Goal: Task Accomplishment & Management: Use online tool/utility

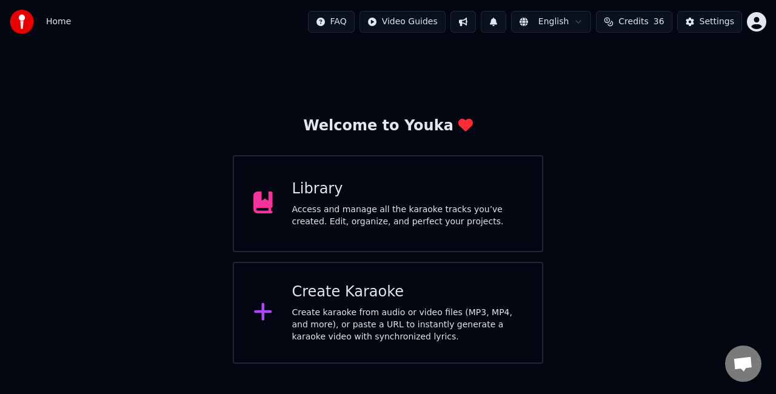
click at [350, 302] on div "Create Karaoke Create karaoke from audio or video files (MP3, MP4, and more), o…" at bounding box center [407, 312] width 231 height 61
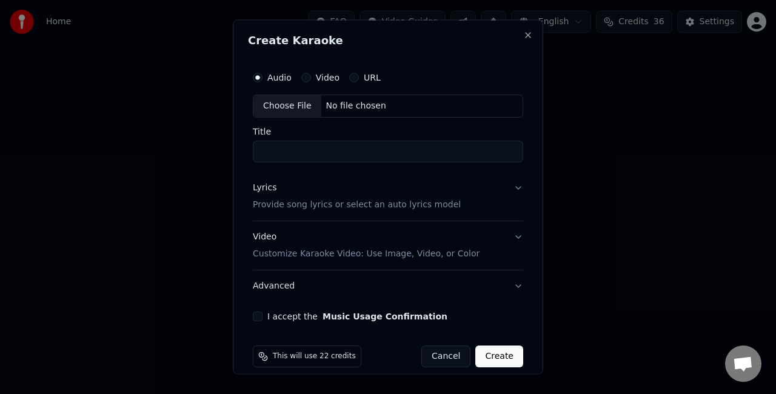
click at [287, 105] on div "Choose File" at bounding box center [287, 106] width 68 height 22
type input "**********"
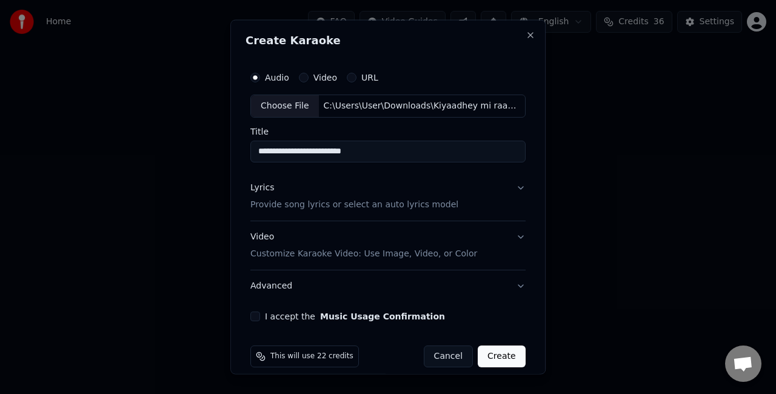
click at [444, 204] on button "Lyrics Provide song lyrics or select an auto lyrics model" at bounding box center [387, 196] width 275 height 48
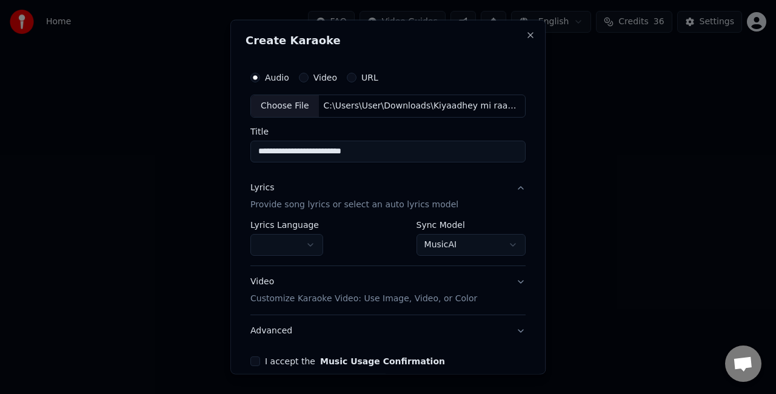
click at [453, 249] on body "**********" at bounding box center [388, 182] width 776 height 364
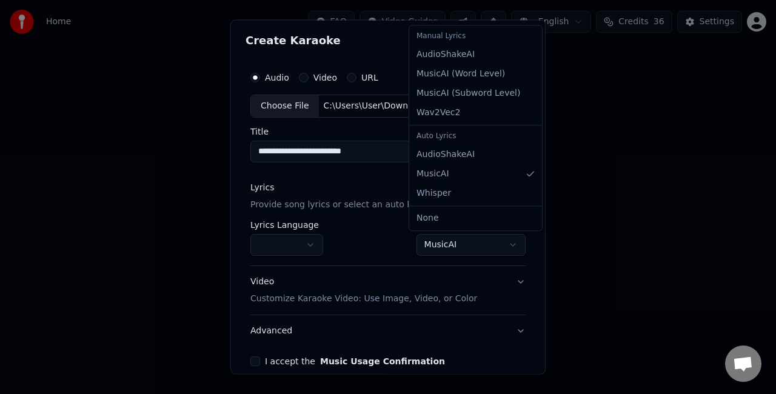
select select "**********"
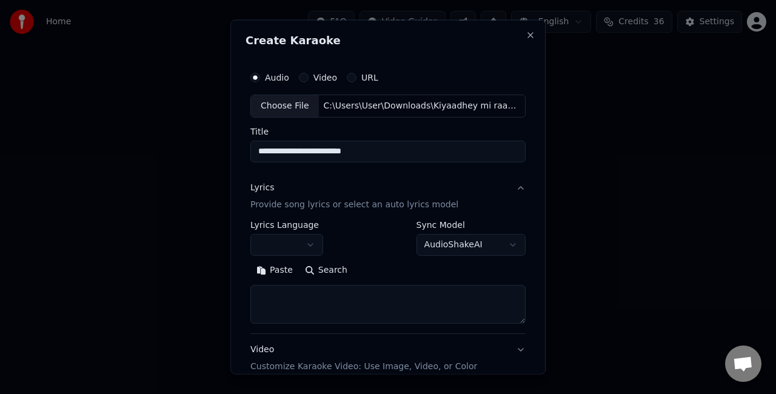
click at [333, 306] on textarea at bounding box center [387, 303] width 275 height 39
paste textarea "**********"
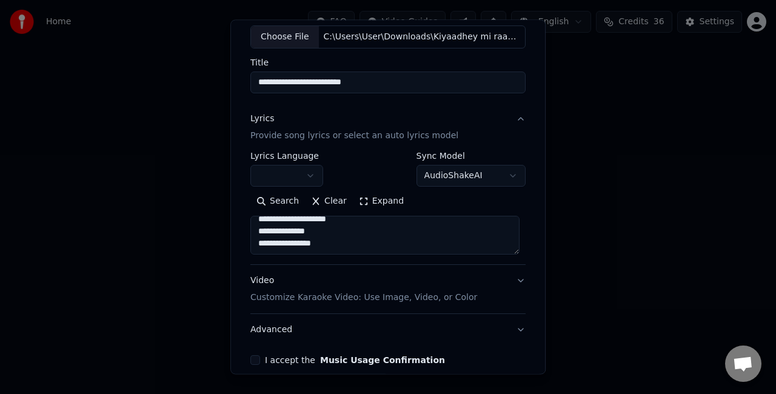
scroll to position [124, 0]
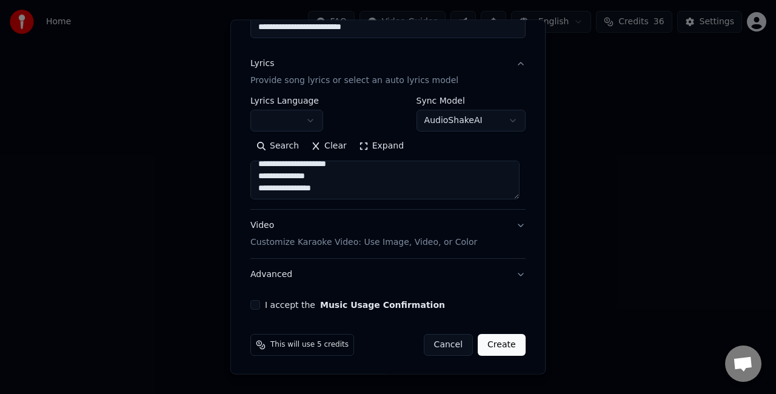
type textarea "**********"
click at [253, 302] on button "I accept the Music Usage Confirmation" at bounding box center [255, 305] width 10 height 10
click at [424, 246] on p "Customize Karaoke Video: Use Image, Video, or Color" at bounding box center [363, 242] width 227 height 12
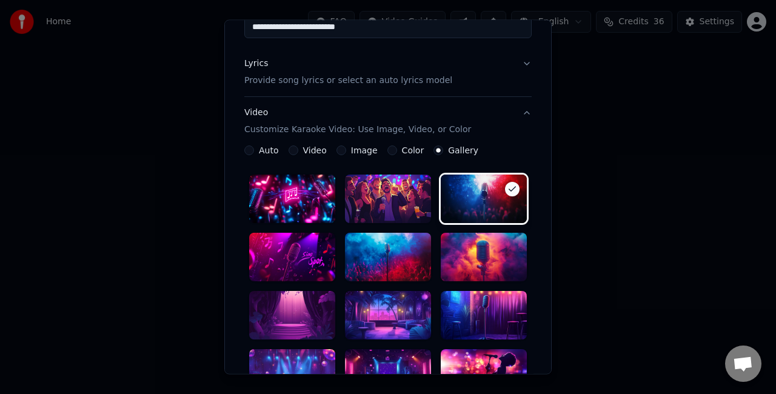
click at [383, 304] on div at bounding box center [388, 315] width 86 height 48
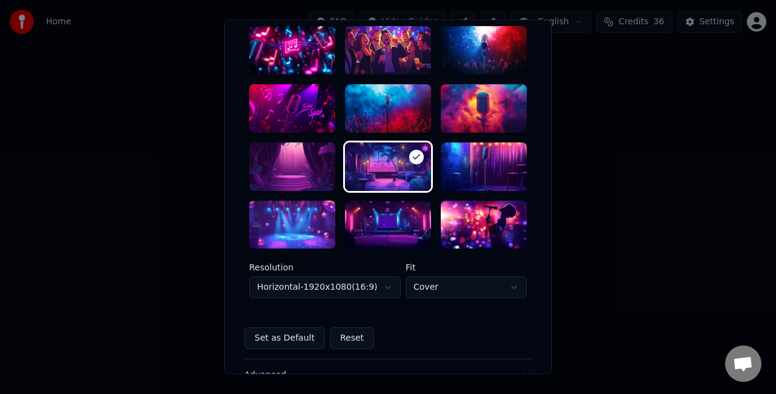
scroll to position [306, 0]
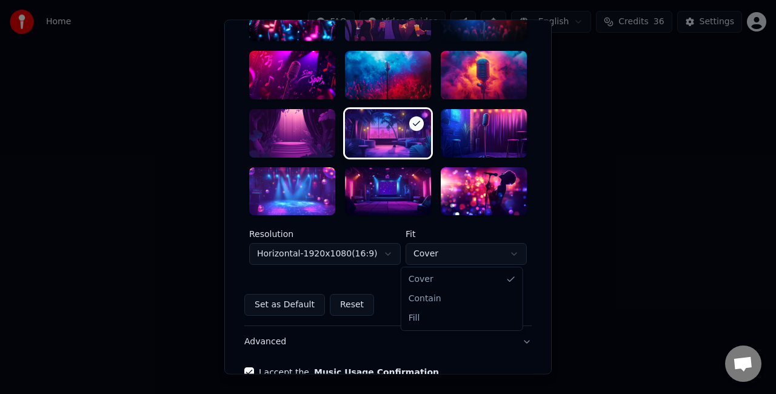
click at [433, 257] on body "**********" at bounding box center [388, 182] width 776 height 364
select select "****"
click at [346, 255] on body "**********" at bounding box center [388, 182] width 776 height 364
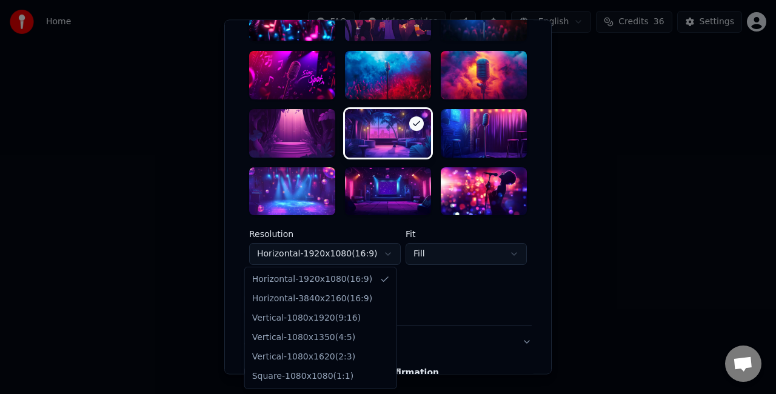
select select "*********"
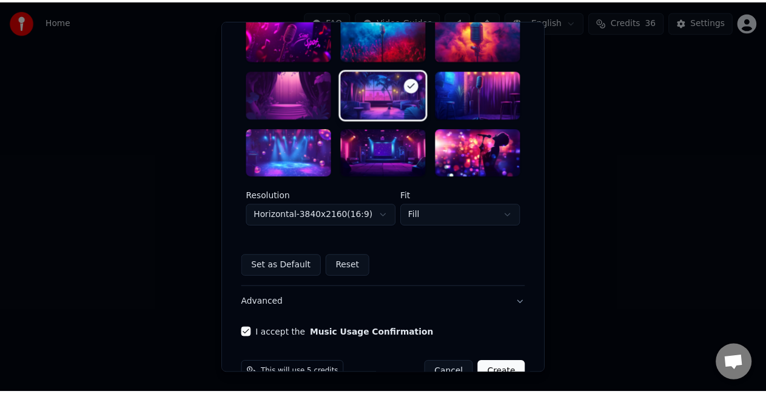
scroll to position [373, 0]
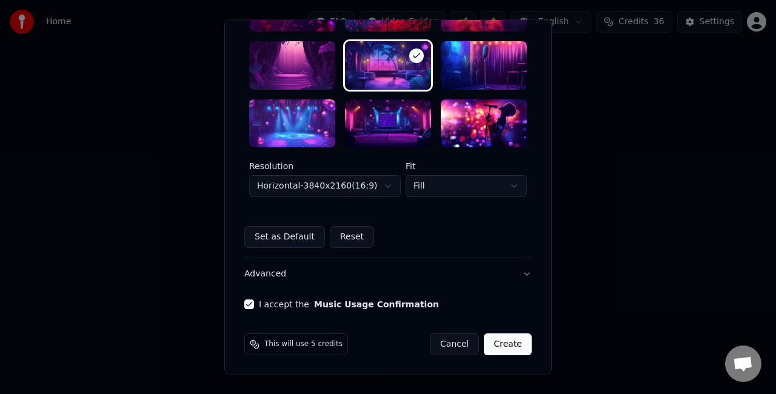
click at [509, 347] on button "Create" at bounding box center [508, 345] width 48 height 22
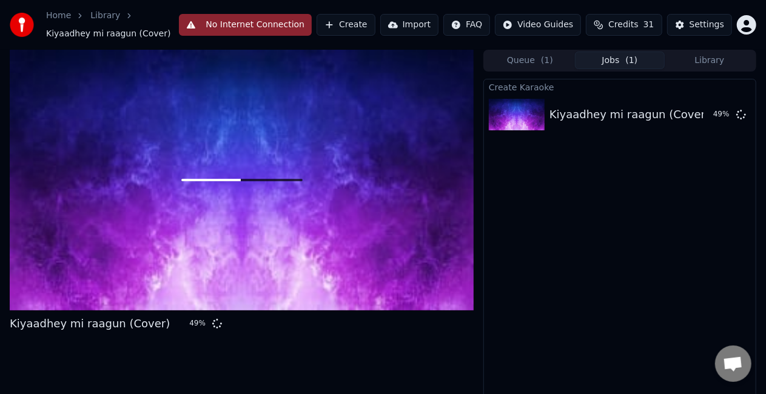
click at [119, 190] on div at bounding box center [242, 180] width 464 height 261
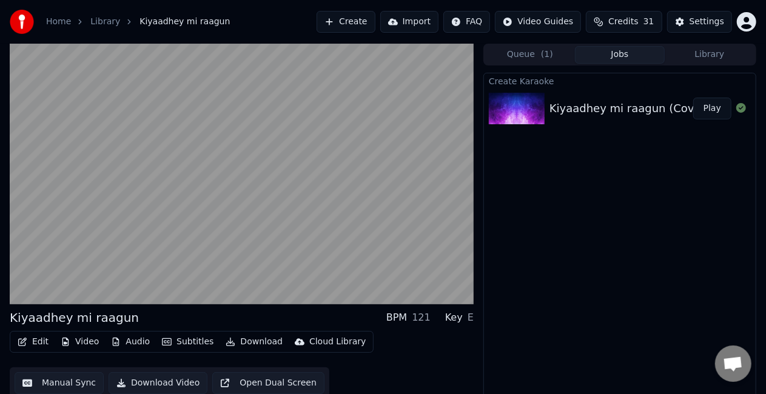
click at [42, 386] on button "Manual Sync" at bounding box center [59, 383] width 89 height 22
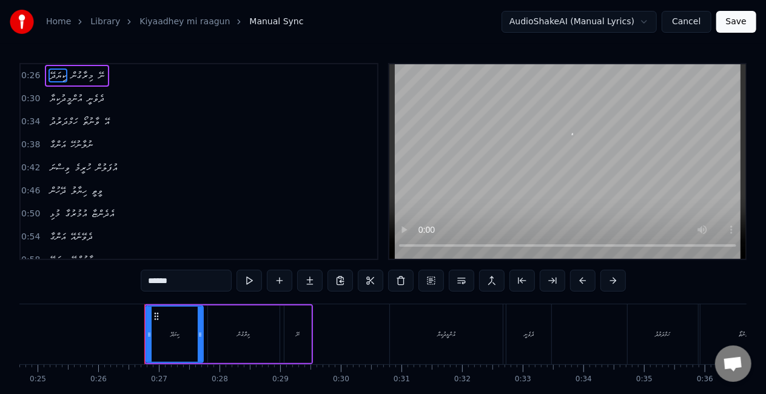
scroll to position [0, 1562]
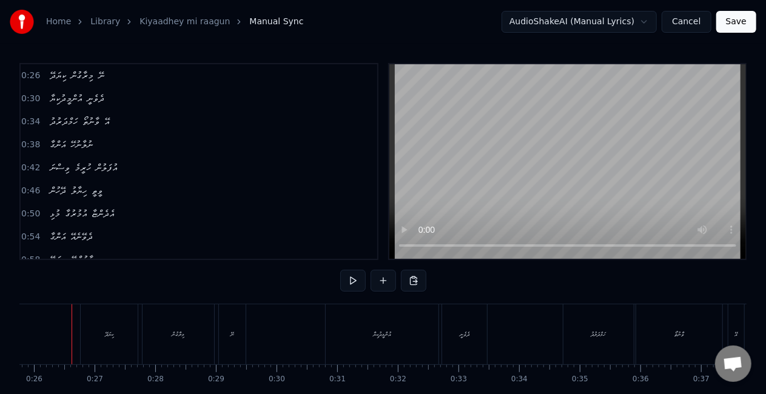
scroll to position [0, 1553]
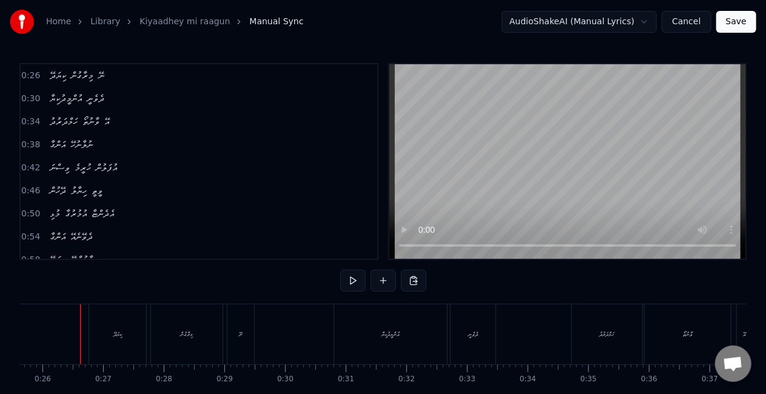
click at [103, 339] on div "ކިޔަދޭ" at bounding box center [117, 334] width 57 height 60
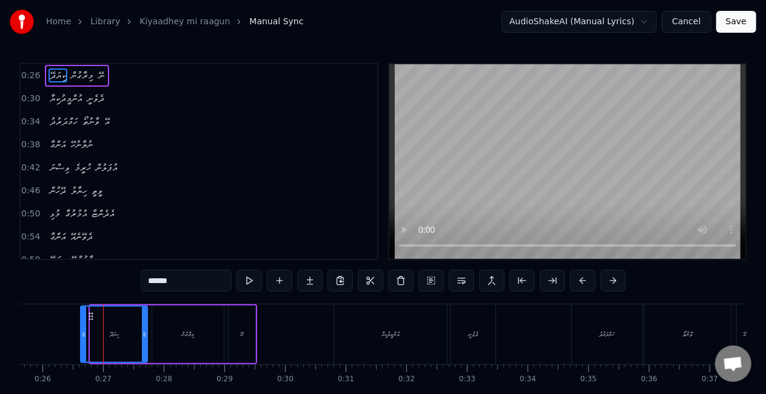
drag, startPoint x: 92, startPoint y: 336, endPoint x: 83, endPoint y: 333, distance: 8.8
click at [83, 333] on icon at bounding box center [83, 335] width 5 height 10
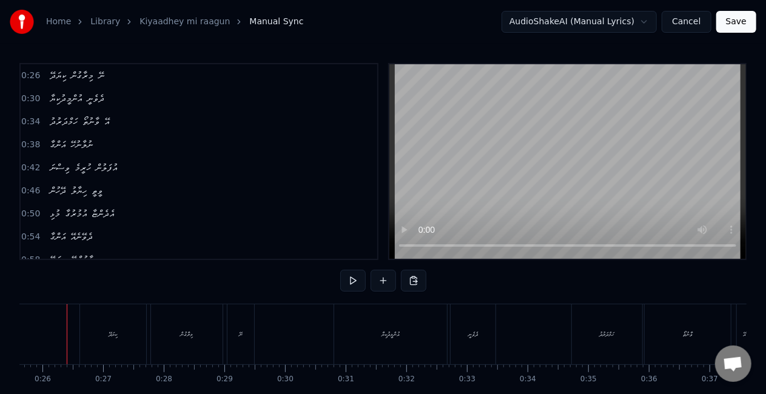
scroll to position [0, 1540]
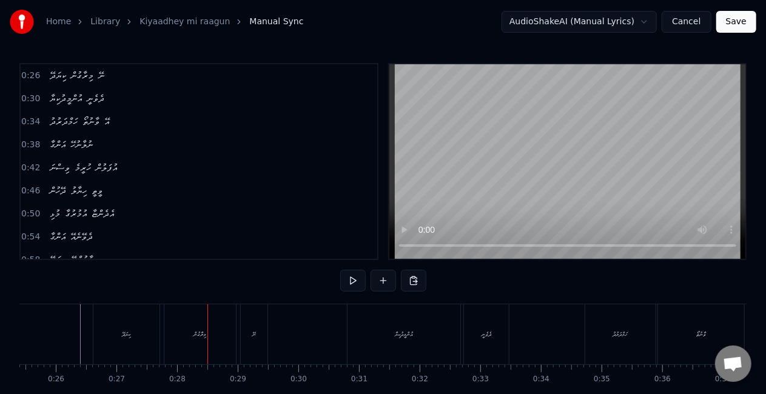
click at [215, 339] on div "މިރާގުން" at bounding box center [200, 334] width 72 height 60
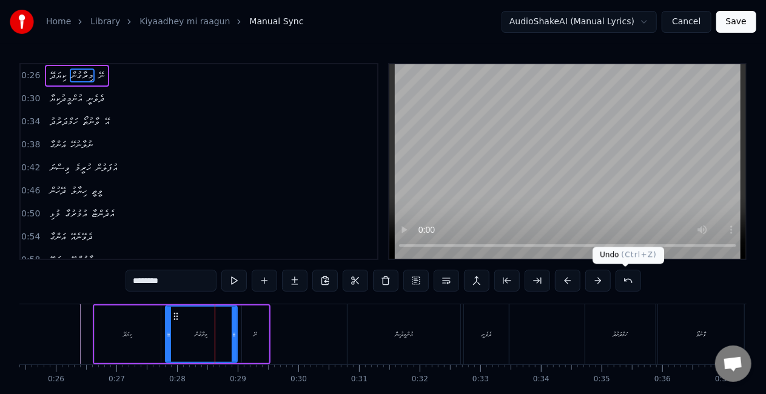
click at [617, 281] on button at bounding box center [627, 281] width 25 height 22
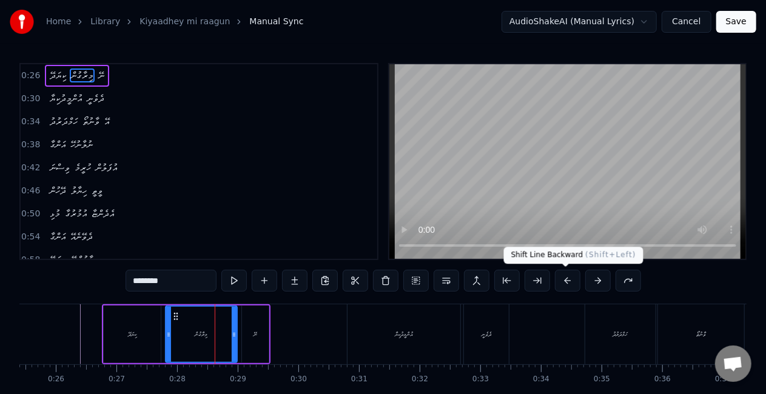
click at [561, 281] on button at bounding box center [567, 281] width 25 height 22
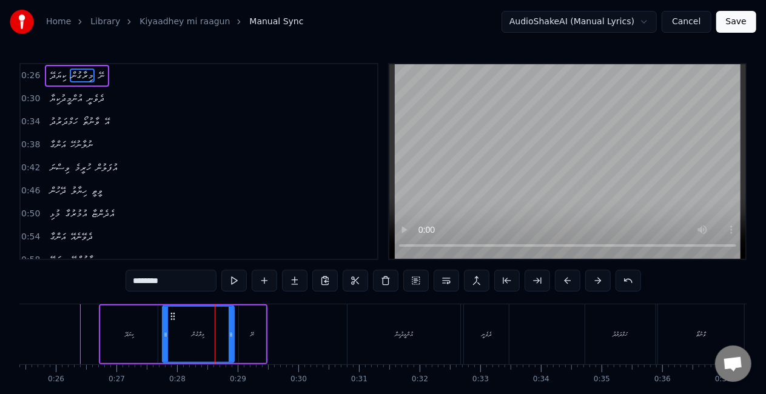
click at [561, 281] on button at bounding box center [567, 281] width 25 height 22
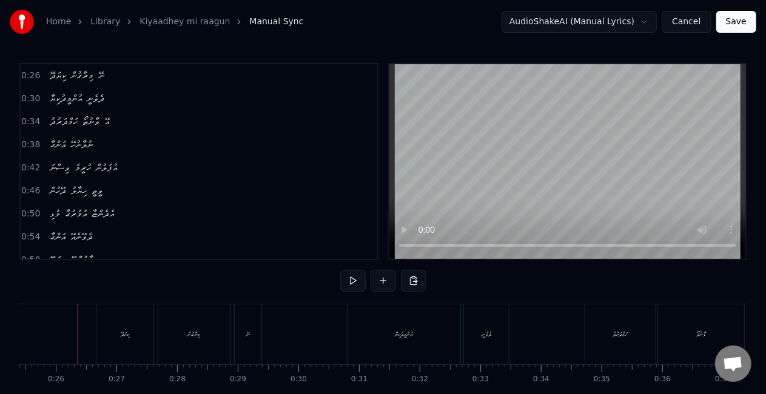
scroll to position [0, 1537]
click at [238, 347] on div "ނޭ" at bounding box center [250, 334] width 27 height 60
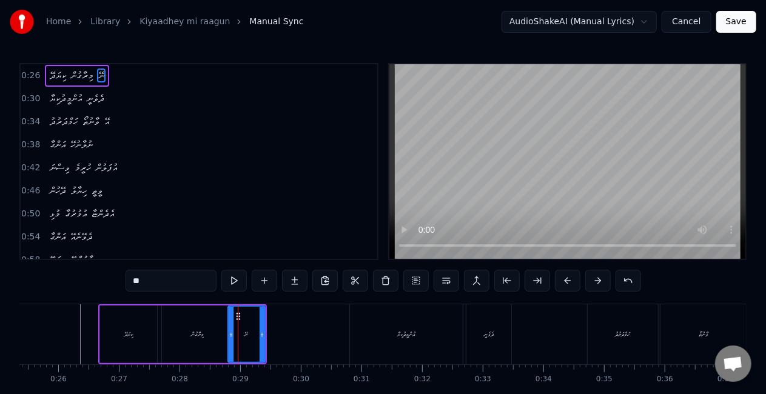
drag, startPoint x: 239, startPoint y: 339, endPoint x: 229, endPoint y: 336, distance: 10.9
click at [229, 336] on div at bounding box center [231, 334] width 5 height 55
drag, startPoint x: 263, startPoint y: 333, endPoint x: 274, endPoint y: 330, distance: 11.5
click at [276, 332] on icon at bounding box center [274, 335] width 5 height 10
click at [210, 332] on div "މިރާގުން" at bounding box center [198, 335] width 72 height 58
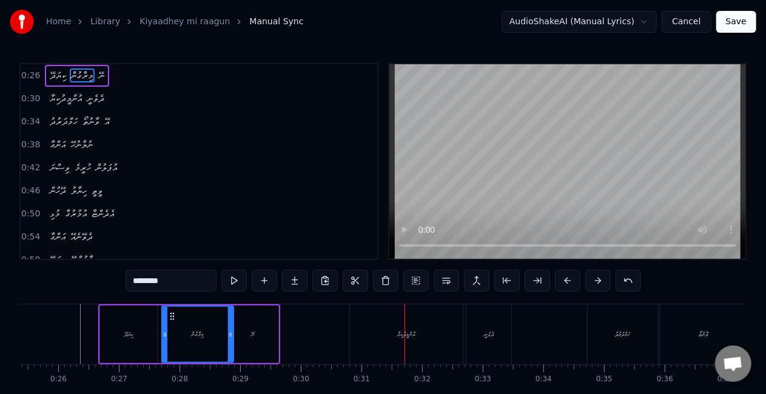
drag, startPoint x: 369, startPoint y: 350, endPoint x: 375, endPoint y: 344, distance: 9.0
click at [369, 350] on div "އުންމީދުކިޔާ" at bounding box center [406, 334] width 113 height 60
type input "**********"
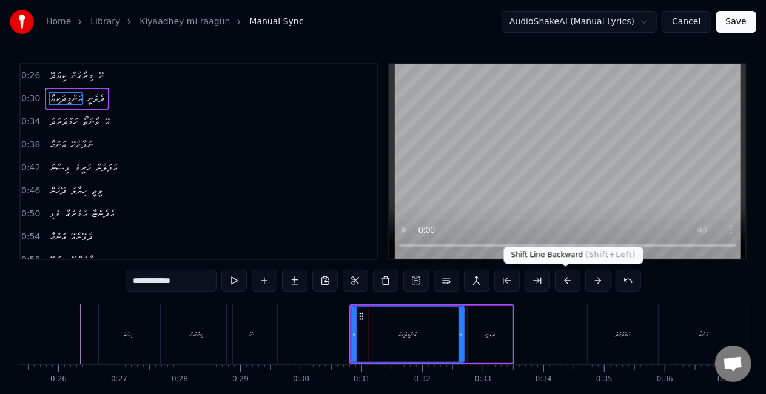
click at [567, 281] on button at bounding box center [567, 281] width 25 height 22
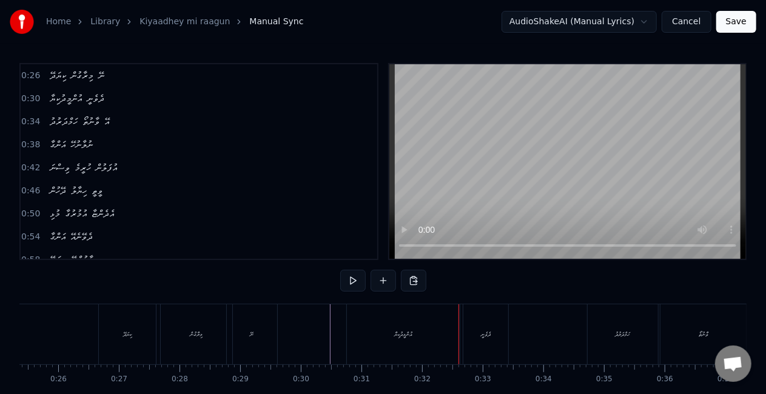
click at [379, 322] on div "އުންމީދުކިޔާ" at bounding box center [403, 334] width 113 height 60
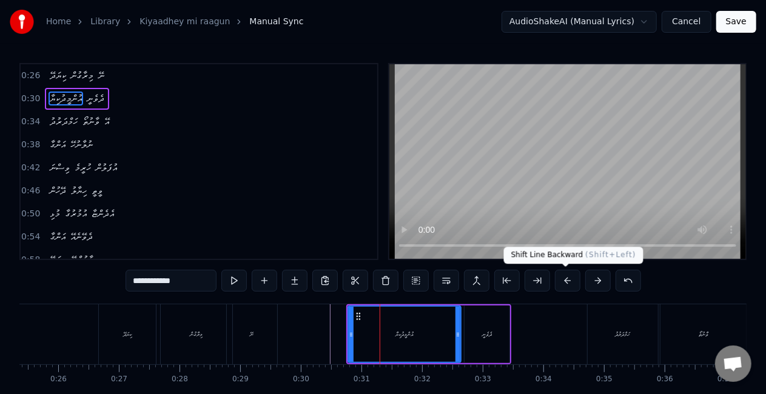
click at [564, 279] on button at bounding box center [567, 281] width 25 height 22
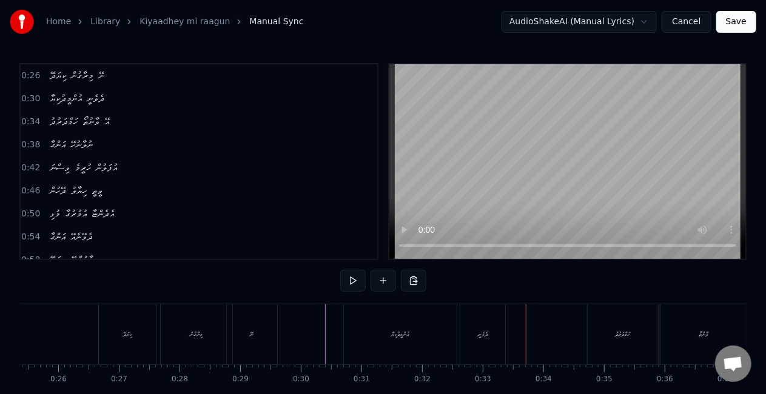
click at [443, 328] on div "އުންމީދުކިޔާ" at bounding box center [400, 334] width 113 height 60
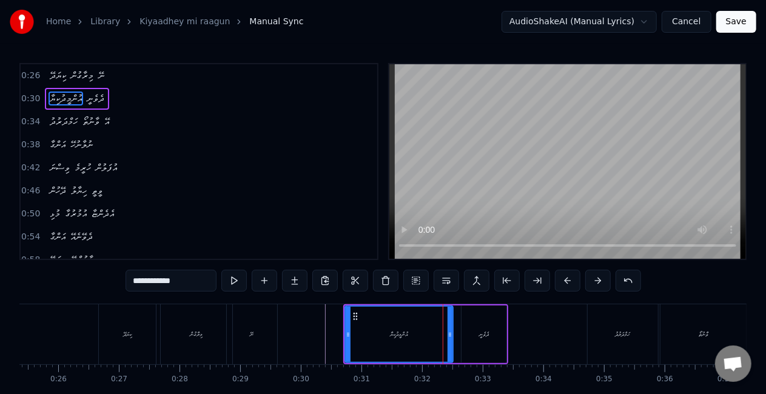
click at [447, 335] on icon at bounding box center [449, 335] width 5 height 10
click at [362, 335] on div "އުންމީދުކިޔާ" at bounding box center [399, 334] width 107 height 55
click at [599, 338] on div "ހަމްދަރުދު" at bounding box center [622, 334] width 70 height 60
type input "**********"
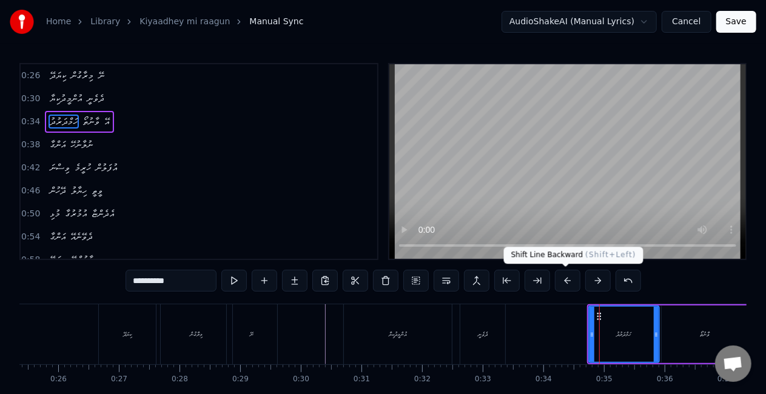
click at [565, 280] on button at bounding box center [567, 281] width 25 height 22
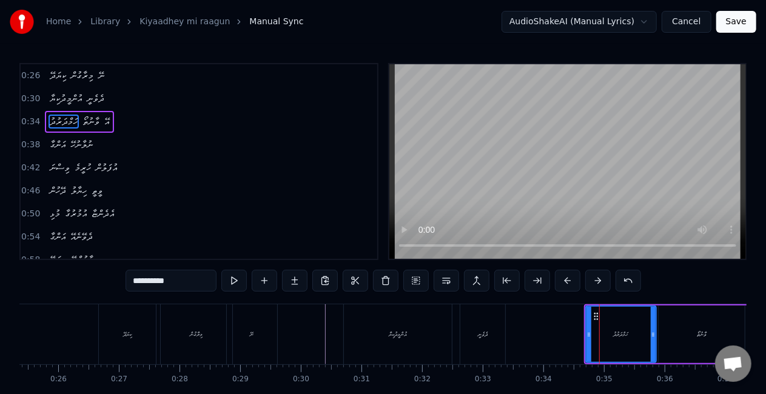
click at [565, 281] on button at bounding box center [567, 281] width 25 height 22
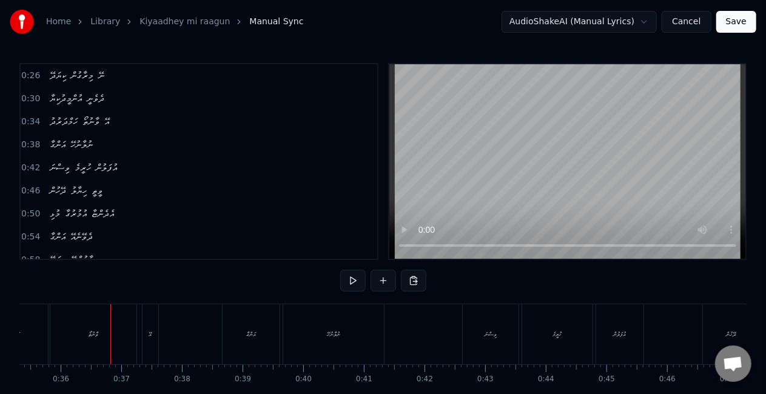
scroll to position [0, 2155]
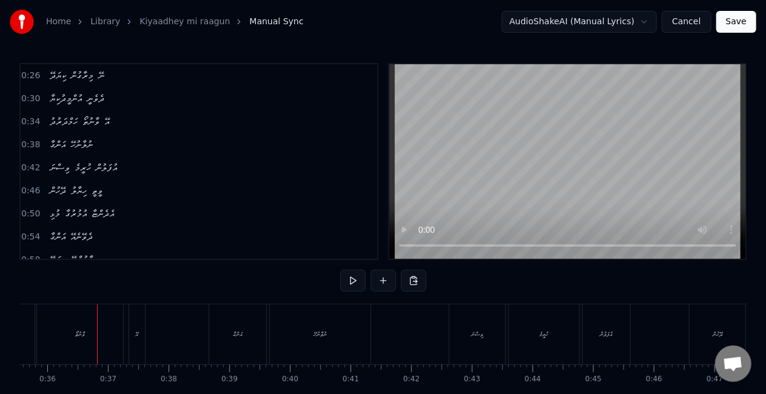
click at [75, 339] on div "ވާނުތޯ" at bounding box center [80, 334] width 86 height 60
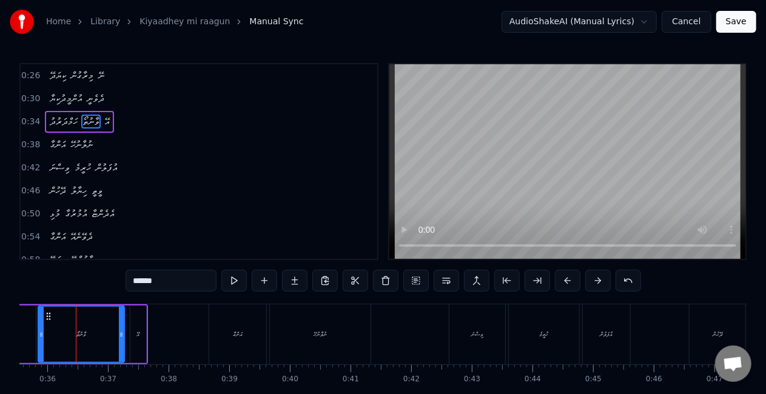
scroll to position [0, 2150]
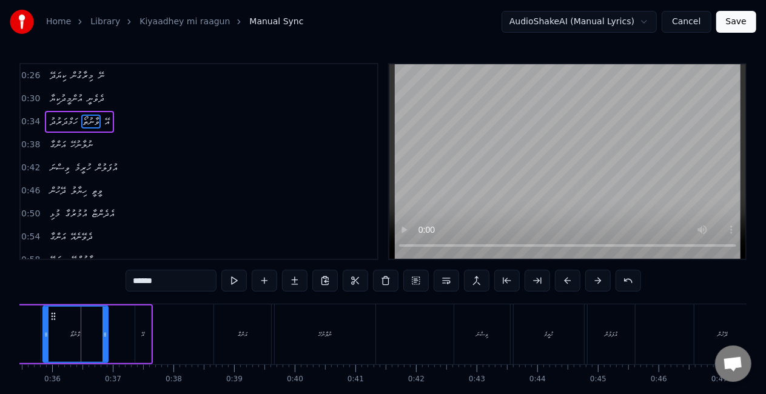
drag, startPoint x: 125, startPoint y: 333, endPoint x: 104, endPoint y: 333, distance: 21.2
click at [104, 333] on icon at bounding box center [104, 335] width 5 height 10
click at [53, 339] on div "ވާނުތޯ" at bounding box center [76, 334] width 64 height 55
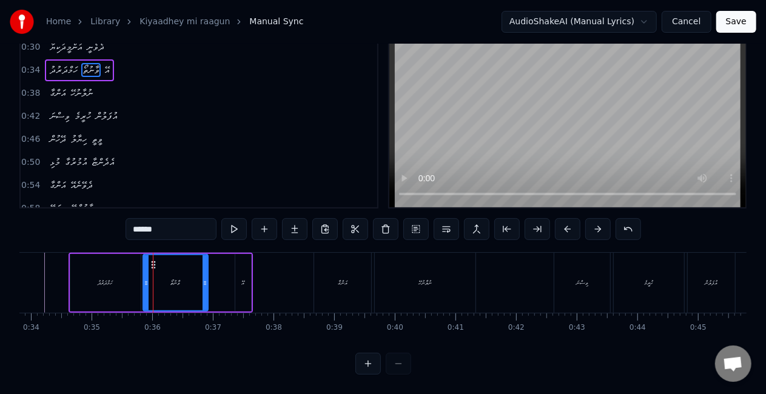
scroll to position [0, 2004]
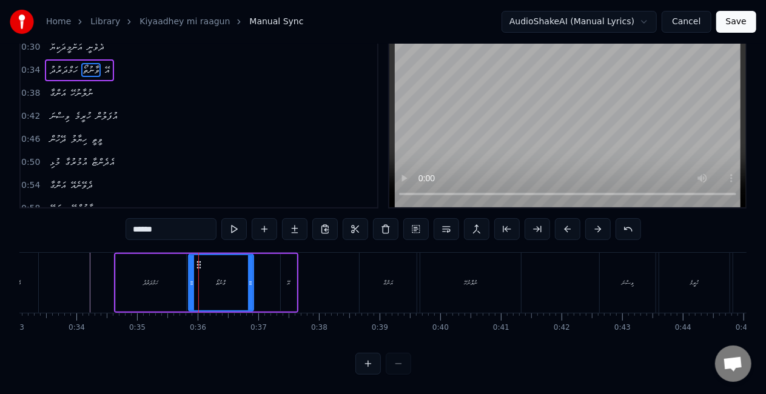
click at [159, 278] on div "ހަމްދަރުދު" at bounding box center [151, 282] width 15 height 9
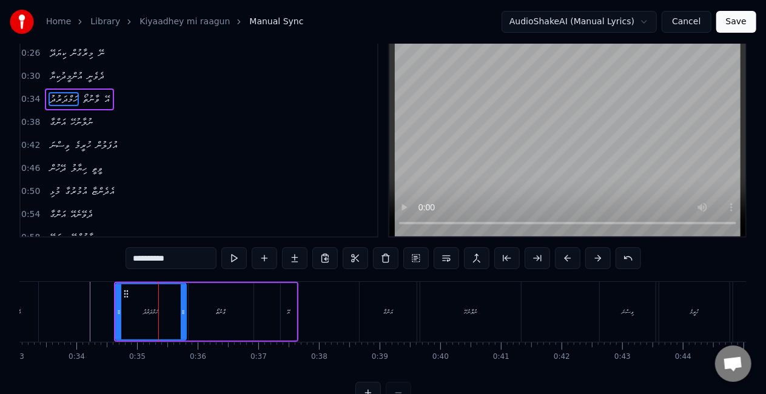
scroll to position [0, 0]
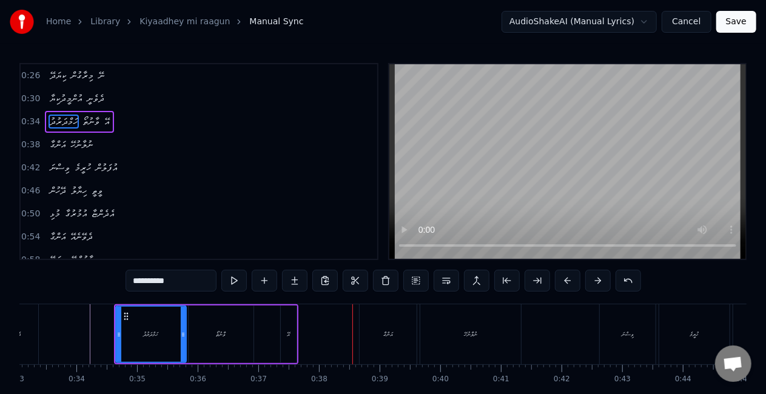
click at [290, 327] on div "އޭ" at bounding box center [289, 335] width 16 height 58
type input "**"
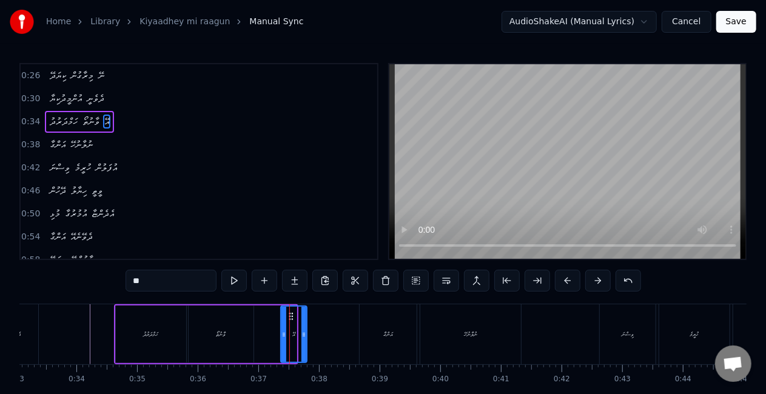
click at [304, 329] on div at bounding box center [303, 334] width 5 height 55
click at [259, 335] on div "ހަމްދަރުދު ވާނުތޯ އޭ" at bounding box center [211, 334] width 195 height 60
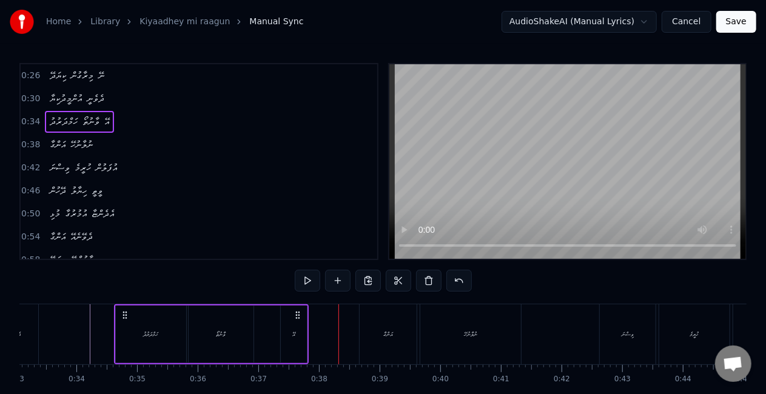
click at [269, 344] on div "ހަމްދަރުދު ވާނުތޯ އޭ" at bounding box center [211, 334] width 195 height 60
click at [292, 335] on div "އޭ" at bounding box center [293, 334] width 3 height 9
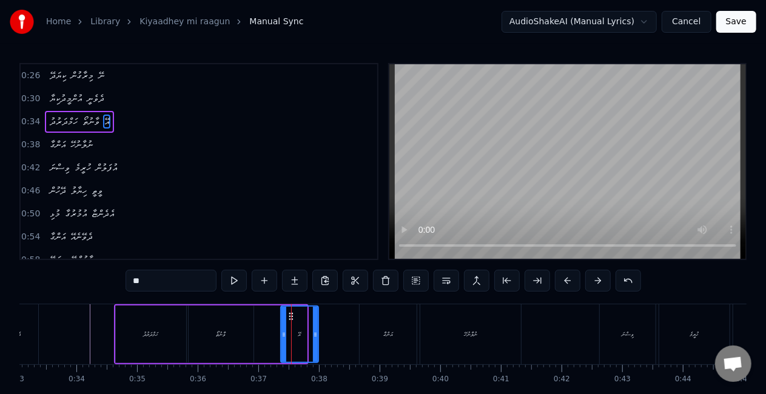
drag, startPoint x: 305, startPoint y: 330, endPoint x: 316, endPoint y: 330, distance: 11.5
click at [316, 330] on icon at bounding box center [315, 335] width 5 height 10
click at [251, 336] on div "ވާނުތޯ" at bounding box center [221, 335] width 65 height 58
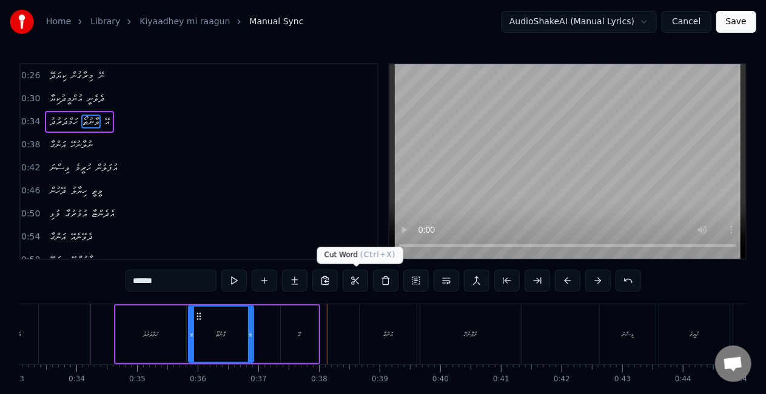
click at [302, 323] on div "އޭ" at bounding box center [300, 335] width 38 height 58
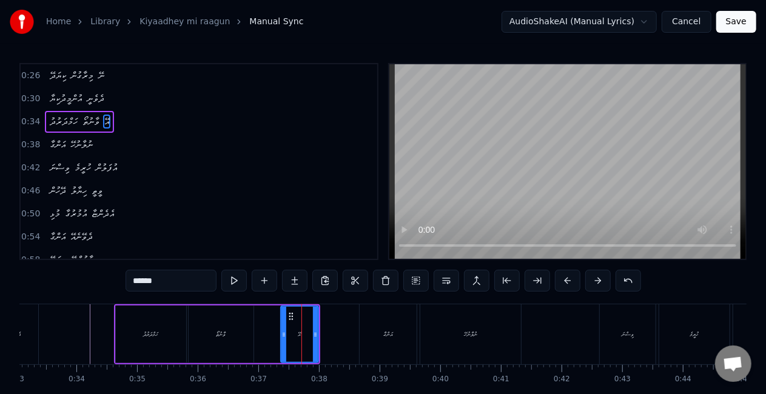
type input "**"
drag, startPoint x: 284, startPoint y: 336, endPoint x: 275, endPoint y: 331, distance: 9.8
click at [275, 332] on icon at bounding box center [276, 335] width 5 height 10
click at [264, 332] on div "ހަމްދަރުދު ވާނުތޯ އޭ" at bounding box center [217, 334] width 206 height 60
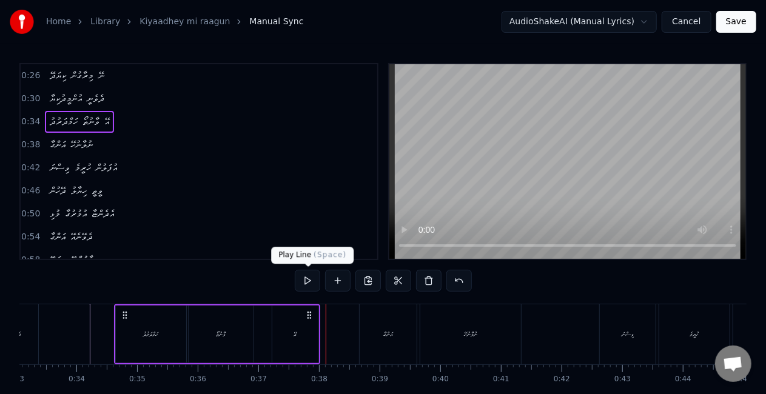
click at [212, 333] on div "ވާނުތޯ" at bounding box center [221, 335] width 65 height 58
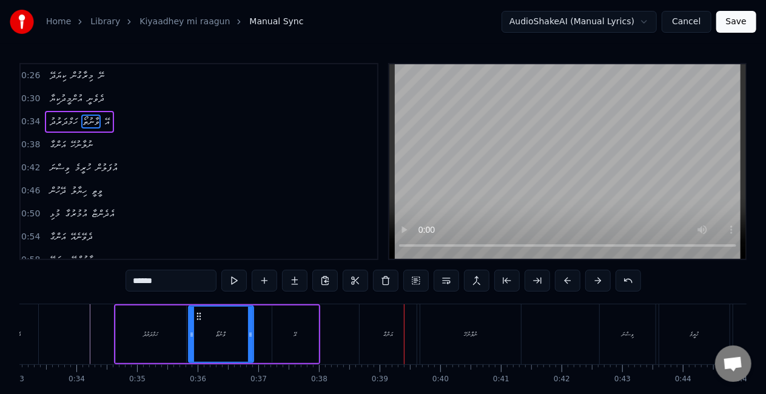
click at [407, 323] on div "އަންގާ" at bounding box center [387, 334] width 57 height 60
type input "******"
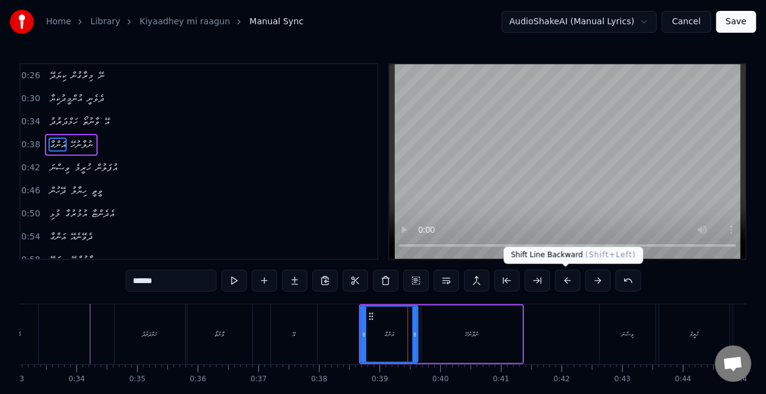
click at [566, 282] on button at bounding box center [567, 281] width 25 height 22
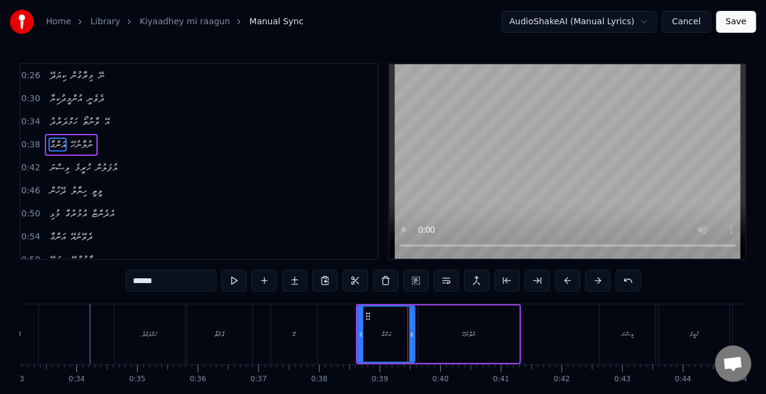
click at [566, 280] on button at bounding box center [567, 281] width 25 height 22
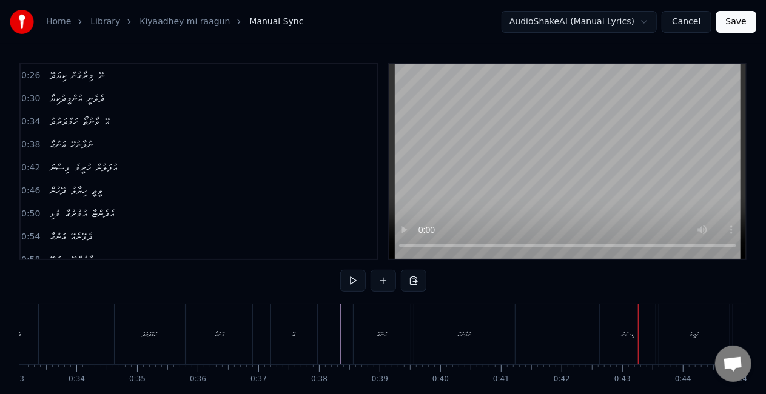
click at [600, 326] on div "ވިސްނަ" at bounding box center [628, 334] width 56 height 60
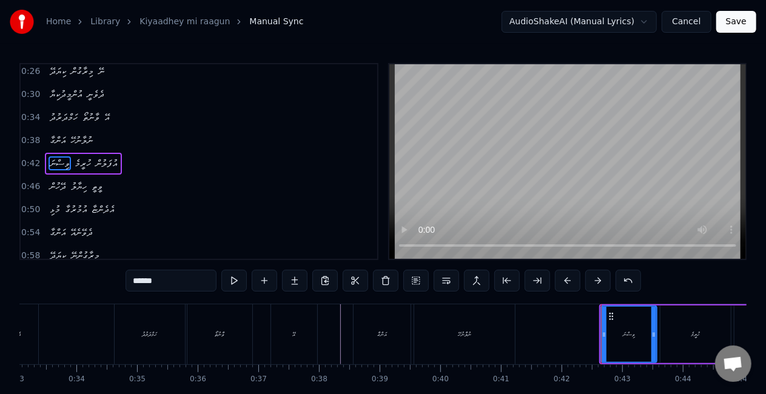
drag, startPoint x: 161, startPoint y: 280, endPoint x: 105, endPoint y: 280, distance: 55.8
click at [105, 280] on div "0:26 ކިޔަދޭ މިރާގުން ނޭ 0:30 އުންމީދުކިޔާ ދެވެނީ 0:34 ހަމްދަރުދު ވާނުތޯ އޭ 0:38…" at bounding box center [382, 244] width 727 height 363
drag, startPoint x: 603, startPoint y: 332, endPoint x: 589, endPoint y: 325, distance: 15.5
click at [589, 325] on div at bounding box center [589, 334] width 5 height 55
type input "******"
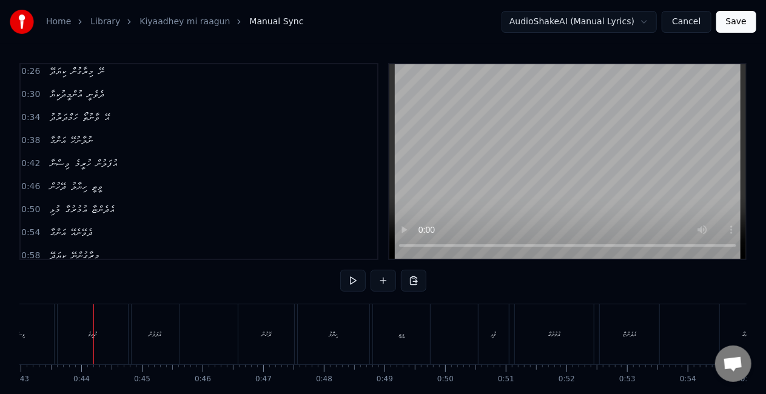
scroll to position [0, 2619]
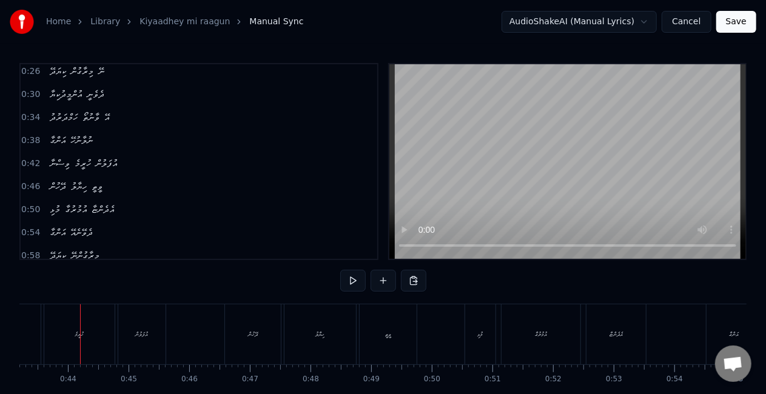
click at [57, 336] on div "ހުރީމެ" at bounding box center [79, 334] width 70 height 60
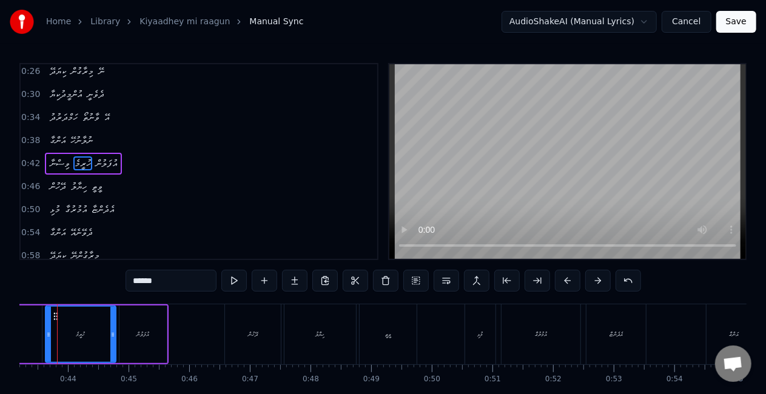
scroll to position [0, 2596]
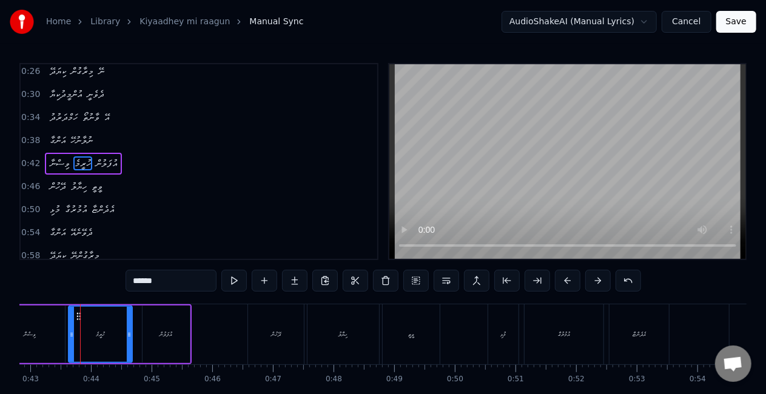
drag, startPoint x: 135, startPoint y: 339, endPoint x: 127, endPoint y: 335, distance: 8.7
click at [128, 336] on div at bounding box center [129, 334] width 5 height 55
click at [95, 326] on div "ހުރީމެ" at bounding box center [100, 334] width 62 height 55
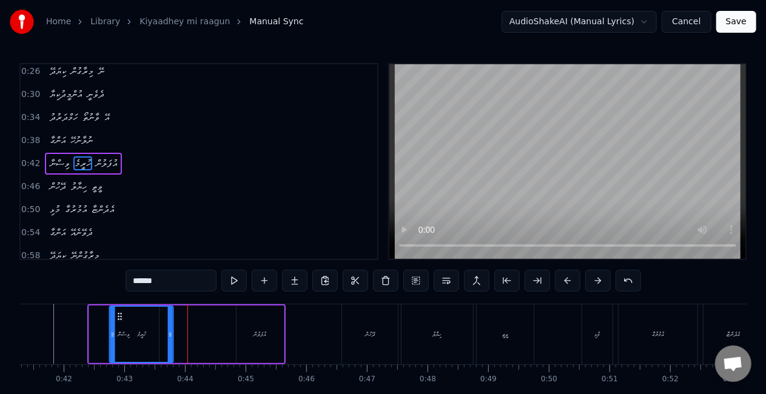
scroll to position [0, 2458]
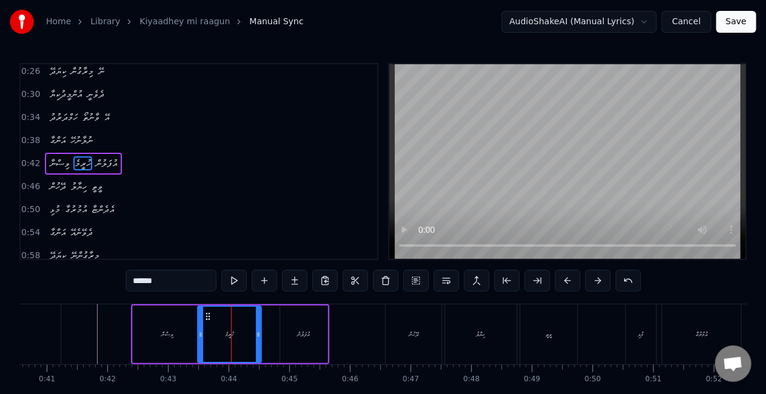
drag, startPoint x: 80, startPoint y: 316, endPoint x: 209, endPoint y: 319, distance: 128.6
click at [209, 319] on icon at bounding box center [208, 317] width 10 height 10
click at [169, 327] on div "ވިސްނާ" at bounding box center [168, 335] width 70 height 58
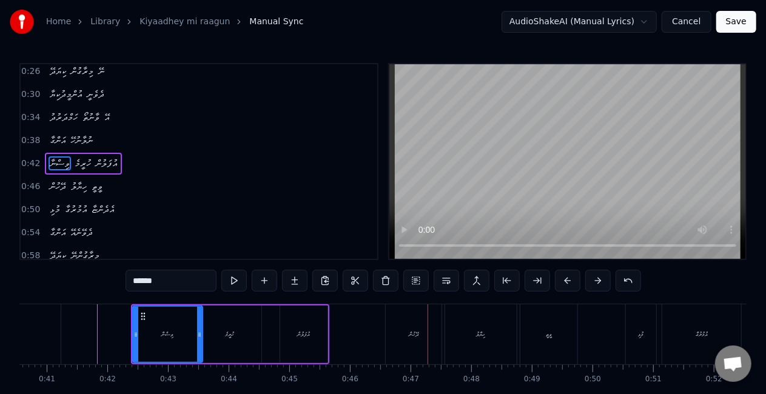
click at [423, 326] on div "ދޭހުން" at bounding box center [414, 334] width 56 height 60
type input "******"
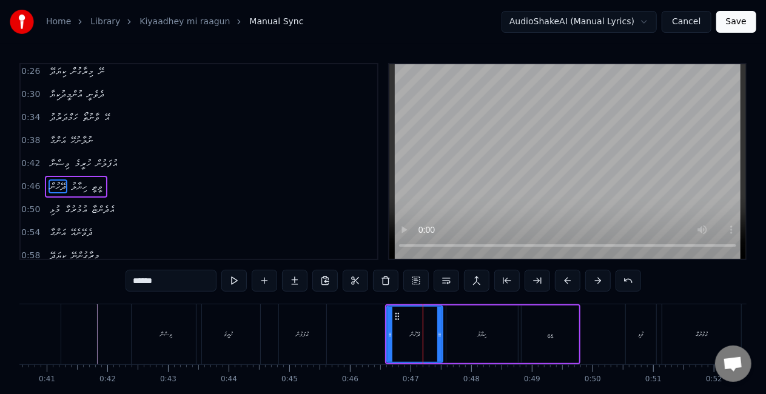
scroll to position [27, 0]
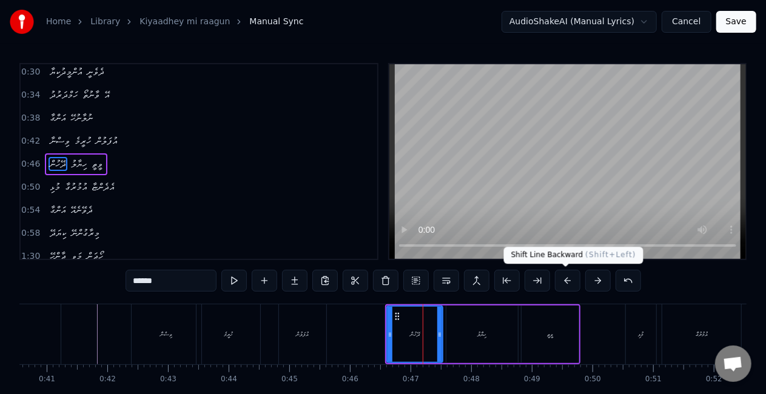
click at [565, 280] on button at bounding box center [567, 281] width 25 height 22
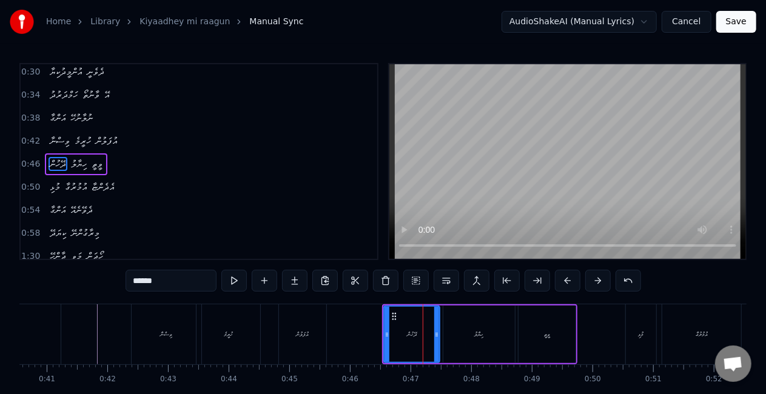
click at [565, 279] on button at bounding box center [567, 281] width 25 height 22
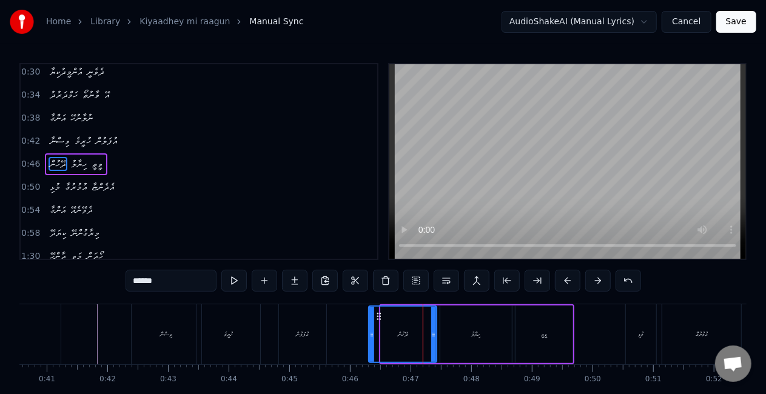
drag, startPoint x: 381, startPoint y: 336, endPoint x: 369, endPoint y: 332, distance: 12.7
click at [369, 332] on icon at bounding box center [371, 335] width 5 height 10
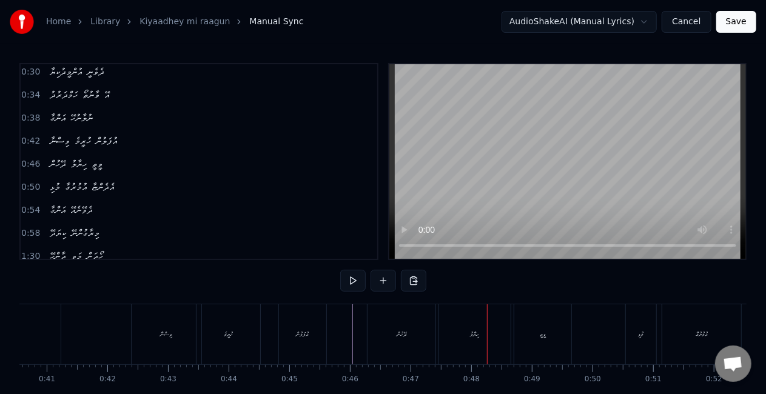
click at [462, 321] on div "ހިޔާލު" at bounding box center [475, 334] width 72 height 60
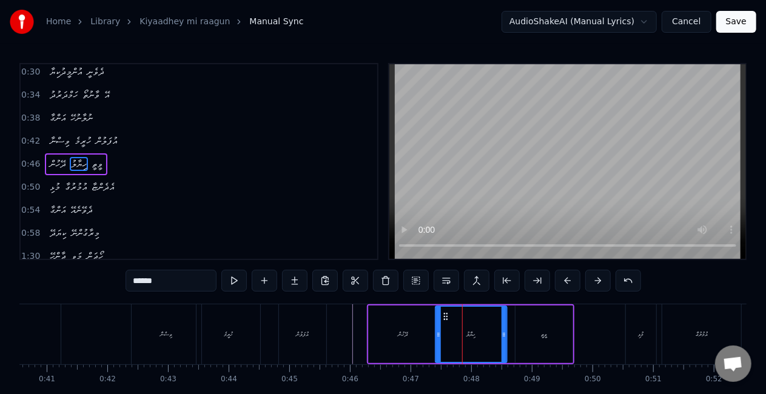
click at [445, 312] on icon at bounding box center [446, 317] width 10 height 10
click at [390, 329] on div "ދޭހުން" at bounding box center [403, 335] width 68 height 58
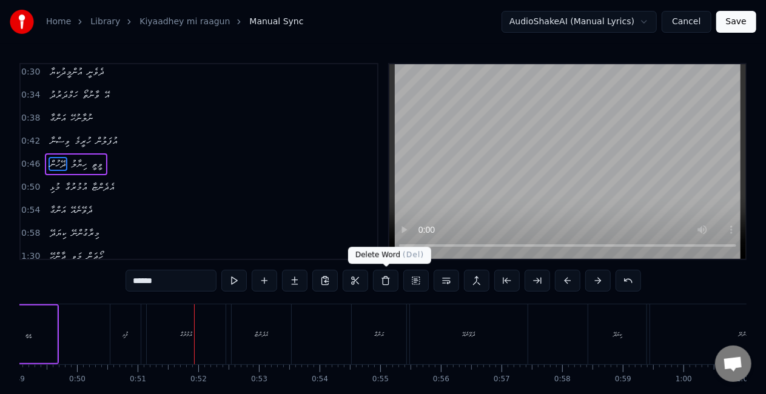
scroll to position [0, 3078]
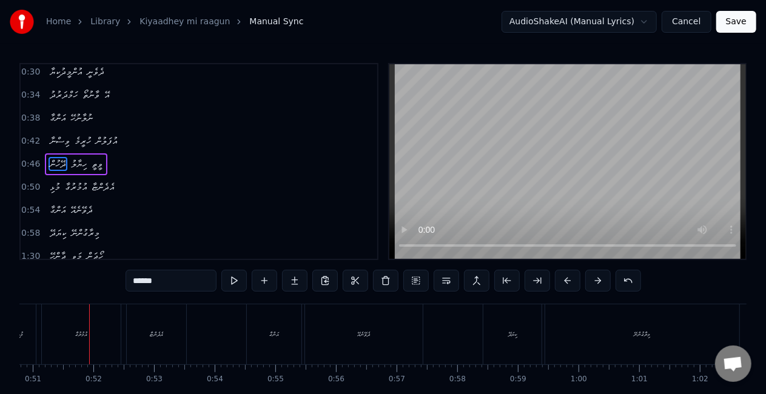
click at [24, 338] on div "މުޅި" at bounding box center [20, 334] width 5 height 9
type input "****"
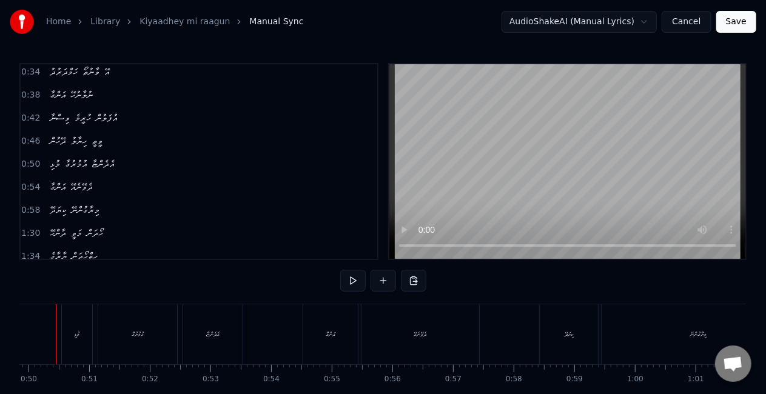
scroll to position [0, 2998]
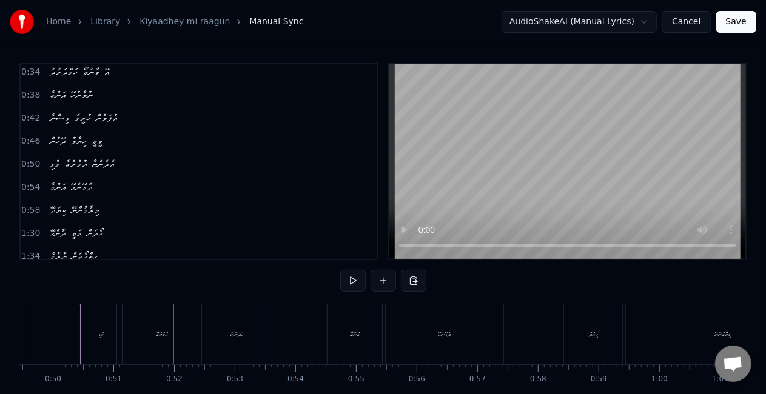
click at [179, 339] on div "އުމުރުގާ" at bounding box center [161, 334] width 79 height 60
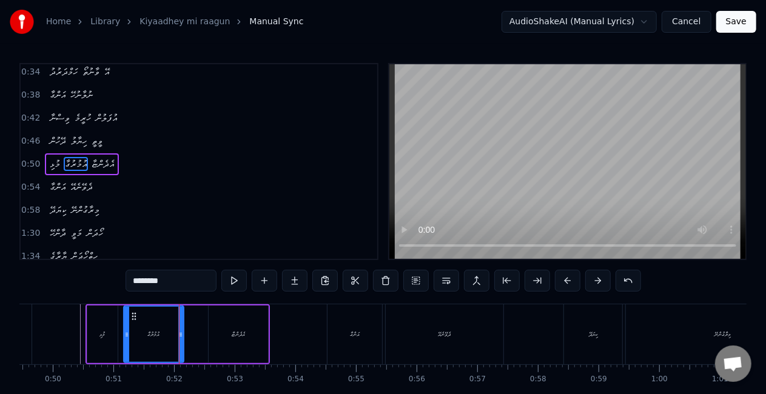
drag, startPoint x: 199, startPoint y: 333, endPoint x: 181, endPoint y: 330, distance: 18.5
click at [181, 330] on icon at bounding box center [180, 335] width 5 height 10
click at [96, 335] on div "މުޅި" at bounding box center [102, 335] width 30 height 58
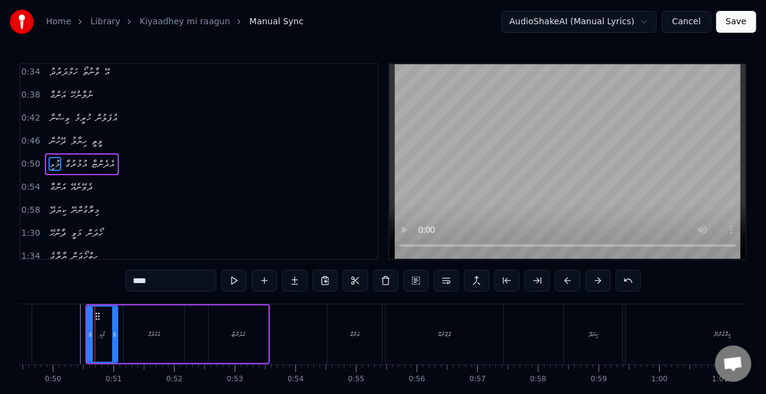
click at [129, 329] on div "އުމުރުގާ" at bounding box center [154, 335] width 61 height 58
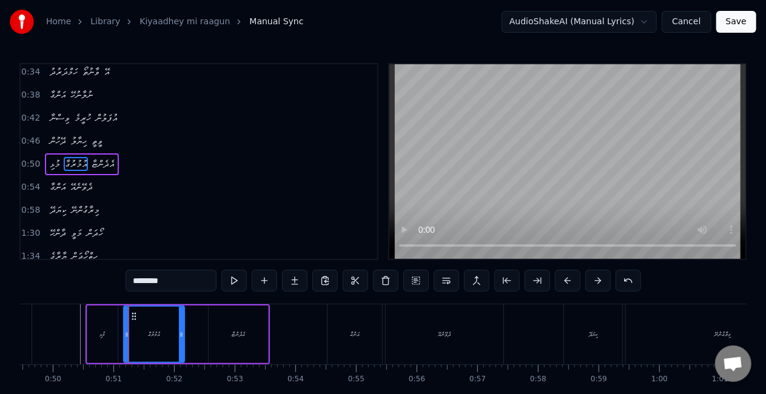
click at [109, 331] on div "މުޅި" at bounding box center [102, 335] width 30 height 58
type input "****"
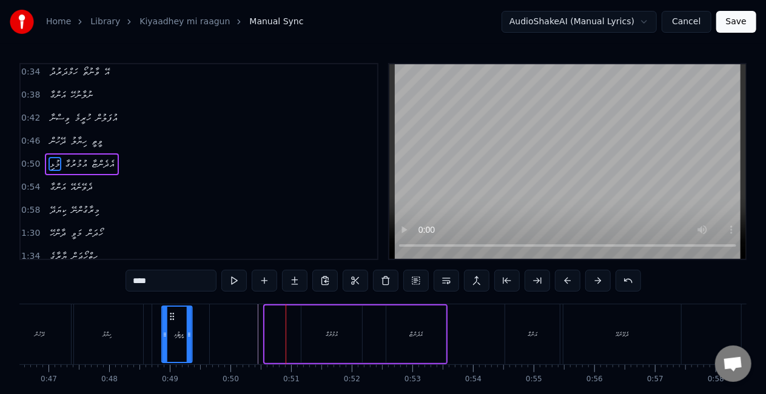
scroll to position [0, 2814]
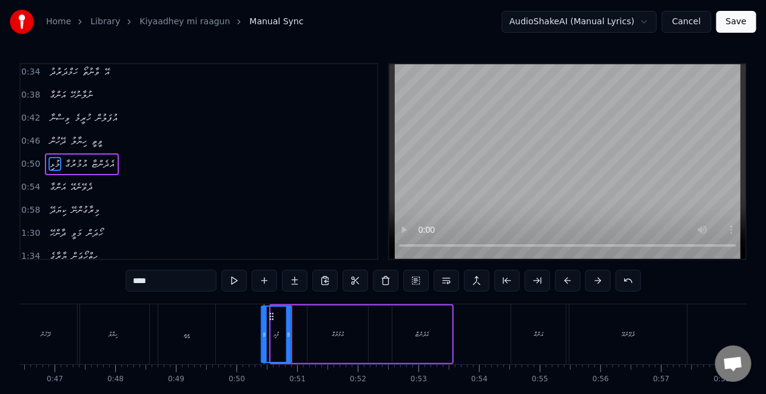
drag, startPoint x: 96, startPoint y: 315, endPoint x: 270, endPoint y: 309, distance: 174.7
click at [270, 309] on div "މުޅި" at bounding box center [276, 334] width 29 height 55
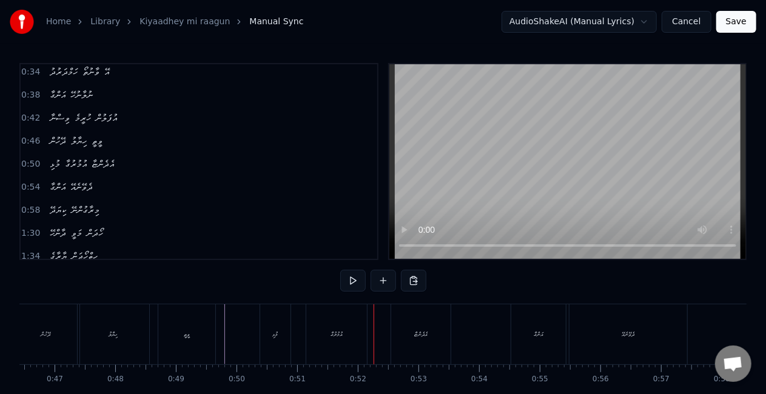
click at [339, 337] on div "އުމުރުގާ" at bounding box center [336, 334] width 12 height 9
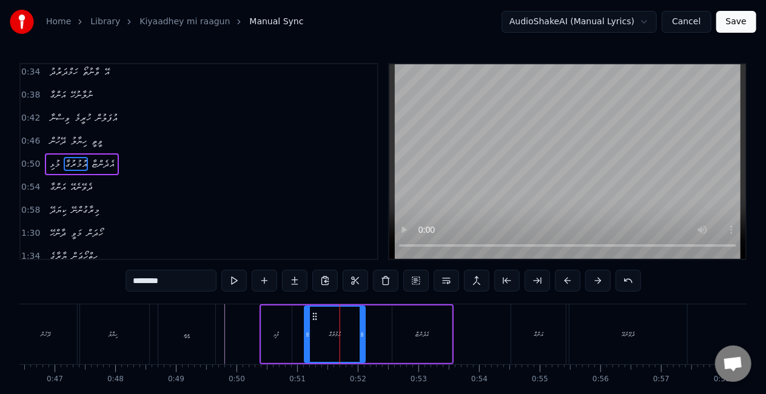
click at [315, 313] on icon at bounding box center [315, 317] width 10 height 10
click at [267, 335] on div "މުޅި" at bounding box center [276, 335] width 30 height 58
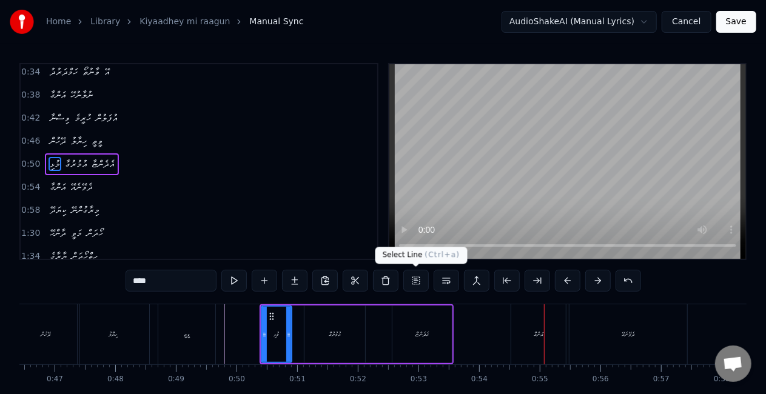
click at [415, 323] on div "އެދެންޏާ" at bounding box center [421, 335] width 59 height 58
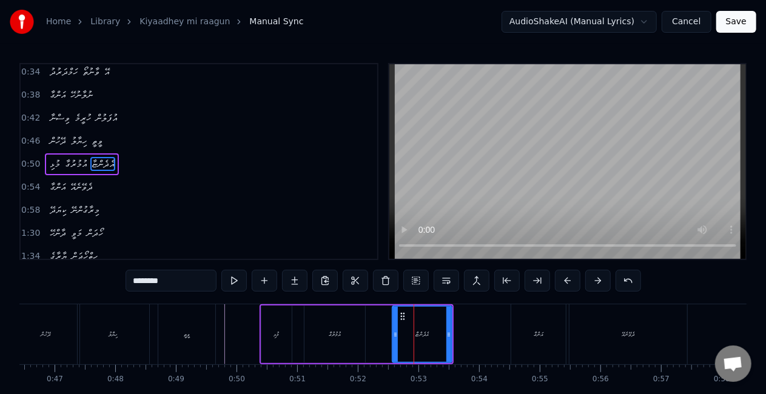
click at [350, 326] on div "އުމުރުގާ" at bounding box center [334, 335] width 61 height 58
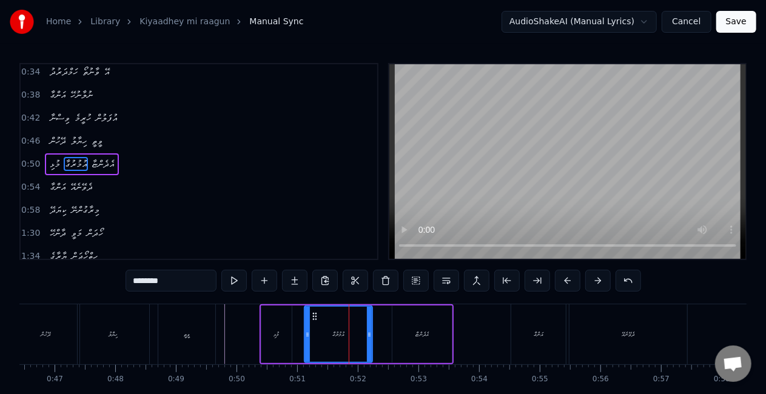
drag, startPoint x: 363, startPoint y: 330, endPoint x: 370, endPoint y: 332, distance: 7.4
click at [370, 332] on icon at bounding box center [369, 335] width 5 height 10
click at [268, 337] on div "މުޅި" at bounding box center [276, 335] width 30 height 58
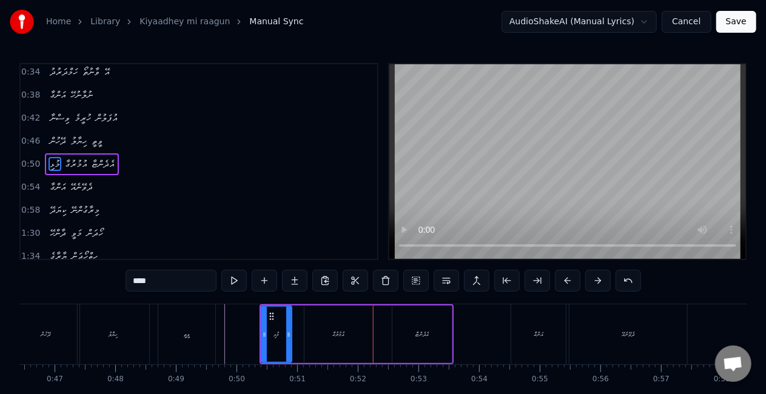
click at [316, 321] on div "އުމުރުގާ" at bounding box center [338, 335] width 68 height 58
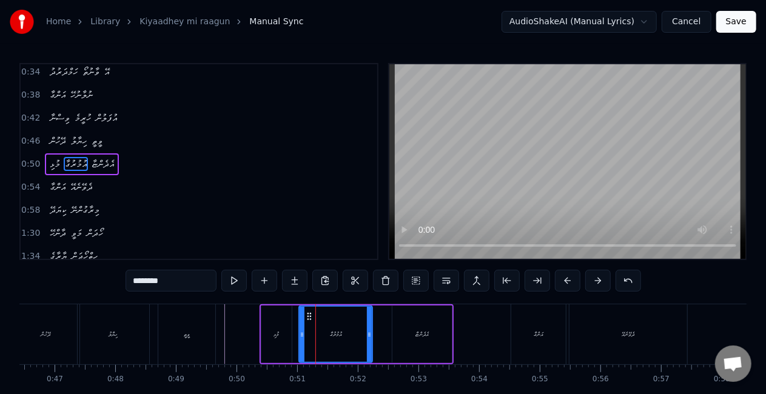
drag, startPoint x: 309, startPoint y: 336, endPoint x: 270, endPoint y: 337, distance: 38.2
click at [303, 335] on icon at bounding box center [301, 335] width 5 height 10
click at [268, 339] on div "މުޅި" at bounding box center [276, 335] width 30 height 58
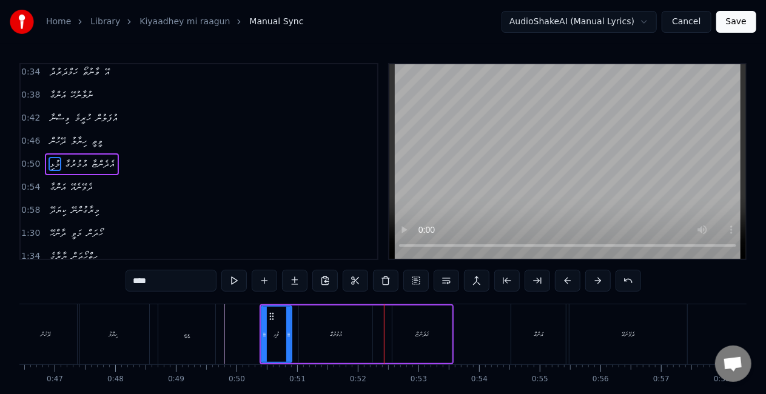
click at [350, 339] on div "އުމުރުގާ" at bounding box center [335, 335] width 73 height 58
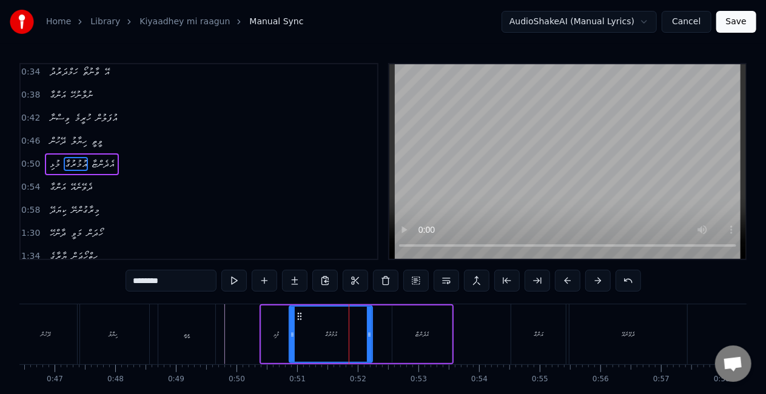
drag, startPoint x: 302, startPoint y: 341, endPoint x: 286, endPoint y: 337, distance: 16.8
click at [292, 338] on div at bounding box center [292, 334] width 5 height 55
click at [284, 338] on div "މުޅި" at bounding box center [276, 335] width 30 height 58
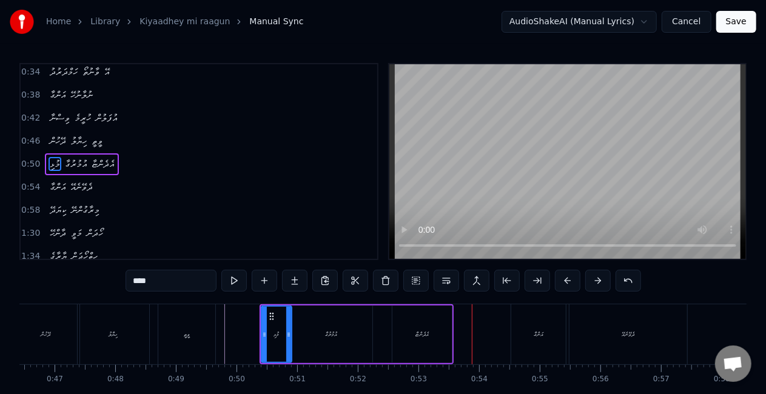
click at [447, 330] on div "އެދެންޏާ" at bounding box center [421, 335] width 59 height 58
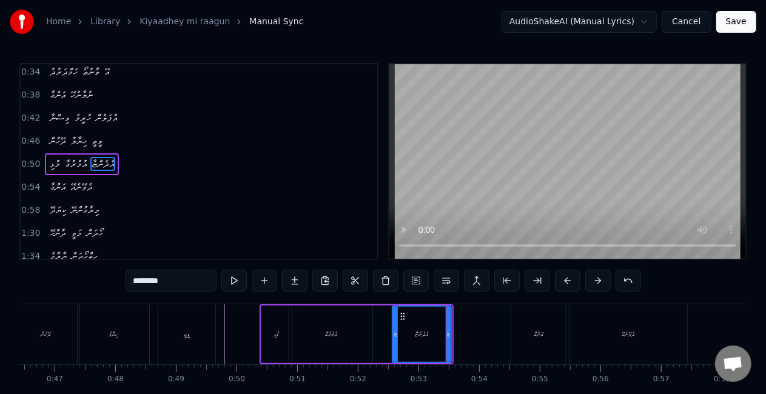
drag, startPoint x: 450, startPoint y: 330, endPoint x: 436, endPoint y: 322, distance: 15.5
click at [449, 329] on div at bounding box center [448, 334] width 5 height 55
click at [403, 313] on icon at bounding box center [402, 317] width 10 height 10
click at [342, 338] on div "އުމުރުގާ" at bounding box center [330, 335] width 83 height 58
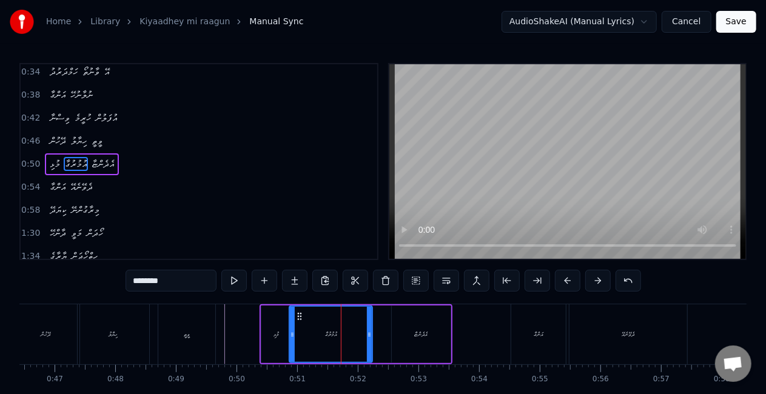
click at [267, 330] on div "މުޅި" at bounding box center [276, 335] width 30 height 58
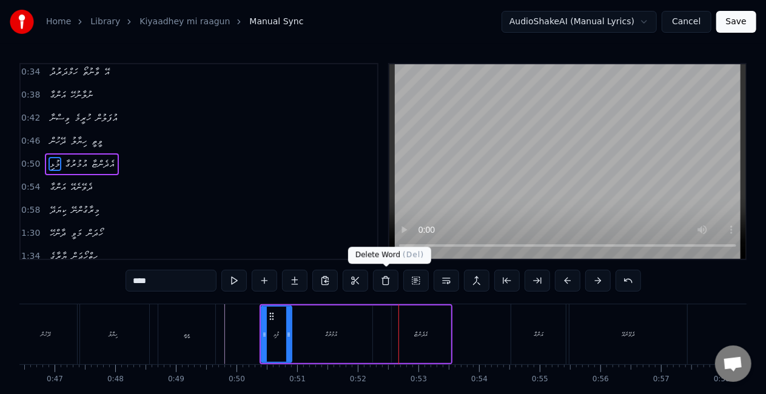
click at [333, 356] on div "އުމުރުގާ" at bounding box center [331, 335] width 84 height 58
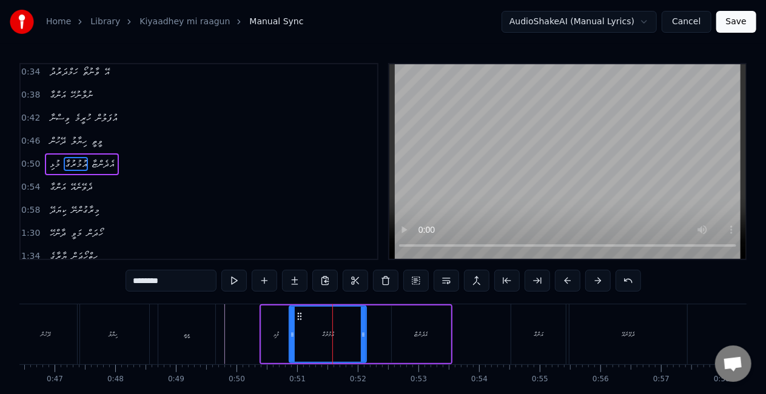
drag, startPoint x: 367, startPoint y: 339, endPoint x: 356, endPoint y: 333, distance: 12.2
click at [362, 334] on div at bounding box center [363, 334] width 5 height 55
click at [271, 329] on div "މުޅި" at bounding box center [276, 335] width 30 height 58
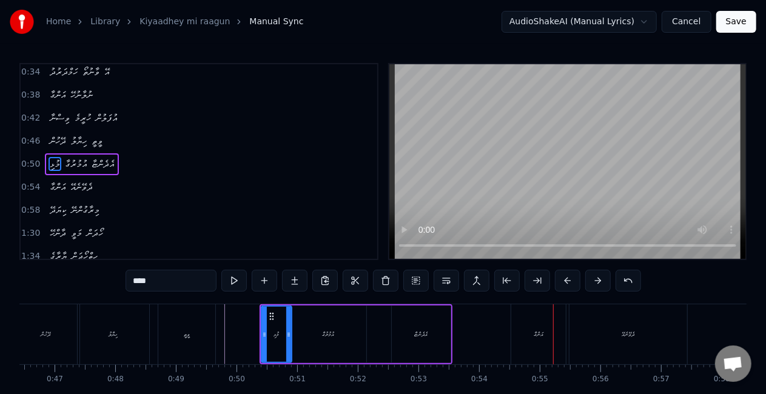
click at [546, 330] on div "އަންގާ" at bounding box center [538, 334] width 55 height 60
type input "******"
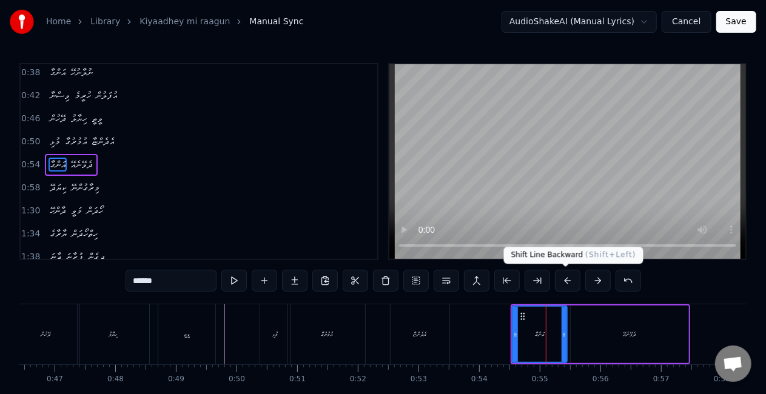
click at [563, 280] on button at bounding box center [567, 281] width 25 height 22
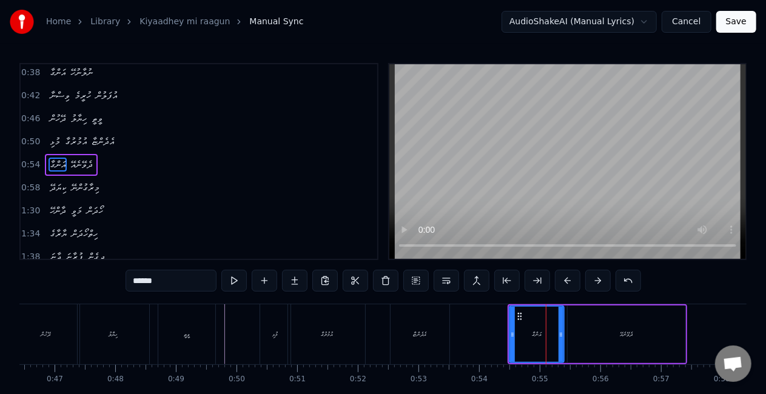
click at [563, 281] on button at bounding box center [567, 281] width 25 height 22
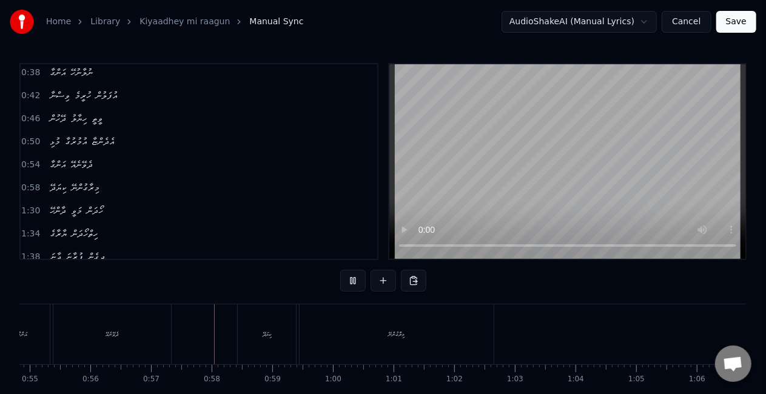
scroll to position [0, 3422]
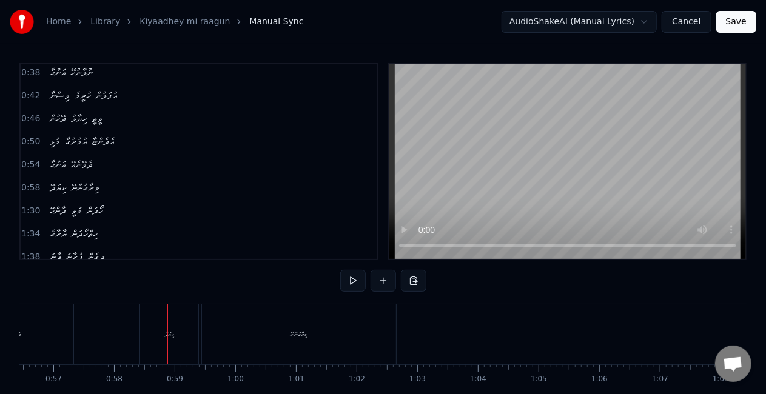
click at [172, 353] on div "ކިޔަދޭ" at bounding box center [169, 334] width 58 height 60
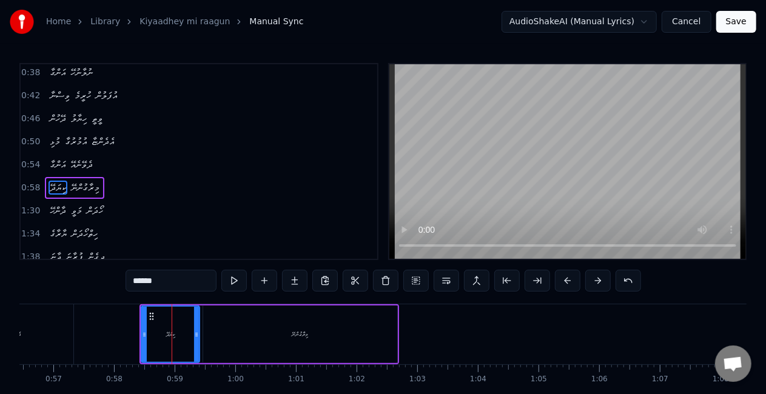
scroll to position [95, 0]
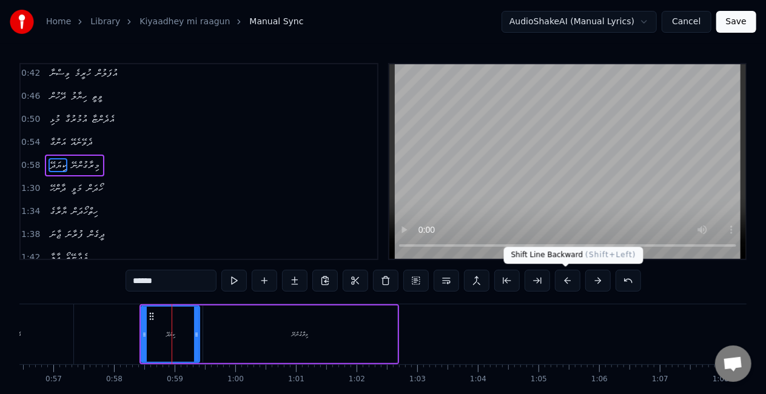
click at [567, 279] on button at bounding box center [567, 281] width 25 height 22
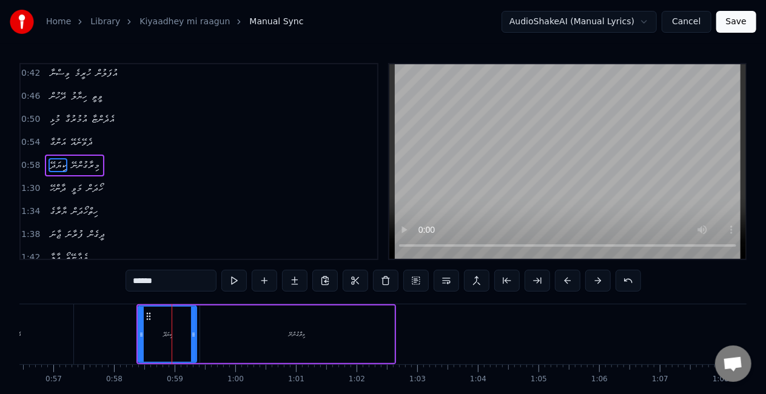
click at [567, 279] on button at bounding box center [567, 281] width 25 height 22
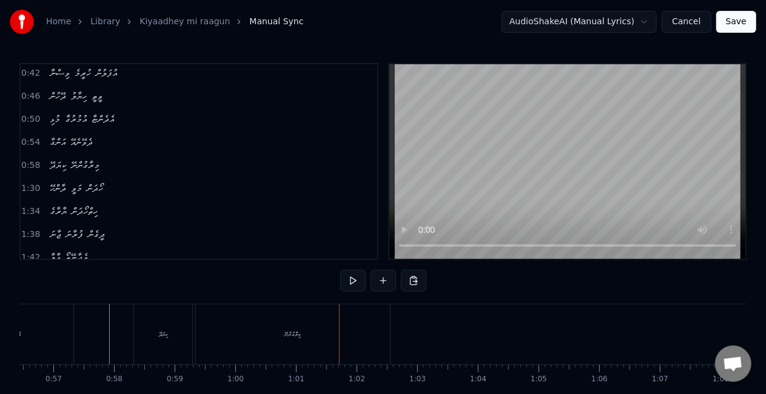
drag, startPoint x: 350, startPoint y: 324, endPoint x: 380, endPoint y: 331, distance: 31.0
click at [350, 324] on div "މިރާގުންނޭ" at bounding box center [293, 334] width 194 height 60
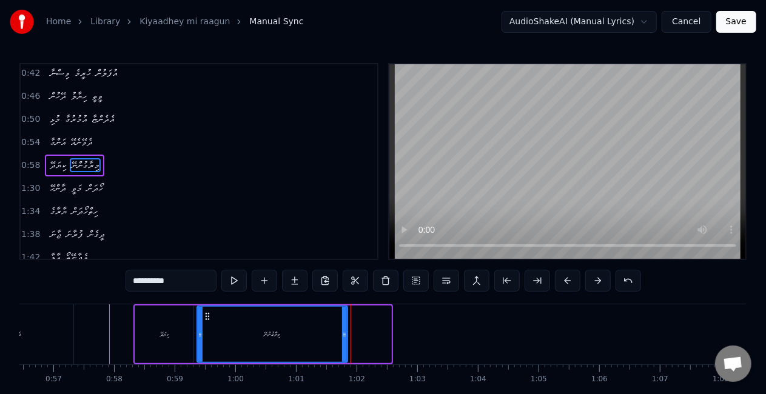
drag, startPoint x: 387, startPoint y: 338, endPoint x: 343, endPoint y: 331, distance: 44.3
click at [343, 331] on icon at bounding box center [344, 335] width 5 height 10
click at [263, 346] on div "މިރާގުންނޭ" at bounding box center [272, 334] width 149 height 55
click at [338, 335] on icon at bounding box center [339, 335] width 5 height 10
click at [298, 332] on div "މިރާގުންނޭ" at bounding box center [270, 334] width 144 height 55
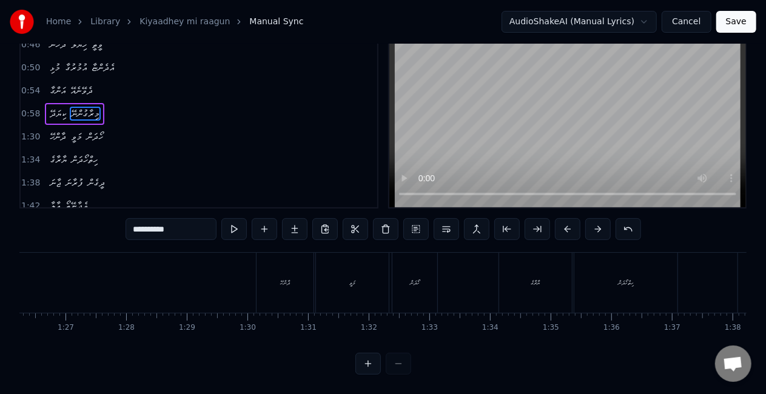
scroll to position [0, 5219]
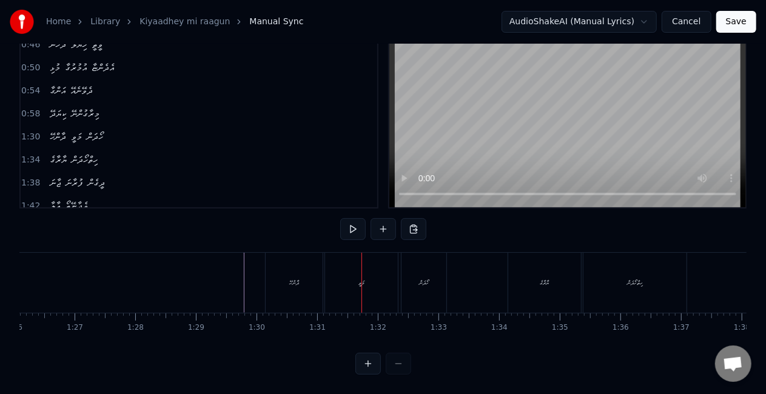
click at [297, 278] on div "ދާންހޭ" at bounding box center [294, 282] width 10 height 9
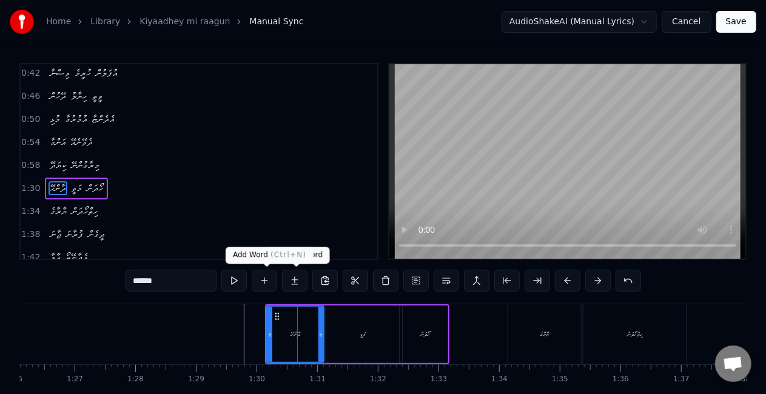
scroll to position [118, 0]
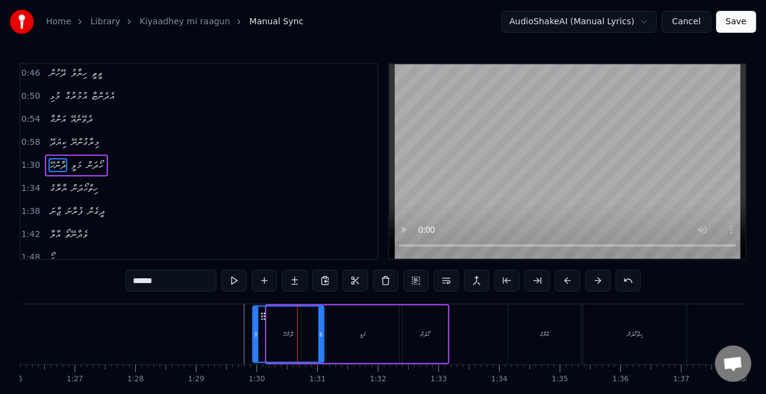
drag, startPoint x: 269, startPoint y: 332, endPoint x: 254, endPoint y: 327, distance: 15.3
click at [254, 327] on div at bounding box center [255, 334] width 5 height 55
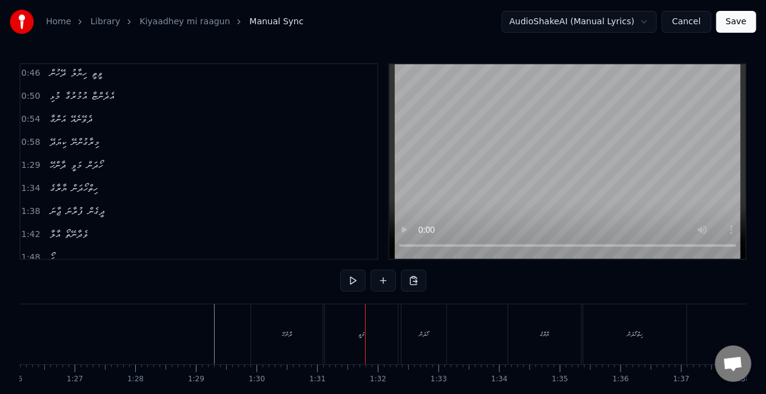
click at [359, 332] on div "މަވީ" at bounding box center [361, 334] width 6 height 9
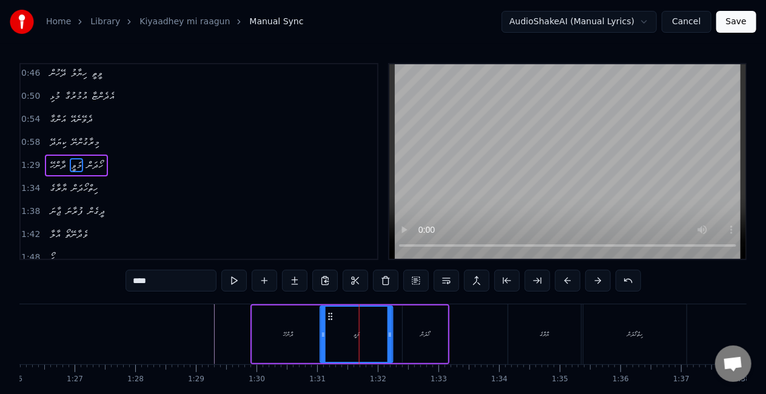
drag, startPoint x: 336, startPoint y: 313, endPoint x: 330, endPoint y: 311, distance: 6.5
click at [330, 312] on icon at bounding box center [331, 317] width 10 height 10
click at [291, 331] on div "ދާންހޭ" at bounding box center [288, 334] width 10 height 9
type input "******"
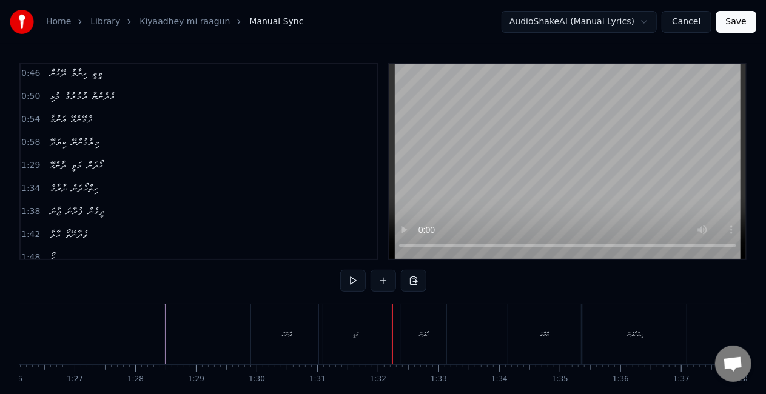
click at [373, 336] on div "މަވީ" at bounding box center [355, 334] width 73 height 60
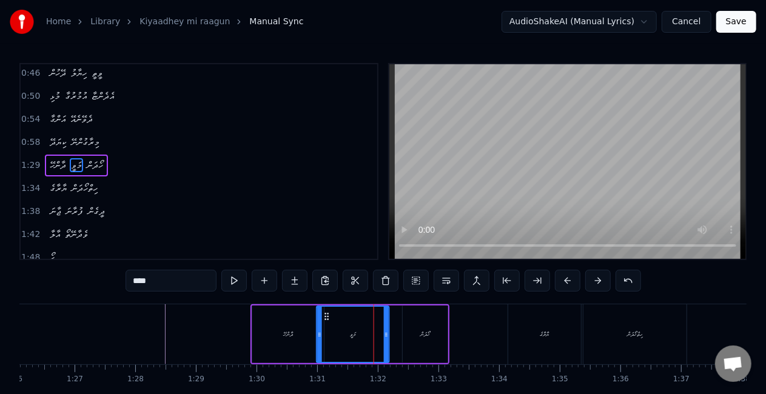
click at [324, 313] on icon at bounding box center [327, 317] width 10 height 10
click at [292, 326] on div "ދާންހޭ" at bounding box center [288, 335] width 72 height 58
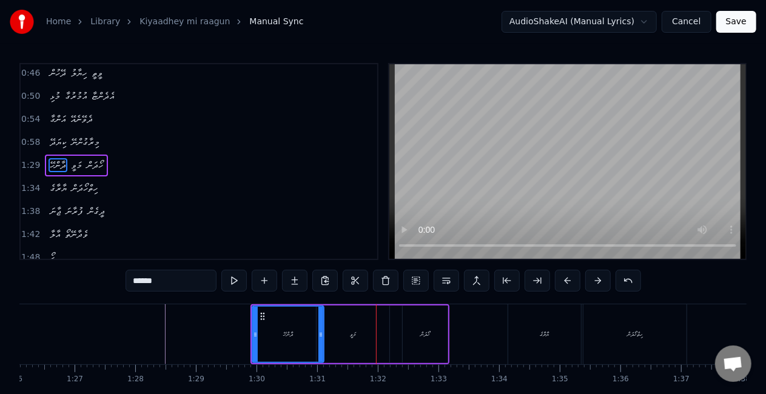
click at [371, 333] on div "މަވީ" at bounding box center [352, 335] width 73 height 58
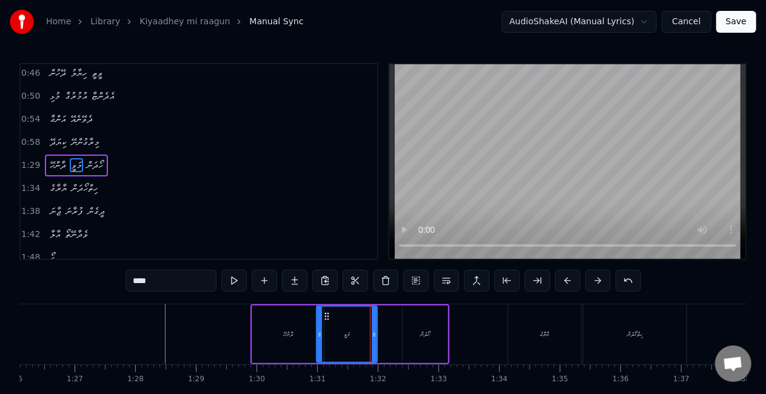
drag, startPoint x: 386, startPoint y: 331, endPoint x: 373, endPoint y: 326, distance: 13.1
click at [373, 326] on div at bounding box center [374, 334] width 5 height 55
click at [320, 334] on icon at bounding box center [319, 335] width 5 height 10
click at [296, 328] on div "ދާންހޭ" at bounding box center [288, 335] width 72 height 58
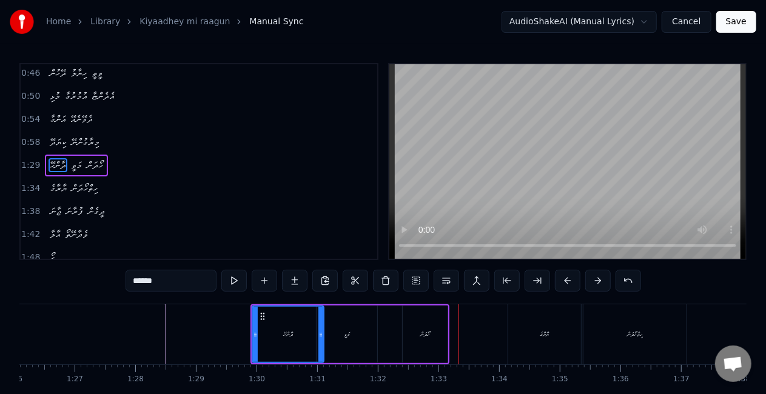
click at [407, 344] on div "ހޯދަން" at bounding box center [425, 335] width 45 height 58
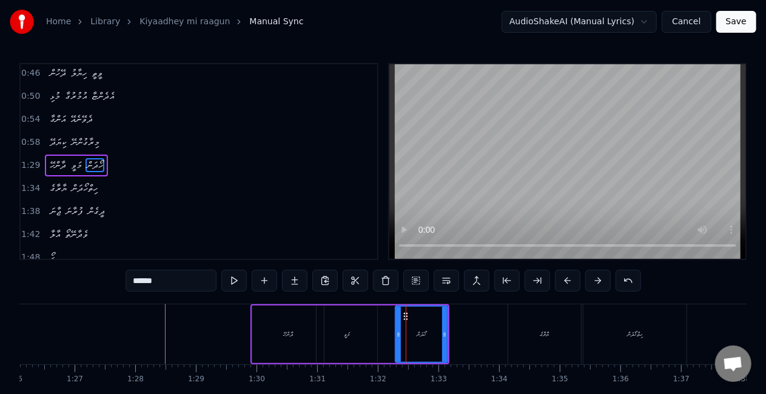
drag, startPoint x: 403, startPoint y: 341, endPoint x: 357, endPoint y: 342, distance: 46.1
click at [396, 338] on div at bounding box center [398, 334] width 5 height 55
click at [358, 343] on div "މަވީ" at bounding box center [346, 335] width 61 height 58
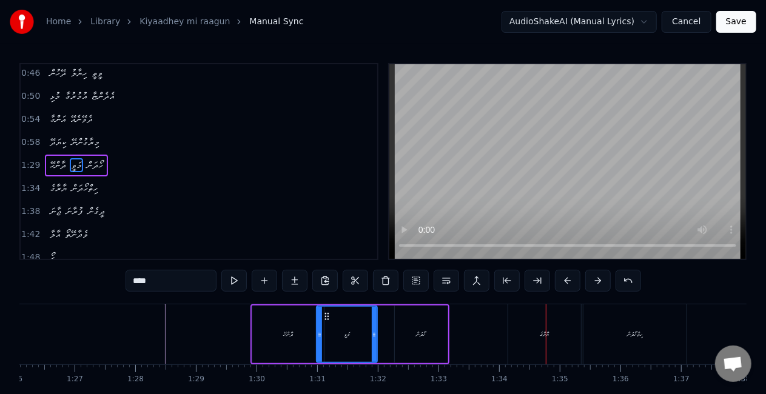
click at [516, 355] on div "ޔާރާގެ" at bounding box center [544, 334] width 73 height 60
type input "******"
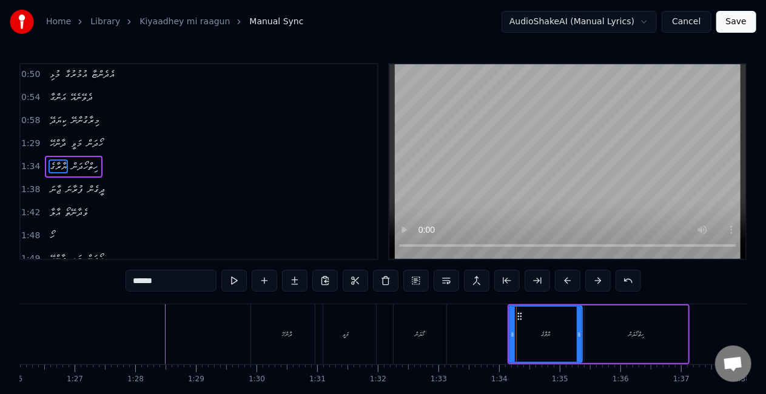
scroll to position [140, 0]
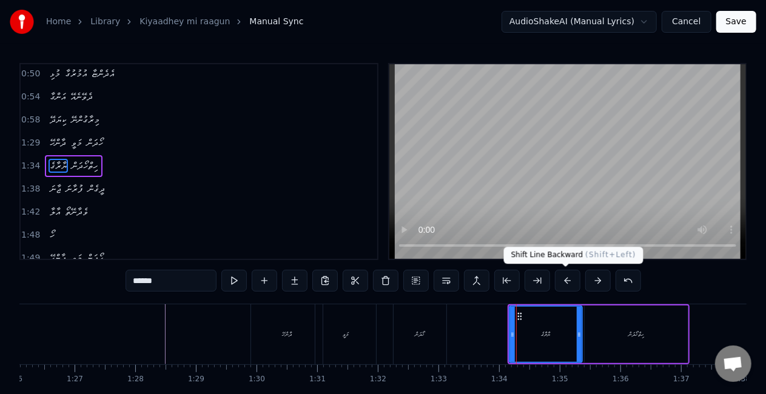
click at [566, 277] on button at bounding box center [567, 281] width 25 height 22
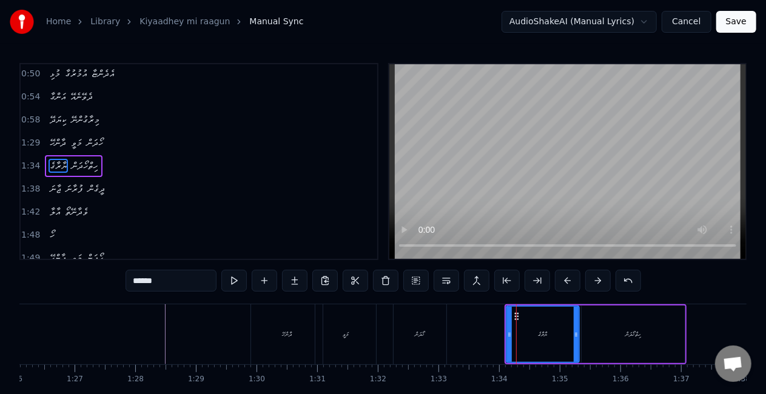
click at [566, 278] on button at bounding box center [567, 281] width 25 height 22
drag, startPoint x: 506, startPoint y: 338, endPoint x: 490, endPoint y: 333, distance: 17.1
click at [492, 333] on icon at bounding box center [493, 335] width 5 height 10
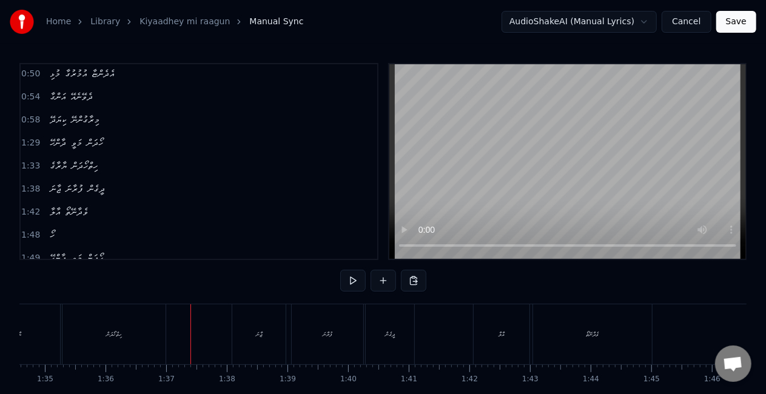
scroll to position [0, 5837]
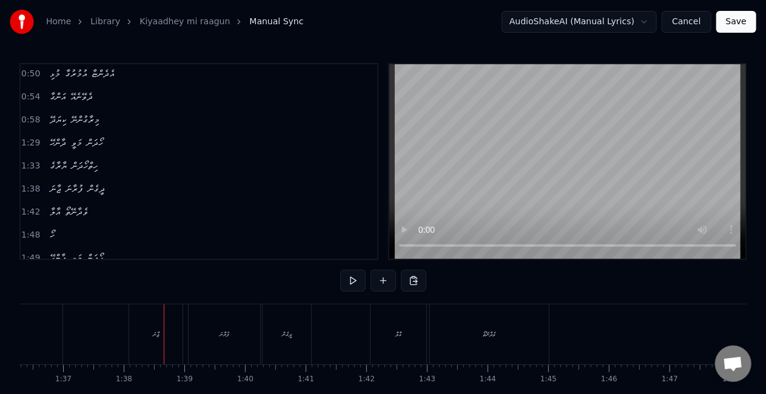
click at [157, 332] on div "ޖާނަ" at bounding box center [156, 334] width 6 height 9
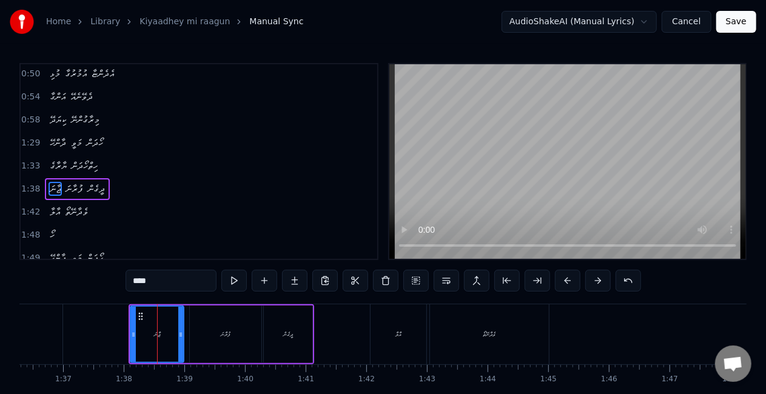
scroll to position [162, 0]
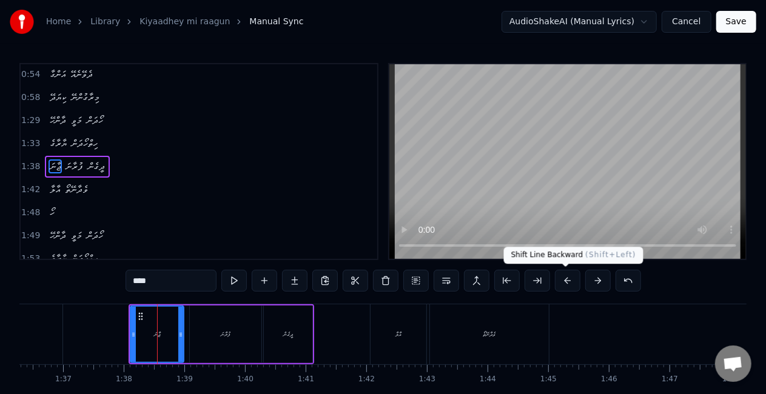
click at [560, 278] on button at bounding box center [567, 281] width 25 height 22
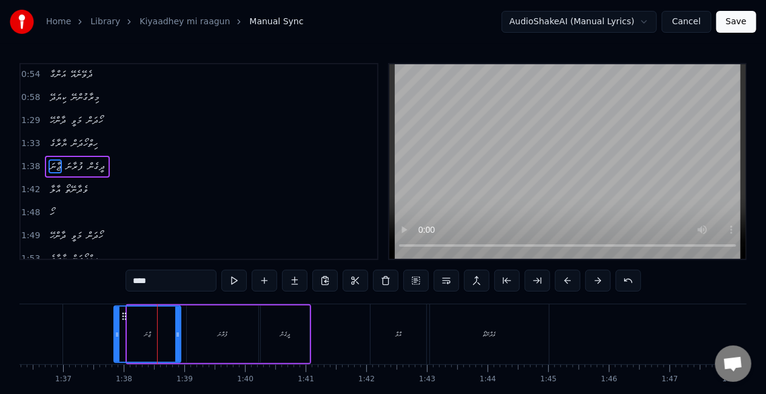
drag, startPoint x: 129, startPoint y: 340, endPoint x: 115, endPoint y: 332, distance: 16.3
click at [115, 332] on div at bounding box center [117, 334] width 5 height 55
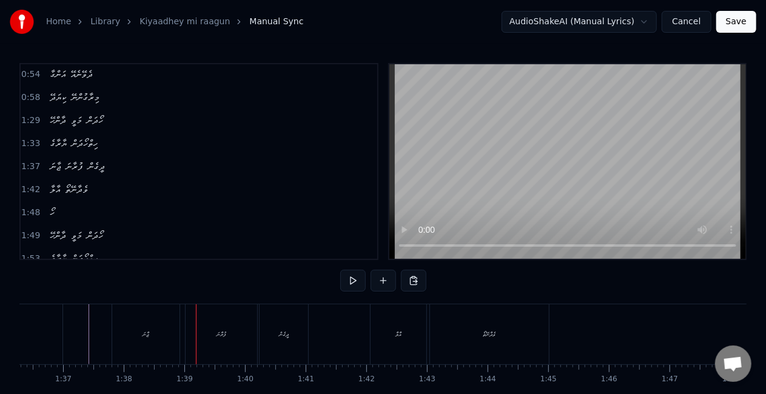
click at [135, 342] on div "ޖާނަ" at bounding box center [145, 334] width 67 height 60
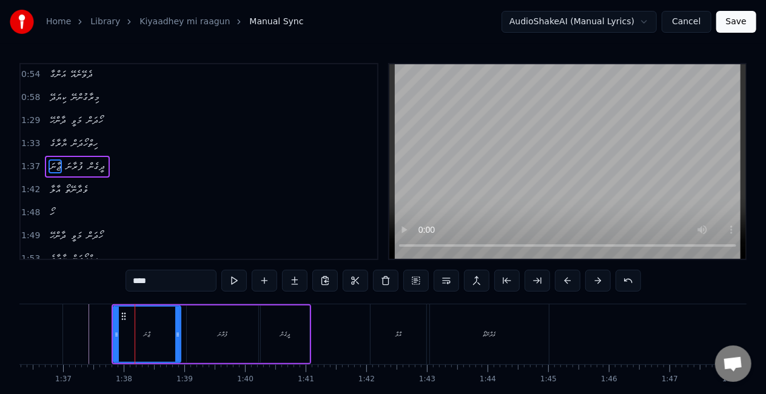
click at [135, 282] on input "****" at bounding box center [170, 281] width 91 height 22
type input "****"
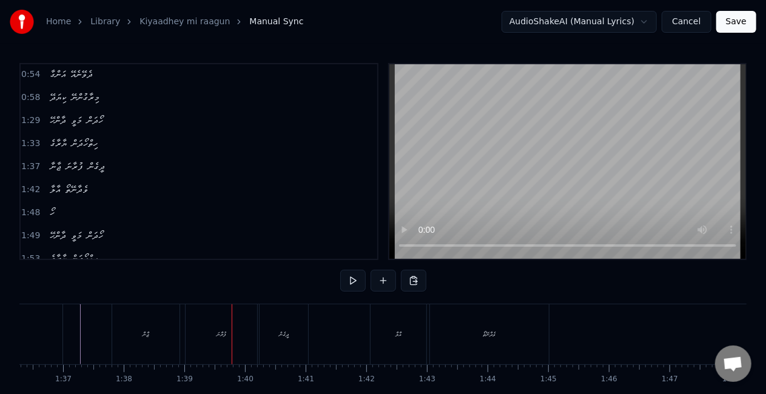
click at [226, 333] on div "ފުރާނަ" at bounding box center [221, 334] width 10 height 9
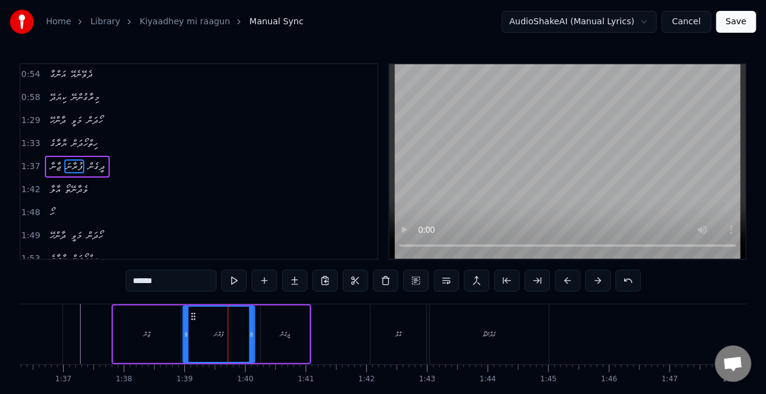
click at [192, 316] on circle at bounding box center [192, 316] width 1 height 1
click at [175, 318] on div "ޖާނާ" at bounding box center [146, 335] width 67 height 58
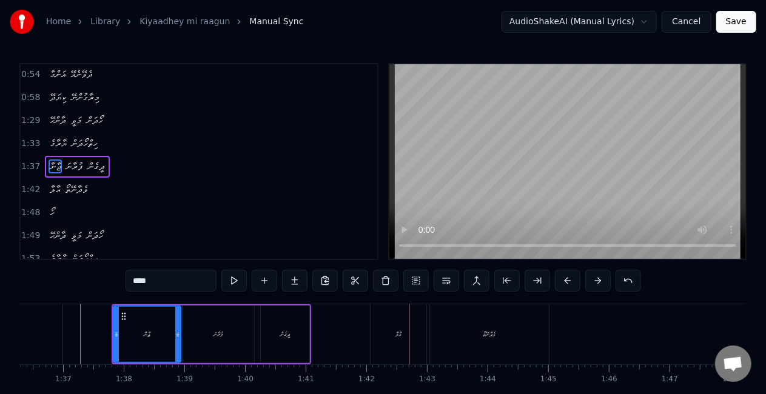
click at [407, 324] on div "އާލާ" at bounding box center [398, 334] width 56 height 60
type input "****"
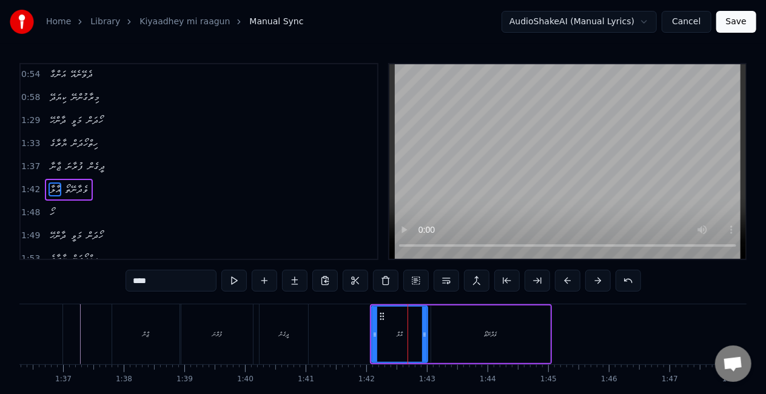
scroll to position [186, 0]
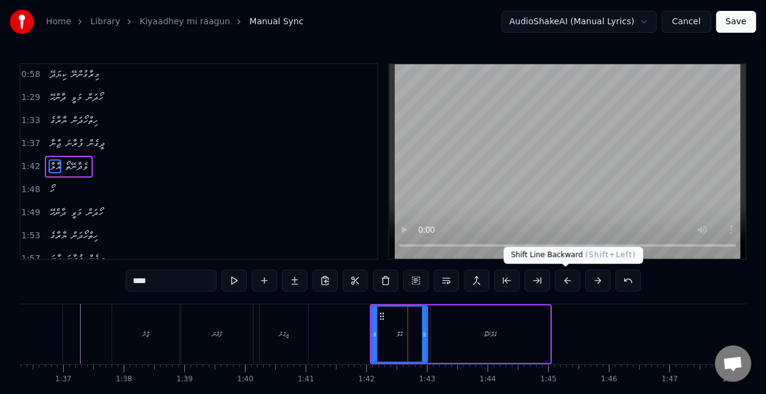
click at [570, 281] on button at bounding box center [567, 281] width 25 height 22
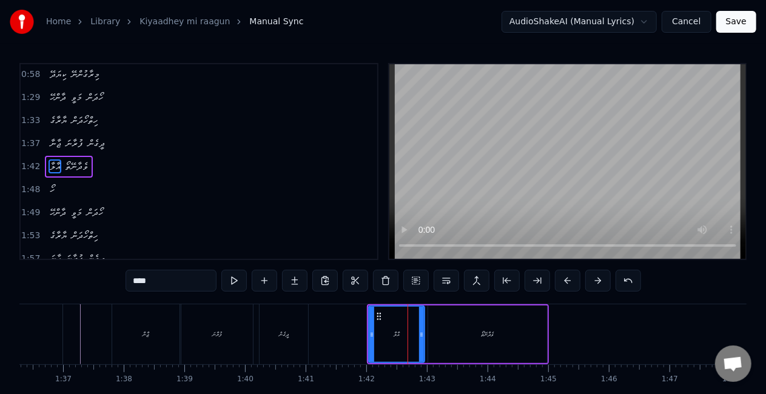
click at [569, 279] on button at bounding box center [567, 281] width 25 height 22
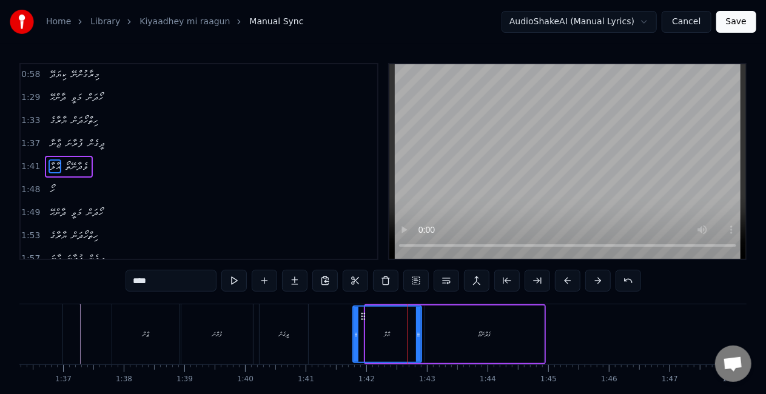
drag, startPoint x: 367, startPoint y: 335, endPoint x: 354, endPoint y: 329, distance: 14.9
click at [355, 330] on icon at bounding box center [355, 335] width 5 height 10
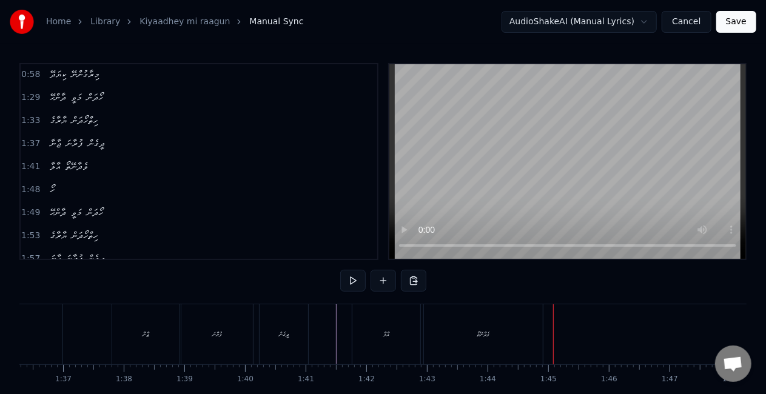
click at [472, 336] on div "ވެދާނޭތޯ" at bounding box center [483, 334] width 119 height 60
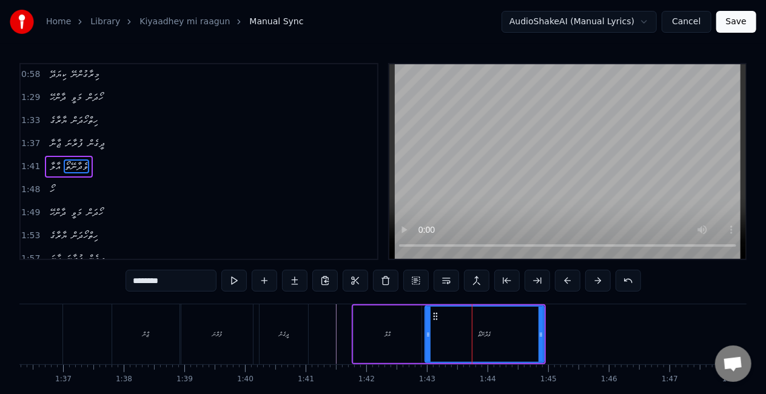
drag, startPoint x: 160, startPoint y: 278, endPoint x: 132, endPoint y: 278, distance: 27.9
click at [132, 278] on input "********" at bounding box center [170, 281] width 91 height 22
type input "********"
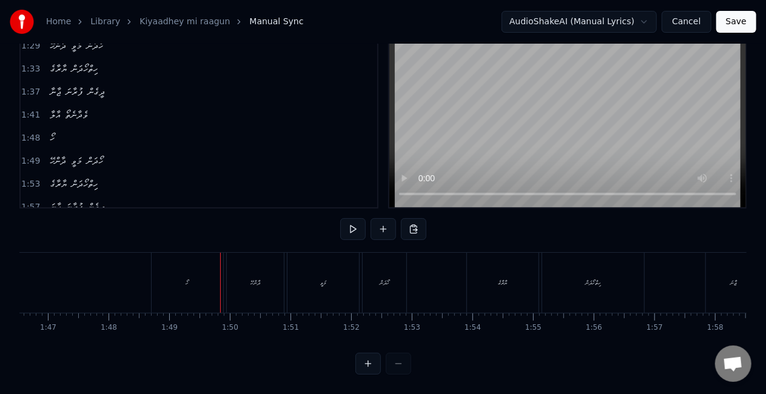
scroll to position [62, 0]
click at [179, 279] on div "ހޯ" at bounding box center [188, 283] width 72 height 60
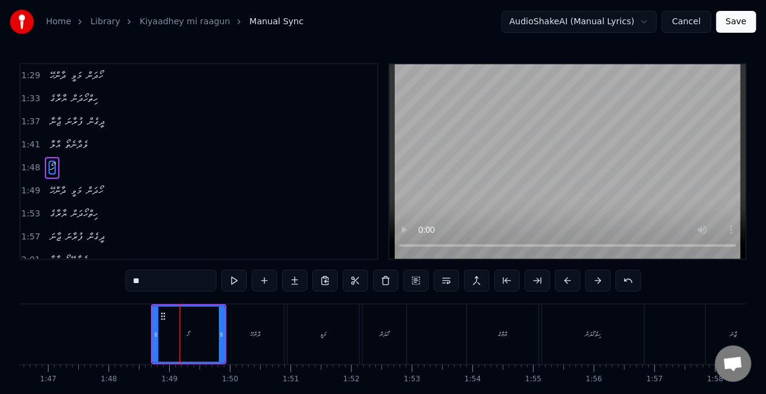
scroll to position [208, 0]
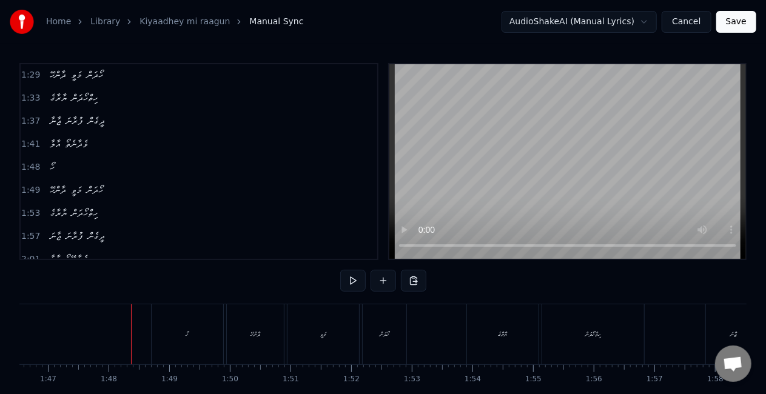
drag, startPoint x: 168, startPoint y: 337, endPoint x: 158, endPoint y: 333, distance: 11.1
click at [168, 337] on div "ހޯ" at bounding box center [188, 334] width 72 height 60
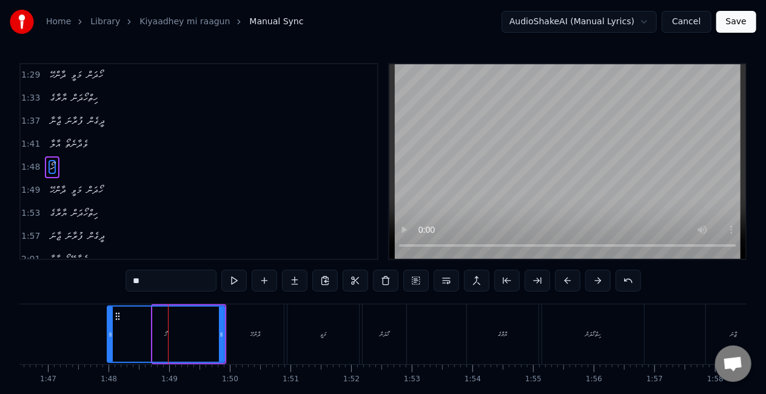
drag, startPoint x: 157, startPoint y: 333, endPoint x: 112, endPoint y: 326, distance: 46.0
click at [112, 326] on div at bounding box center [110, 334] width 5 height 55
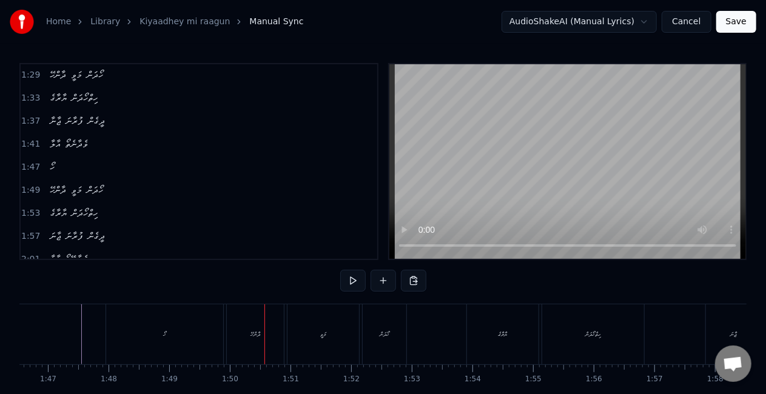
click at [273, 332] on div "ދާންހޭ" at bounding box center [255, 334] width 57 height 60
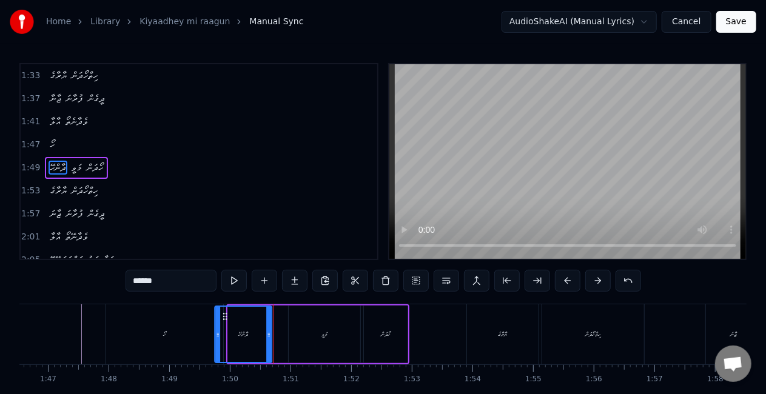
drag, startPoint x: 237, startPoint y: 315, endPoint x: 224, endPoint y: 309, distance: 14.7
click at [224, 309] on div "ދާންހޭ" at bounding box center [243, 334] width 56 height 55
click at [201, 328] on div "ހޯ" at bounding box center [164, 334] width 117 height 60
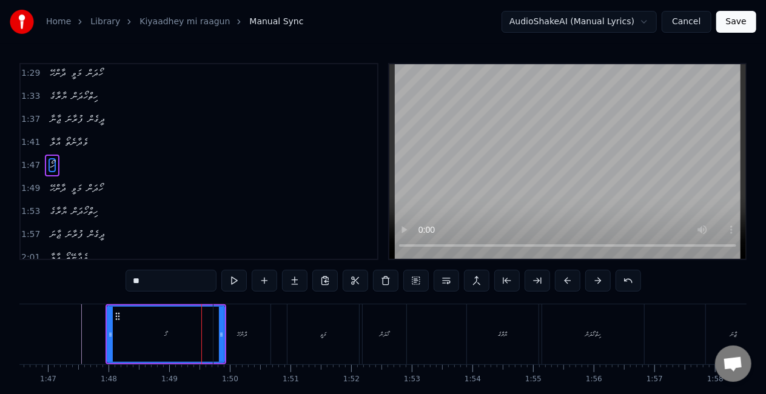
scroll to position [208, 0]
click at [120, 346] on div "ހޯ" at bounding box center [166, 334] width 116 height 55
click at [331, 325] on div "މަވީ" at bounding box center [323, 334] width 72 height 60
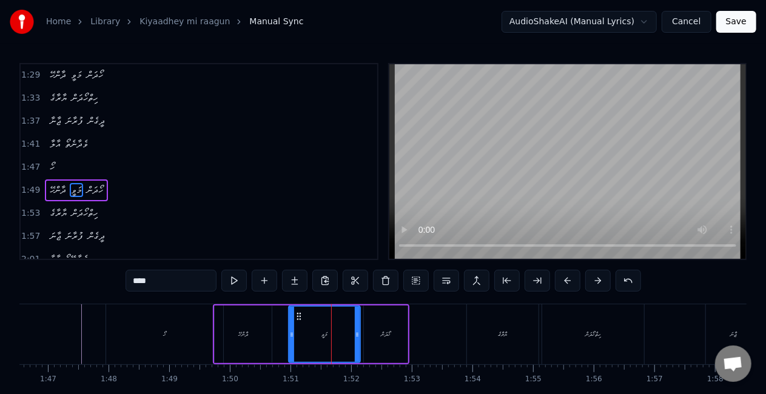
scroll to position [230, 0]
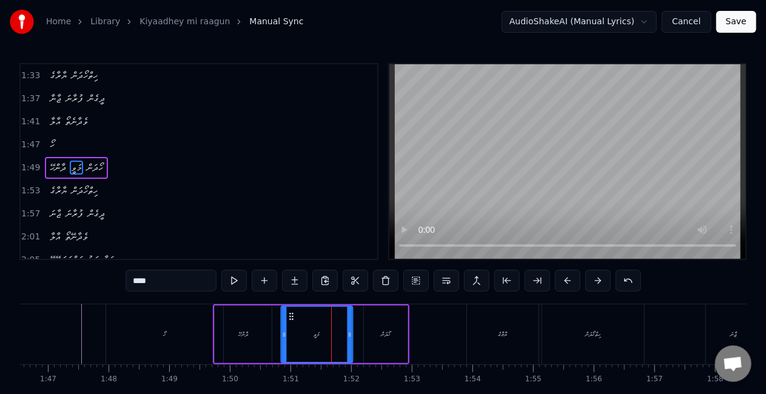
drag, startPoint x: 297, startPoint y: 315, endPoint x: 286, endPoint y: 313, distance: 11.0
click at [289, 312] on icon at bounding box center [291, 317] width 10 height 10
click at [250, 334] on div "ދާންހޭ" at bounding box center [243, 335] width 57 height 58
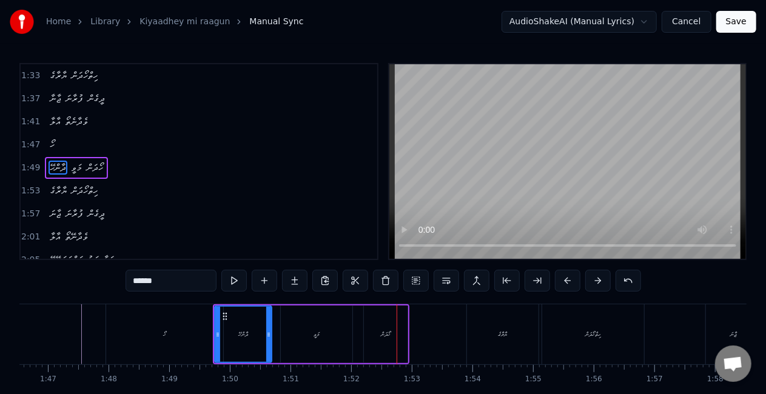
click at [330, 329] on div "މަވީ" at bounding box center [317, 335] width 72 height 58
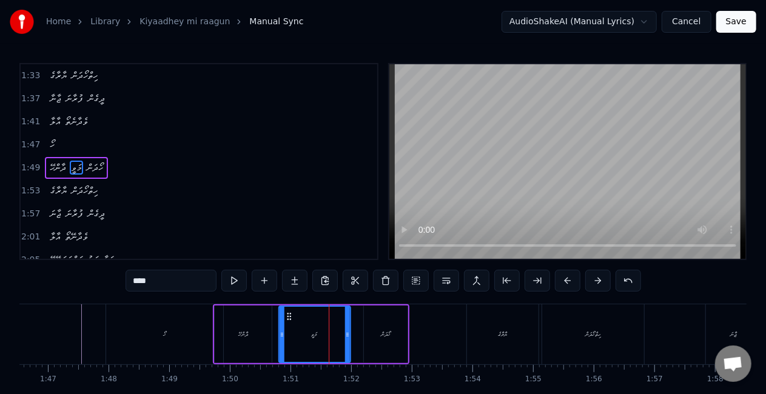
click at [287, 314] on icon at bounding box center [289, 317] width 10 height 10
click at [269, 316] on div "ދާންހޭ" at bounding box center [243, 335] width 57 height 58
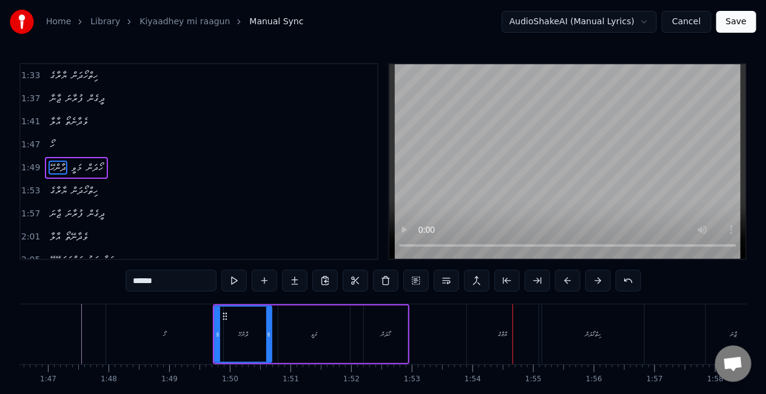
drag, startPoint x: 498, startPoint y: 327, endPoint x: 496, endPoint y: 321, distance: 6.3
click at [498, 326] on div "ޔާރާގެ" at bounding box center [503, 334] width 72 height 60
type input "******"
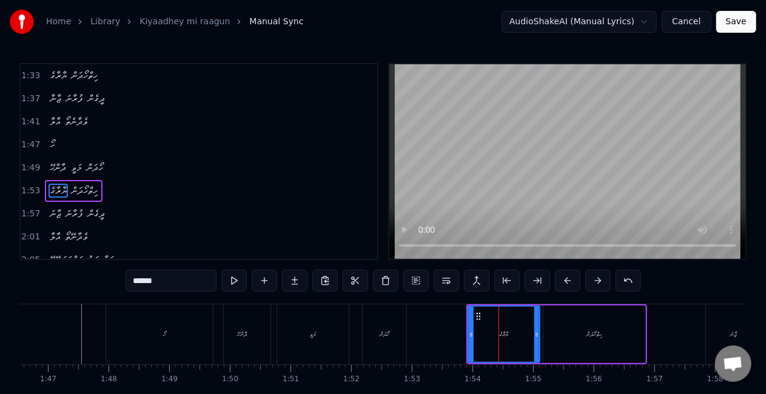
scroll to position [253, 0]
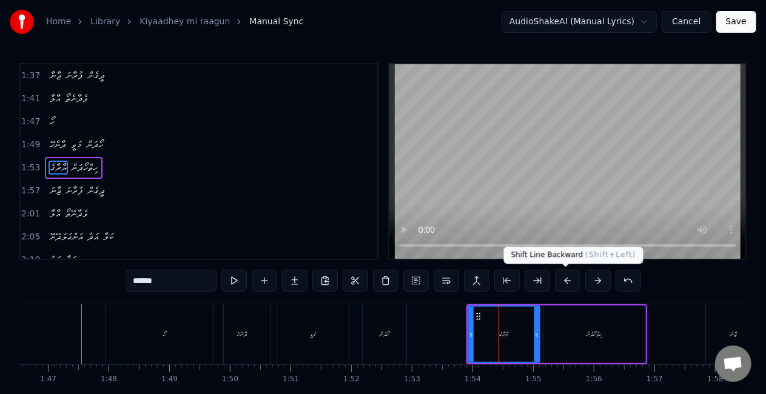
click at [572, 277] on button at bounding box center [567, 281] width 25 height 22
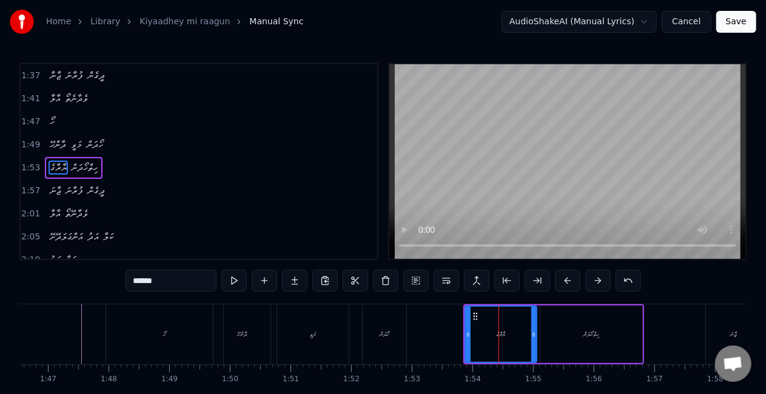
click at [567, 277] on button at bounding box center [567, 281] width 25 height 22
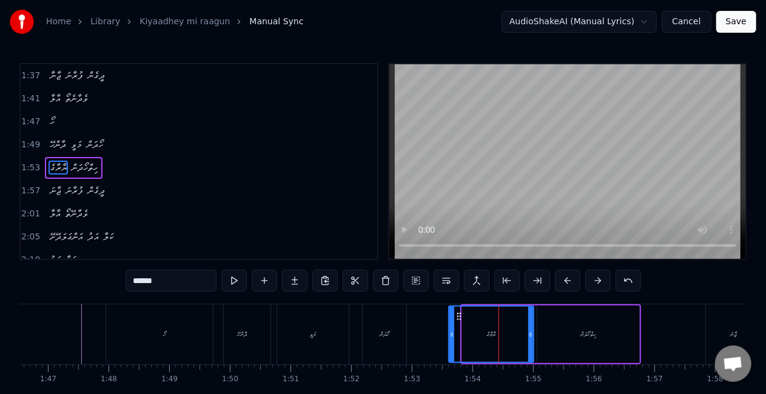
drag, startPoint x: 462, startPoint y: 338, endPoint x: 449, endPoint y: 332, distance: 14.7
click at [449, 333] on icon at bounding box center [451, 335] width 5 height 10
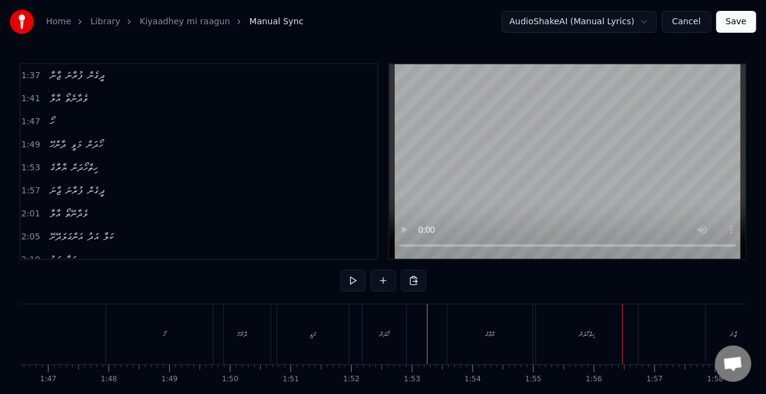
click at [557, 318] on div "ހިތްހޯދަން" at bounding box center [587, 334] width 102 height 60
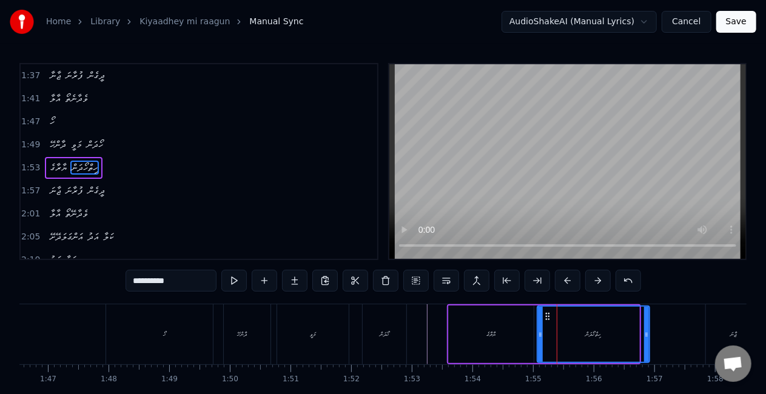
drag, startPoint x: 637, startPoint y: 341, endPoint x: 647, endPoint y: 344, distance: 10.7
click at [647, 344] on div at bounding box center [646, 334] width 5 height 55
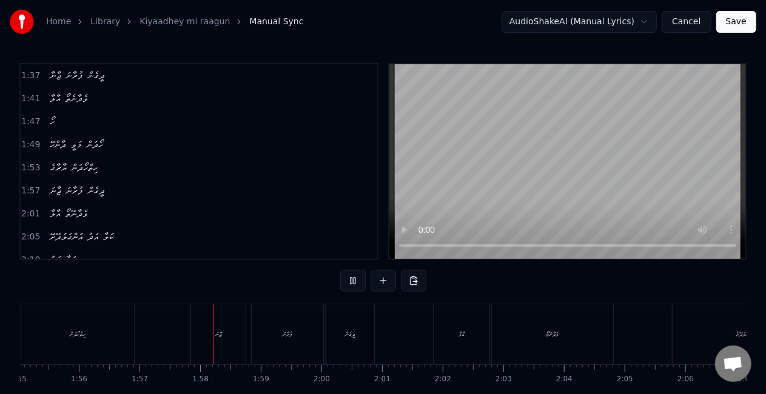
scroll to position [0, 7076]
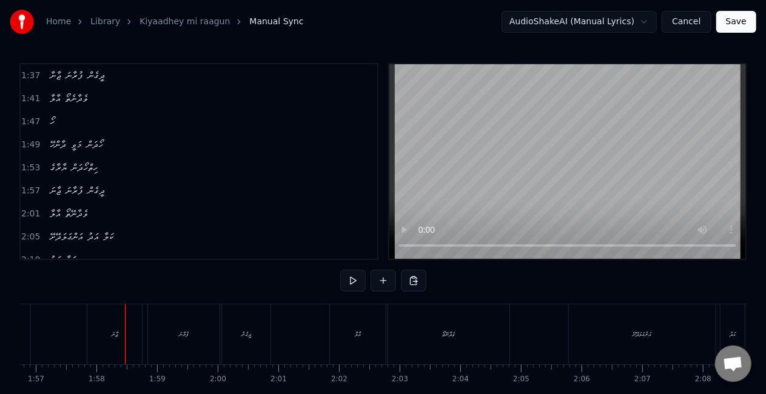
click at [104, 339] on div "ޖާނަ" at bounding box center [114, 334] width 55 height 60
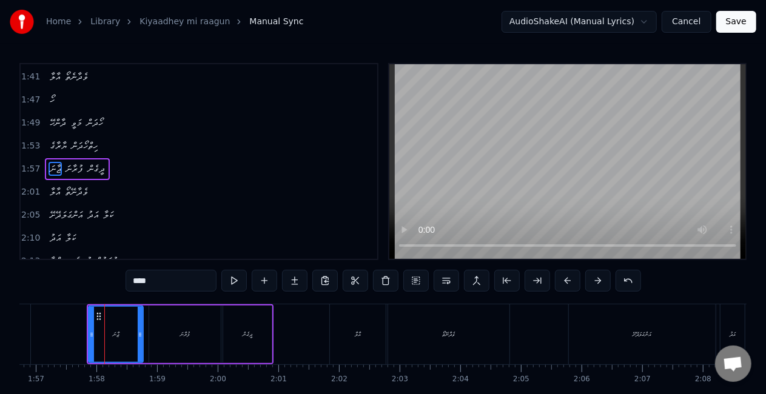
scroll to position [276, 0]
drag, startPoint x: 91, startPoint y: 335, endPoint x: 67, endPoint y: 326, distance: 25.1
click at [67, 327] on div at bounding box center [67, 334] width 5 height 55
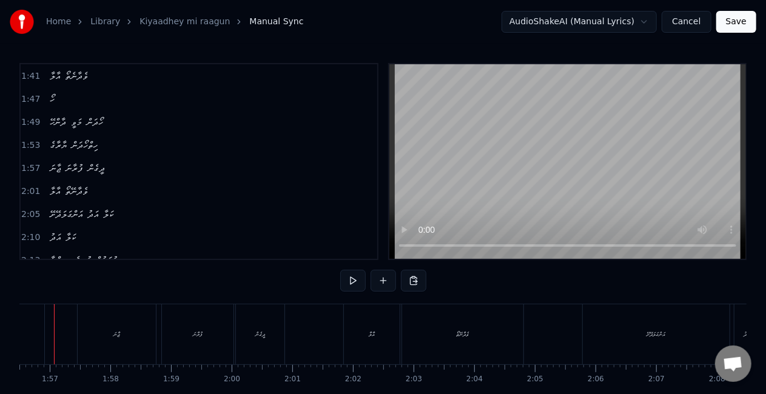
scroll to position [0, 7036]
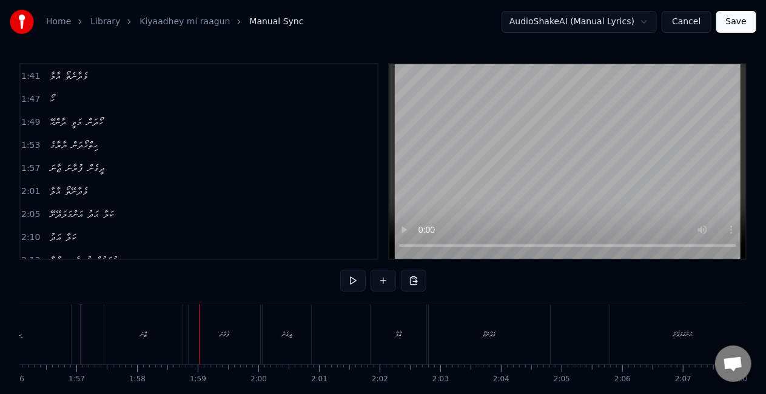
click at [144, 336] on div "ޖާނަ" at bounding box center [144, 334] width 6 height 9
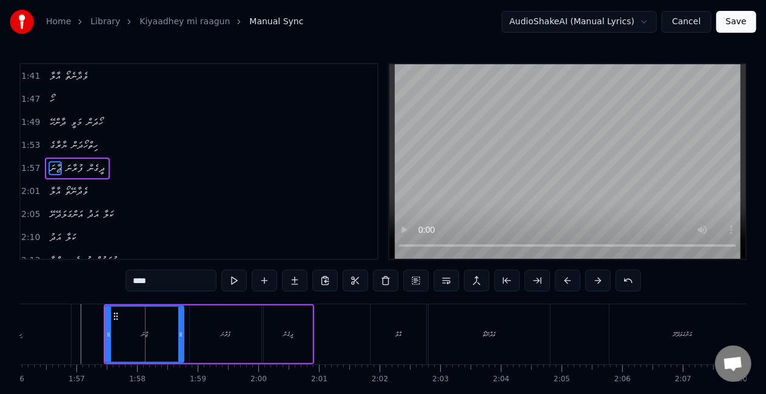
click at [140, 282] on input "****" at bounding box center [170, 281] width 91 height 22
type input "****"
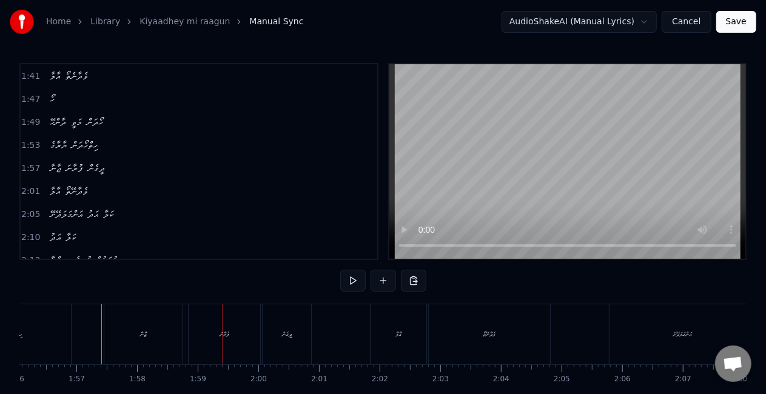
click at [233, 337] on div "ފުރާނަ" at bounding box center [225, 334] width 72 height 60
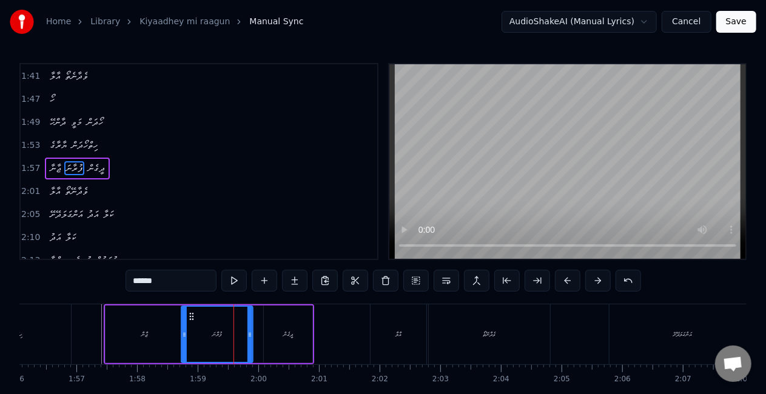
drag, startPoint x: 201, startPoint y: 316, endPoint x: 191, endPoint y: 312, distance: 10.8
click at [191, 312] on icon at bounding box center [192, 317] width 10 height 10
click at [155, 328] on div "ޖާނާ" at bounding box center [144, 335] width 78 height 58
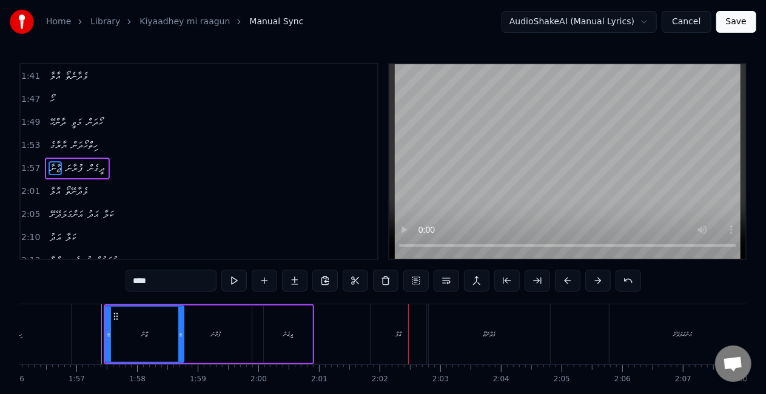
click at [381, 332] on div "އާލާ" at bounding box center [398, 334] width 56 height 60
type input "****"
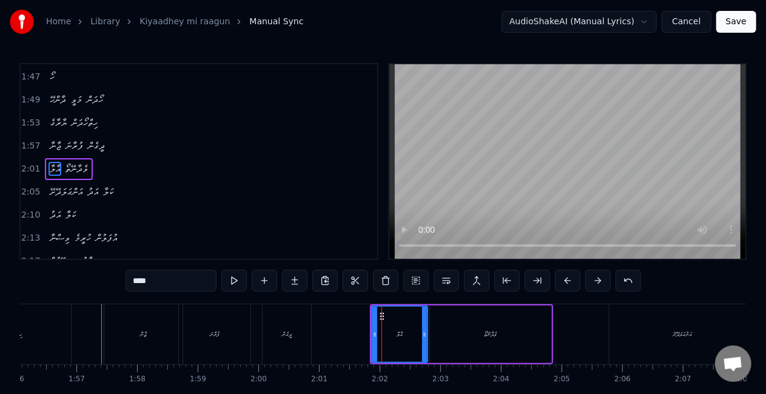
scroll to position [298, 0]
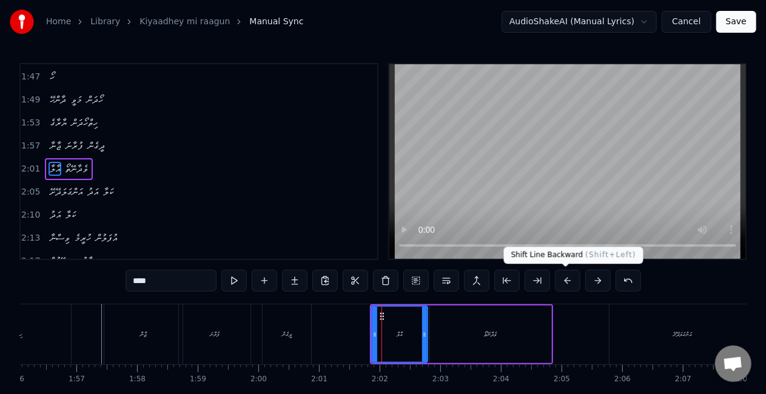
click at [565, 281] on button at bounding box center [567, 281] width 25 height 22
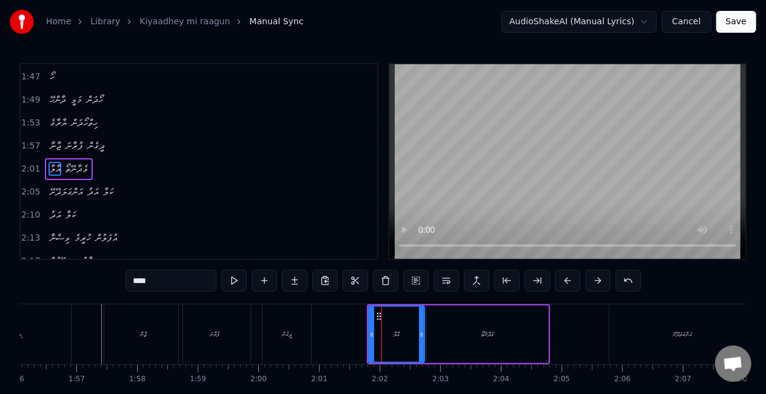
click at [565, 281] on button at bounding box center [567, 281] width 25 height 22
drag, startPoint x: 367, startPoint y: 336, endPoint x: 351, endPoint y: 332, distance: 16.8
click at [351, 332] on icon at bounding box center [352, 335] width 5 height 10
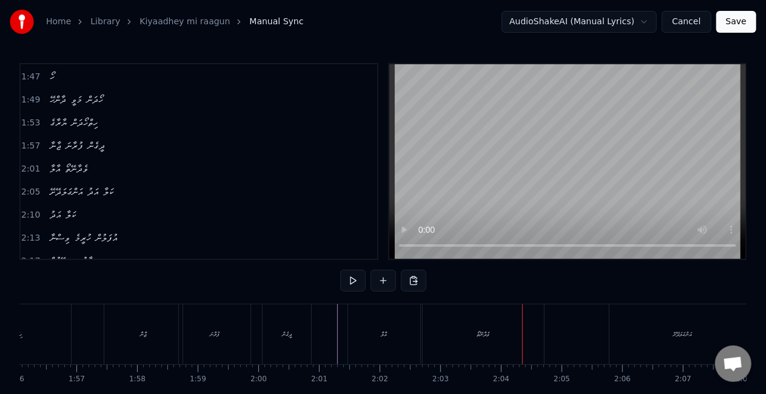
click at [468, 327] on div "ވެދާނޭތޯ" at bounding box center [483, 334] width 121 height 60
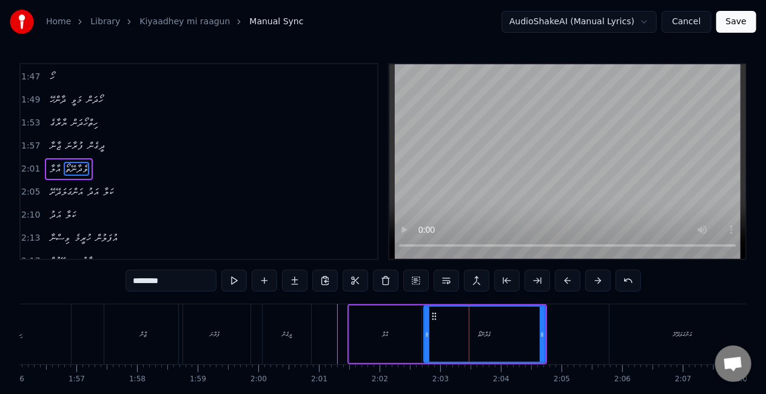
click at [144, 281] on input "********" at bounding box center [170, 281] width 91 height 22
click at [142, 281] on input "*******" at bounding box center [170, 281] width 91 height 22
click at [633, 338] on div "އަންގަލަދޭށޭ" at bounding box center [682, 334] width 147 height 60
type input "**********"
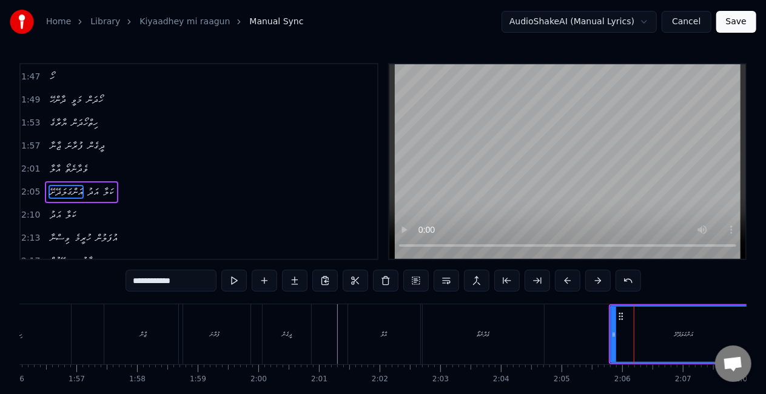
scroll to position [321, 0]
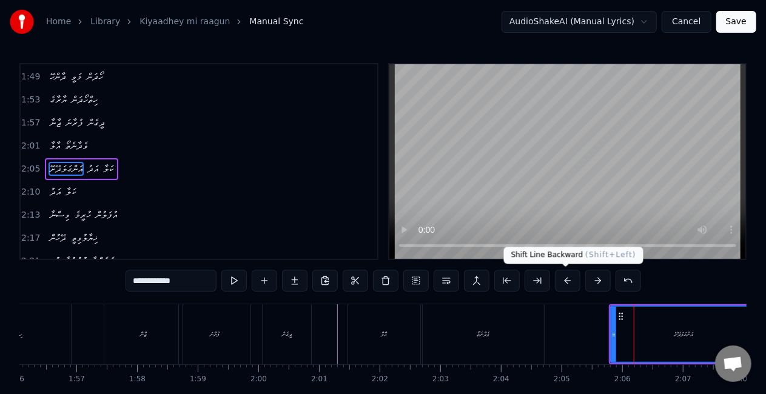
click at [565, 280] on button at bounding box center [567, 281] width 25 height 22
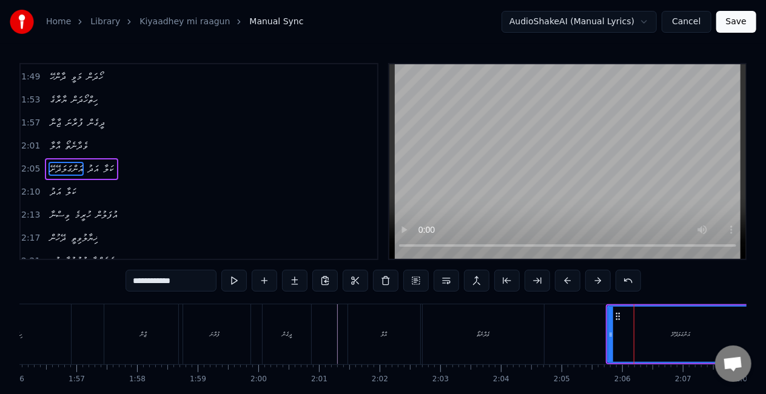
click at [565, 280] on button at bounding box center [567, 281] width 25 height 22
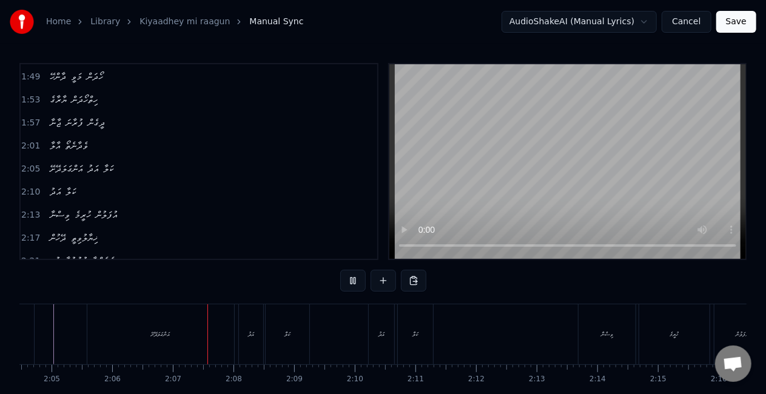
scroll to position [0, 7642]
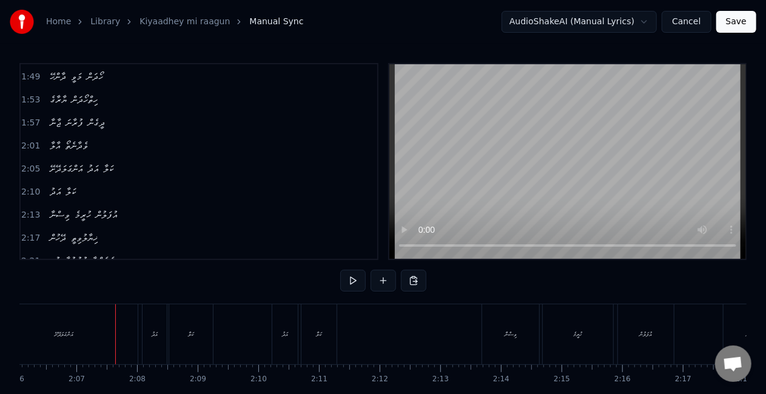
click at [90, 341] on div "އަންގަލަދޭށޭ" at bounding box center [64, 334] width 147 height 60
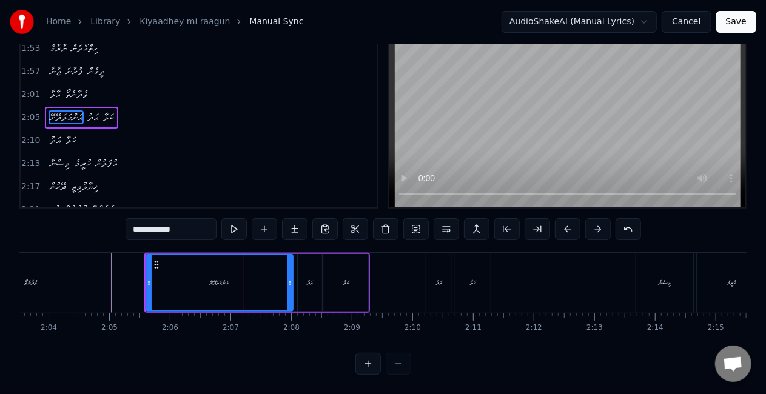
scroll to position [0, 7480]
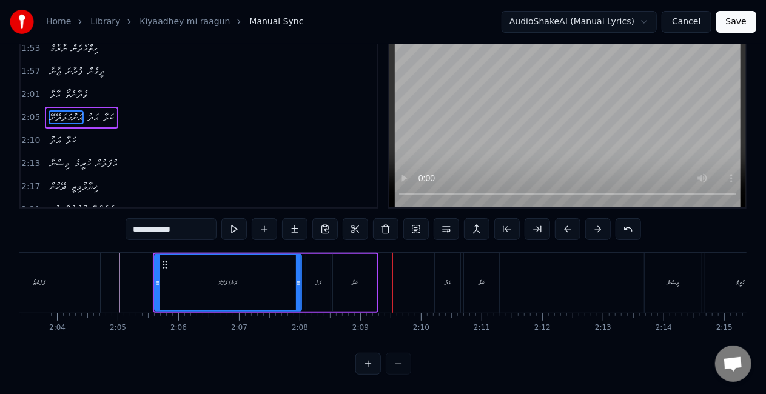
click at [247, 255] on div "އަންގަލަދޭށޭ" at bounding box center [227, 282] width 145 height 55
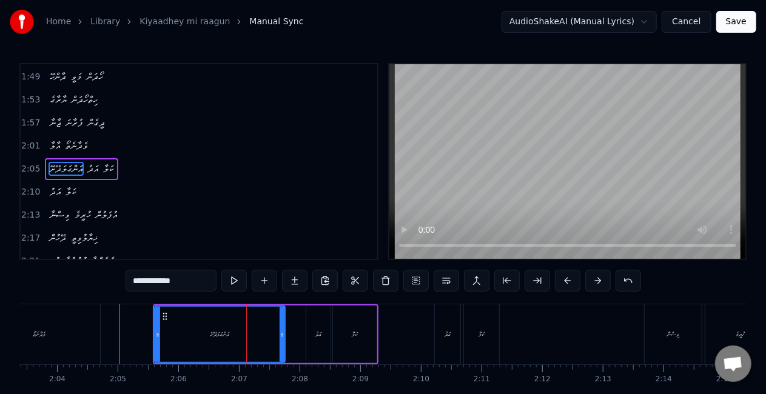
drag, startPoint x: 299, startPoint y: 324, endPoint x: 282, endPoint y: 317, distance: 17.7
click at [282, 317] on div at bounding box center [281, 334] width 5 height 55
drag, startPoint x: 159, startPoint y: 333, endPoint x: 153, endPoint y: 331, distance: 6.5
click at [153, 331] on icon at bounding box center [151, 335] width 5 height 10
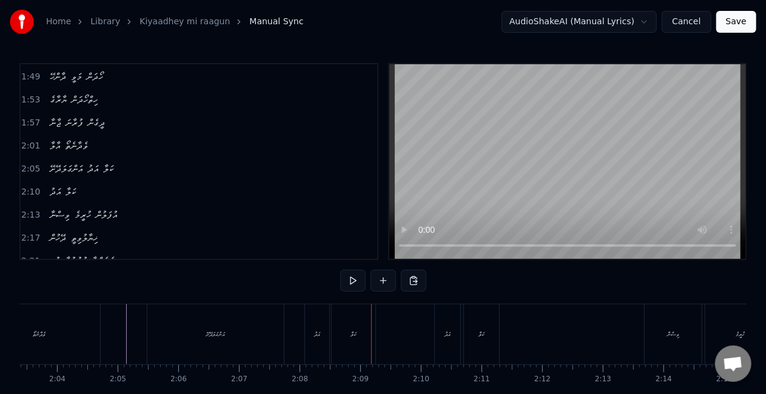
click at [236, 332] on div "އަންގަލަދޭށޭ" at bounding box center [215, 334] width 136 height 60
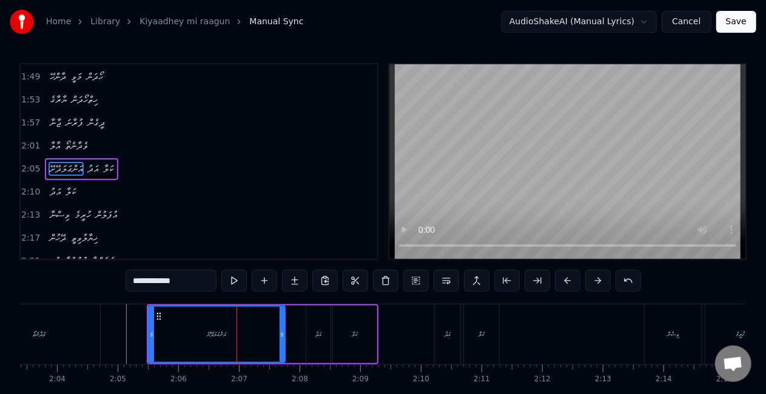
click at [310, 336] on div "އަދު" at bounding box center [318, 335] width 24 height 58
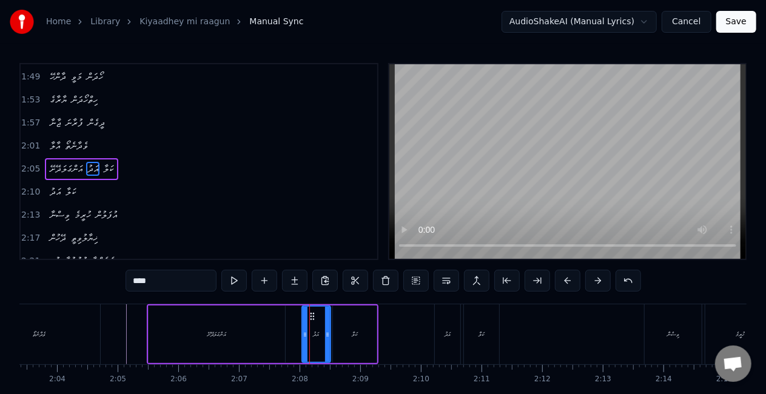
drag, startPoint x: 308, startPoint y: 335, endPoint x: 303, endPoint y: 331, distance: 6.6
click at [304, 331] on icon at bounding box center [305, 335] width 5 height 10
click at [250, 345] on div "އަންގަލަދޭށޭ" at bounding box center [217, 335] width 136 height 58
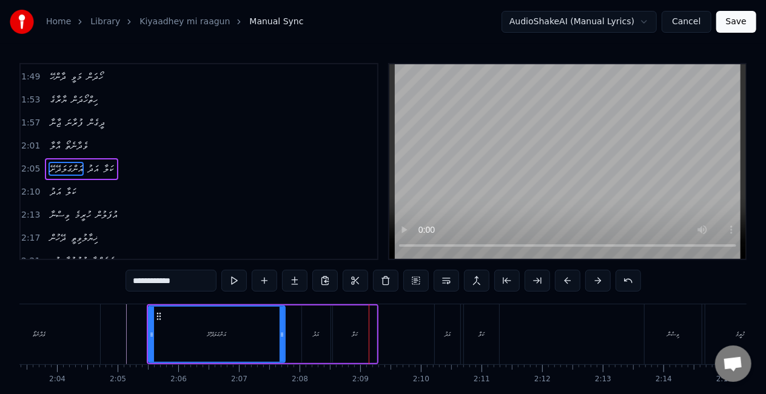
click at [325, 327] on div "އަދު" at bounding box center [316, 335] width 28 height 58
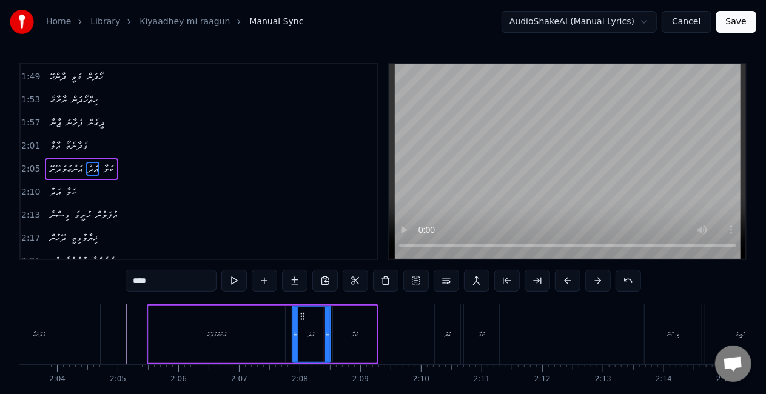
drag, startPoint x: 304, startPoint y: 338, endPoint x: 295, endPoint y: 332, distance: 10.9
click at [295, 332] on icon at bounding box center [295, 335] width 5 height 10
click at [268, 335] on div "އަންގަލަދޭށޭ" at bounding box center [217, 335] width 136 height 58
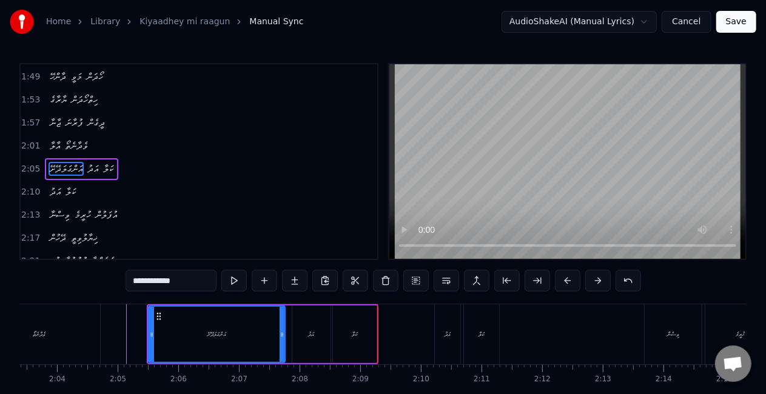
click at [354, 330] on div "ކަލާ" at bounding box center [354, 334] width 5 height 9
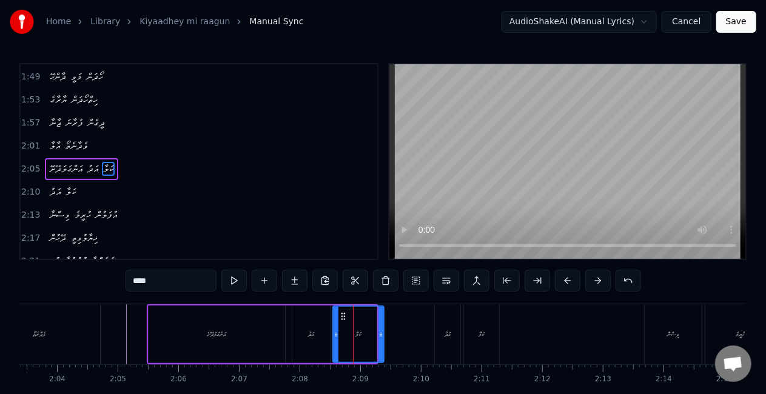
drag, startPoint x: 376, startPoint y: 333, endPoint x: 383, endPoint y: 333, distance: 6.7
click at [383, 333] on icon at bounding box center [380, 335] width 5 height 10
click at [330, 332] on div "އަދު" at bounding box center [311, 335] width 39 height 58
type input "****"
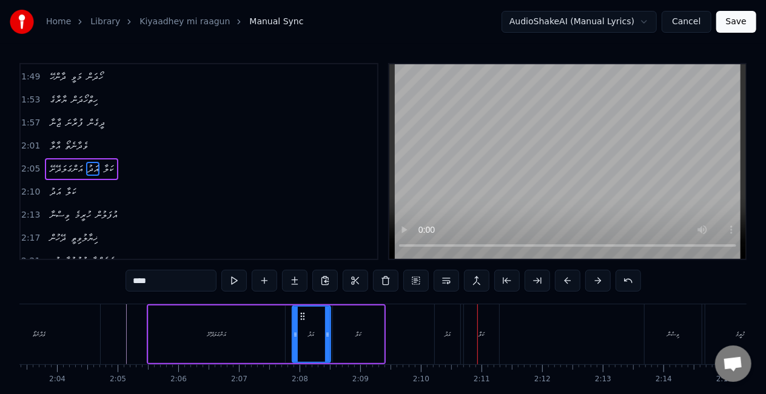
click at [438, 333] on div "އަދު" at bounding box center [447, 334] width 25 height 60
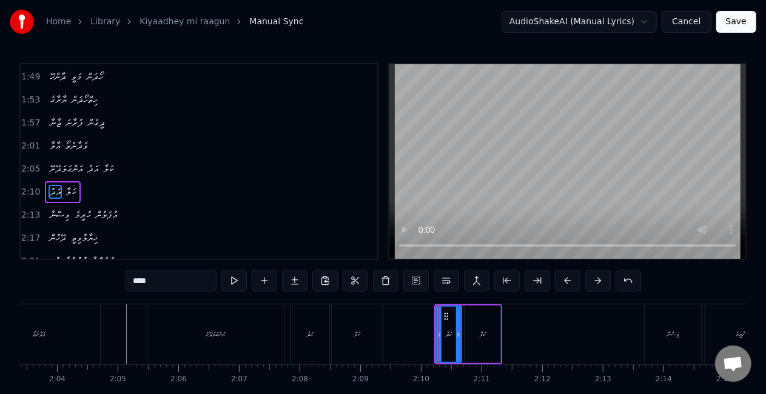
scroll to position [344, 0]
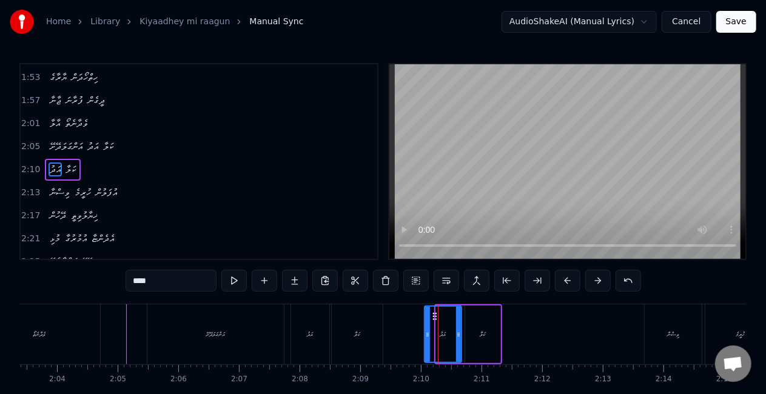
drag, startPoint x: 436, startPoint y: 335, endPoint x: 426, endPoint y: 326, distance: 13.8
click at [426, 326] on div at bounding box center [427, 334] width 5 height 55
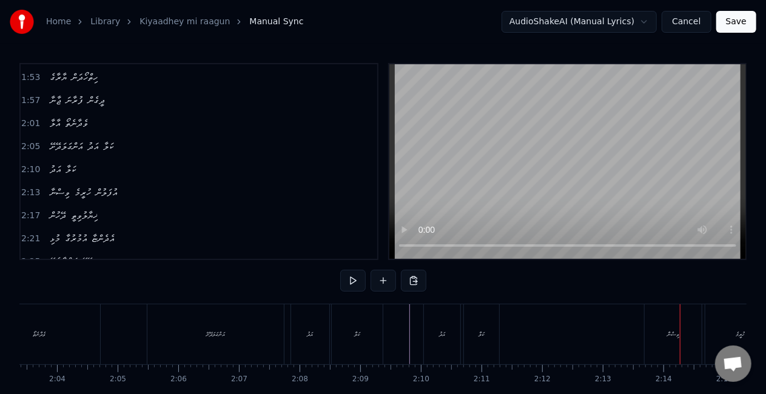
click at [660, 339] on div "ވިސްނާ" at bounding box center [672, 334] width 57 height 60
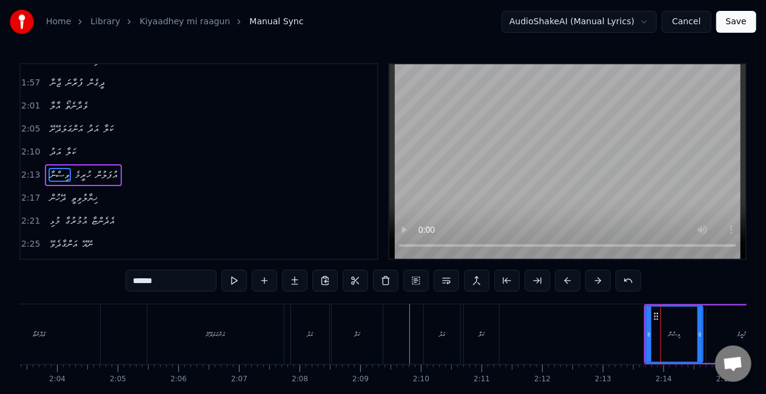
scroll to position [366, 0]
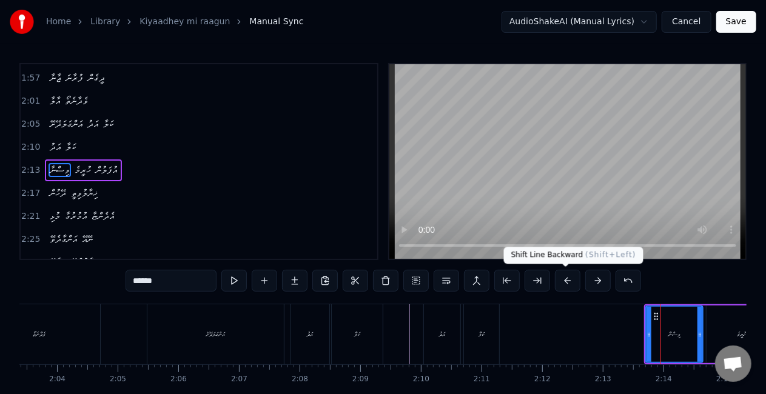
click at [560, 282] on button at bounding box center [567, 281] width 25 height 22
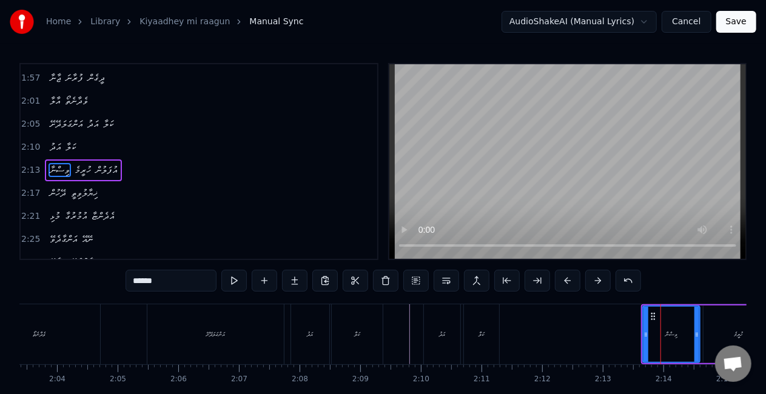
click at [560, 282] on button at bounding box center [567, 281] width 25 height 22
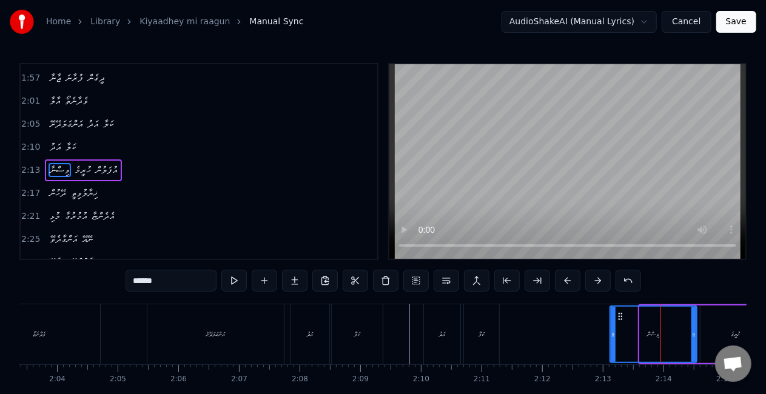
drag, startPoint x: 641, startPoint y: 336, endPoint x: 612, endPoint y: 326, distance: 31.4
click at [612, 326] on div at bounding box center [612, 334] width 5 height 55
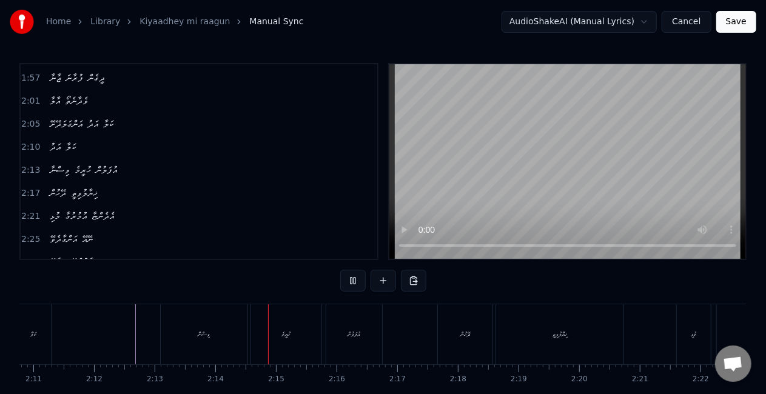
scroll to position [0, 8091]
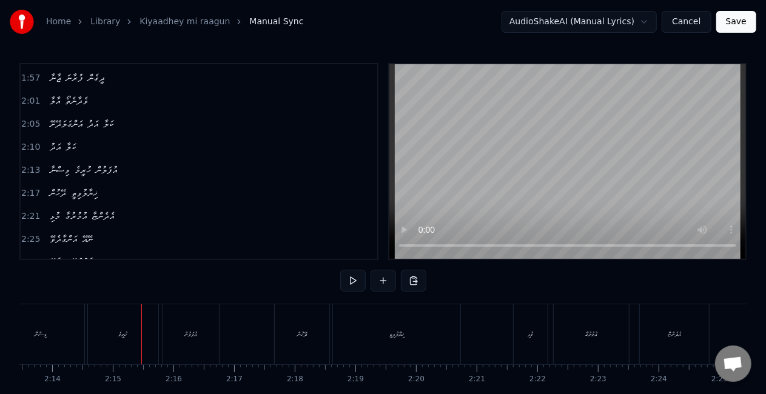
click at [110, 336] on div "ހުރީމެ" at bounding box center [123, 334] width 70 height 60
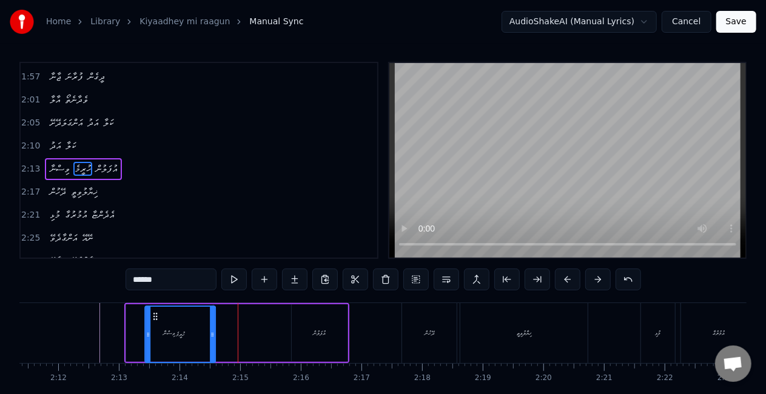
scroll to position [2, 0]
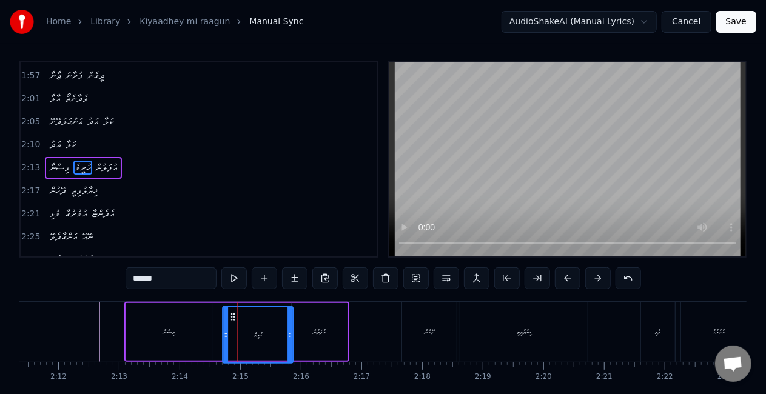
drag, startPoint x: 101, startPoint y: 316, endPoint x: 235, endPoint y: 309, distance: 134.2
click at [235, 309] on div "ހުރީމެ" at bounding box center [258, 334] width 69 height 55
click at [204, 318] on div "ވިސްނާ" at bounding box center [169, 332] width 87 height 58
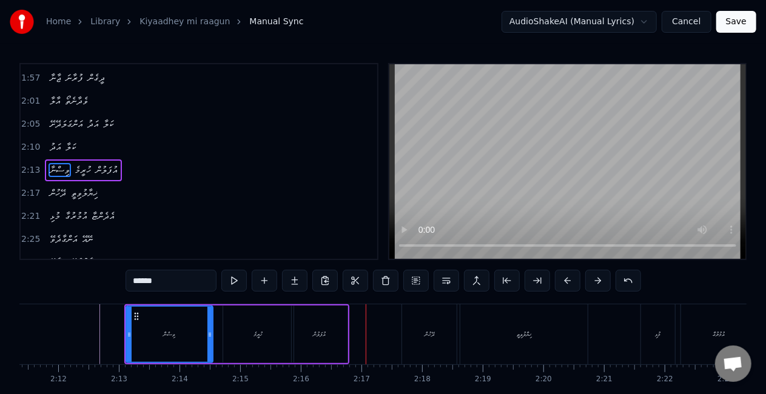
click at [333, 329] on div "އުފަލުން" at bounding box center [320, 335] width 56 height 58
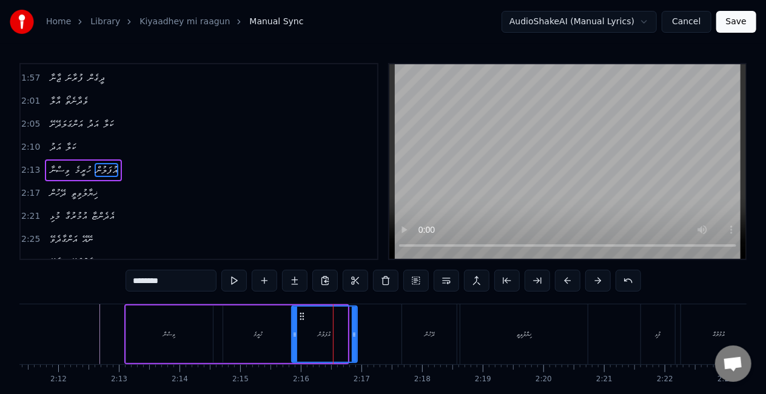
drag, startPoint x: 346, startPoint y: 328, endPoint x: 354, endPoint y: 330, distance: 8.7
click at [354, 330] on div at bounding box center [354, 334] width 5 height 55
click at [282, 335] on div "ހުރީމެ" at bounding box center [258, 335] width 70 height 58
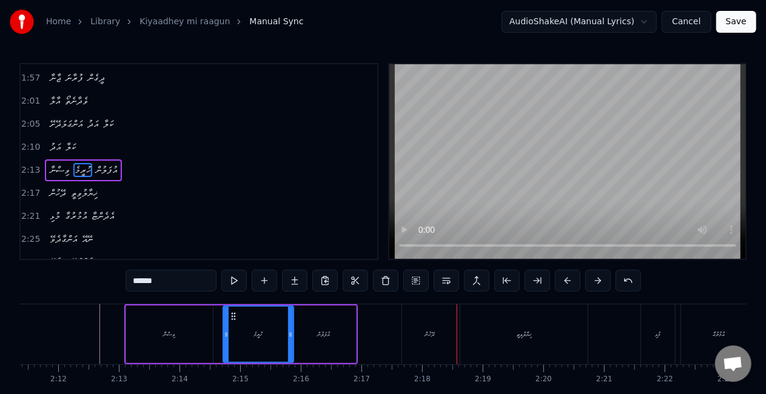
click at [412, 320] on div "ދޭހުން" at bounding box center [429, 334] width 55 height 60
type input "******"
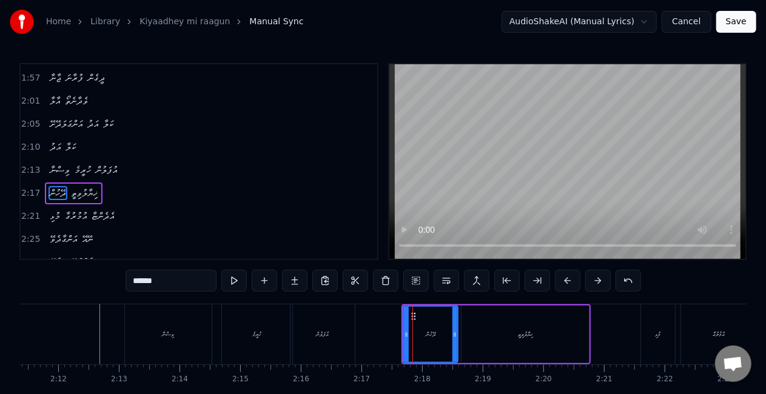
scroll to position [389, 0]
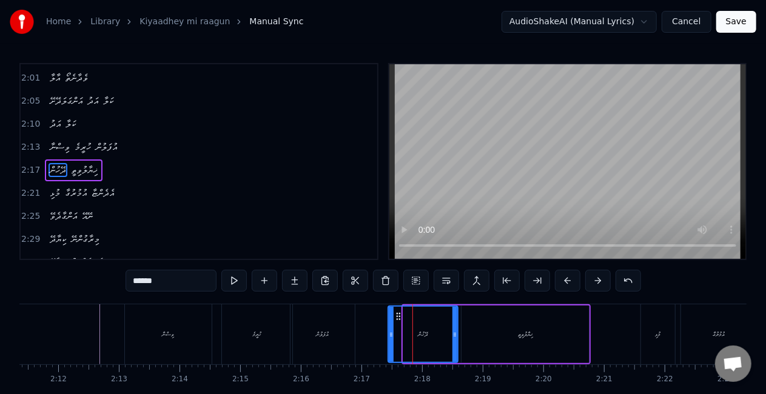
drag, startPoint x: 403, startPoint y: 336, endPoint x: 388, endPoint y: 326, distance: 18.3
click at [389, 326] on div at bounding box center [391, 334] width 5 height 55
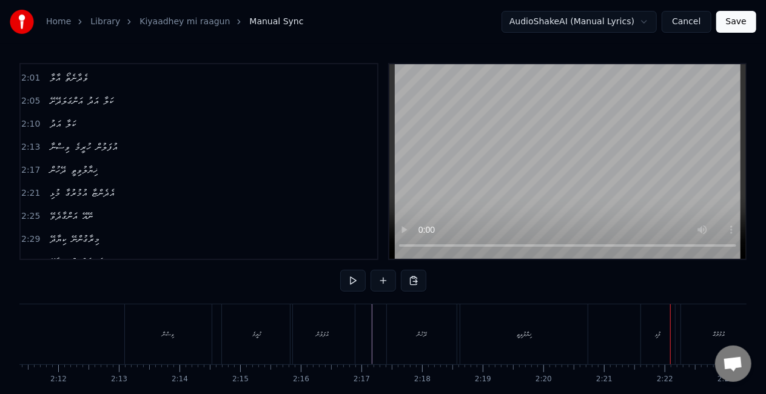
click at [644, 331] on div "މުޅި" at bounding box center [658, 334] width 34 height 60
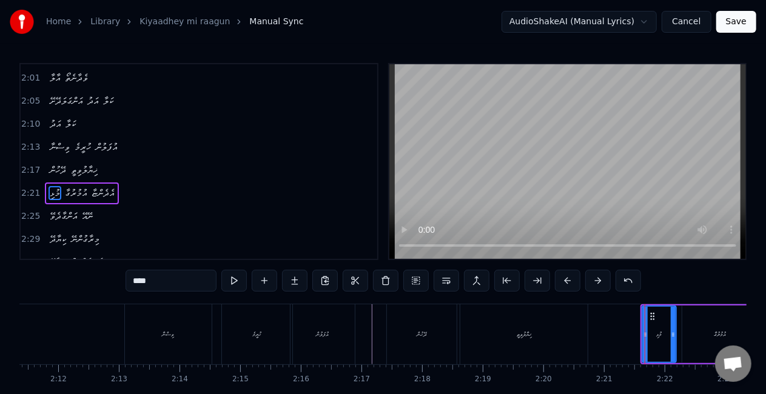
scroll to position [412, 0]
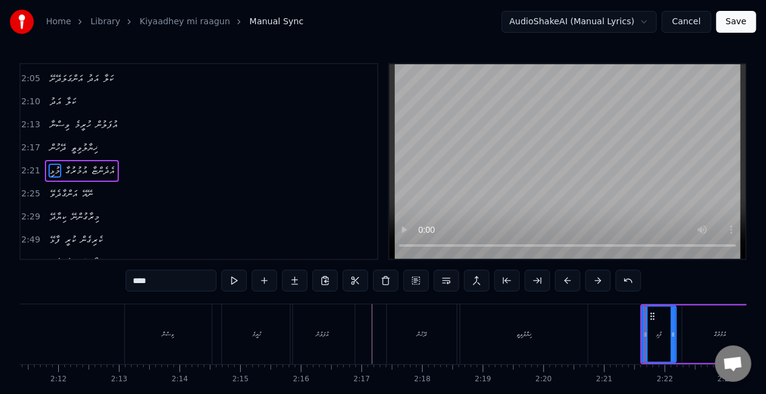
click at [643, 333] on icon at bounding box center [645, 335] width 5 height 10
drag, startPoint x: 641, startPoint y: 333, endPoint x: 628, endPoint y: 330, distance: 13.8
click at [628, 330] on icon at bounding box center [629, 335] width 5 height 10
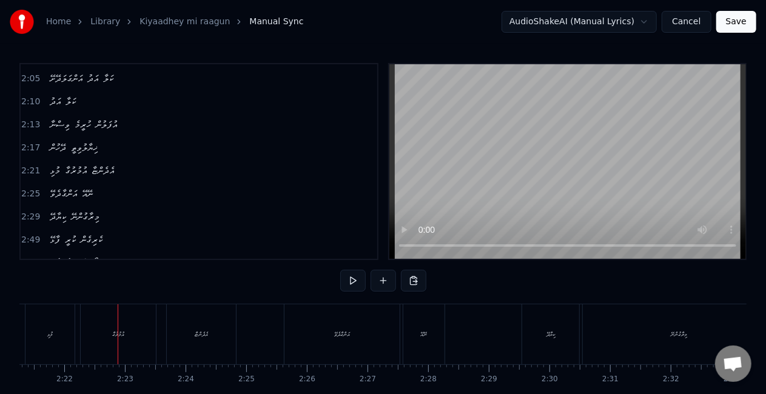
scroll to position [0, 8576]
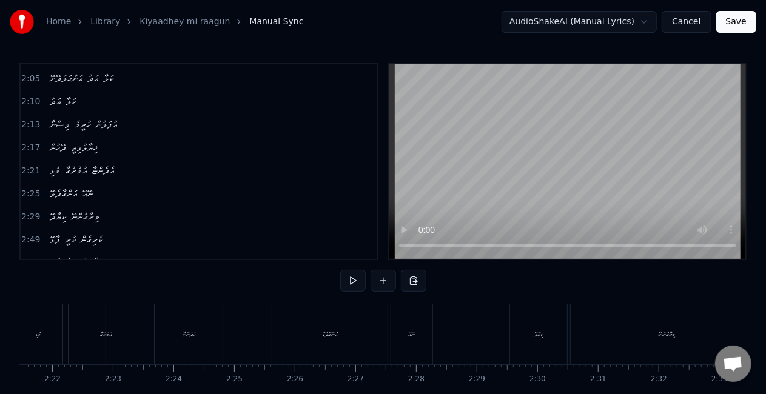
click at [97, 343] on div "އުމުރުގާ" at bounding box center [106, 334] width 75 height 60
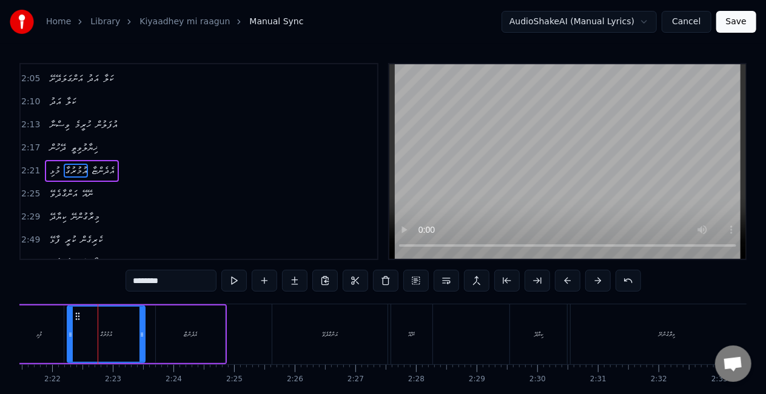
click at [69, 332] on icon at bounding box center [70, 335] width 5 height 10
click at [44, 332] on div "މުޅި" at bounding box center [39, 335] width 49 height 58
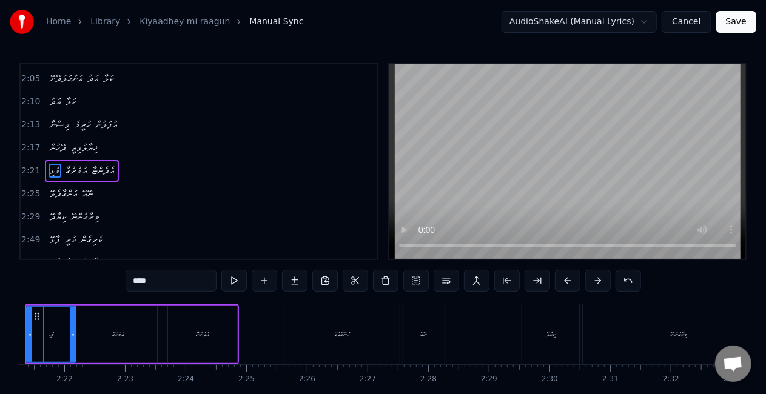
scroll to position [0, 8526]
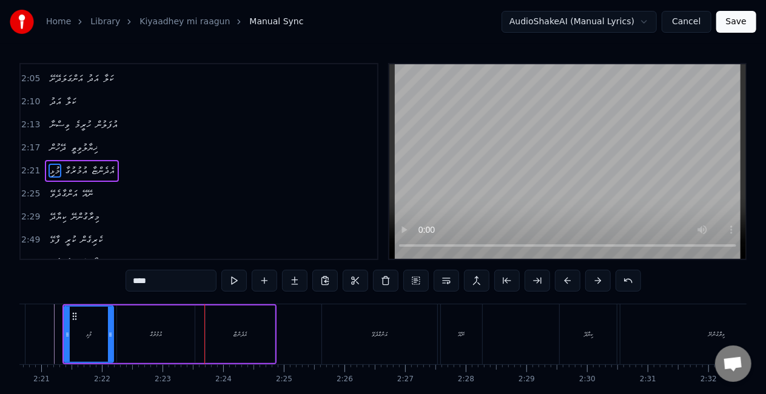
click at [190, 335] on div "އުމުރުގާ" at bounding box center [156, 335] width 78 height 58
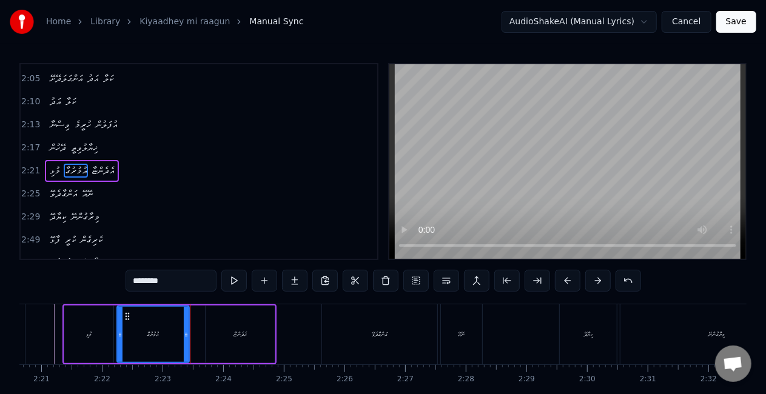
click at [186, 333] on icon at bounding box center [186, 335] width 5 height 10
click at [144, 337] on div "އުމުރުގާ" at bounding box center [153, 334] width 71 height 55
click at [268, 333] on div "އެދެންޏާ" at bounding box center [240, 335] width 69 height 58
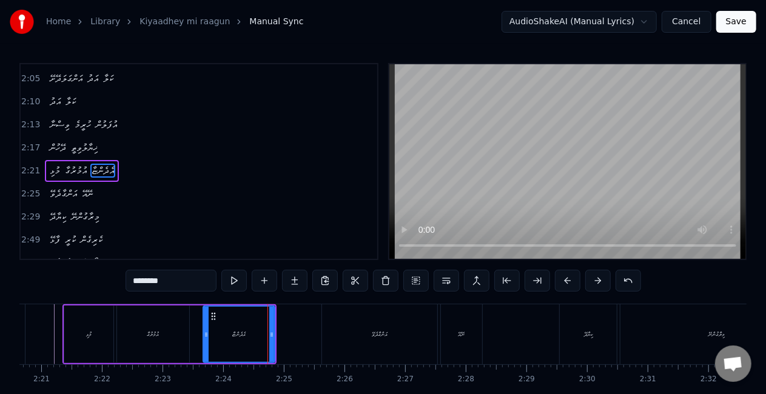
click at [206, 334] on icon at bounding box center [206, 335] width 5 height 10
click at [172, 333] on div "އުމުރުގާ" at bounding box center [153, 335] width 72 height 58
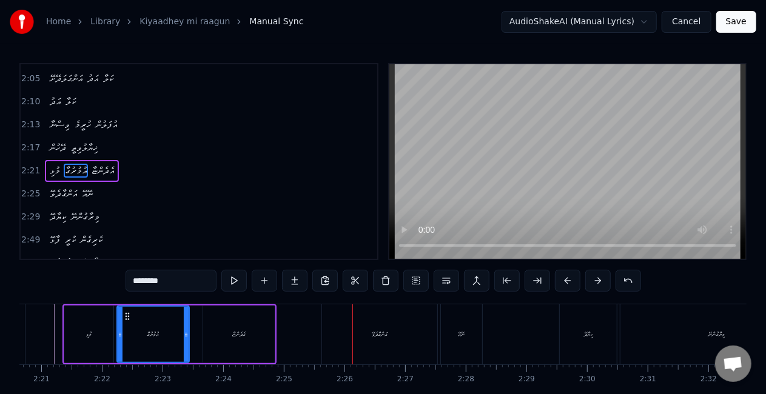
click at [343, 341] on div "އަންގާދެވޭ" at bounding box center [379, 334] width 115 height 60
type input "**********"
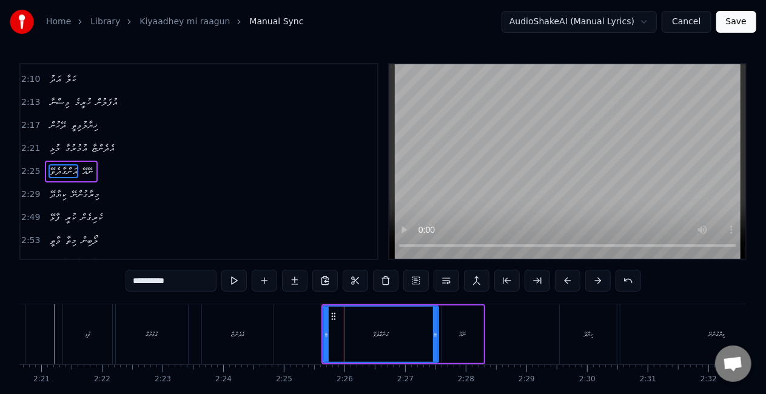
scroll to position [434, 0]
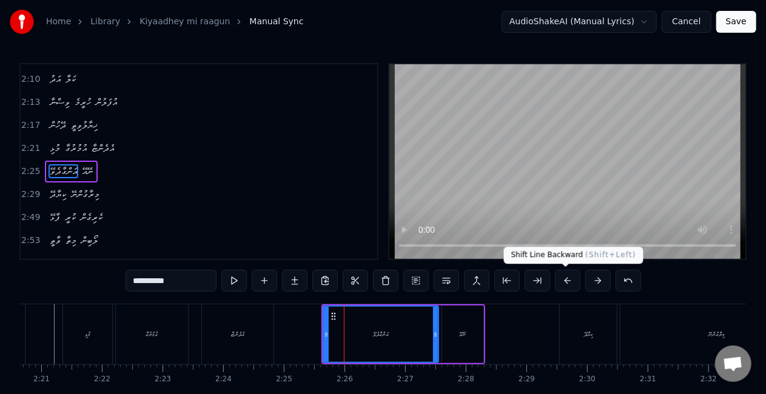
click at [566, 279] on button at bounding box center [567, 281] width 25 height 22
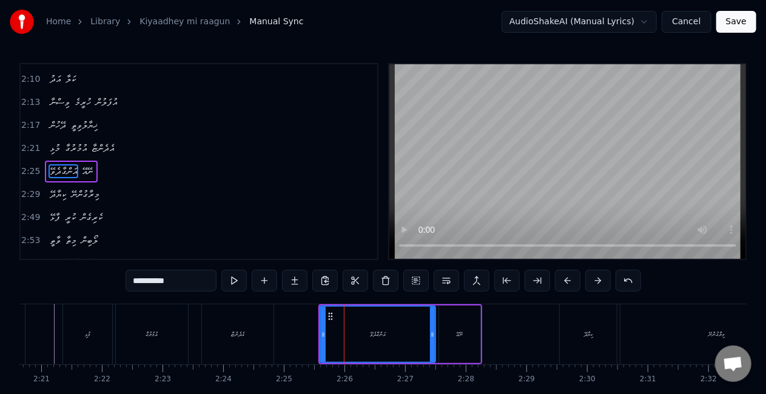
click at [566, 279] on button at bounding box center [567, 281] width 25 height 22
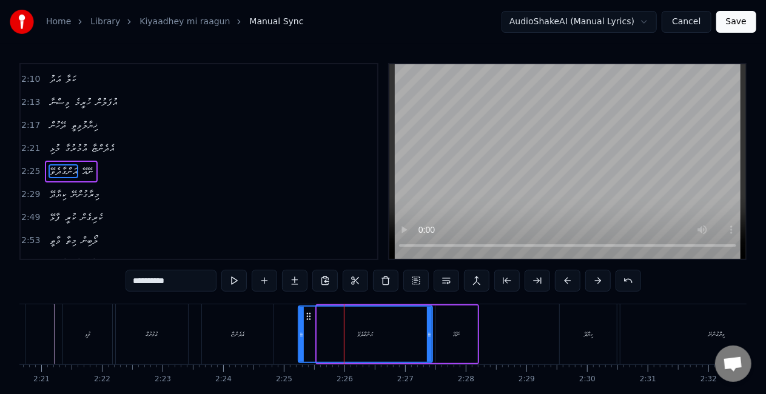
drag, startPoint x: 318, startPoint y: 339, endPoint x: 299, endPoint y: 332, distance: 20.2
click at [299, 332] on div at bounding box center [301, 334] width 5 height 55
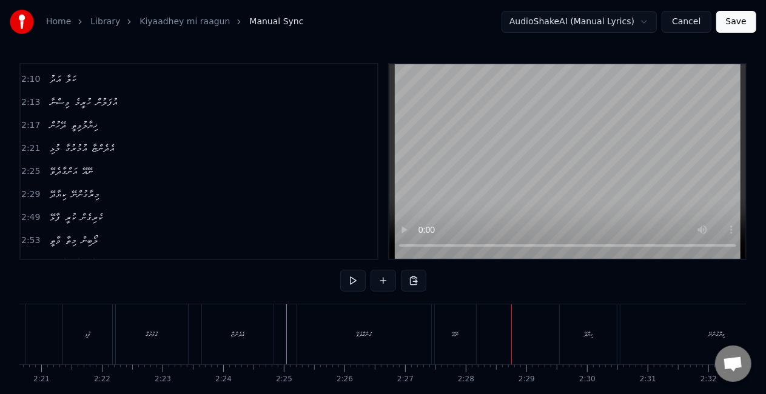
click at [455, 339] on div "ނޭއޭ" at bounding box center [455, 334] width 41 height 60
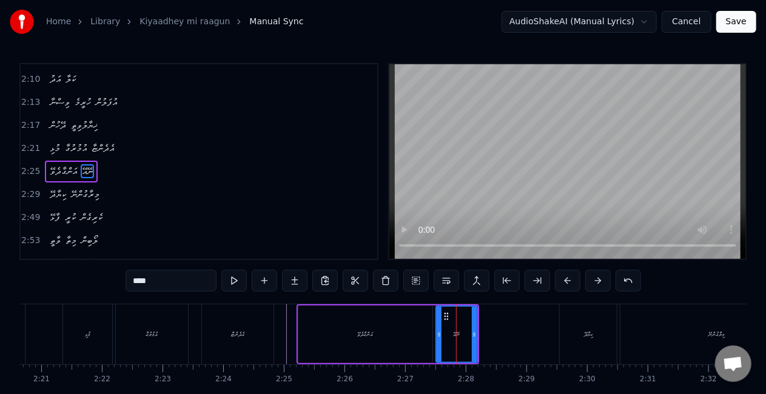
drag, startPoint x: 155, startPoint y: 276, endPoint x: 118, endPoint y: 275, distance: 37.6
click at [118, 275] on div "0:26 ކިޔަދޭ މިރާގުން ނޭ 0:30 އުންމީދުކިޔާ ދެވެނީ 0:34 ހަމްދަރުދު ވާނުތޯ އޭ 0:38…" at bounding box center [382, 244] width 727 height 363
click at [318, 343] on div "އަންގާދެވޭ" at bounding box center [365, 335] width 134 height 58
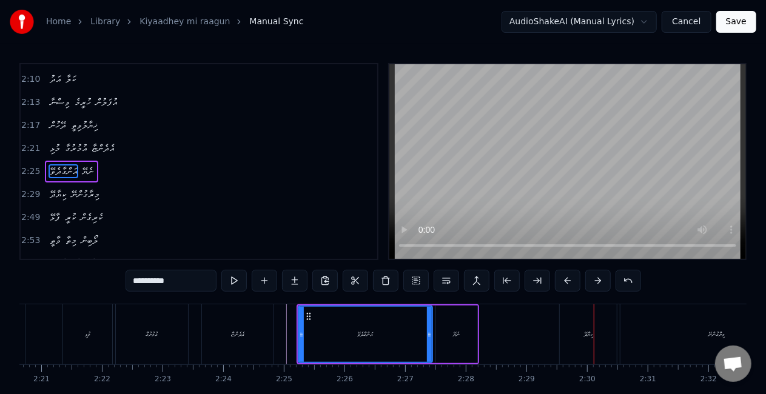
click at [577, 336] on div "ކިޔާދޭ" at bounding box center [588, 334] width 57 height 60
type input "******"
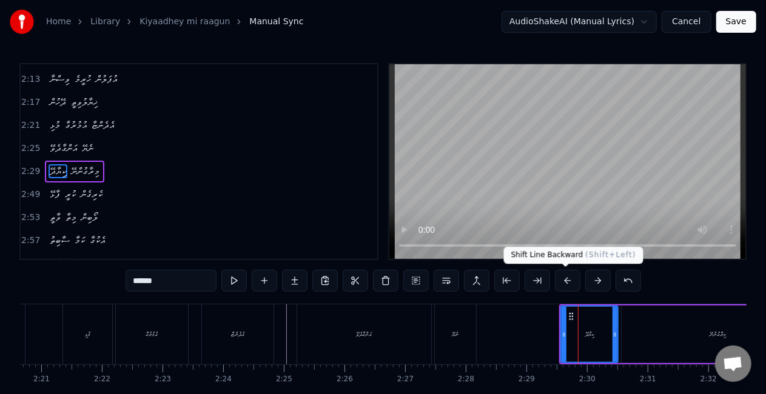
click at [572, 279] on button at bounding box center [567, 281] width 25 height 22
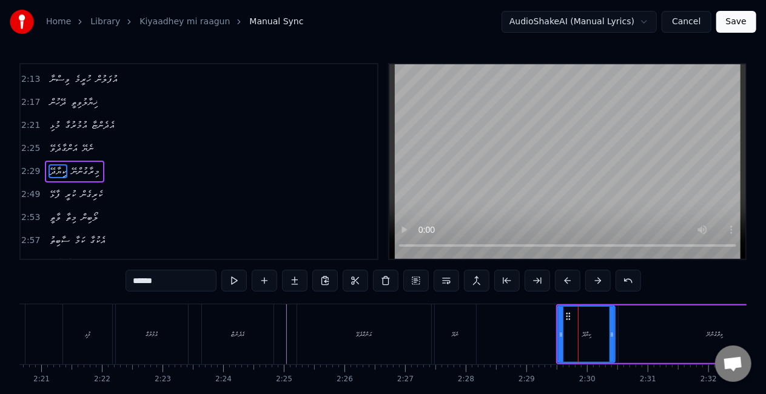
click at [569, 278] on button at bounding box center [567, 281] width 25 height 22
drag, startPoint x: 557, startPoint y: 336, endPoint x: 533, endPoint y: 334, distance: 23.1
click at [533, 334] on icon at bounding box center [534, 335] width 5 height 10
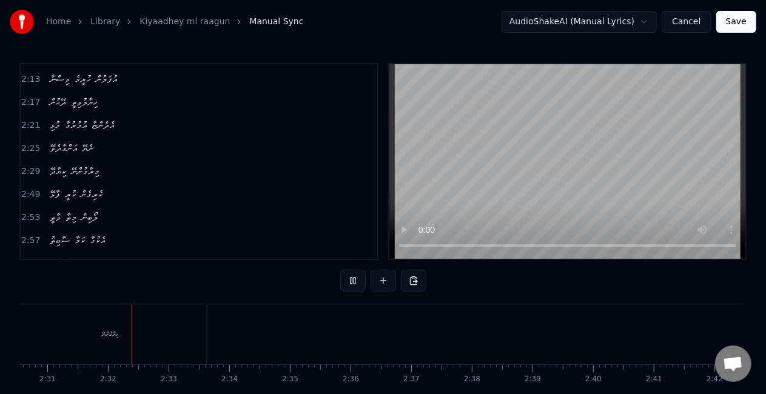
scroll to position [0, 9138]
click at [129, 325] on div "މިރާގުންނޭ" at bounding box center [98, 334] width 193 height 60
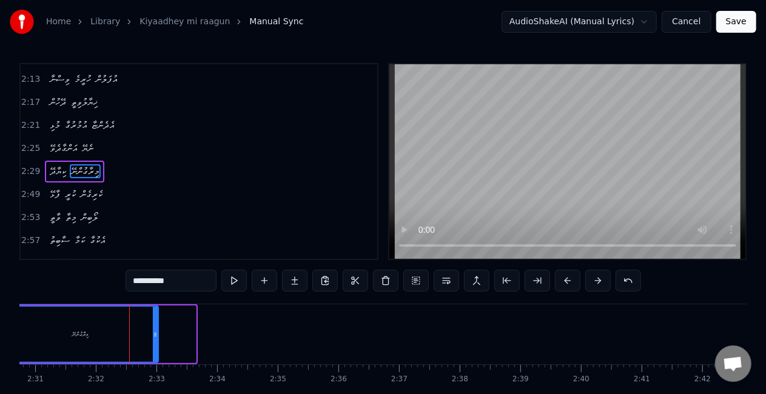
drag, startPoint x: 193, startPoint y: 333, endPoint x: 153, endPoint y: 329, distance: 40.8
click at [153, 330] on icon at bounding box center [155, 335] width 5 height 10
click at [72, 336] on div "މިރާގުންނޭ" at bounding box center [79, 334] width 16 height 9
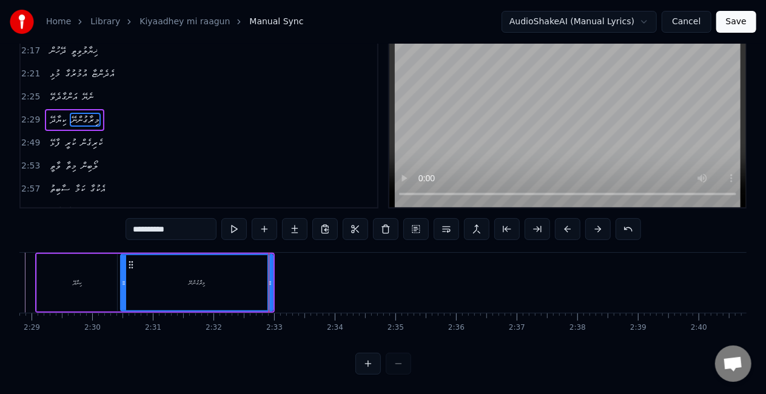
scroll to position [0, 9002]
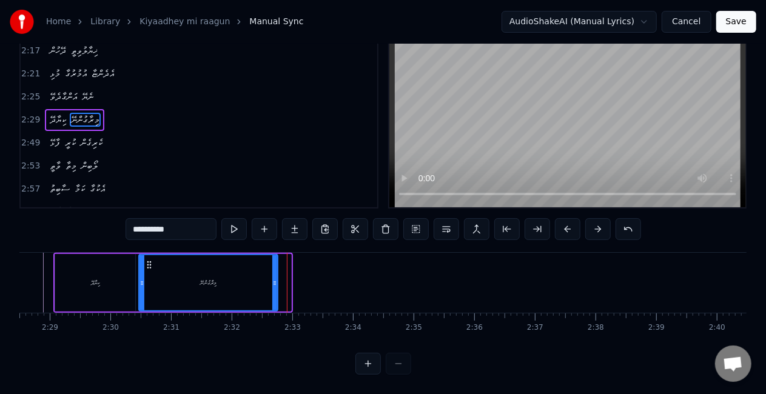
drag, startPoint x: 290, startPoint y: 278, endPoint x: 249, endPoint y: 274, distance: 41.4
click at [276, 278] on icon at bounding box center [274, 283] width 5 height 10
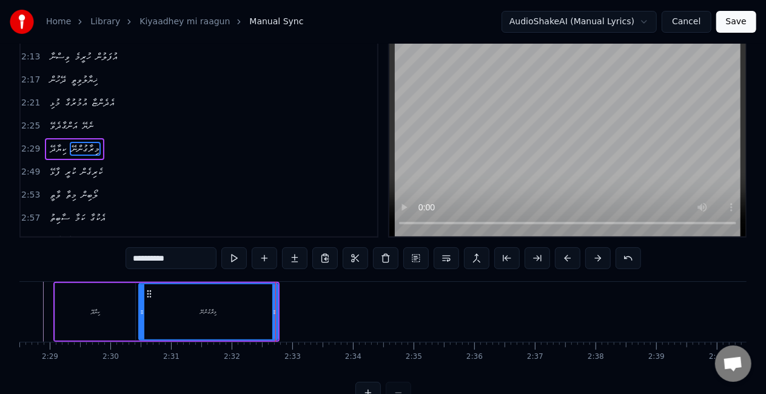
scroll to position [0, 0]
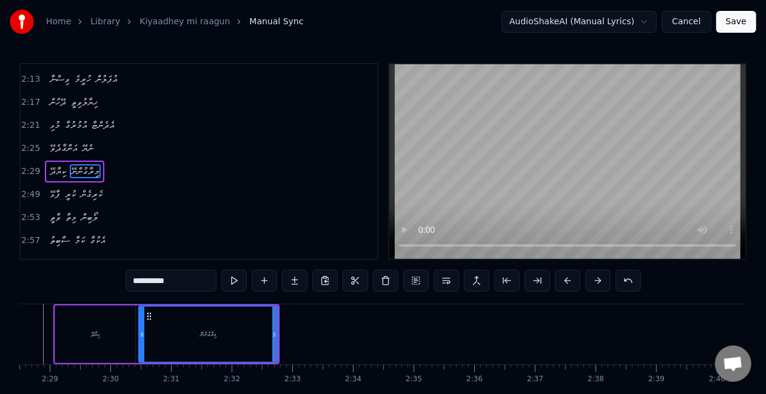
click at [122, 321] on div "ކިޔާދޭ" at bounding box center [95, 335] width 80 height 58
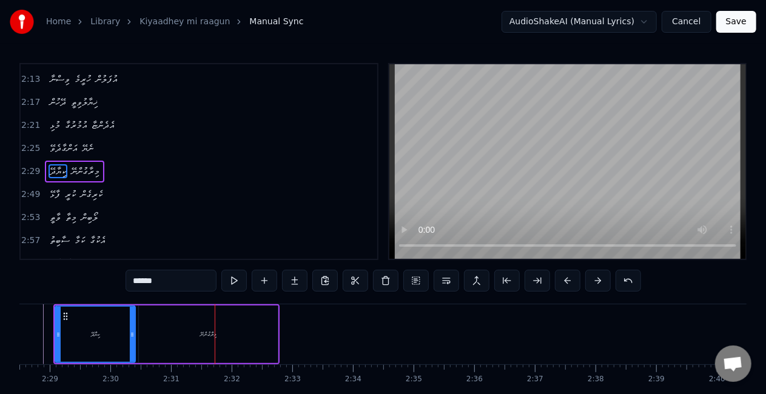
click at [143, 349] on div "މިރާގުންނޭ" at bounding box center [208, 335] width 139 height 58
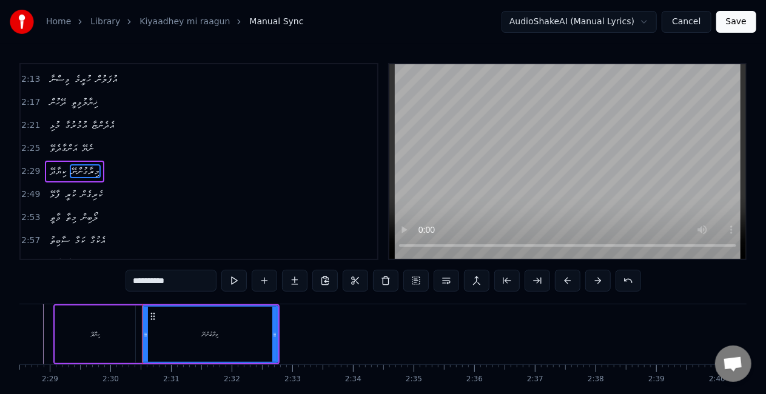
click at [144, 346] on div at bounding box center [145, 334] width 5 height 55
click at [115, 341] on div "ކިޔާދޭ" at bounding box center [95, 335] width 80 height 58
type input "******"
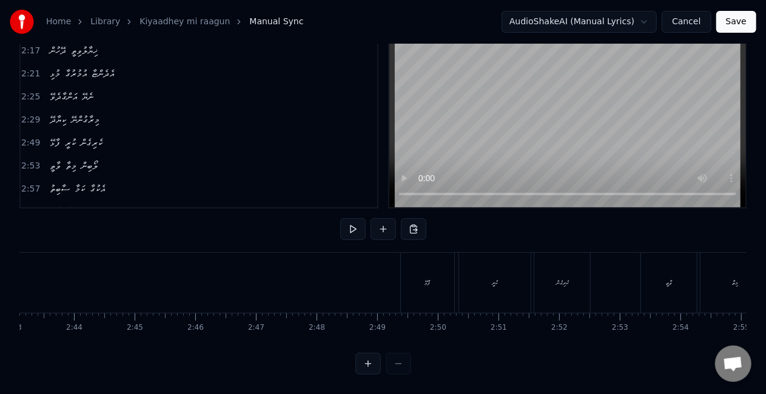
scroll to position [0, 9878]
click at [433, 284] on div "ފާޅޭ" at bounding box center [436, 283] width 53 height 60
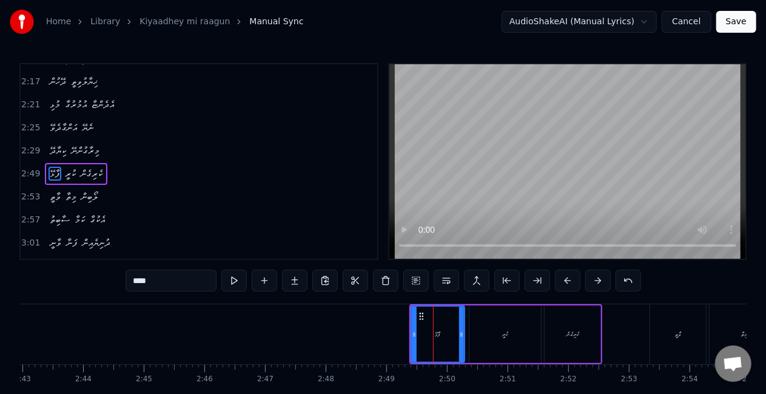
scroll to position [480, 0]
drag, startPoint x: 413, startPoint y: 327, endPoint x: 383, endPoint y: 322, distance: 30.8
click at [383, 322] on div at bounding box center [383, 334] width 5 height 55
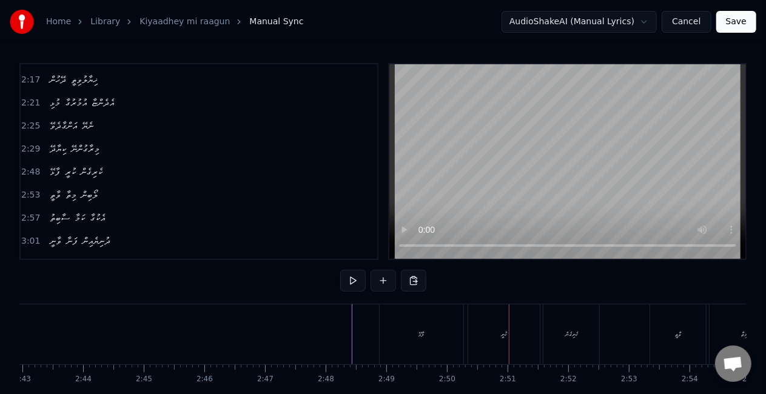
click at [482, 330] on div "ކުރީ" at bounding box center [504, 334] width 72 height 60
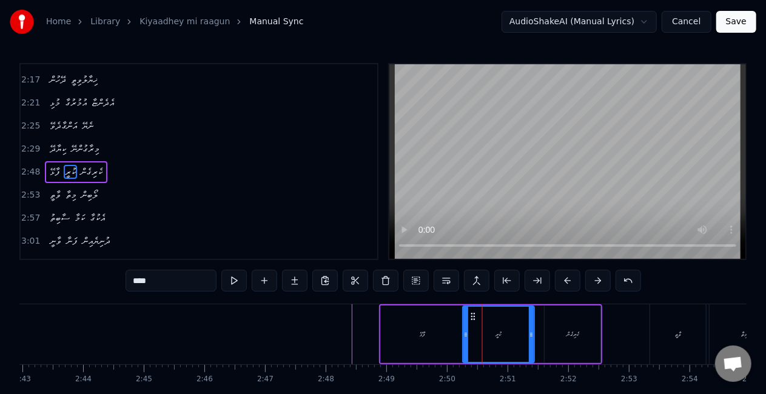
drag, startPoint x: 478, startPoint y: 318, endPoint x: 467, endPoint y: 313, distance: 11.7
click at [471, 313] on icon at bounding box center [473, 317] width 10 height 10
click at [448, 330] on div "ފާޅޭ" at bounding box center [423, 335] width 84 height 58
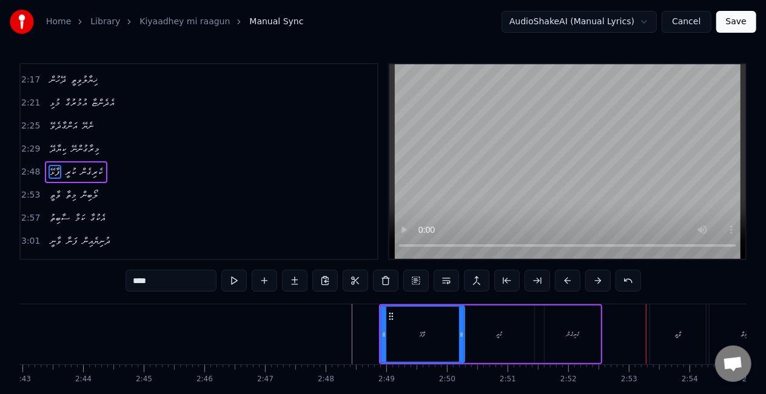
click at [554, 329] on div "ކެރިގެން" at bounding box center [572, 335] width 56 height 58
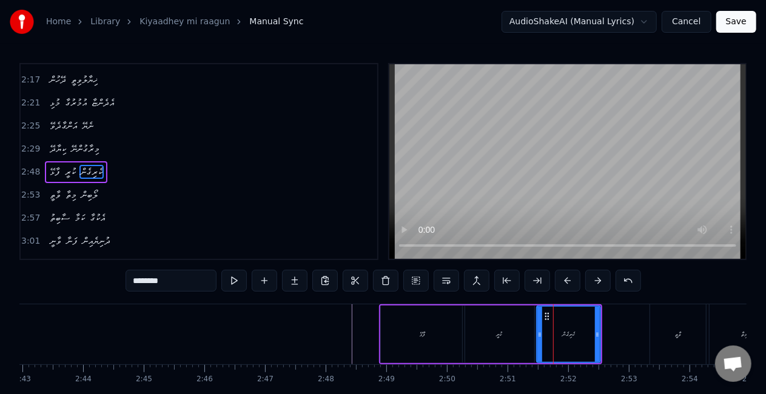
drag, startPoint x: 546, startPoint y: 332, endPoint x: 533, endPoint y: 327, distance: 13.1
click at [537, 327] on div at bounding box center [539, 334] width 5 height 55
click at [501, 331] on div "ކުރީ" at bounding box center [498, 334] width 5 height 9
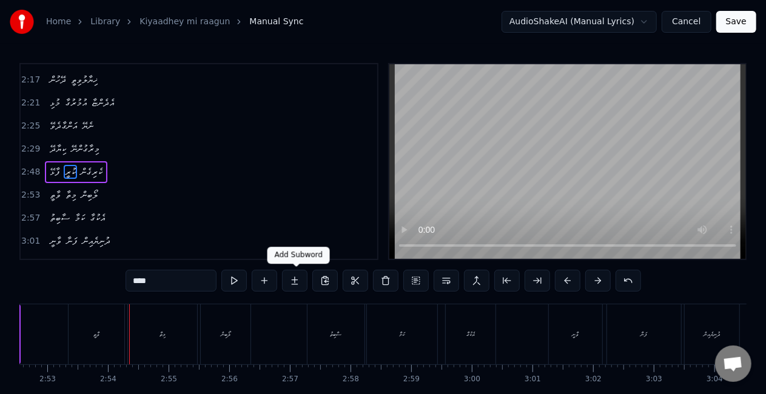
scroll to position [0, 10488]
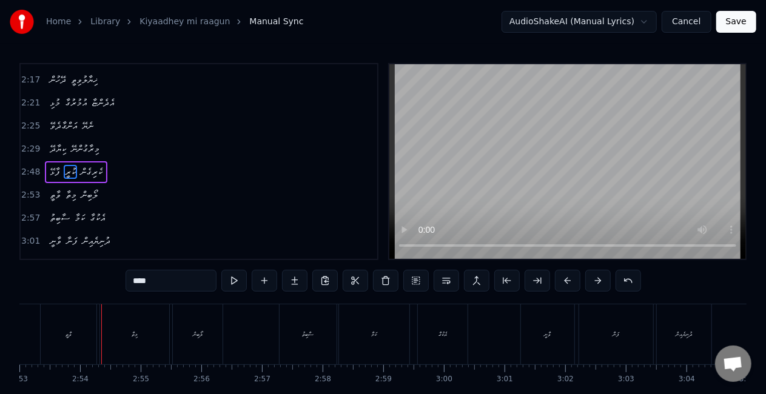
click at [79, 348] on div "ވާތީ" at bounding box center [69, 334] width 56 height 60
type input "****"
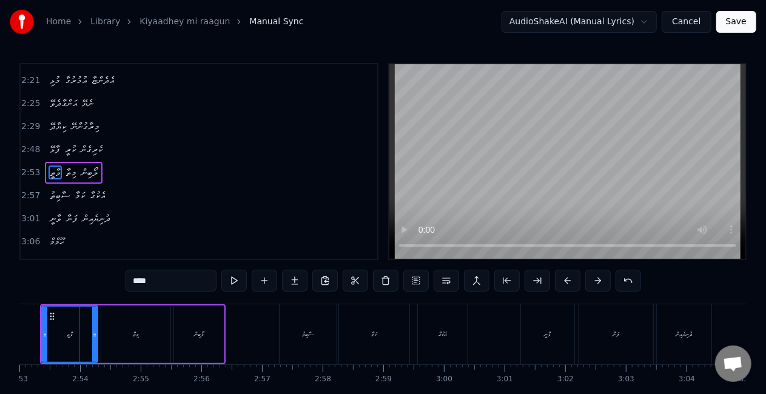
scroll to position [0, 10486]
drag, startPoint x: 45, startPoint y: 346, endPoint x: 34, endPoint y: 343, distance: 11.3
click at [34, 343] on div at bounding box center [34, 334] width 5 height 55
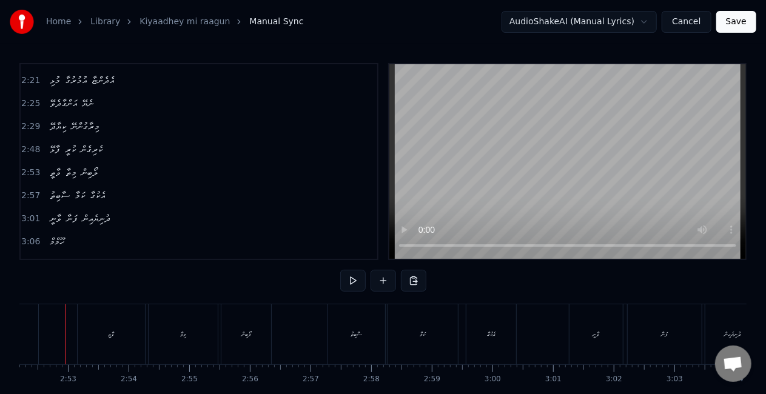
scroll to position [0, 10425]
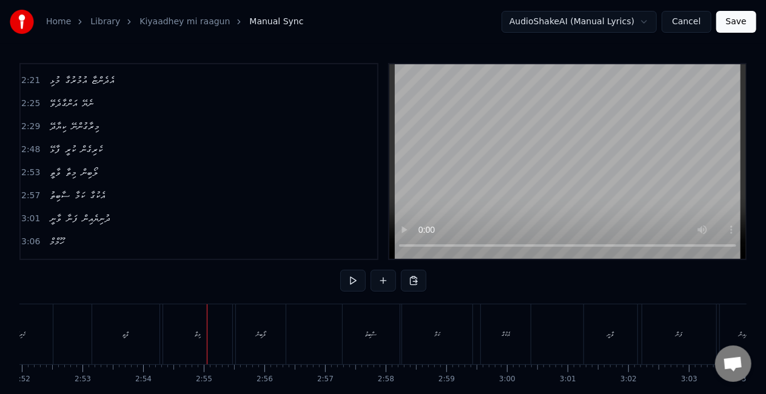
click at [200, 344] on div "މިތާ" at bounding box center [197, 334] width 69 height 60
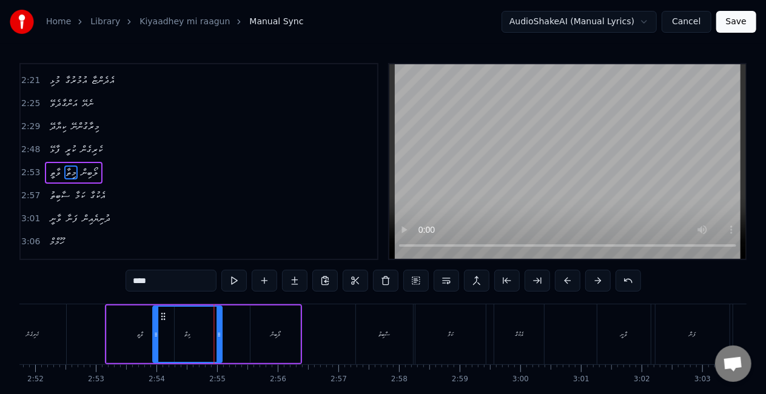
scroll to position [0, 10408]
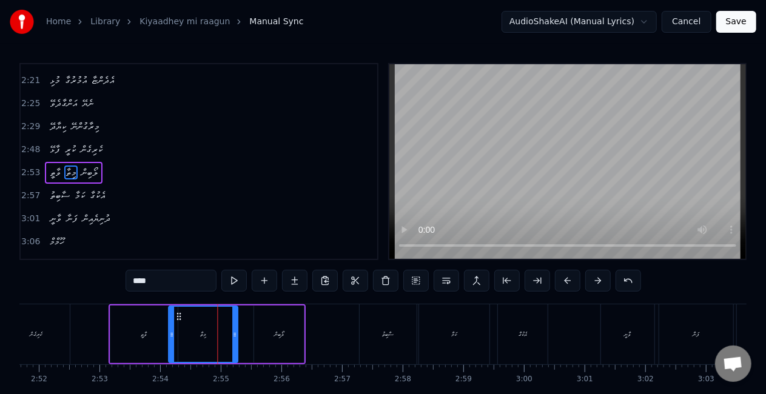
click at [178, 313] on icon at bounding box center [179, 317] width 10 height 10
click at [145, 341] on div "ވާތީ" at bounding box center [143, 335] width 67 height 58
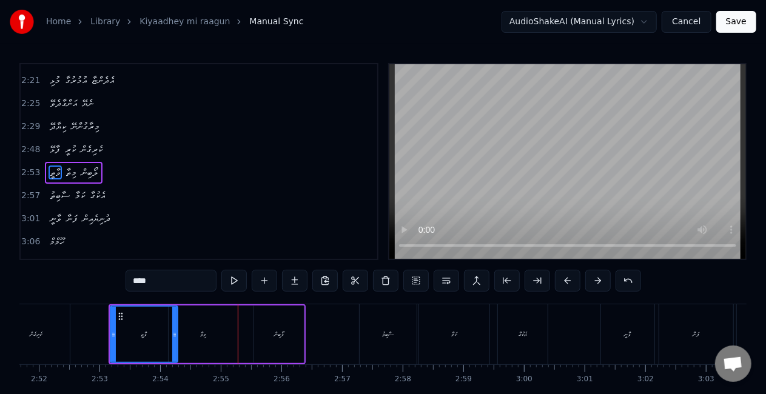
click at [218, 342] on div "މިތާ" at bounding box center [203, 335] width 69 height 58
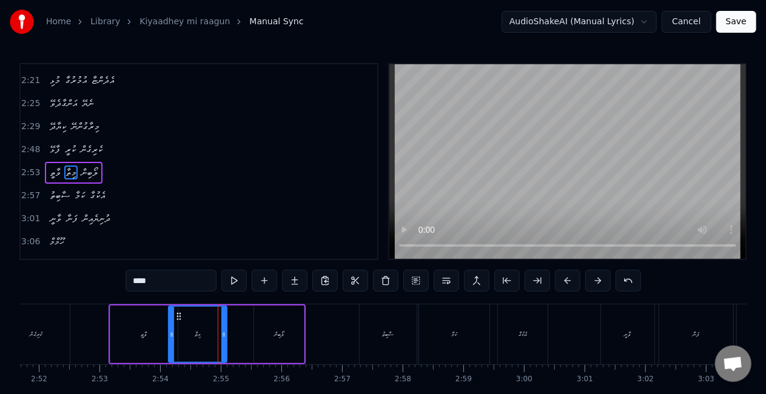
drag, startPoint x: 234, startPoint y: 335, endPoint x: 223, endPoint y: 332, distance: 11.3
click at [223, 332] on icon at bounding box center [223, 335] width 5 height 10
drag, startPoint x: 152, startPoint y: 337, endPoint x: 167, endPoint y: 335, distance: 14.8
click at [153, 338] on div "ވާތީ" at bounding box center [143, 335] width 67 height 58
type input "****"
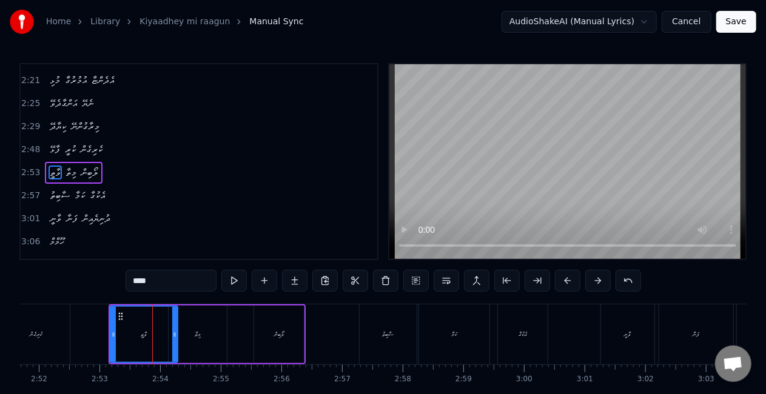
click at [111, 333] on icon at bounding box center [113, 335] width 5 height 10
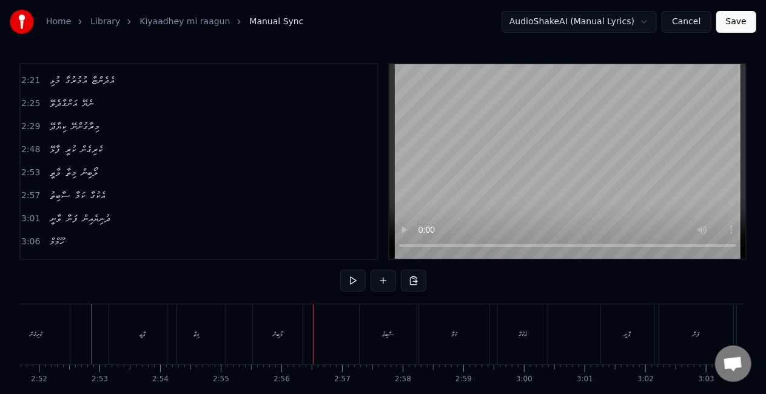
click at [150, 323] on div "ވާތީ" at bounding box center [142, 334] width 67 height 60
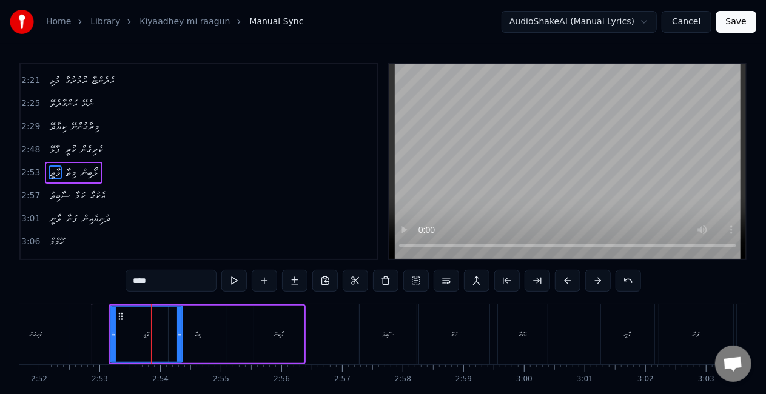
click at [179, 335] on icon at bounding box center [179, 335] width 5 height 10
click at [119, 332] on div "ވާތީ" at bounding box center [146, 334] width 71 height 55
click at [250, 330] on div "ވާތީ މިތާ ލޯބިން" at bounding box center [207, 334] width 197 height 60
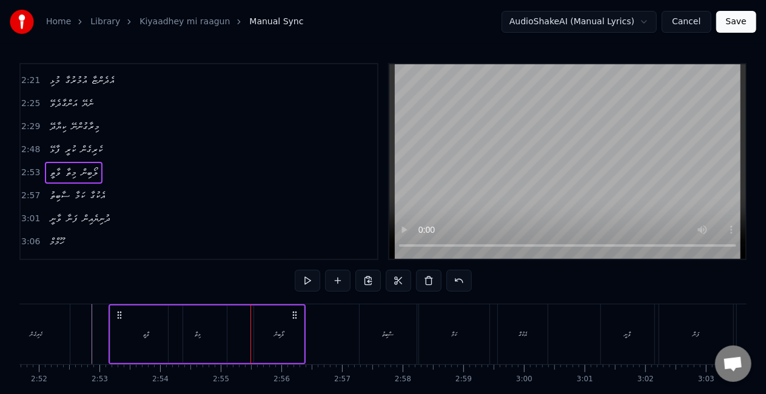
click at [257, 338] on div "ލޯބިން" at bounding box center [279, 335] width 50 height 58
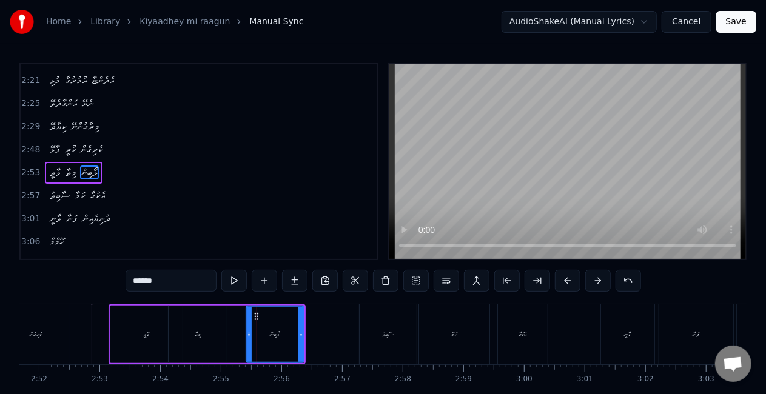
drag, startPoint x: 257, startPoint y: 338, endPoint x: 251, endPoint y: 331, distance: 9.0
click at [249, 332] on icon at bounding box center [249, 335] width 5 height 10
click at [221, 332] on div "މިތާ" at bounding box center [198, 335] width 58 height 58
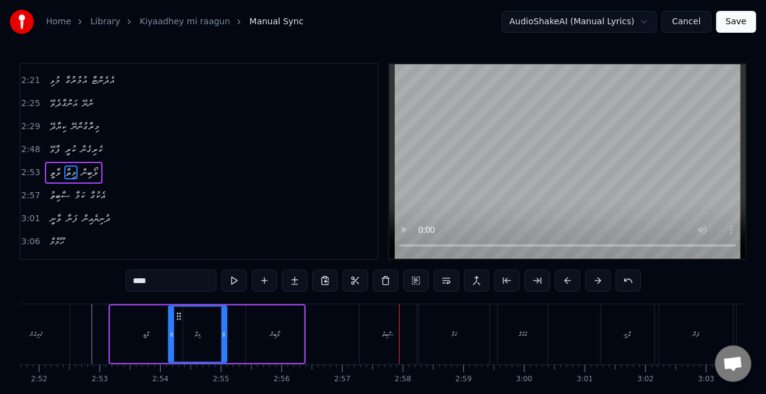
click at [375, 332] on div "ސާބިތު" at bounding box center [387, 334] width 57 height 60
type input "******"
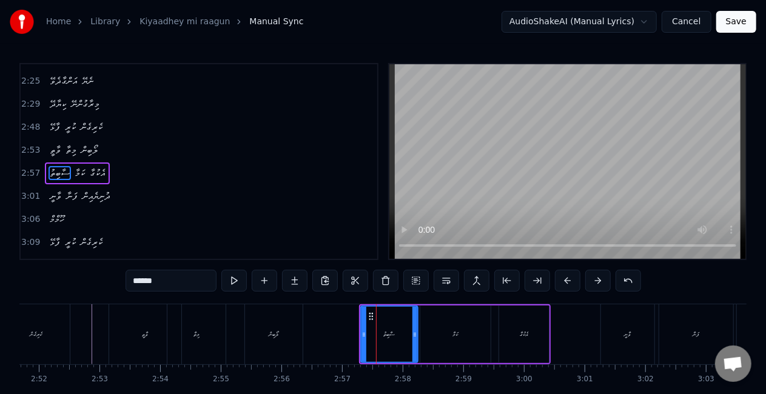
scroll to position [525, 0]
drag, startPoint x: 363, startPoint y: 335, endPoint x: 342, endPoint y: 331, distance: 21.0
click at [342, 331] on icon at bounding box center [342, 335] width 5 height 10
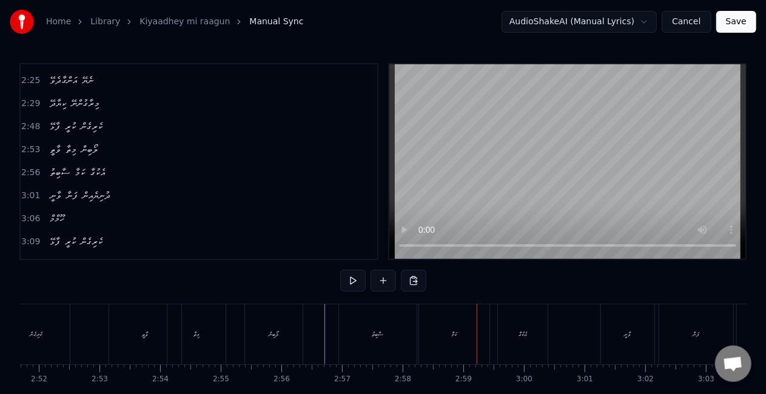
click at [446, 323] on div "ކަމާ" at bounding box center [454, 334] width 70 height 60
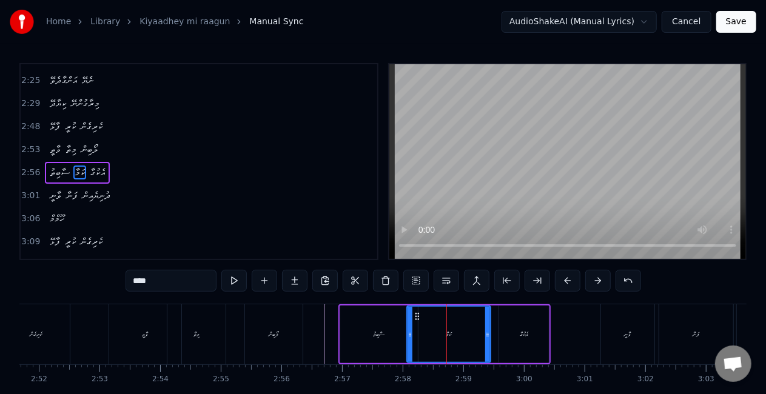
drag, startPoint x: 423, startPoint y: 335, endPoint x: 406, endPoint y: 330, distance: 17.1
click at [410, 330] on icon at bounding box center [409, 335] width 5 height 10
click at [376, 335] on div "ސާބިތު" at bounding box center [379, 334] width 12 height 9
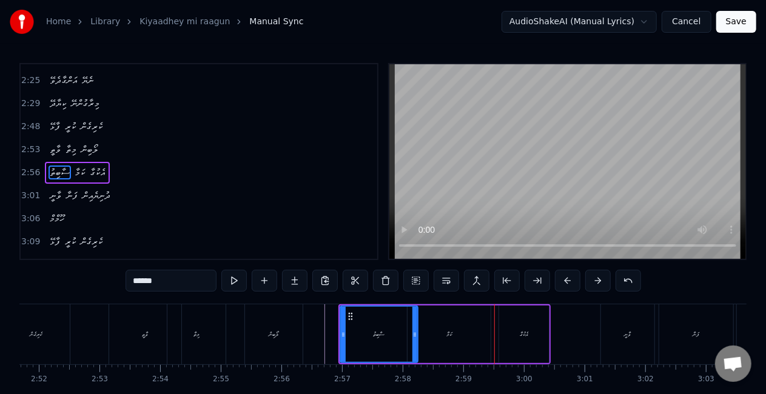
click at [450, 329] on div "ކަމާ" at bounding box center [448, 335] width 83 height 58
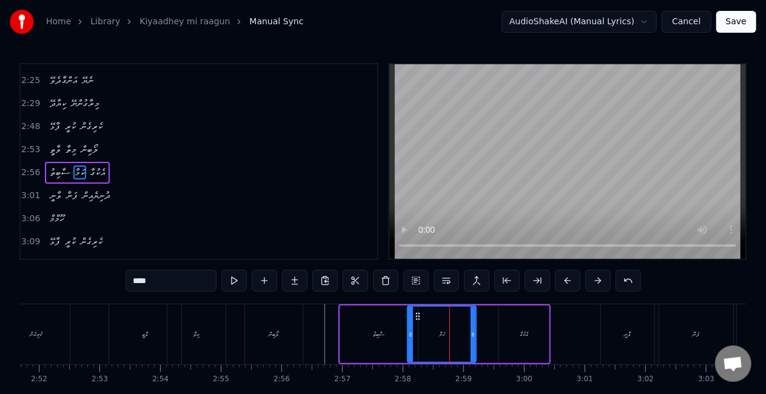
drag, startPoint x: 485, startPoint y: 337, endPoint x: 436, endPoint y: 335, distance: 48.6
click at [470, 335] on icon at bounding box center [472, 335] width 5 height 10
click at [400, 339] on div "ސާބިތު" at bounding box center [379, 335] width 78 height 58
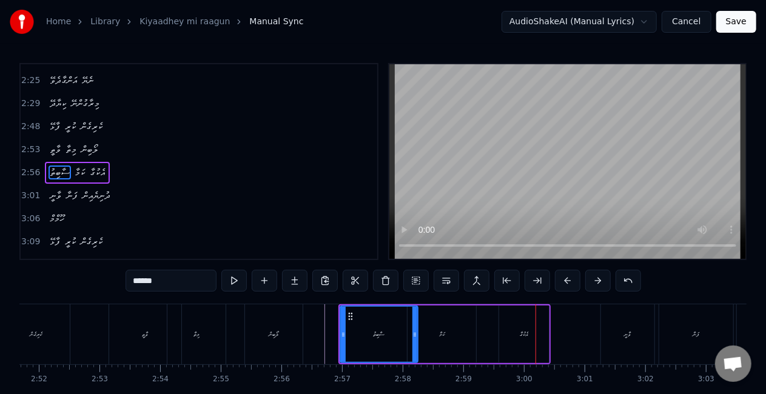
click at [512, 344] on div "އެކުގާ" at bounding box center [524, 335] width 50 height 58
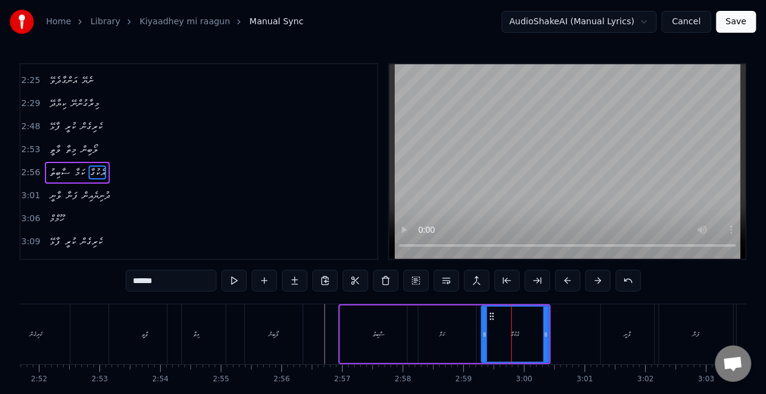
drag, startPoint x: 502, startPoint y: 333, endPoint x: 484, endPoint y: 331, distance: 17.7
click at [484, 331] on icon at bounding box center [484, 335] width 5 height 10
click at [455, 332] on div "ކަމާ" at bounding box center [441, 335] width 69 height 58
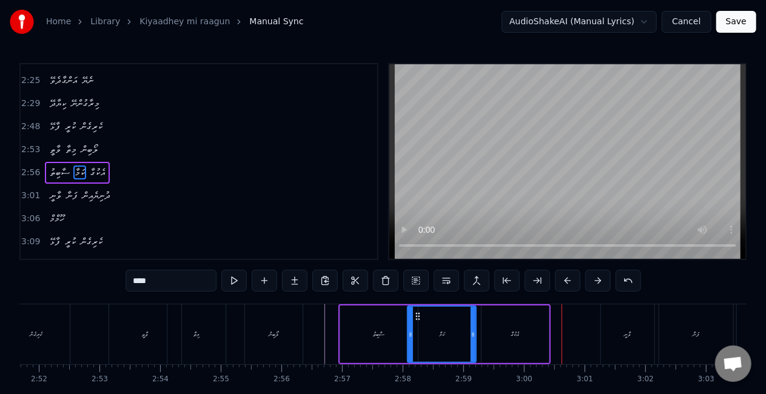
drag, startPoint x: 495, startPoint y: 321, endPoint x: 527, endPoint y: 327, distance: 32.2
click at [496, 321] on div "އެކުގާ" at bounding box center [514, 335] width 67 height 58
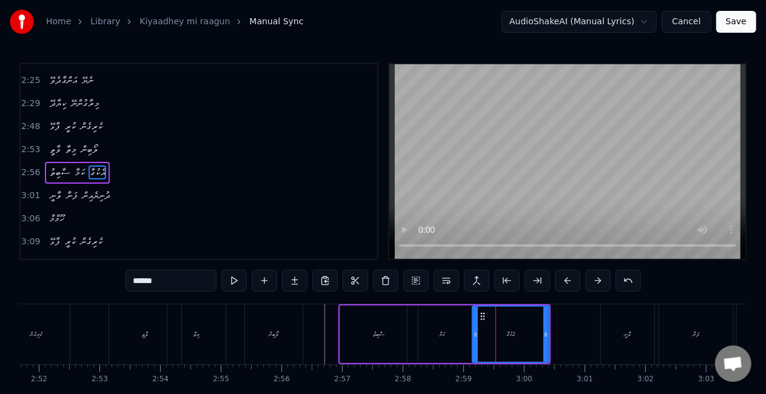
drag, startPoint x: 482, startPoint y: 336, endPoint x: 473, endPoint y: 335, distance: 9.2
click at [473, 335] on icon at bounding box center [475, 335] width 5 height 10
drag, startPoint x: 442, startPoint y: 330, endPoint x: 427, endPoint y: 299, distance: 34.4
click at [442, 330] on div "ކަމާ" at bounding box center [441, 334] width 5 height 9
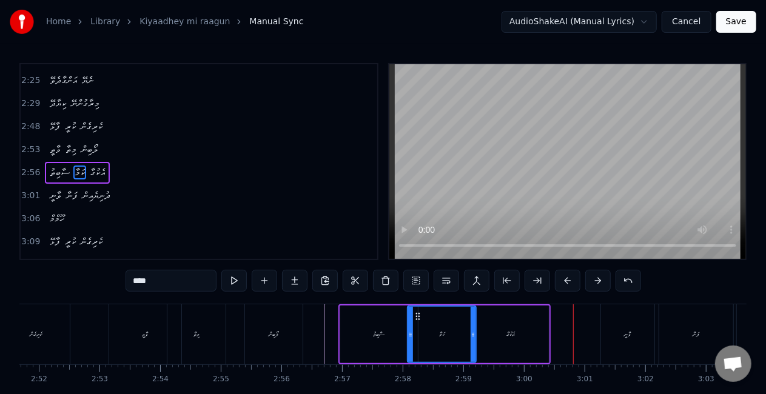
click at [529, 330] on div "އެކުގާ" at bounding box center [510, 335] width 76 height 58
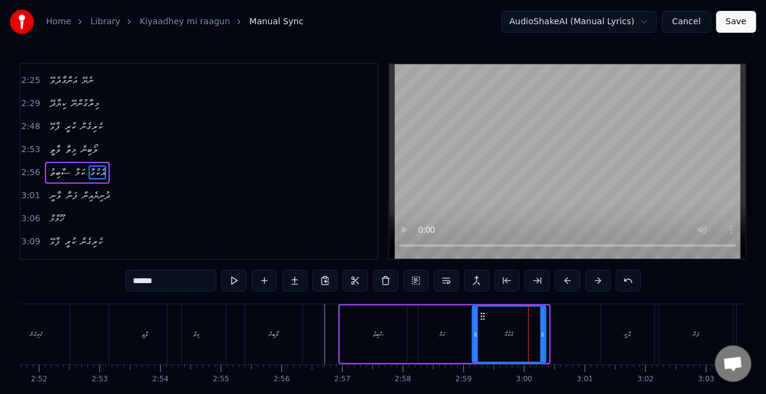
drag, startPoint x: 544, startPoint y: 332, endPoint x: 526, endPoint y: 324, distance: 20.1
click at [541, 328] on div at bounding box center [542, 334] width 5 height 55
drag, startPoint x: 451, startPoint y: 331, endPoint x: 418, endPoint y: 262, distance: 76.5
click at [451, 331] on div "ކަމާ" at bounding box center [441, 335] width 69 height 58
type input "****"
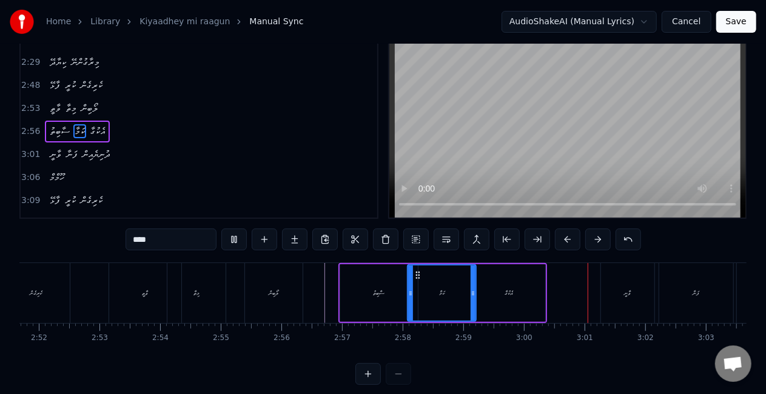
scroll to position [61, 0]
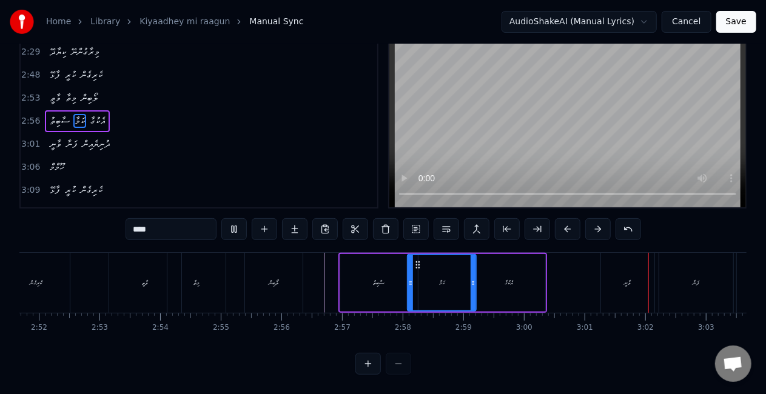
click at [402, 225] on div "****" at bounding box center [382, 229] width 515 height 22
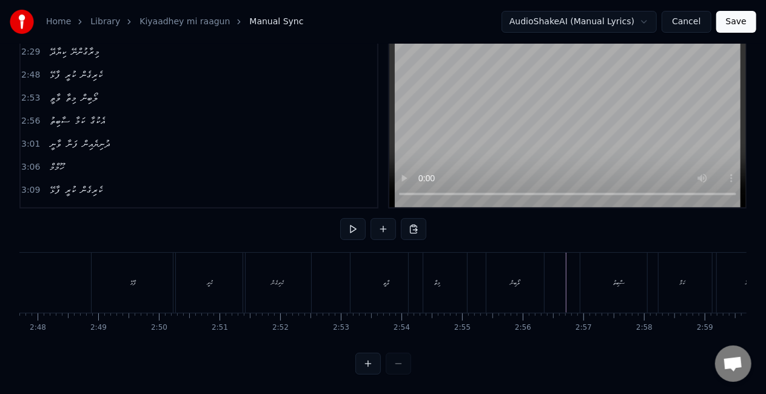
scroll to position [0, 10157]
click at [398, 286] on div "ވާތީ" at bounding box center [395, 283] width 72 height 60
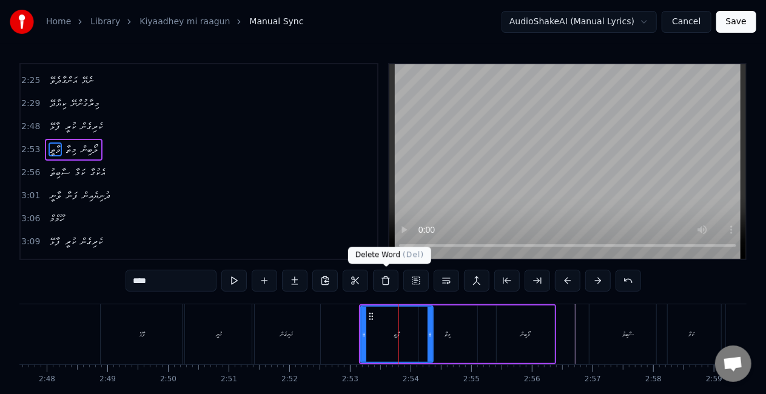
scroll to position [502, 0]
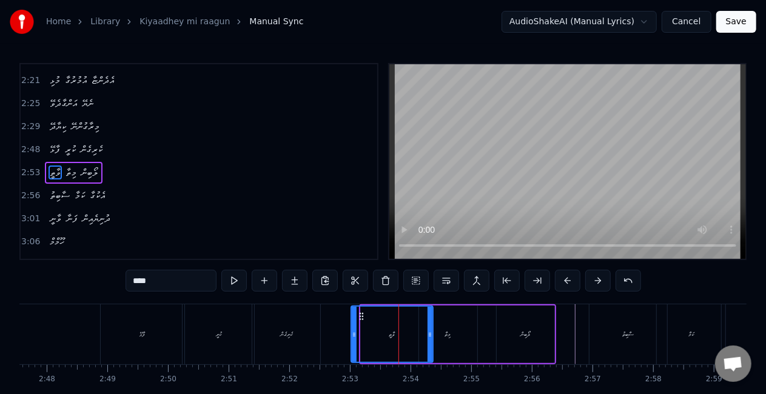
drag, startPoint x: 361, startPoint y: 335, endPoint x: 350, endPoint y: 329, distance: 12.8
click at [352, 330] on icon at bounding box center [354, 335] width 5 height 10
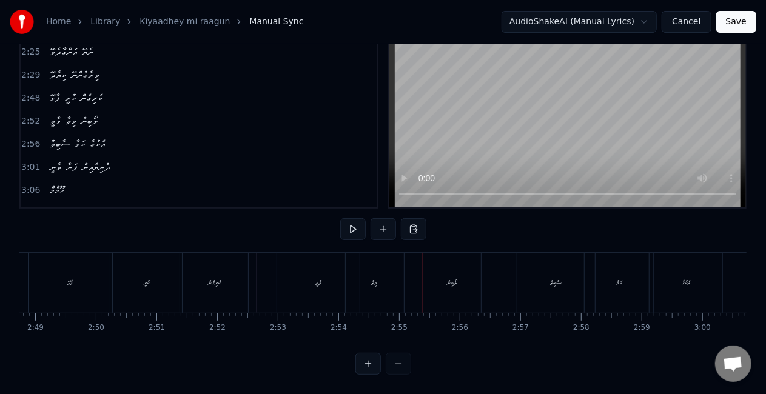
scroll to position [0, 10220]
click at [335, 289] on div "ވާތީ" at bounding box center [327, 283] width 82 height 60
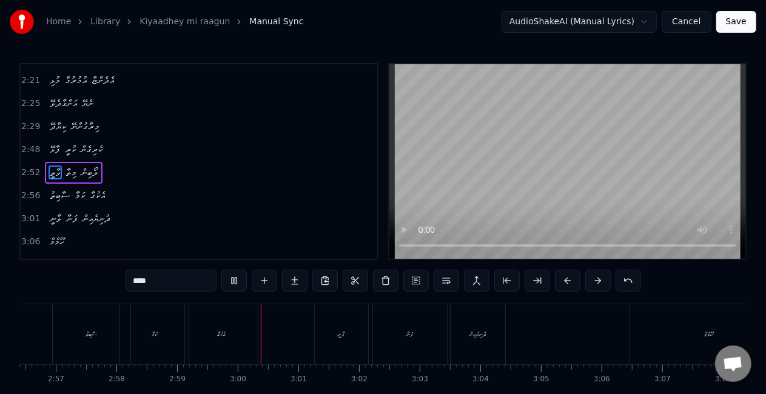
scroll to position [0, 10840]
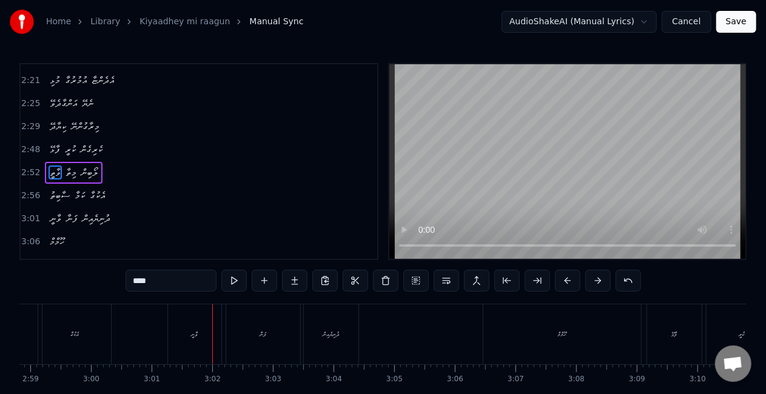
click at [172, 329] on div "ވާނީ" at bounding box center [194, 334] width 53 height 60
type input "****"
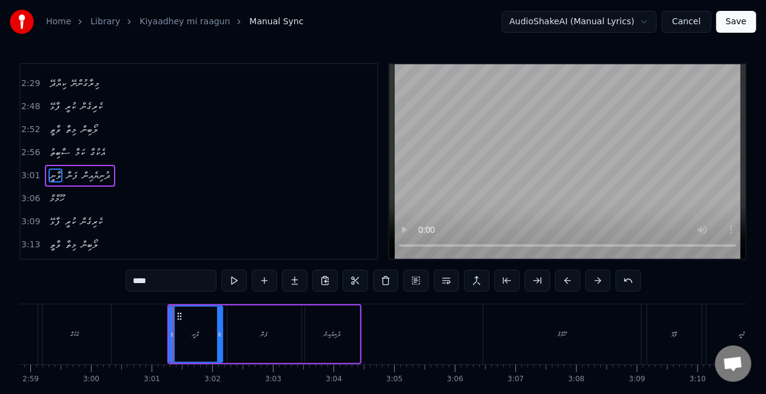
scroll to position [547, 0]
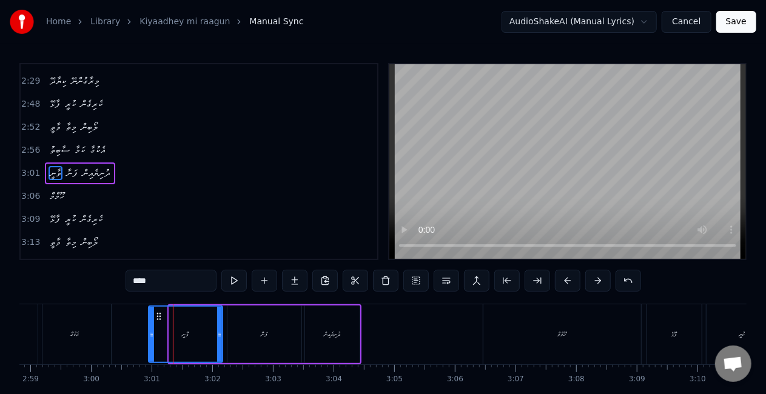
drag, startPoint x: 170, startPoint y: 335, endPoint x: 149, endPoint y: 332, distance: 20.8
click at [149, 332] on icon at bounding box center [151, 335] width 5 height 10
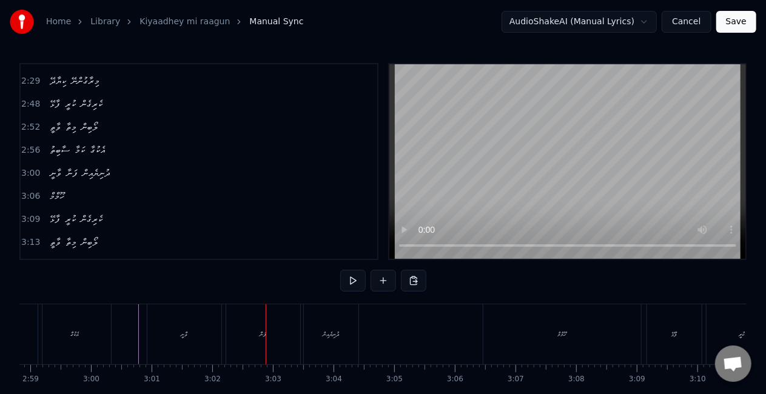
click at [279, 327] on div "ފަނާ" at bounding box center [263, 334] width 74 height 60
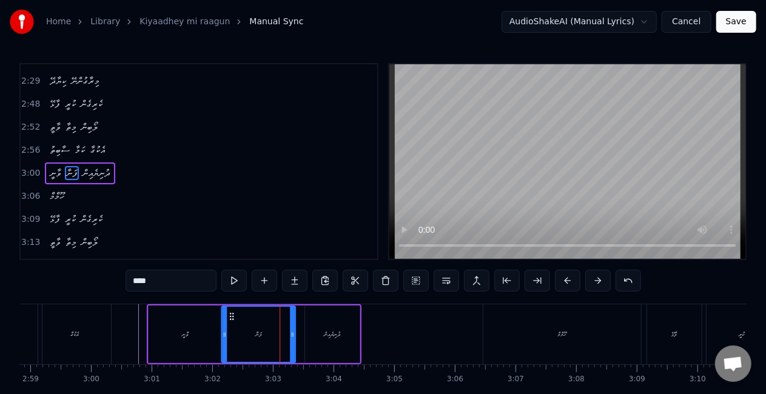
click at [232, 315] on icon at bounding box center [232, 317] width 10 height 10
click at [210, 324] on div "ވާނީ" at bounding box center [186, 335] width 74 height 58
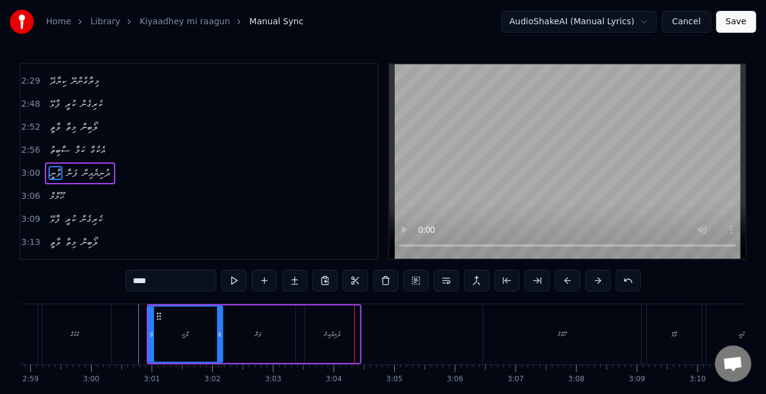
click at [312, 332] on div "ދުނިޔެއިން" at bounding box center [332, 335] width 55 height 58
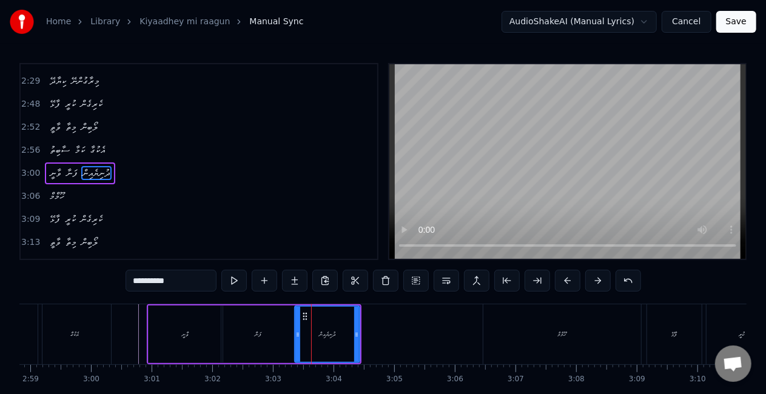
drag, startPoint x: 307, startPoint y: 339, endPoint x: 296, endPoint y: 333, distance: 11.7
click at [296, 333] on div at bounding box center [297, 334] width 5 height 55
click at [292, 335] on icon at bounding box center [292, 335] width 5 height 10
click at [242, 336] on div "ފަނާ" at bounding box center [258, 335] width 74 height 58
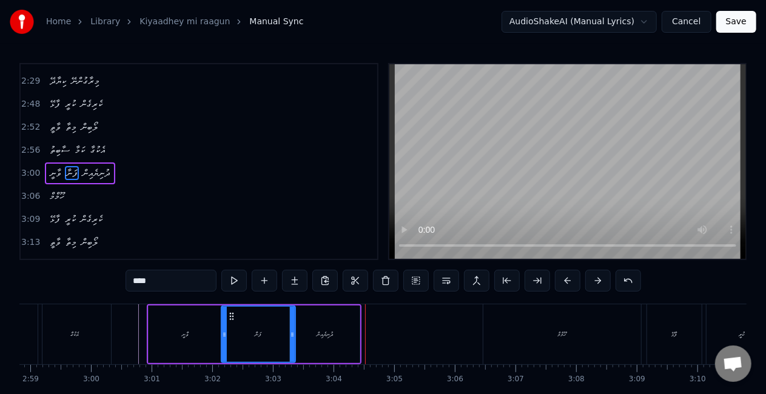
click at [336, 336] on div "ދުނިޔެއިން" at bounding box center [325, 335] width 70 height 58
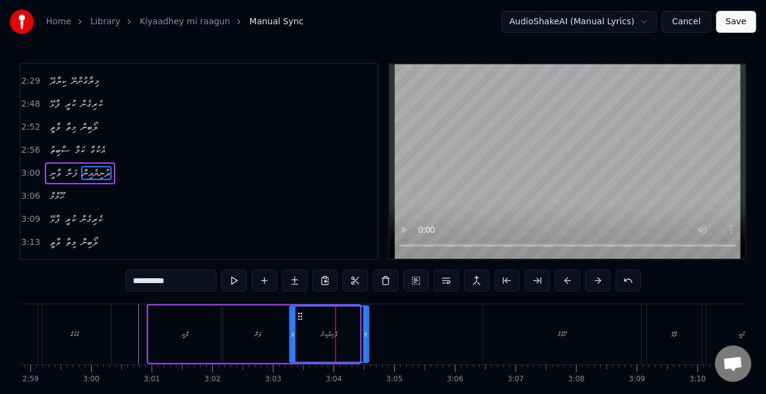
drag, startPoint x: 356, startPoint y: 335, endPoint x: 366, endPoint y: 336, distance: 9.2
click at [366, 336] on icon at bounding box center [365, 335] width 5 height 10
click at [294, 339] on div at bounding box center [292, 334] width 5 height 55
click at [523, 339] on div "ހޫމްމް" at bounding box center [562, 334] width 158 height 60
type input "******"
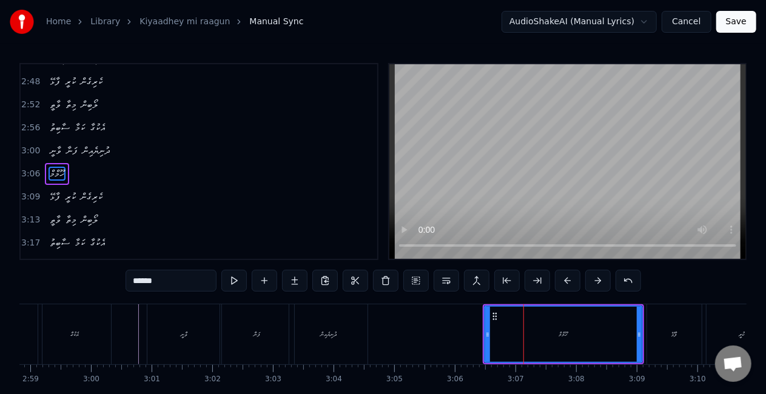
scroll to position [570, 0]
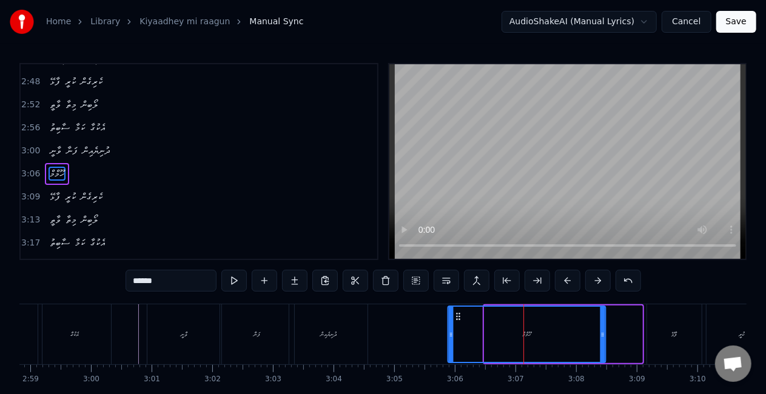
drag, startPoint x: 495, startPoint y: 317, endPoint x: 458, endPoint y: 309, distance: 37.9
click at [458, 309] on div "ހޫމްމް" at bounding box center [526, 334] width 156 height 55
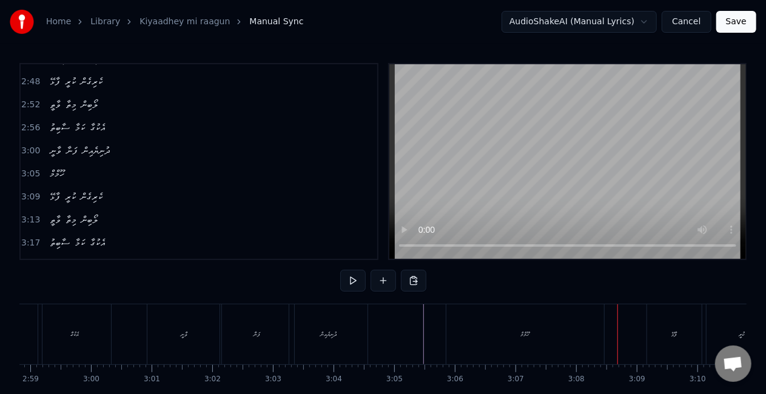
click at [509, 342] on div "ހޫމްމް" at bounding box center [525, 334] width 158 height 60
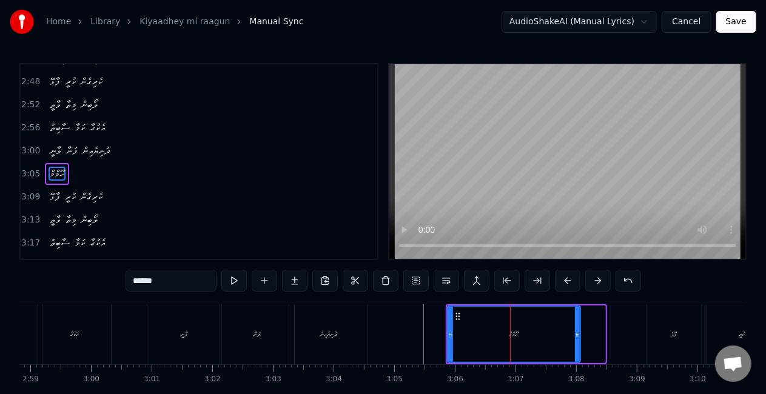
drag, startPoint x: 601, startPoint y: 337, endPoint x: 574, endPoint y: 332, distance: 27.7
click at [575, 333] on icon at bounding box center [577, 335] width 5 height 10
drag, startPoint x: 518, startPoint y: 342, endPoint x: 537, endPoint y: 334, distance: 20.4
click at [518, 342] on div "ހޫމްމް" at bounding box center [512, 334] width 129 height 55
drag, startPoint x: 577, startPoint y: 332, endPoint x: 616, endPoint y: 333, distance: 39.4
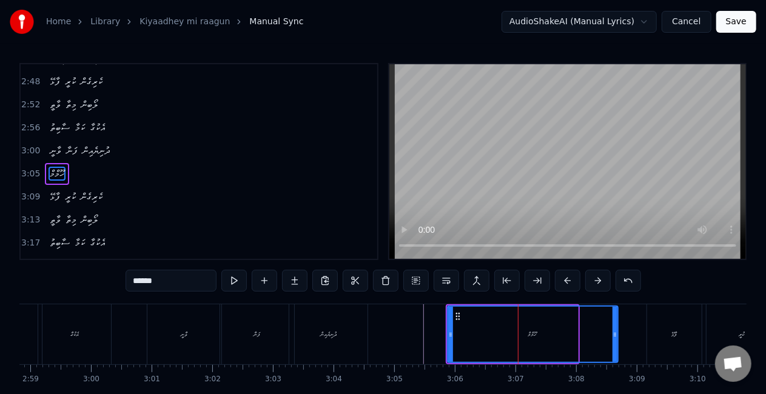
click at [616, 333] on icon at bounding box center [614, 335] width 5 height 10
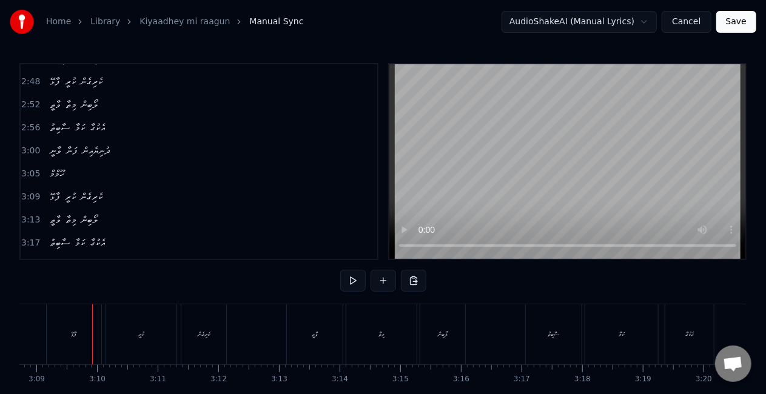
scroll to position [0, 11453]
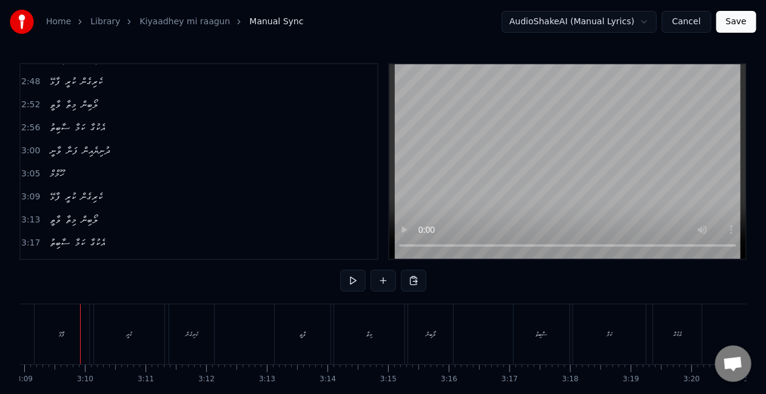
click at [57, 339] on div "ފާޅޭ" at bounding box center [62, 334] width 55 height 60
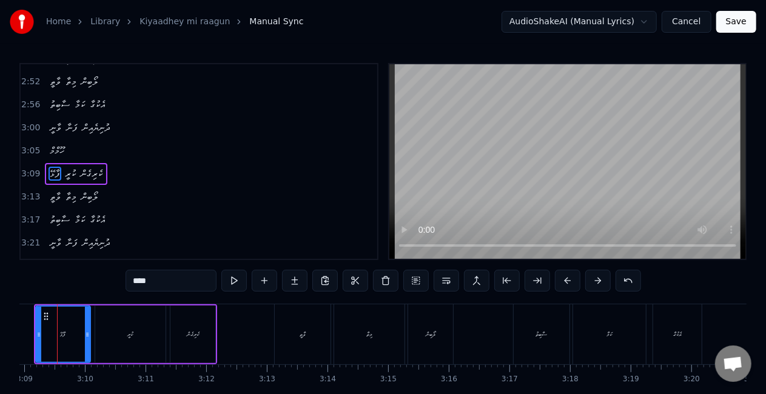
scroll to position [0, 11430]
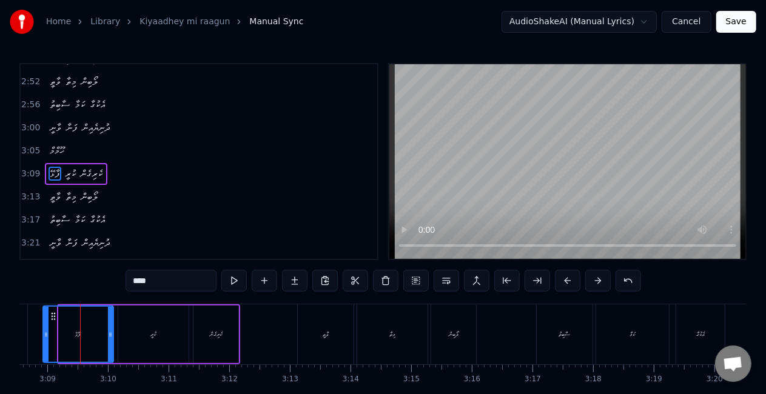
drag, startPoint x: 59, startPoint y: 337, endPoint x: 47, endPoint y: 335, distance: 12.4
click at [45, 333] on icon at bounding box center [46, 335] width 5 height 10
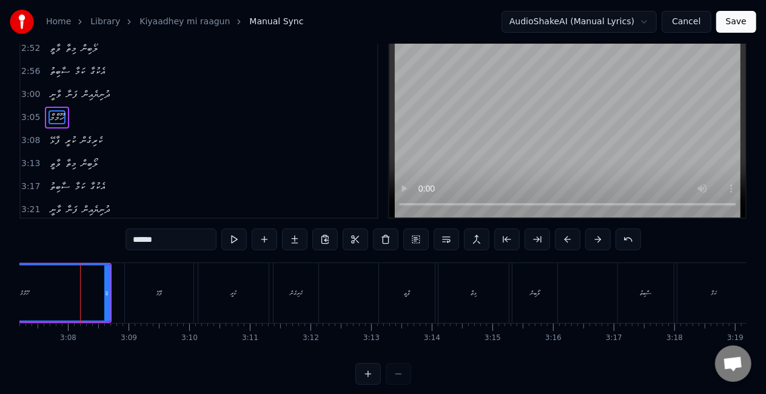
scroll to position [62, 0]
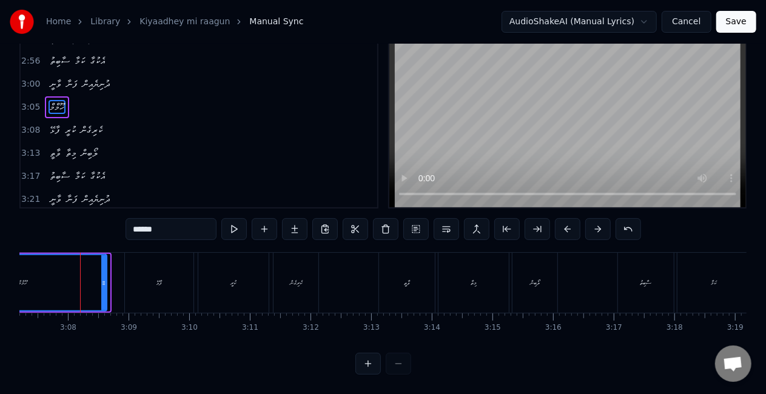
drag, startPoint x: 104, startPoint y: 284, endPoint x: 95, endPoint y: 281, distance: 9.6
click at [101, 281] on div at bounding box center [103, 282] width 5 height 55
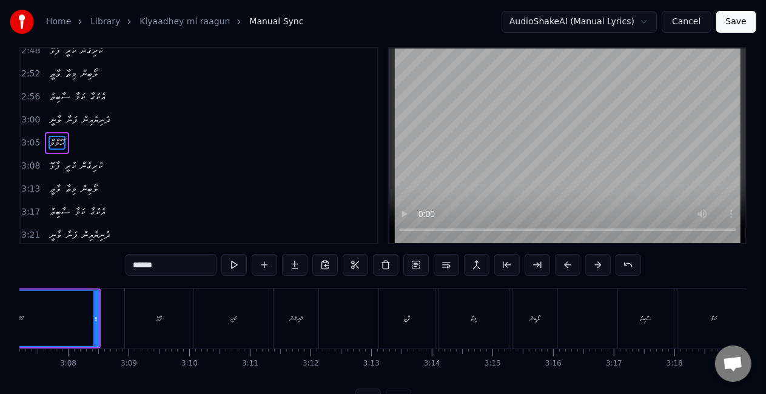
scroll to position [0, 0]
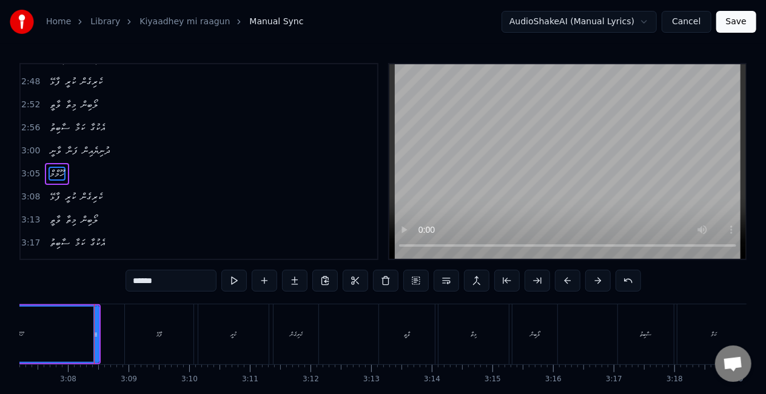
click at [148, 336] on div "ފާޅޭ" at bounding box center [159, 334] width 69 height 60
type input "****"
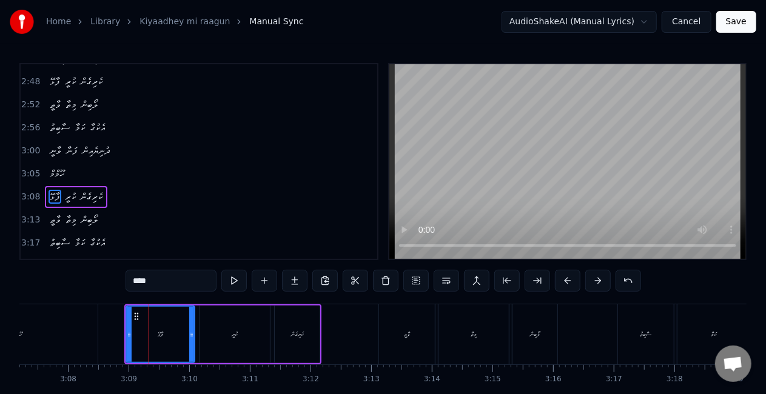
scroll to position [593, 0]
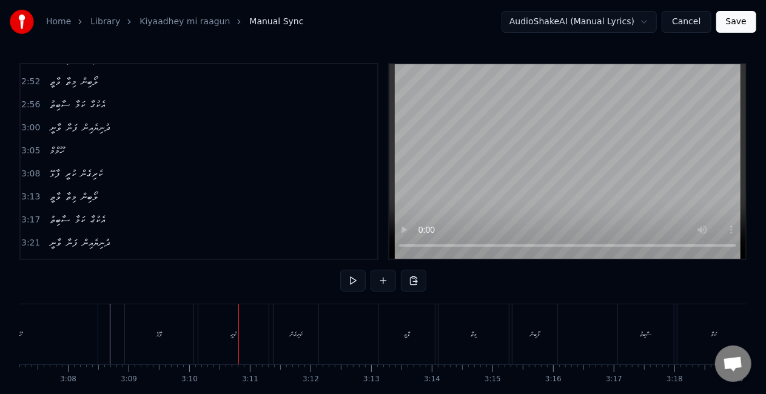
click at [261, 326] on div "ކުރީ" at bounding box center [233, 334] width 70 height 60
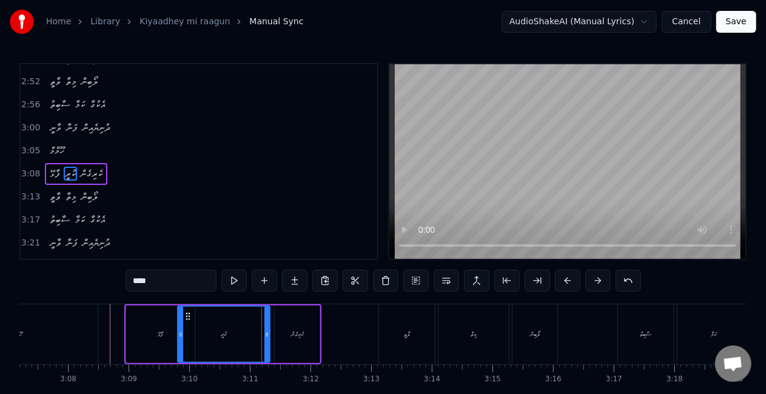
drag, startPoint x: 202, startPoint y: 335, endPoint x: 186, endPoint y: 331, distance: 16.9
click at [181, 329] on div at bounding box center [180, 334] width 5 height 55
click at [153, 346] on div "ފާޅޭ" at bounding box center [160, 335] width 69 height 58
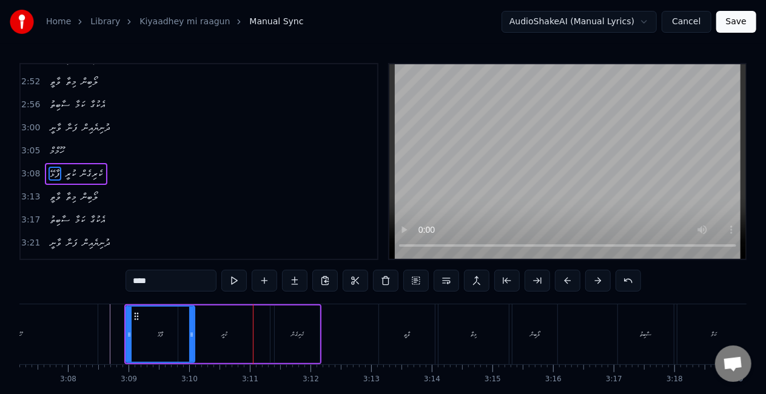
click at [255, 331] on div "ކުރީ" at bounding box center [224, 335] width 92 height 58
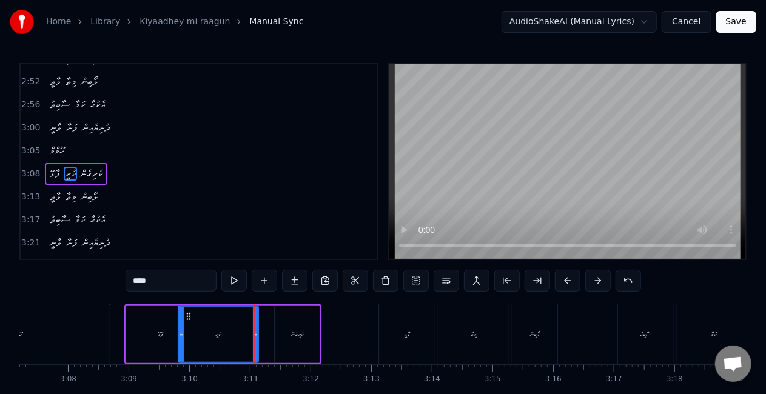
drag, startPoint x: 264, startPoint y: 336, endPoint x: 212, endPoint y: 333, distance: 51.6
click at [253, 334] on icon at bounding box center [255, 335] width 5 height 10
click at [154, 332] on div "ފާޅޭ" at bounding box center [160, 335] width 69 height 58
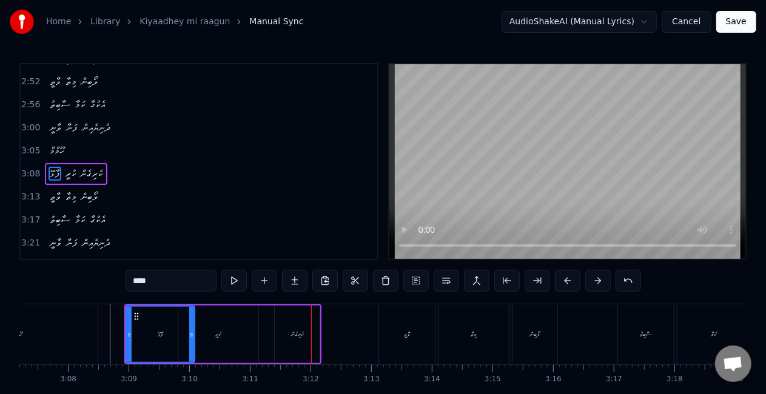
click at [308, 332] on div "ކެރިގެން" at bounding box center [297, 335] width 45 height 58
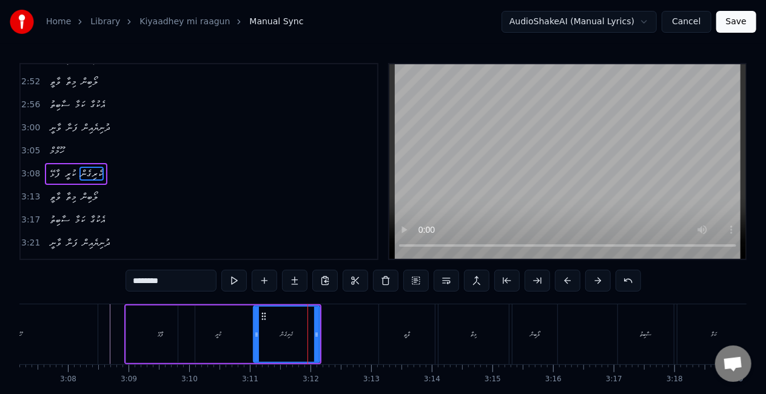
drag, startPoint x: 277, startPoint y: 336, endPoint x: 257, endPoint y: 333, distance: 20.2
click at [257, 333] on icon at bounding box center [256, 335] width 5 height 10
click at [242, 337] on div "ކުރީ" at bounding box center [218, 335] width 80 height 58
type input "****"
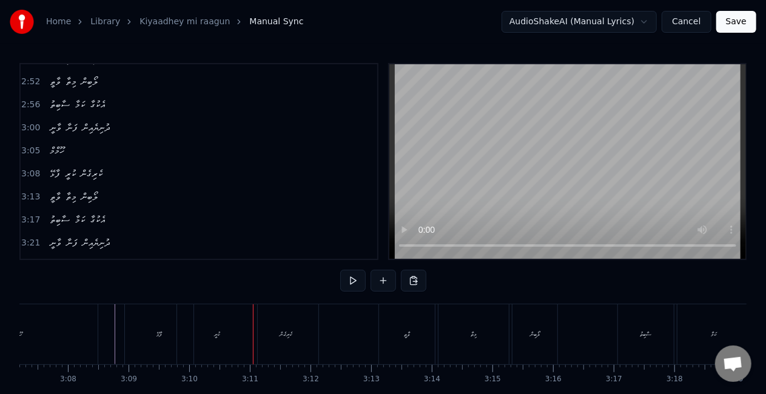
drag, startPoint x: 229, startPoint y: 343, endPoint x: 226, endPoint y: 335, distance: 7.7
click at [229, 342] on div "ކުރީ" at bounding box center [217, 334] width 80 height 60
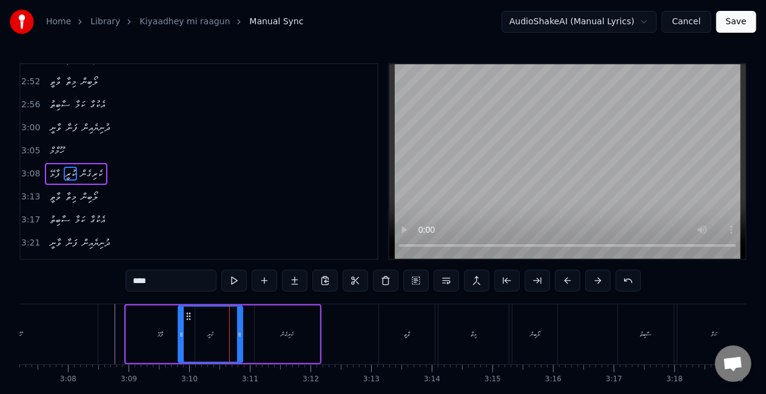
drag, startPoint x: 251, startPoint y: 334, endPoint x: 238, endPoint y: 330, distance: 13.4
click at [238, 330] on icon at bounding box center [239, 335] width 5 height 10
click at [164, 335] on div "ފާޅޭ" at bounding box center [160, 335] width 69 height 58
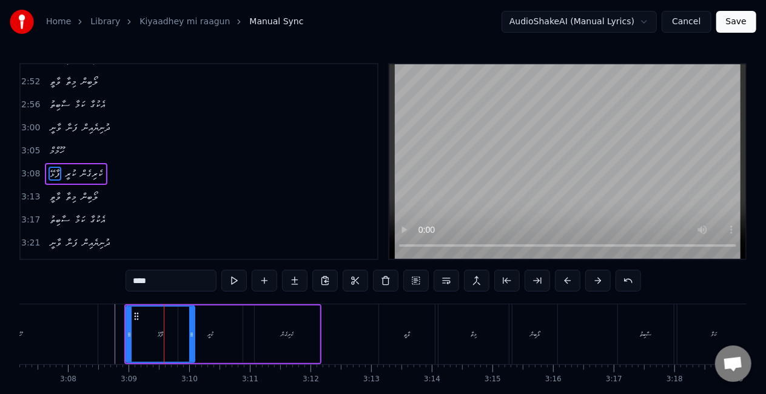
click at [201, 334] on div "ކުރީ" at bounding box center [210, 335] width 64 height 58
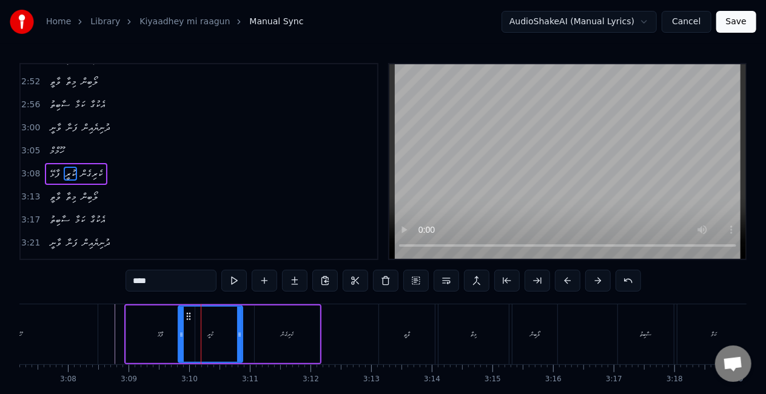
click at [138, 335] on div "ފާޅޭ" at bounding box center [160, 335] width 69 height 58
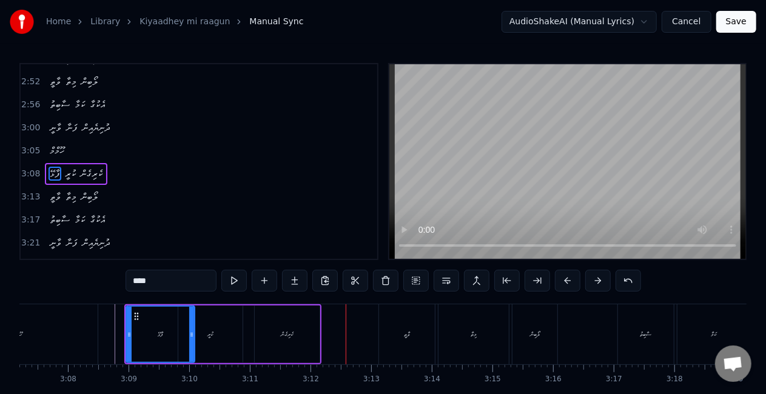
click at [306, 335] on div "ކެރިގެން" at bounding box center [287, 335] width 65 height 58
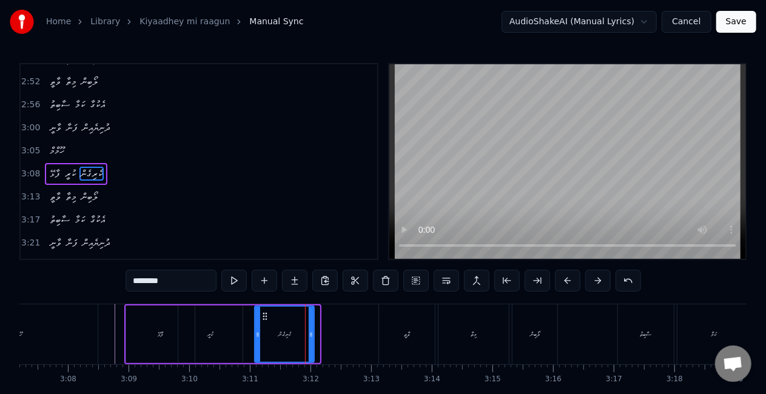
drag, startPoint x: 315, startPoint y: 336, endPoint x: 280, endPoint y: 332, distance: 34.7
click at [309, 332] on icon at bounding box center [311, 335] width 5 height 10
click at [273, 333] on div "ކެރިގެން" at bounding box center [284, 334] width 58 height 55
drag, startPoint x: 398, startPoint y: 321, endPoint x: 387, endPoint y: 328, distance: 12.8
click at [398, 321] on div "ވާތީ" at bounding box center [407, 334] width 56 height 60
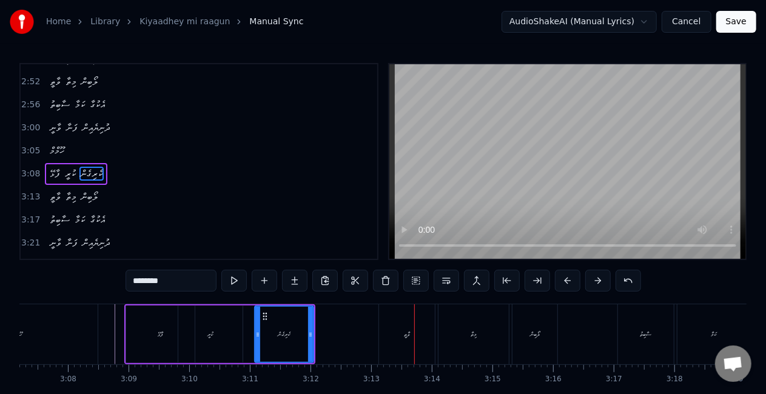
type input "****"
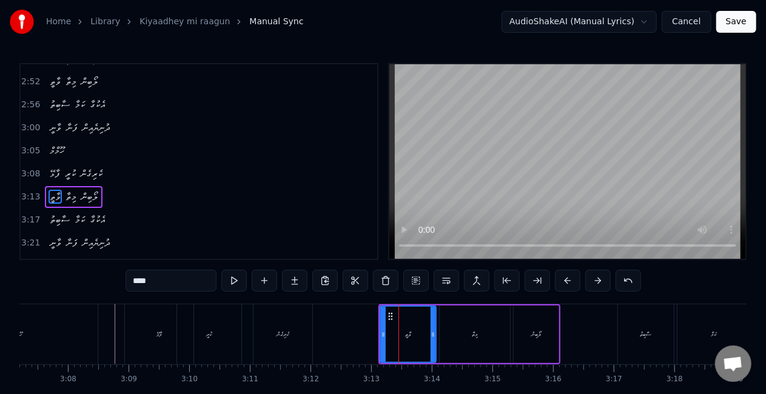
scroll to position [615, 0]
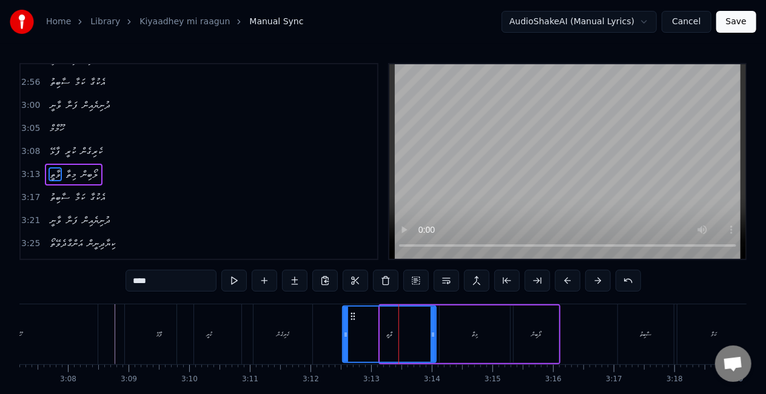
drag, startPoint x: 382, startPoint y: 338, endPoint x: 345, endPoint y: 322, distance: 40.2
click at [345, 321] on div at bounding box center [345, 334] width 5 height 55
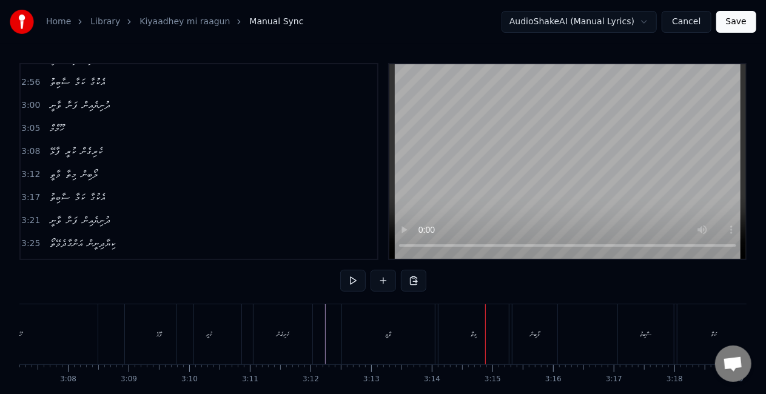
drag, startPoint x: 470, startPoint y: 333, endPoint x: 464, endPoint y: 324, distance: 10.4
click at [470, 333] on div "މިތާ" at bounding box center [473, 334] width 6 height 9
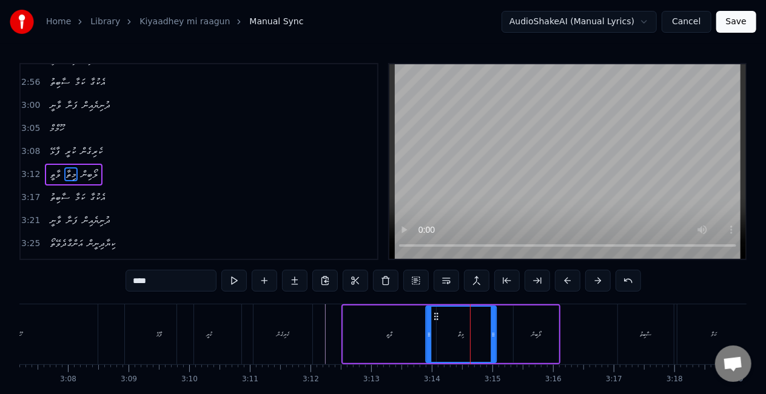
drag, startPoint x: 450, startPoint y: 315, endPoint x: 436, endPoint y: 316, distance: 14.0
click at [436, 317] on icon at bounding box center [436, 317] width 10 height 10
drag, startPoint x: 390, startPoint y: 327, endPoint x: 405, endPoint y: 298, distance: 32.8
click at [390, 327] on div "ވާތީ" at bounding box center [389, 335] width 93 height 58
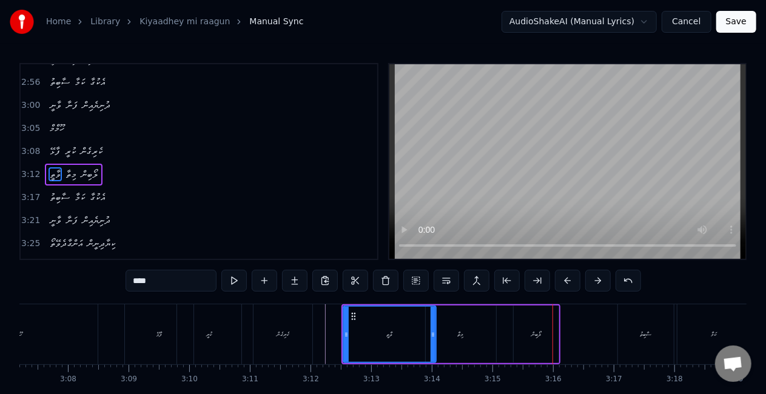
click at [455, 348] on div "މިތާ" at bounding box center [461, 335] width 70 height 58
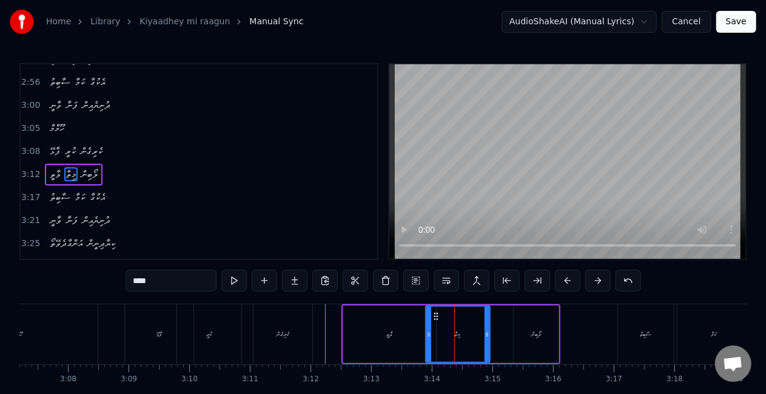
drag, startPoint x: 491, startPoint y: 338, endPoint x: 485, endPoint y: 336, distance: 6.5
click at [485, 336] on icon at bounding box center [486, 335] width 5 height 10
click at [420, 332] on div "ވާތީ" at bounding box center [389, 335] width 93 height 58
type input "****"
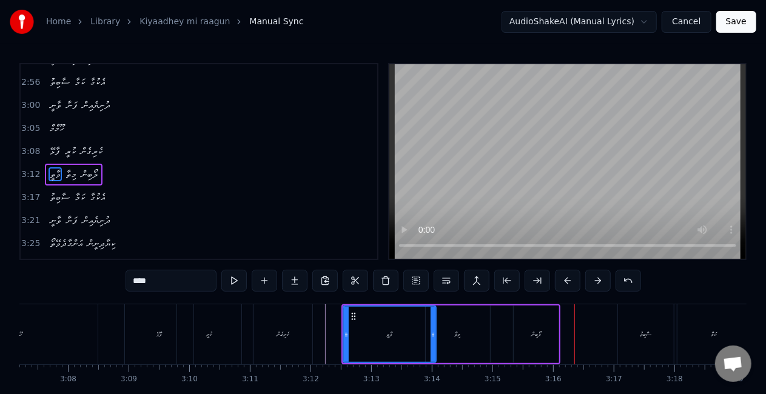
click at [502, 333] on div "ވާތީ މިތާ ލޯބިން" at bounding box center [450, 334] width 219 height 60
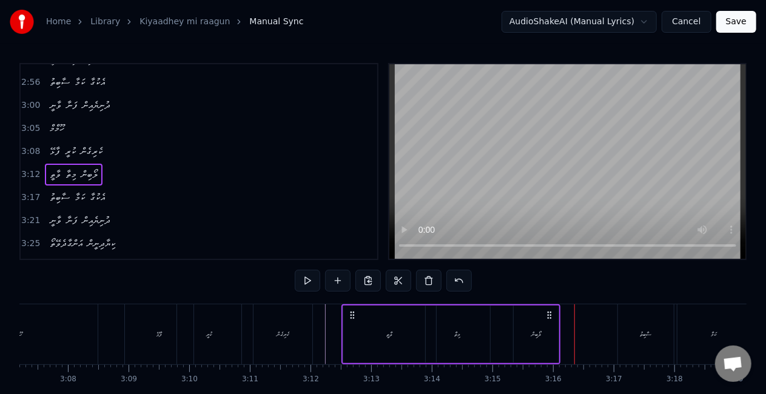
click at [520, 335] on div "ލޯބިން" at bounding box center [535, 335] width 45 height 58
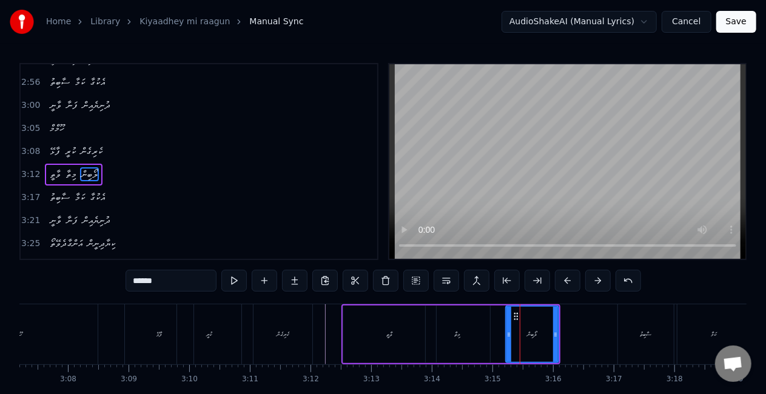
drag, startPoint x: 516, startPoint y: 338, endPoint x: 508, endPoint y: 336, distance: 8.2
click at [508, 336] on icon at bounding box center [508, 335] width 5 height 10
click at [561, 335] on icon at bounding box center [560, 335] width 5 height 10
click at [466, 336] on div "މިތާ" at bounding box center [458, 335] width 64 height 58
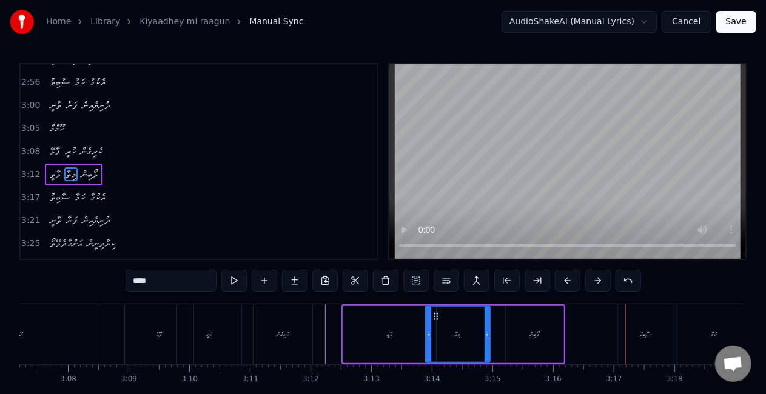
click at [507, 332] on div "ލޯބިން" at bounding box center [535, 335] width 58 height 58
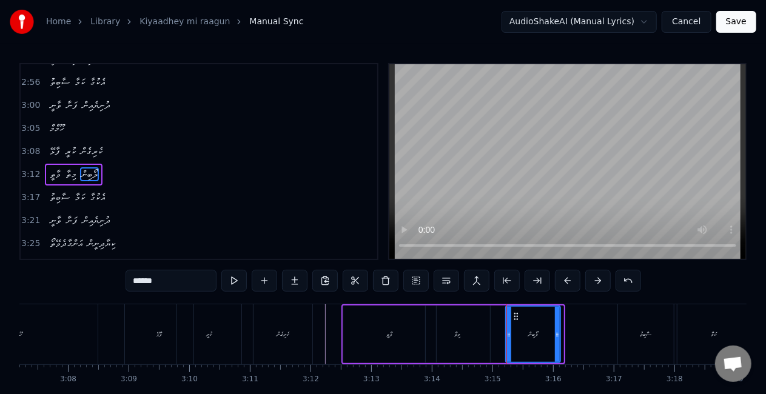
click at [555, 336] on icon at bounding box center [557, 335] width 5 height 10
click at [632, 333] on div "ސާބިތު" at bounding box center [646, 334] width 56 height 60
type input "******"
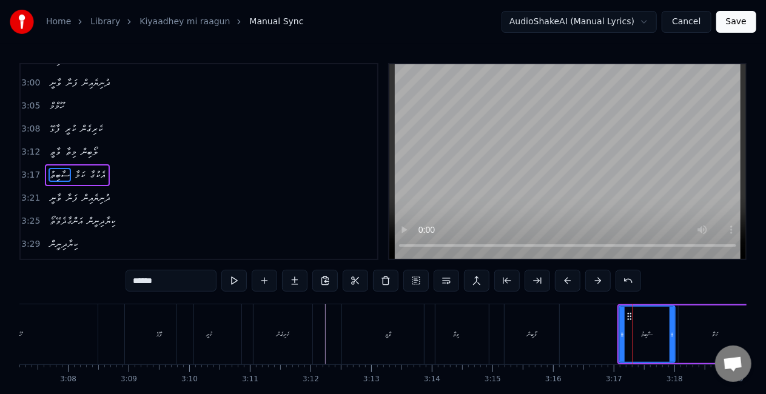
scroll to position [638, 0]
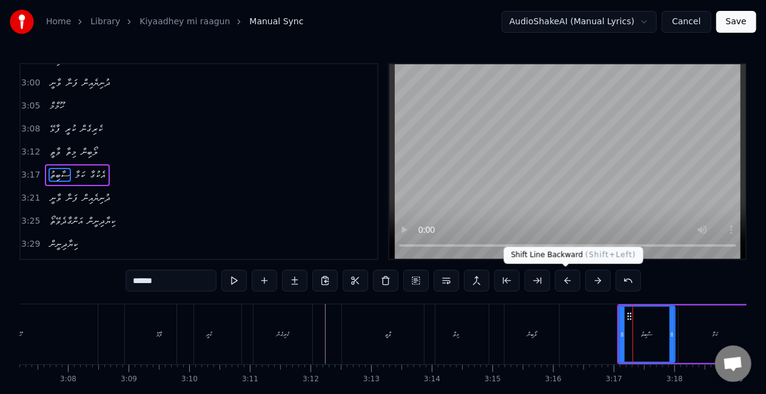
click at [560, 281] on button at bounding box center [567, 281] width 25 height 22
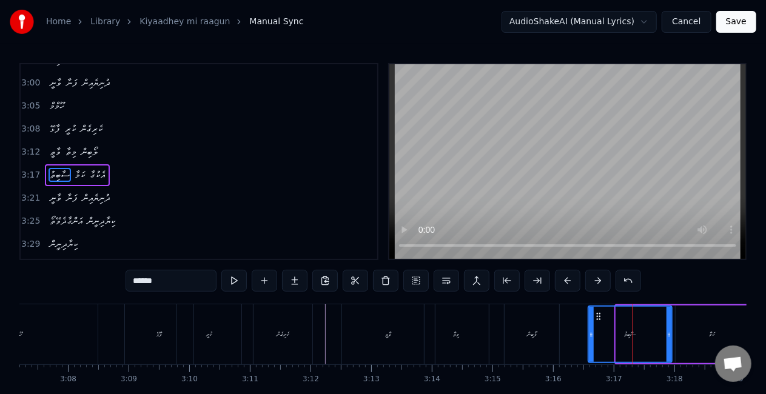
drag, startPoint x: 618, startPoint y: 338, endPoint x: 590, endPoint y: 338, distance: 27.9
click at [590, 338] on icon at bounding box center [591, 335] width 5 height 10
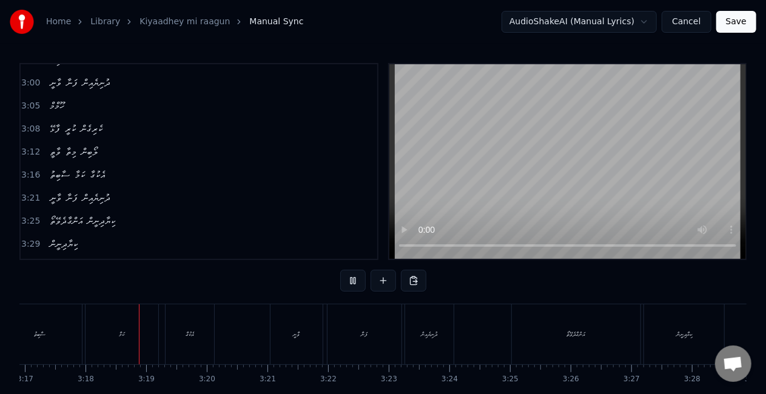
scroll to position [0, 11955]
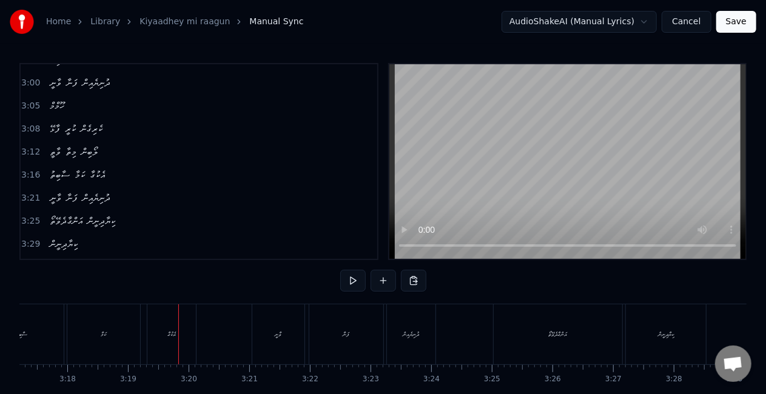
click at [86, 345] on div "ކަމާ" at bounding box center [103, 334] width 73 height 60
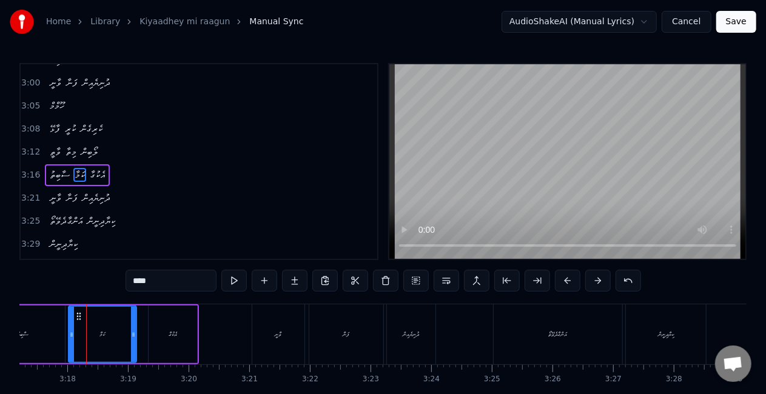
drag, startPoint x: 136, startPoint y: 341, endPoint x: 132, endPoint y: 337, distance: 6.4
click at [132, 339] on div at bounding box center [133, 334] width 5 height 55
click at [156, 338] on div "އެކުގާ" at bounding box center [173, 335] width 48 height 58
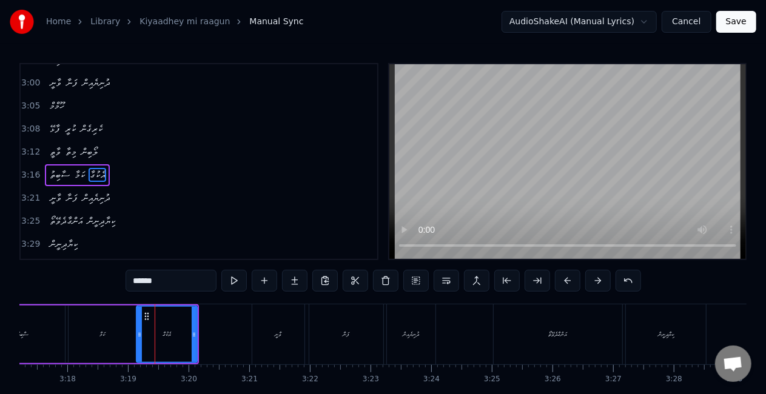
drag, startPoint x: 151, startPoint y: 337, endPoint x: 139, endPoint y: 333, distance: 12.7
click at [139, 333] on icon at bounding box center [139, 335] width 5 height 10
drag, startPoint x: 195, startPoint y: 334, endPoint x: 204, endPoint y: 337, distance: 9.0
click at [204, 337] on icon at bounding box center [202, 335] width 5 height 10
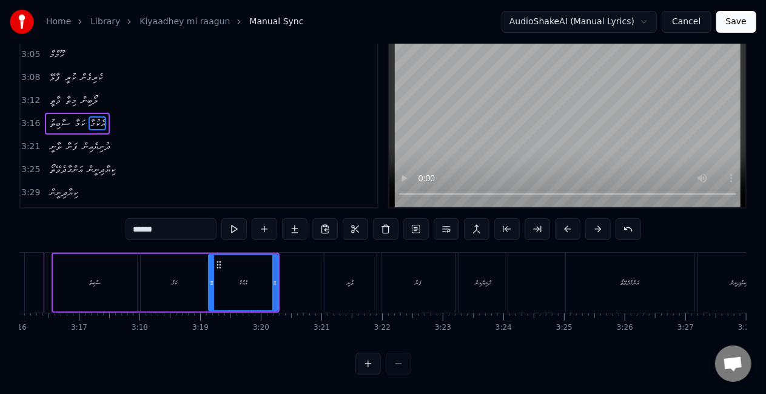
scroll to position [0, 11847]
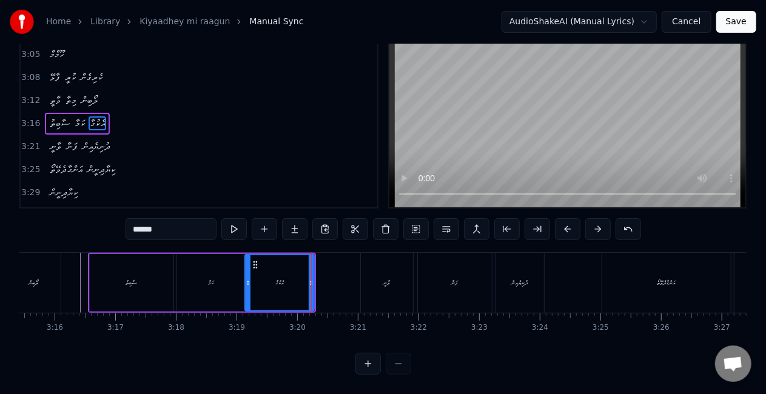
click at [101, 274] on div "ސާބިތު" at bounding box center [132, 283] width 84 height 58
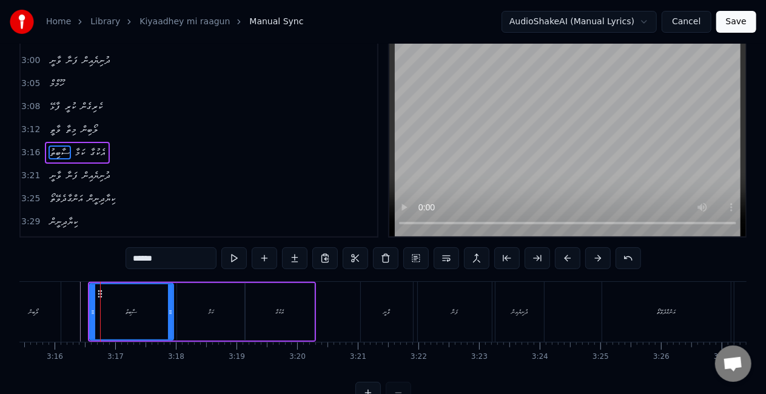
scroll to position [0, 0]
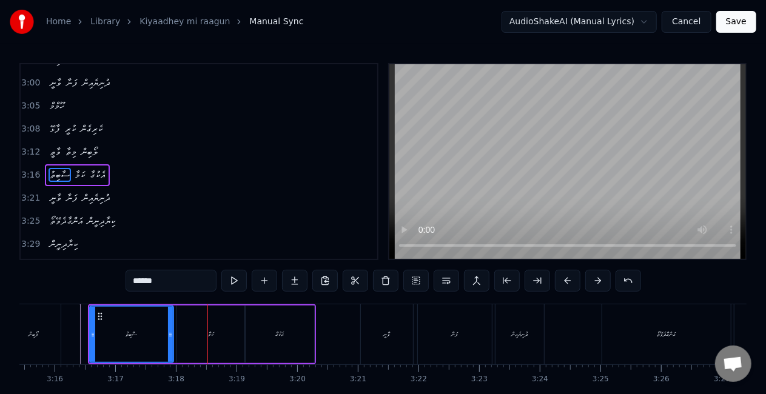
click at [122, 336] on div "ސާބިތު" at bounding box center [131, 334] width 82 height 55
drag, startPoint x: 91, startPoint y: 337, endPoint x: 85, endPoint y: 333, distance: 7.1
click at [85, 333] on icon at bounding box center [86, 335] width 5 height 10
click at [98, 338] on div "ސާބިތު" at bounding box center [128, 334] width 89 height 55
drag, startPoint x: 87, startPoint y: 331, endPoint x: 127, endPoint y: 331, distance: 40.0
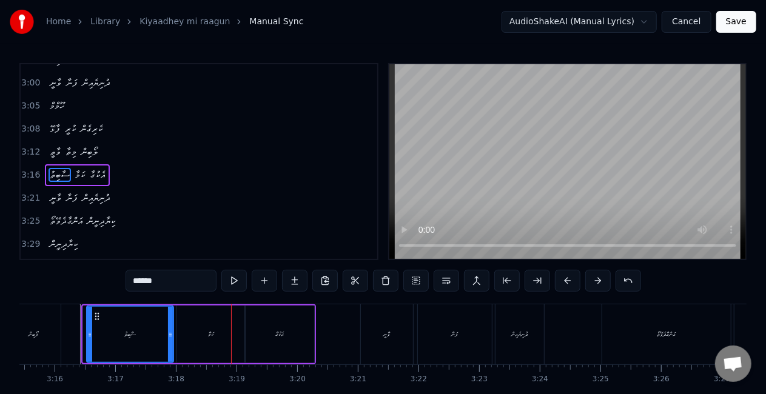
click at [91, 333] on icon at bounding box center [89, 335] width 5 height 10
click at [167, 338] on icon at bounding box center [168, 335] width 5 height 10
click at [90, 342] on div at bounding box center [89, 334] width 5 height 55
click at [214, 337] on div "ކަމާ" at bounding box center [211, 335] width 68 height 58
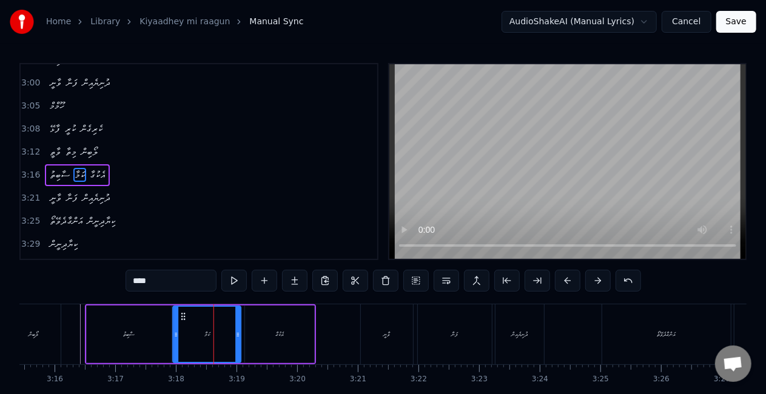
click at [184, 314] on icon at bounding box center [183, 317] width 10 height 10
click at [150, 334] on div "ސާބިތު" at bounding box center [129, 335] width 85 height 58
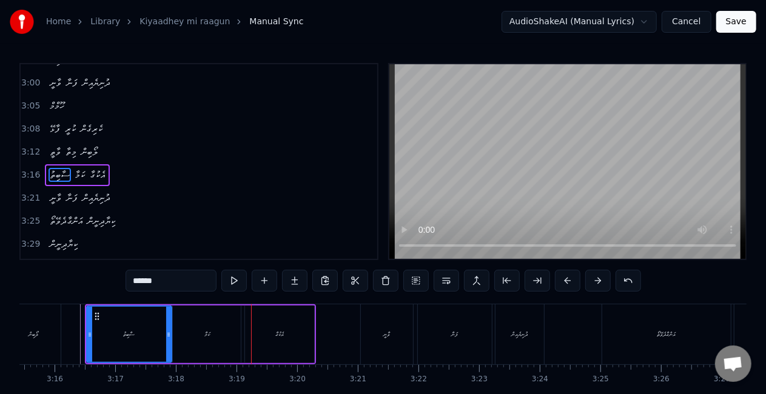
click at [224, 337] on div "ކަމާ" at bounding box center [207, 335] width 68 height 58
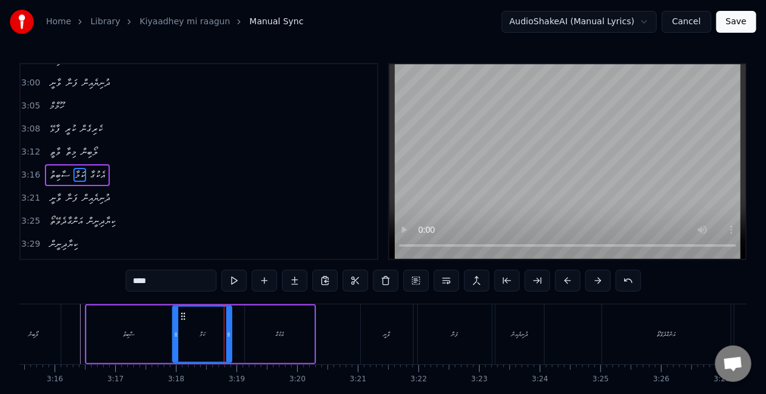
drag, startPoint x: 238, startPoint y: 333, endPoint x: 226, endPoint y: 326, distance: 14.1
click at [227, 330] on icon at bounding box center [228, 335] width 5 height 10
click at [172, 333] on icon at bounding box center [174, 335] width 5 height 10
click at [158, 333] on div "ސާބިތު" at bounding box center [129, 335] width 85 height 58
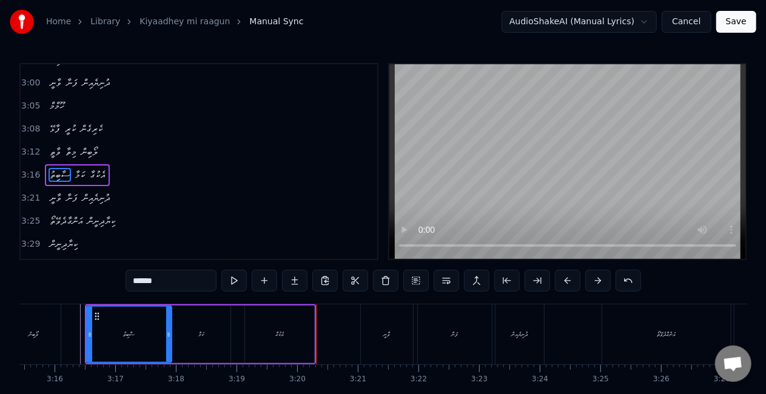
click at [310, 327] on div "އެކުގާ" at bounding box center [279, 335] width 69 height 58
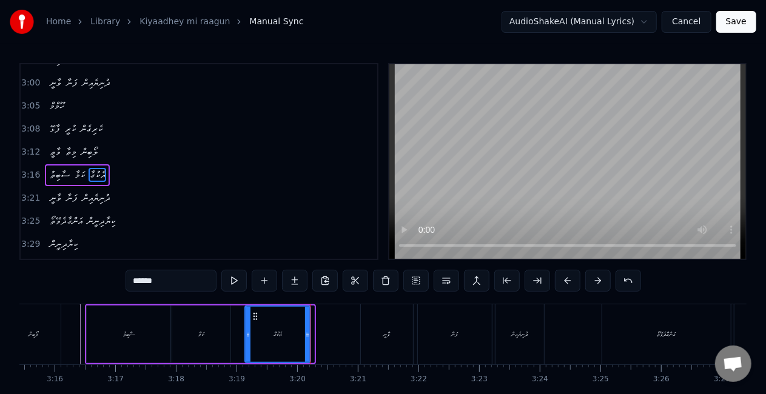
drag, startPoint x: 310, startPoint y: 329, endPoint x: 291, endPoint y: 324, distance: 20.2
click at [307, 326] on div at bounding box center [307, 334] width 5 height 55
click at [211, 338] on div "ކަމާ" at bounding box center [200, 335] width 59 height 58
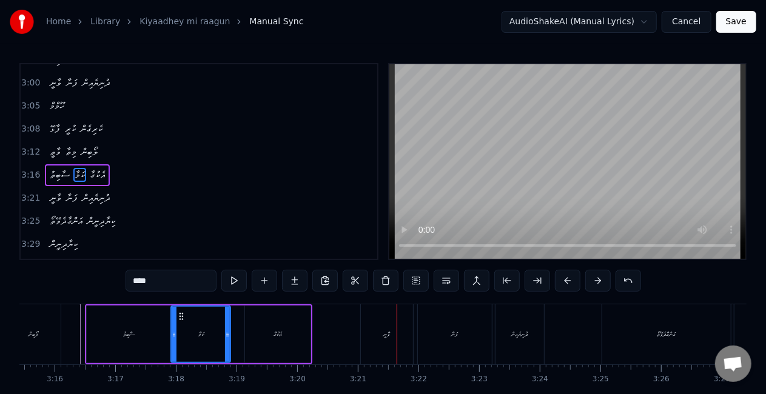
click at [401, 330] on div "ވާނީ" at bounding box center [387, 334] width 52 height 60
type input "****"
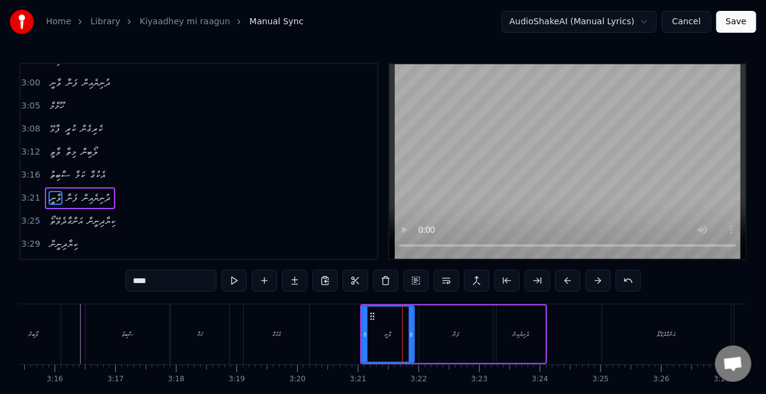
scroll to position [661, 0]
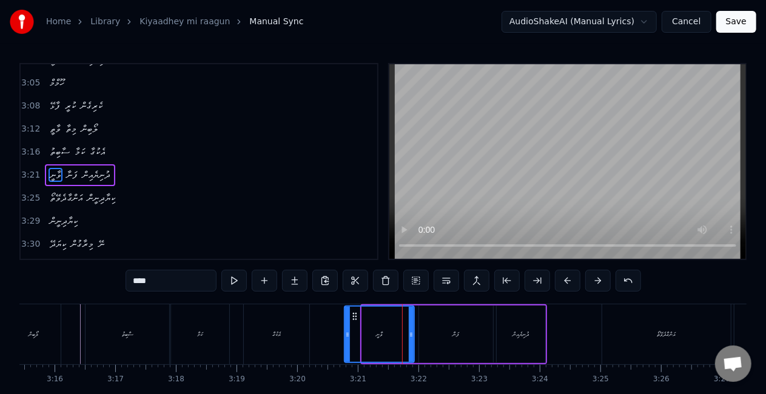
drag, startPoint x: 362, startPoint y: 332, endPoint x: 418, endPoint y: 309, distance: 60.3
click at [346, 326] on div at bounding box center [347, 334] width 5 height 55
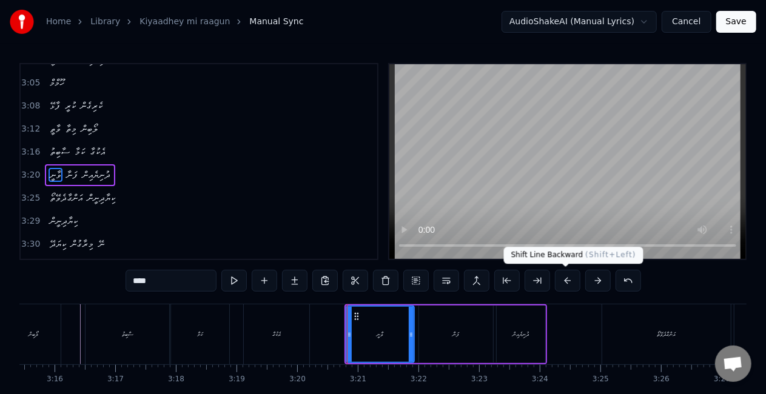
click at [568, 281] on button at bounding box center [567, 281] width 25 height 22
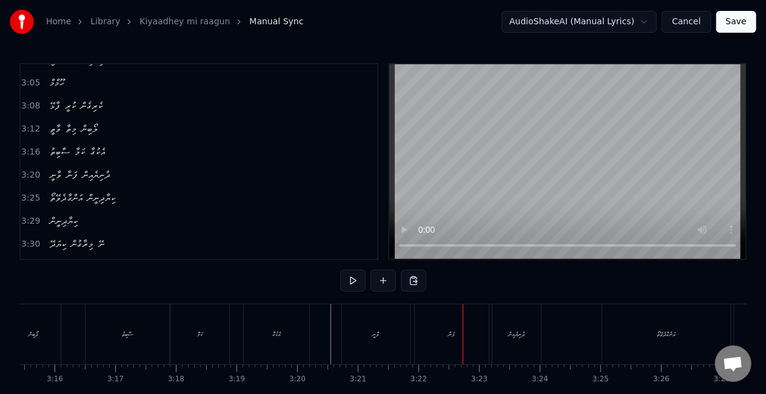
click at [428, 330] on div "ފަނާ" at bounding box center [452, 334] width 74 height 60
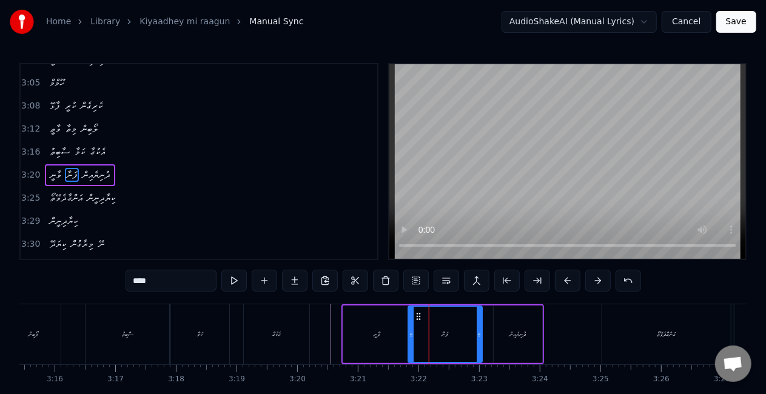
drag, startPoint x: 427, startPoint y: 318, endPoint x: 420, endPoint y: 315, distance: 7.9
click at [420, 315] on icon at bounding box center [418, 317] width 10 height 10
drag, startPoint x: 388, startPoint y: 330, endPoint x: 386, endPoint y: 315, distance: 14.7
click at [389, 330] on div "ވާނީ" at bounding box center [377, 335] width 68 height 58
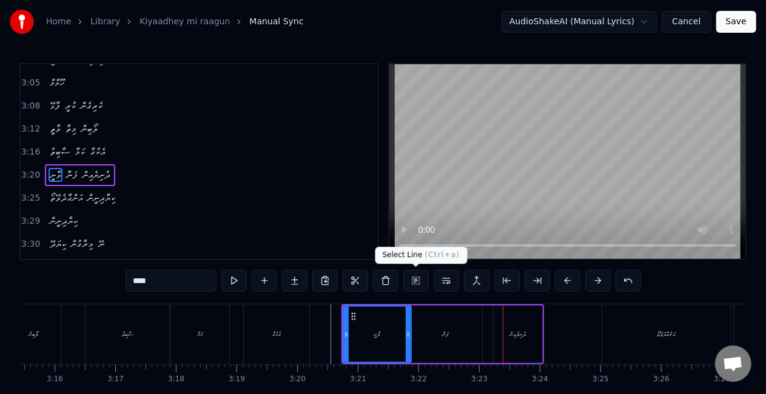
click at [431, 325] on div "ފަނާ" at bounding box center [445, 335] width 74 height 58
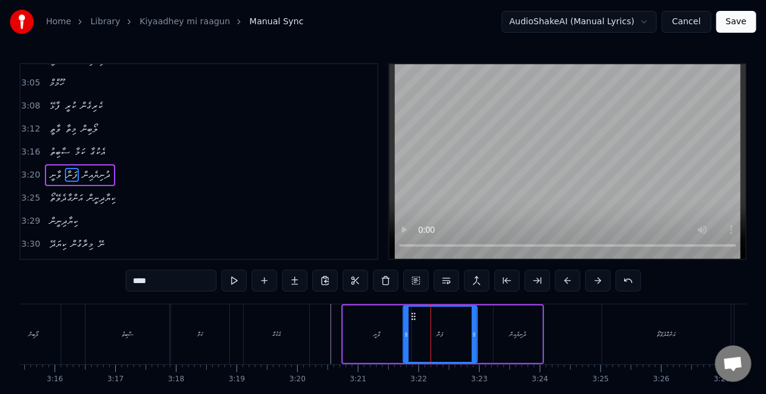
drag, startPoint x: 420, startPoint y: 314, endPoint x: 413, endPoint y: 313, distance: 6.2
click at [415, 313] on circle at bounding box center [415, 313] width 1 height 1
drag, startPoint x: 379, startPoint y: 330, endPoint x: 385, endPoint y: 299, distance: 31.5
click at [379, 330] on div "ވާނީ" at bounding box center [377, 334] width 7 height 9
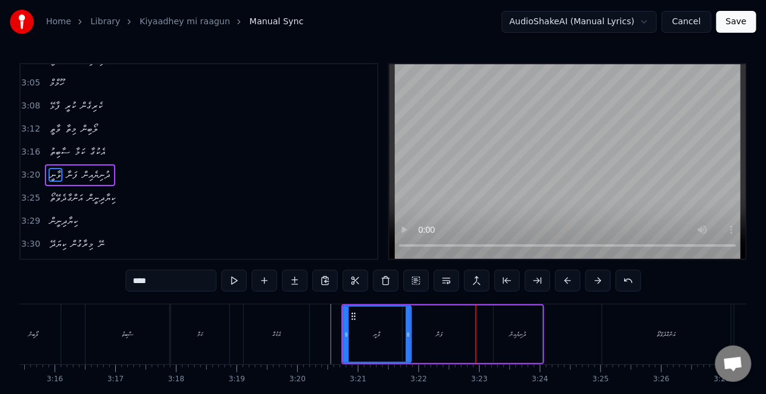
click at [439, 323] on div "ފަނާ" at bounding box center [440, 335] width 74 height 58
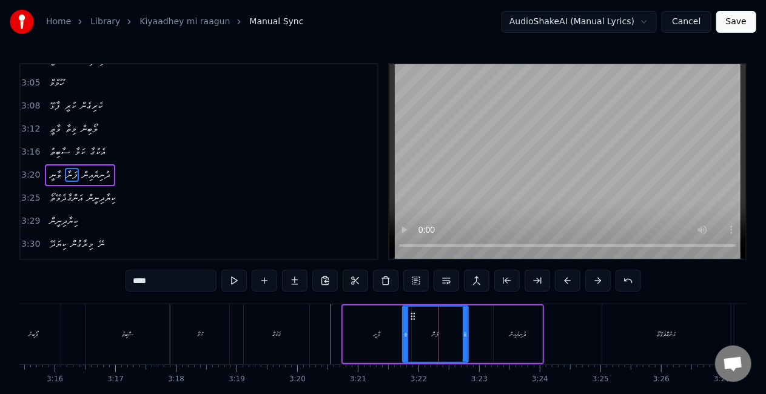
drag, startPoint x: 472, startPoint y: 335, endPoint x: 463, endPoint y: 332, distance: 9.0
click at [463, 332] on icon at bounding box center [465, 335] width 5 height 10
click at [376, 329] on div "ވާނީ" at bounding box center [377, 335] width 68 height 58
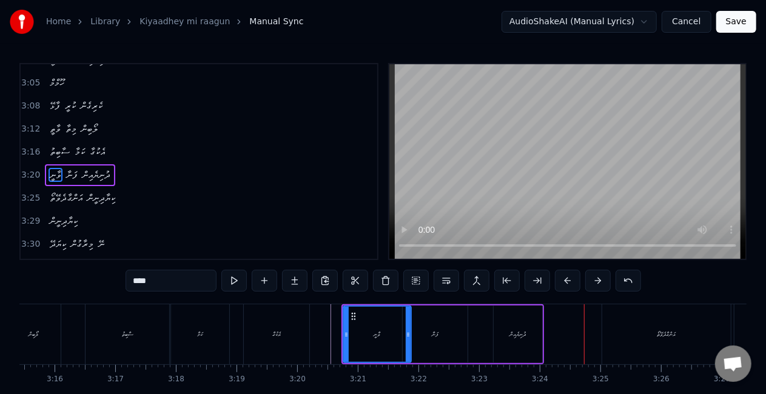
click at [510, 336] on div "ދުނިޔެއިން" at bounding box center [518, 334] width 16 height 9
type input "**********"
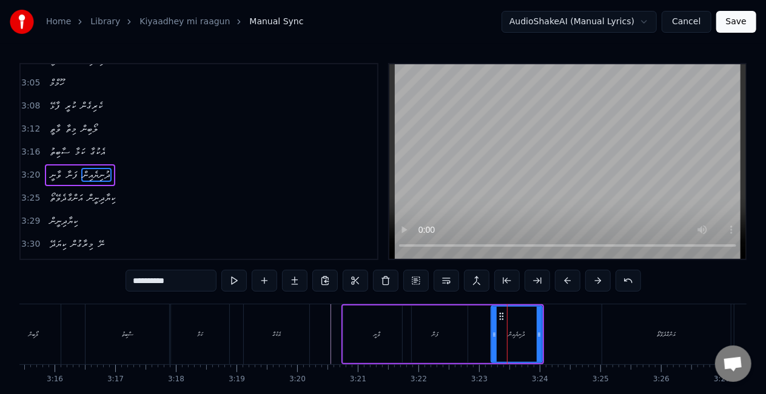
drag, startPoint x: 496, startPoint y: 337, endPoint x: 509, endPoint y: 336, distance: 13.4
click at [493, 335] on icon at bounding box center [494, 335] width 5 height 10
drag, startPoint x: 541, startPoint y: 336, endPoint x: 531, endPoint y: 331, distance: 10.8
click at [544, 336] on icon at bounding box center [543, 335] width 5 height 10
click at [482, 328] on div "ވާނީ ފަނާ ދުނިޔެއިން" at bounding box center [444, 334] width 206 height 60
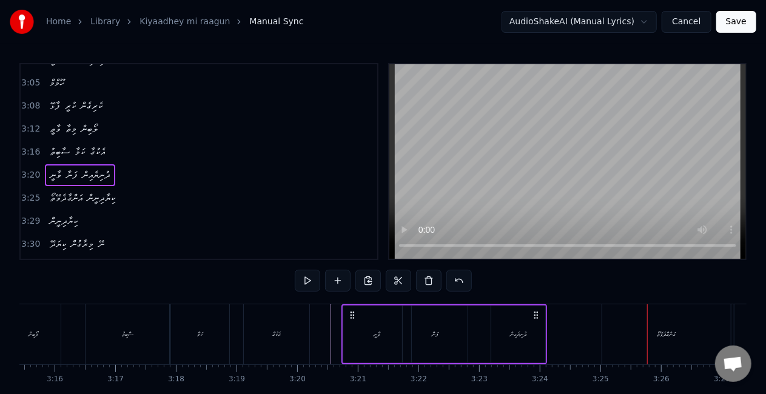
click at [649, 341] on div "އަންގާދެވޭތޯ" at bounding box center [666, 334] width 129 height 60
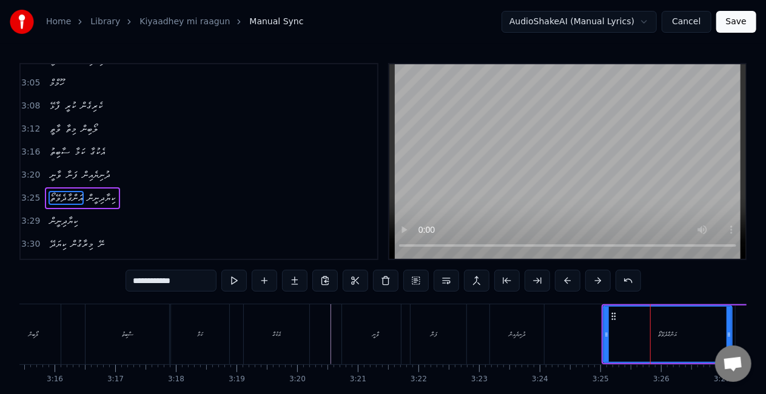
scroll to position [683, 0]
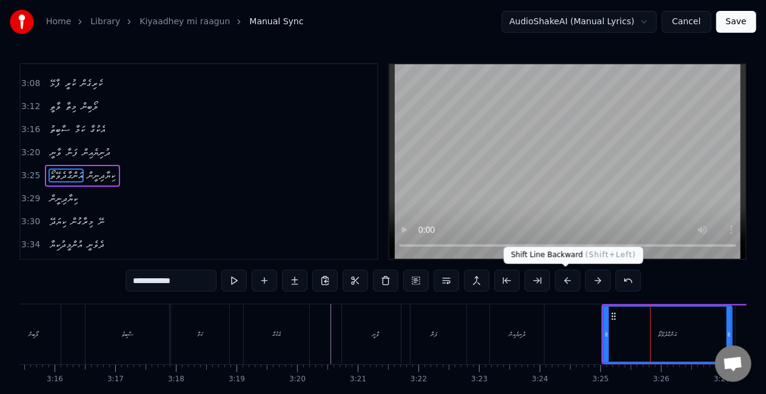
click at [573, 278] on button at bounding box center [567, 281] width 25 height 22
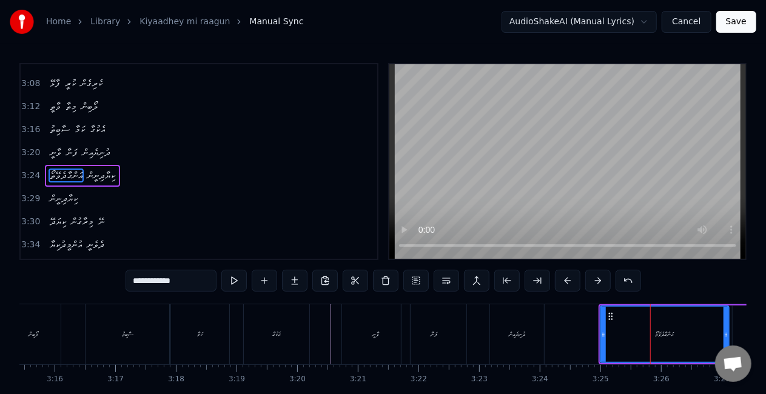
click at [564, 279] on button at bounding box center [567, 281] width 25 height 22
drag, startPoint x: 600, startPoint y: 338, endPoint x: 582, endPoint y: 333, distance: 18.8
click at [582, 333] on icon at bounding box center [582, 335] width 5 height 10
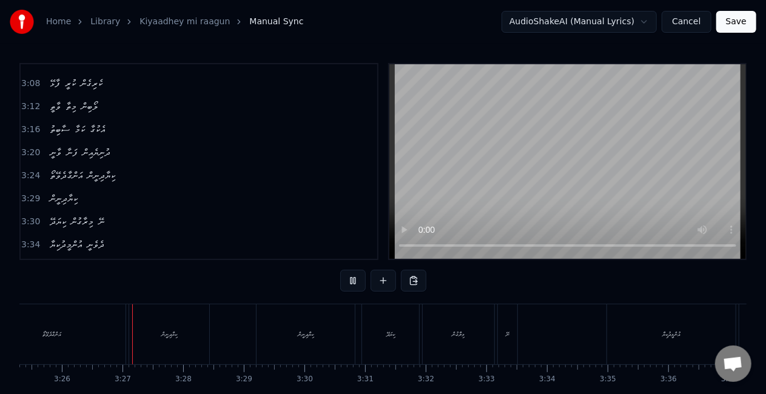
scroll to position [0, 12458]
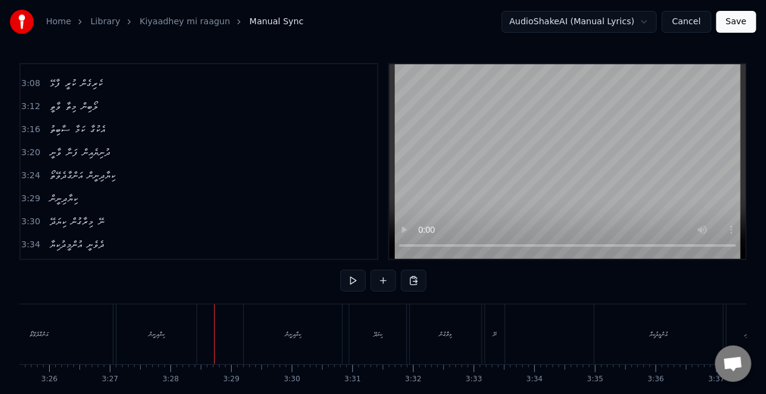
click at [152, 343] on div "ކިޔާދިނީން" at bounding box center [156, 334] width 80 height 60
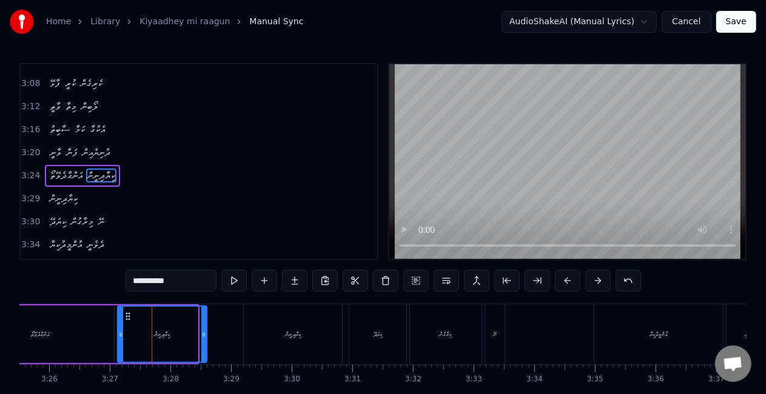
drag, startPoint x: 195, startPoint y: 339, endPoint x: 204, endPoint y: 342, distance: 9.4
click at [204, 342] on div at bounding box center [203, 334] width 5 height 55
click at [105, 330] on div "އަންގާދެވޭތޯ" at bounding box center [40, 335] width 147 height 58
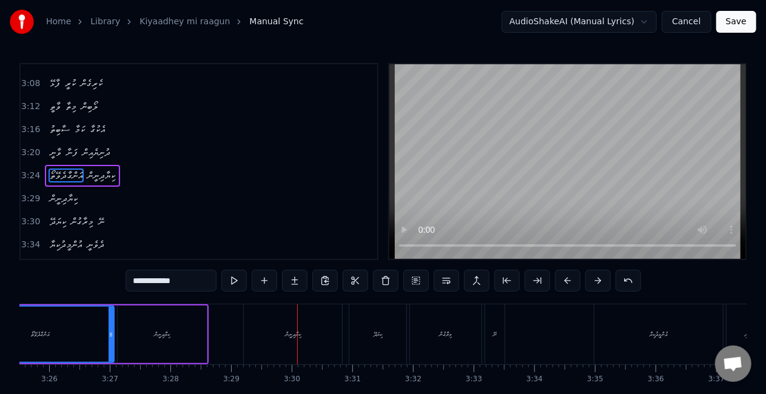
click at [297, 335] on div "ކިޔާދިނީން" at bounding box center [293, 334] width 16 height 9
type input "**********"
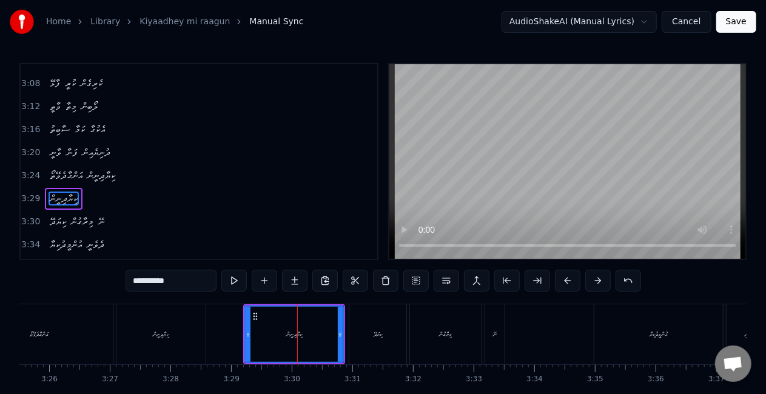
scroll to position [706, 0]
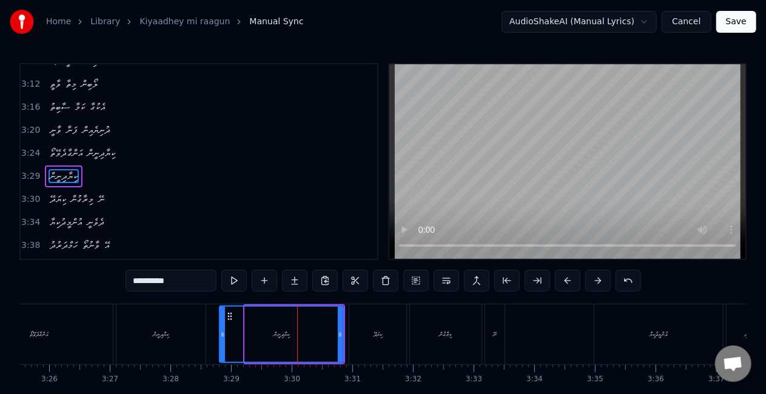
drag, startPoint x: 246, startPoint y: 338, endPoint x: 221, endPoint y: 333, distance: 25.9
click at [221, 333] on icon at bounding box center [222, 335] width 5 height 10
drag, startPoint x: 338, startPoint y: 337, endPoint x: 272, endPoint y: 338, distance: 66.1
click at [325, 334] on icon at bounding box center [326, 335] width 5 height 10
click at [230, 337] on div "ކިޔާދިނީން" at bounding box center [274, 334] width 109 height 55
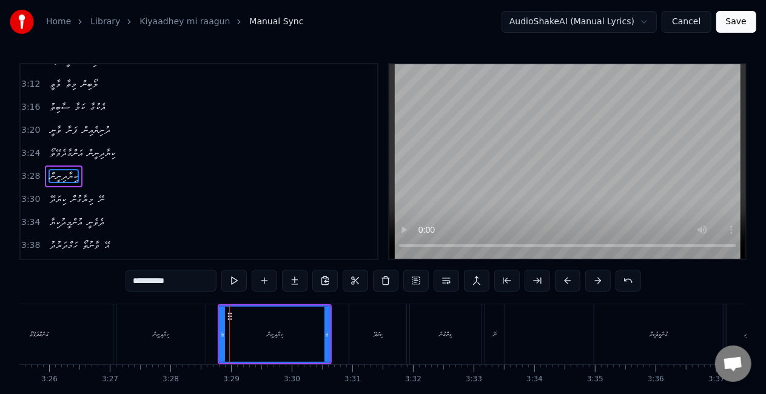
drag, startPoint x: 164, startPoint y: 336, endPoint x: 176, endPoint y: 330, distance: 13.6
click at [165, 336] on div "ކިޔާދިނީން" at bounding box center [161, 334] width 16 height 9
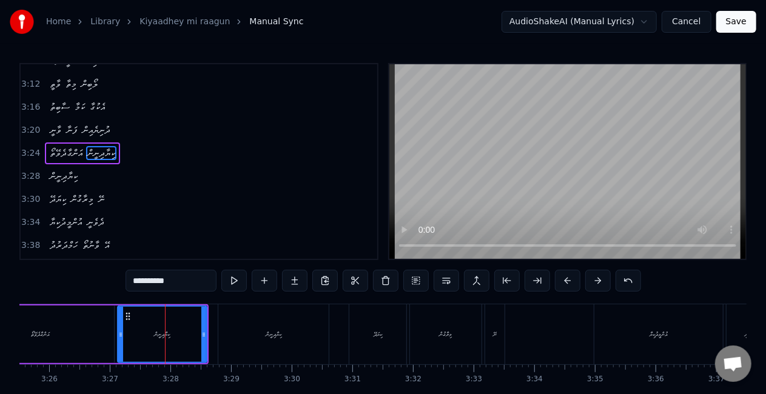
scroll to position [683, 0]
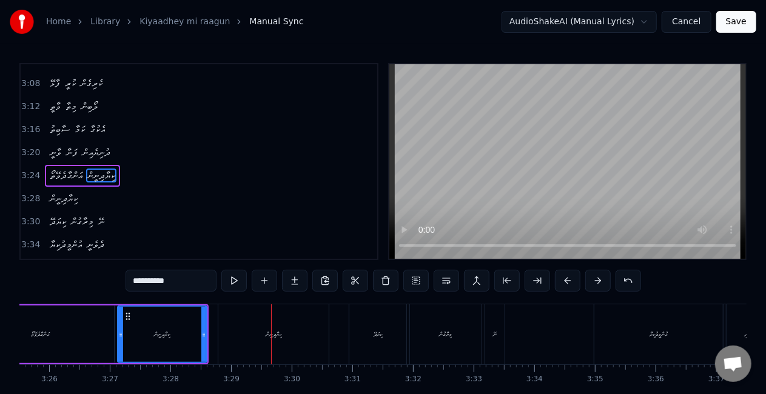
drag, startPoint x: 244, startPoint y: 332, endPoint x: 229, endPoint y: 334, distance: 14.7
click at [244, 332] on div "ކިޔާދިނީން" at bounding box center [273, 334] width 110 height 60
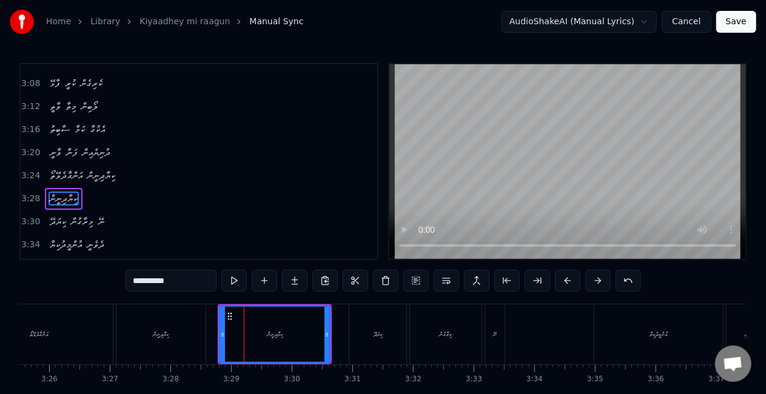
scroll to position [706, 0]
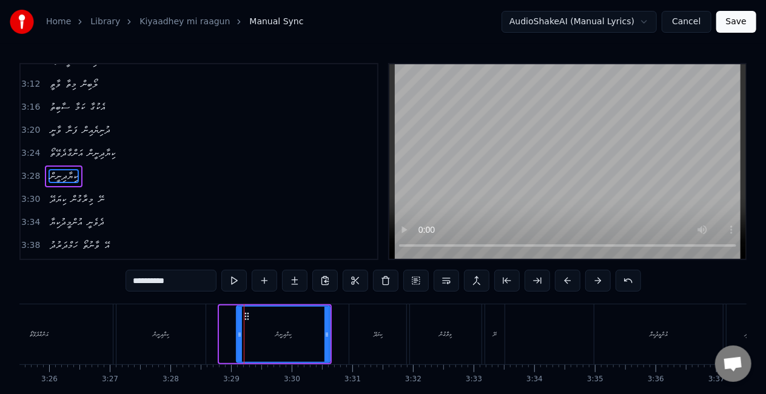
drag, startPoint x: 220, startPoint y: 335, endPoint x: 237, endPoint y: 337, distance: 17.1
click at [237, 337] on icon at bounding box center [239, 335] width 5 height 10
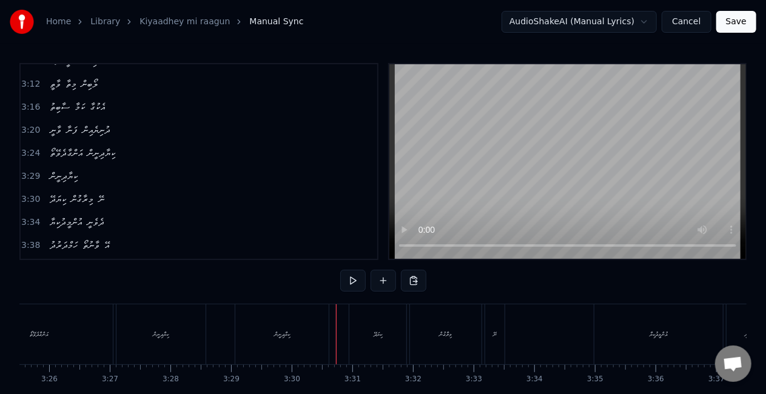
click at [317, 336] on div "ކިޔާދިނީން" at bounding box center [281, 334] width 93 height 60
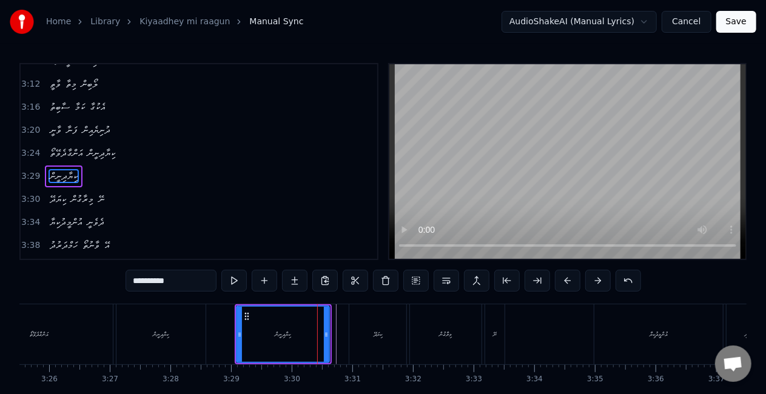
drag, startPoint x: 327, startPoint y: 339, endPoint x: 320, endPoint y: 335, distance: 8.4
click at [324, 336] on div at bounding box center [326, 334] width 5 height 55
click at [356, 330] on div "ކިޔަދޭ" at bounding box center [377, 334] width 57 height 60
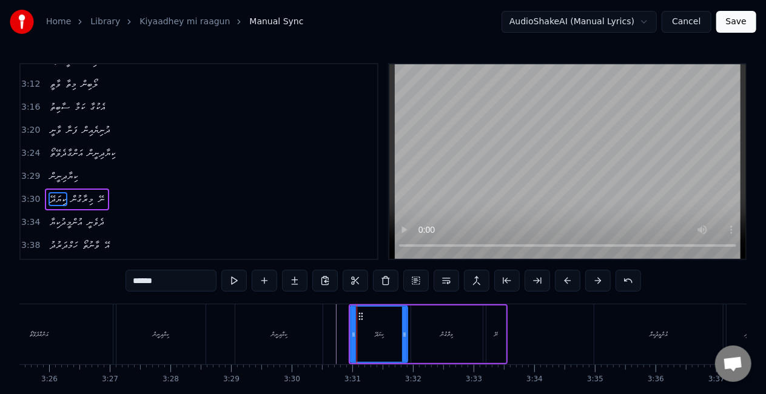
scroll to position [729, 0]
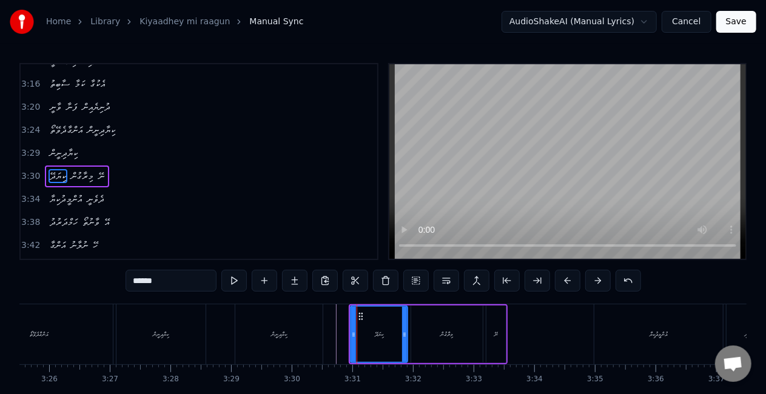
click at [321, 316] on div "ކިޔާދިނީން" at bounding box center [279, 334] width 89 height 60
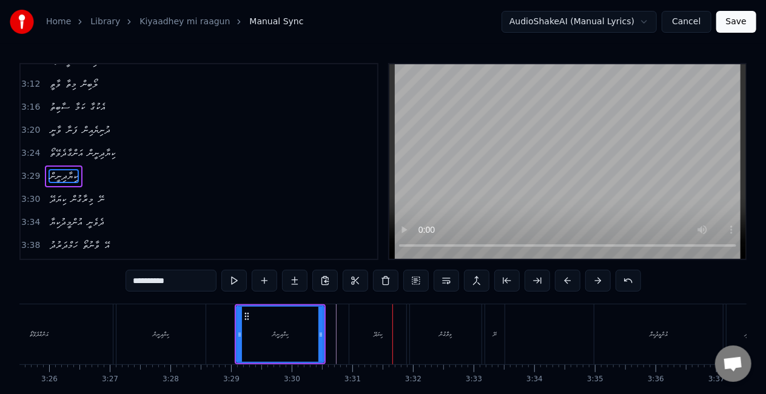
drag, startPoint x: 375, startPoint y: 319, endPoint x: 366, endPoint y: 321, distance: 9.4
click at [375, 319] on div "ކިޔަދޭ" at bounding box center [377, 334] width 57 height 60
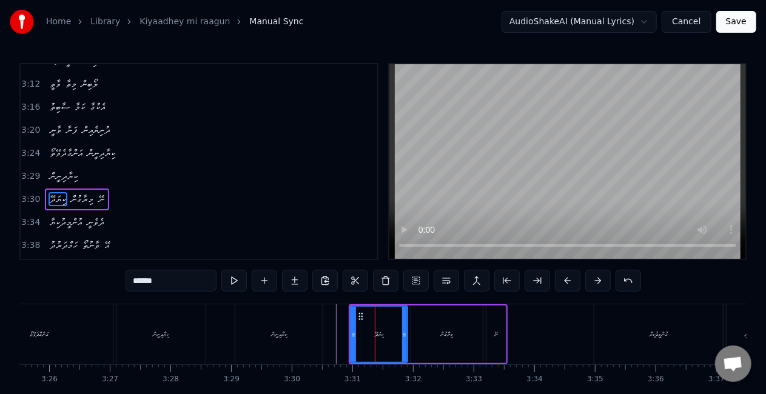
scroll to position [729, 0]
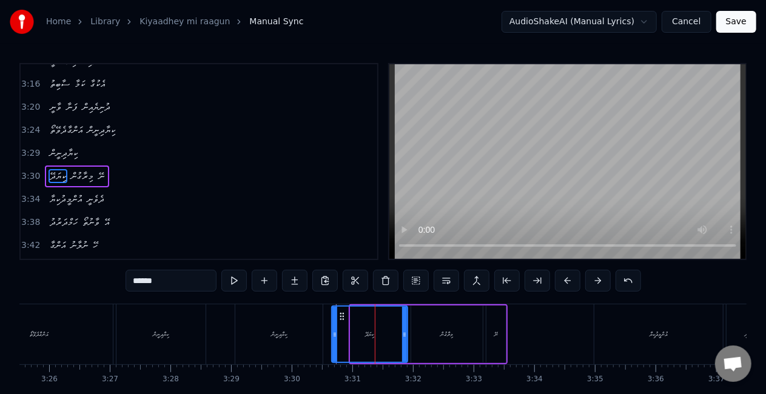
drag, startPoint x: 352, startPoint y: 335, endPoint x: 338, endPoint y: 326, distance: 16.1
click at [335, 332] on icon at bounding box center [334, 335] width 5 height 10
click at [315, 332] on div "ކިޔާދިނީން" at bounding box center [278, 334] width 87 height 60
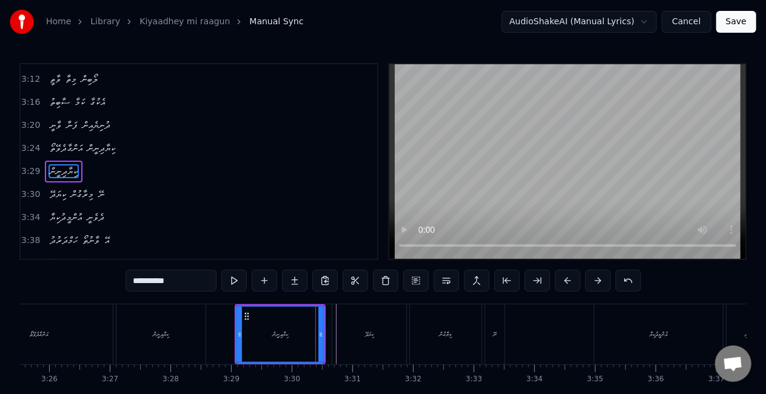
scroll to position [706, 0]
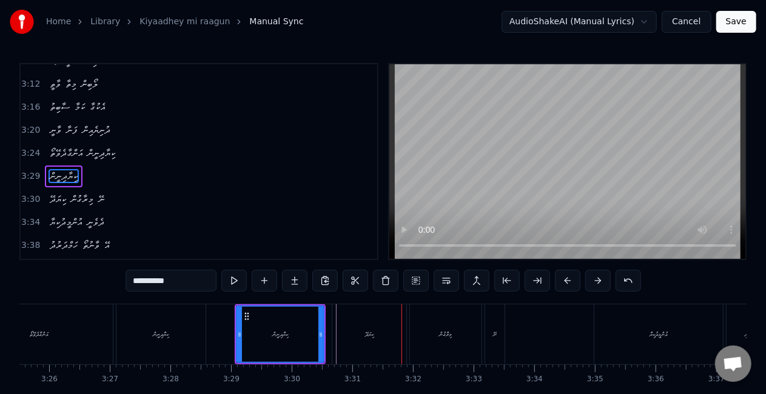
click at [296, 321] on div "ކިޔާދިނީން" at bounding box center [280, 334] width 86 height 55
click at [242, 310] on div "ކިޔާދިނީން" at bounding box center [277, 334] width 86 height 55
click at [244, 327] on div "ކިޔާދިނީން" at bounding box center [276, 334] width 86 height 55
click at [366, 324] on div "ކިޔަދޭ" at bounding box center [369, 334] width 74 height 60
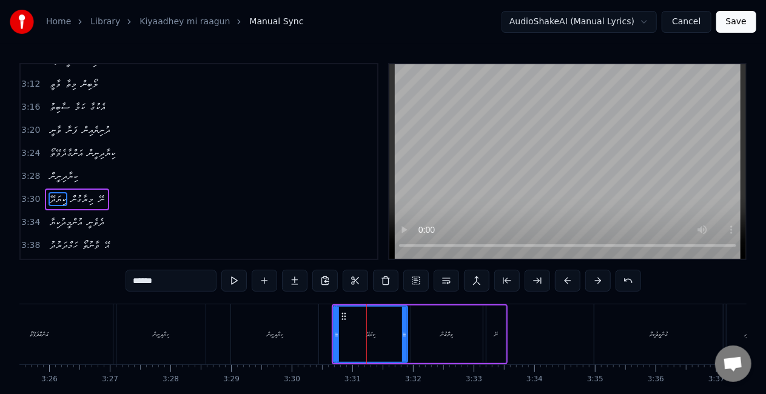
scroll to position [729, 0]
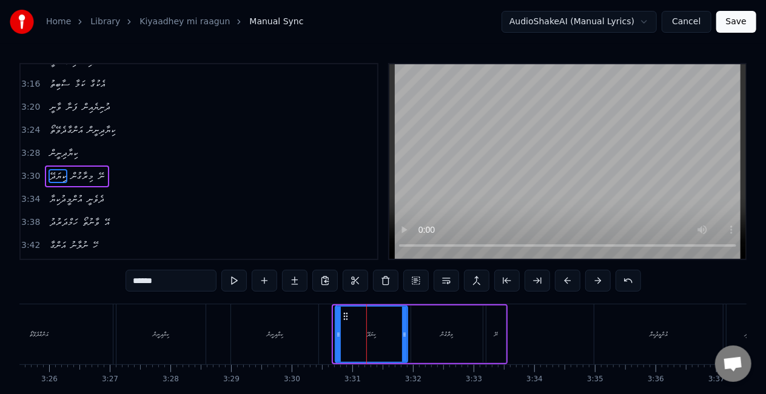
click at [339, 329] on div at bounding box center [338, 334] width 5 height 55
click at [298, 330] on div "ކިޔާދިނީން" at bounding box center [274, 334] width 87 height 60
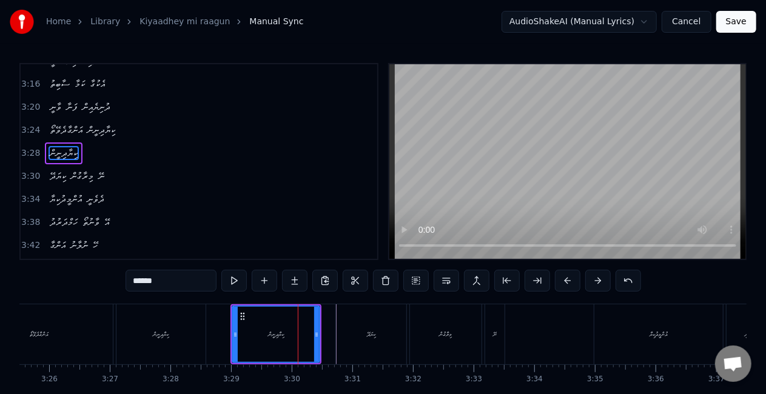
type input "**********"
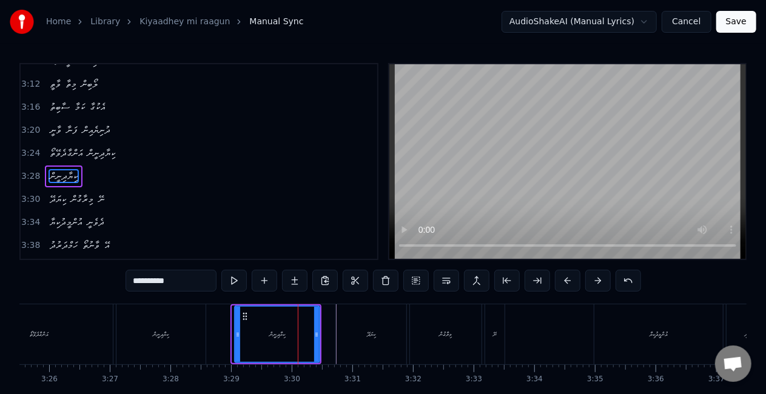
click at [236, 339] on div at bounding box center [237, 334] width 5 height 55
drag, startPoint x: 316, startPoint y: 338, endPoint x: 285, endPoint y: 337, distance: 30.9
click at [310, 336] on icon at bounding box center [310, 335] width 5 height 10
click at [276, 337] on div "ކިޔާދިނީން" at bounding box center [275, 334] width 16 height 9
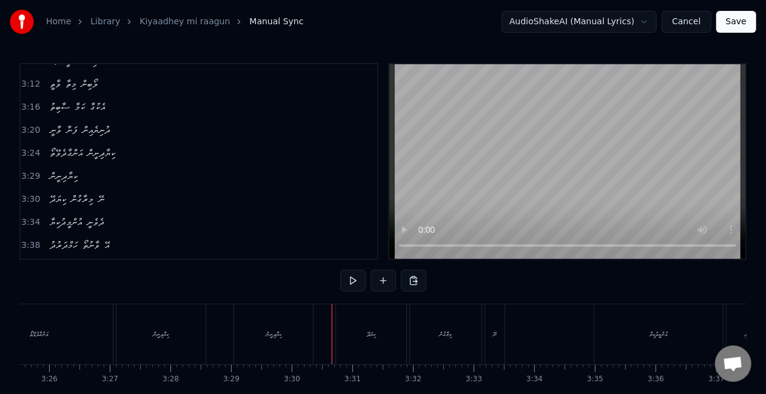
click at [389, 334] on div "ކިޔަދޭ" at bounding box center [371, 334] width 70 height 60
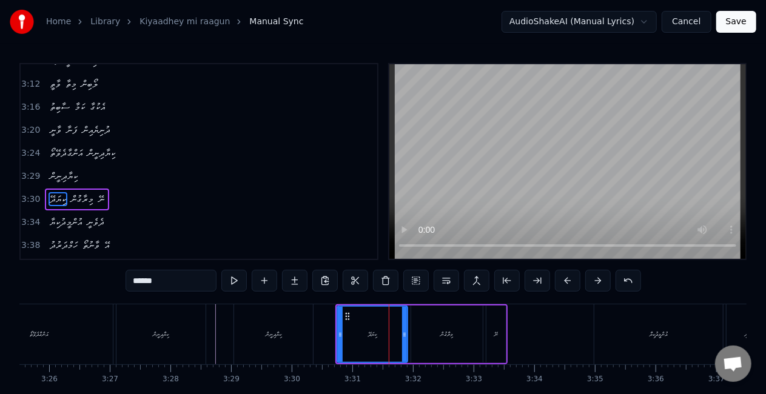
scroll to position [729, 0]
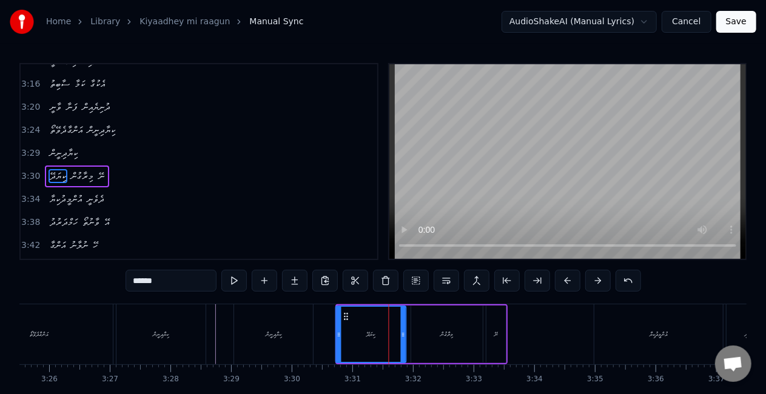
click at [346, 318] on icon at bounding box center [346, 317] width 10 height 10
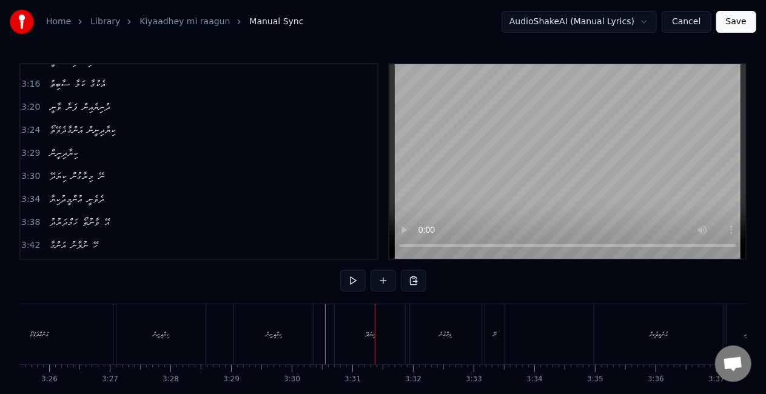
click at [358, 333] on div "ކިޔަދޭ" at bounding box center [370, 334] width 70 height 60
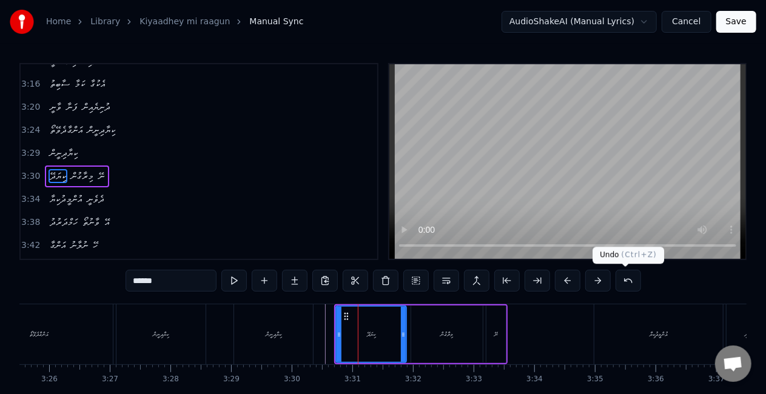
click at [616, 281] on button at bounding box center [627, 281] width 25 height 22
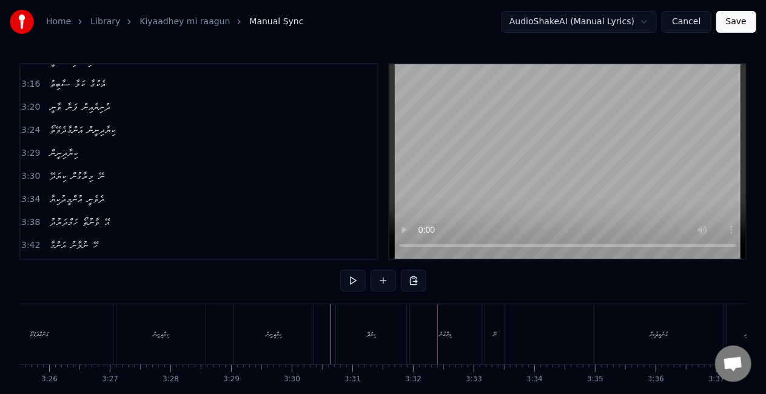
click at [367, 337] on div "ކިޔަދޭ" at bounding box center [371, 334] width 8 height 9
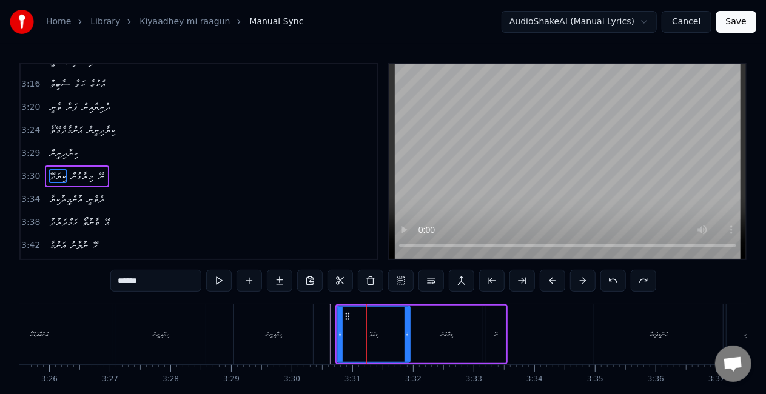
click at [405, 335] on icon at bounding box center [406, 335] width 5 height 10
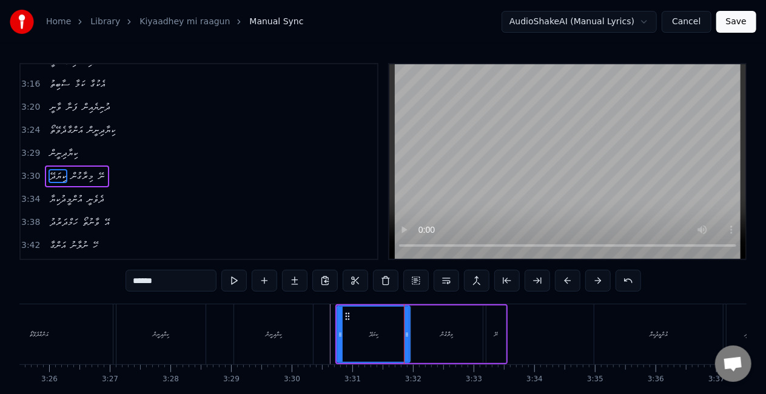
click at [338, 344] on div at bounding box center [340, 334] width 5 height 55
click at [450, 330] on div "މިރާގުން" at bounding box center [447, 334] width 13 height 9
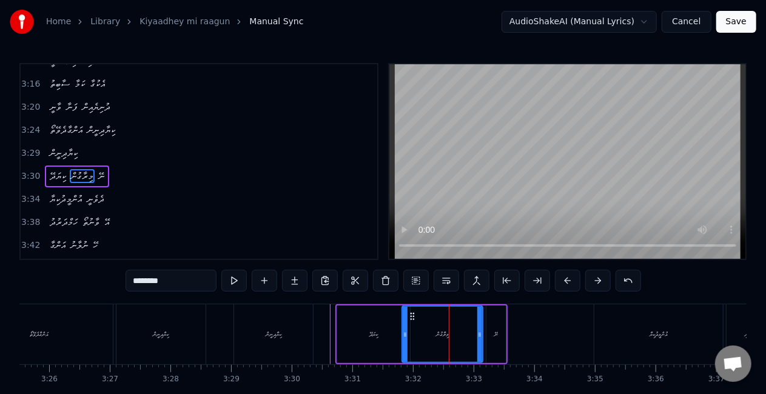
drag, startPoint x: 413, startPoint y: 336, endPoint x: 386, endPoint y: 332, distance: 27.0
click at [405, 332] on icon at bounding box center [405, 335] width 5 height 10
click at [376, 332] on div "ކިޔަދޭ" at bounding box center [373, 334] width 8 height 9
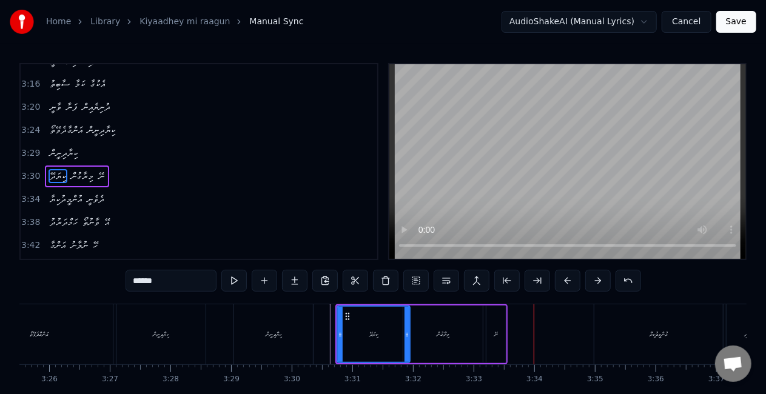
click at [460, 332] on div "މިރާގުން" at bounding box center [442, 335] width 79 height 58
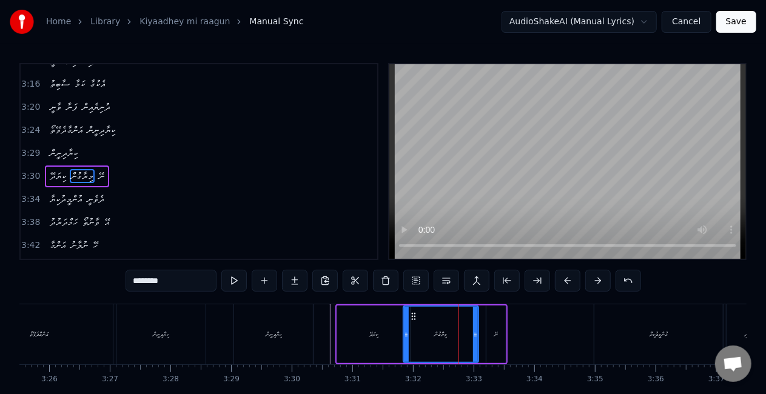
drag, startPoint x: 477, startPoint y: 336, endPoint x: 490, endPoint y: 334, distance: 12.9
click at [473, 333] on icon at bounding box center [475, 335] width 5 height 10
click at [494, 335] on div "ނޭ" at bounding box center [496, 334] width 4 height 9
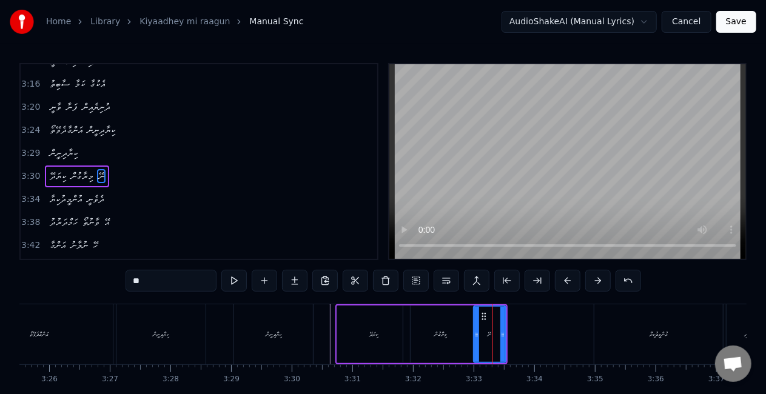
drag, startPoint x: 489, startPoint y: 335, endPoint x: 476, endPoint y: 337, distance: 13.0
click at [476, 337] on icon at bounding box center [476, 335] width 5 height 10
drag, startPoint x: 504, startPoint y: 335, endPoint x: 422, endPoint y: 339, distance: 81.9
click at [510, 337] on icon at bounding box center [509, 335] width 5 height 10
click at [418, 336] on div "މިރާގުން" at bounding box center [440, 335] width 75 height 58
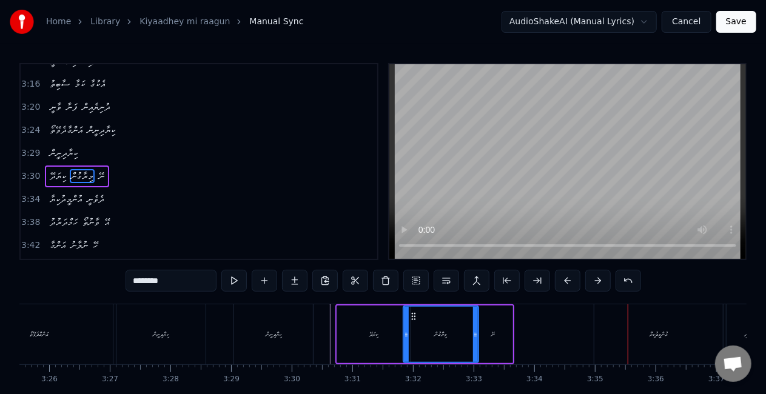
click at [649, 335] on div "އުންމީދުކިޔާ" at bounding box center [658, 334] width 18 height 9
type input "**********"
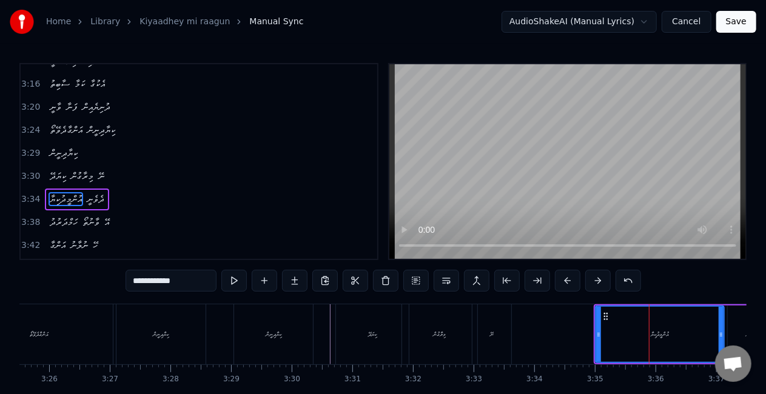
scroll to position [751, 0]
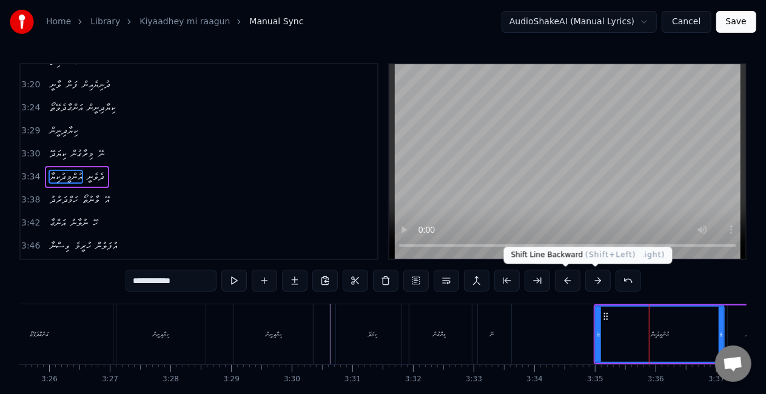
click at [566, 281] on button at bounding box center [567, 281] width 25 height 22
click at [567, 281] on button at bounding box center [567, 281] width 25 height 22
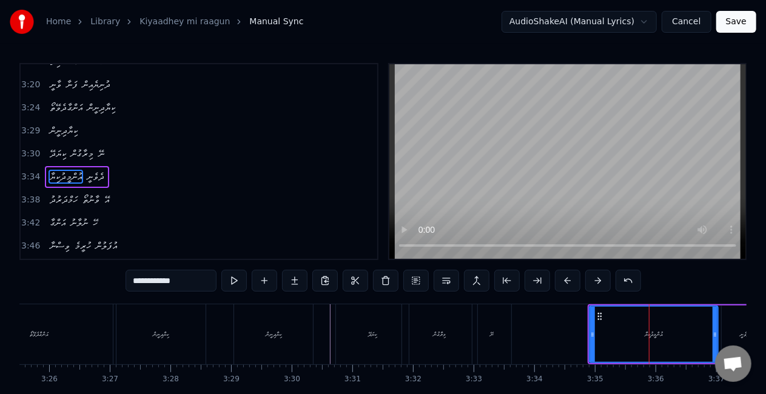
click at [567, 281] on button at bounding box center [567, 281] width 25 height 22
drag, startPoint x: 589, startPoint y: 336, endPoint x: 567, endPoint y: 330, distance: 22.5
click at [566, 331] on icon at bounding box center [564, 335] width 5 height 10
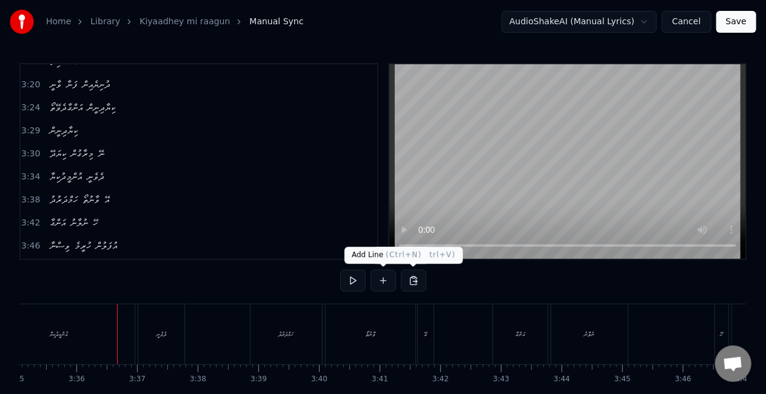
scroll to position [0, 13064]
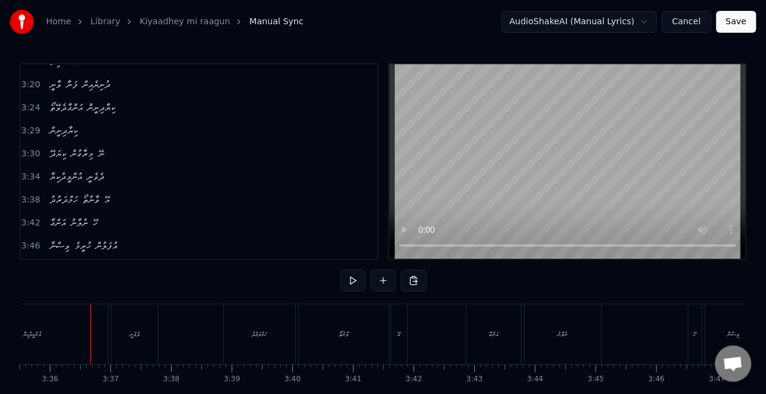
click at [61, 337] on div "އުންމީދުކިޔާ" at bounding box center [32, 334] width 152 height 60
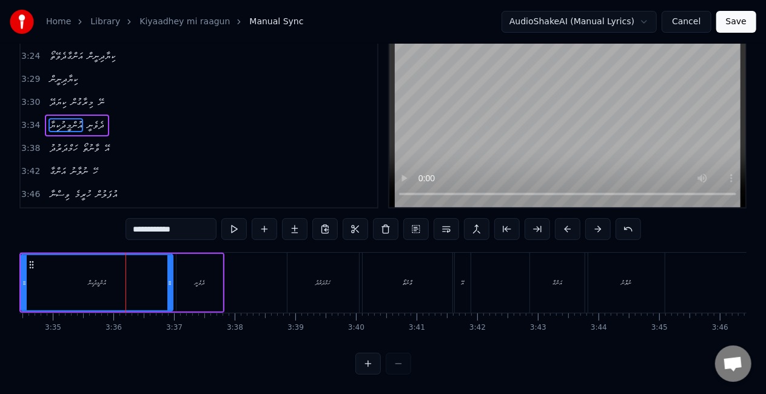
scroll to position [0, 12946]
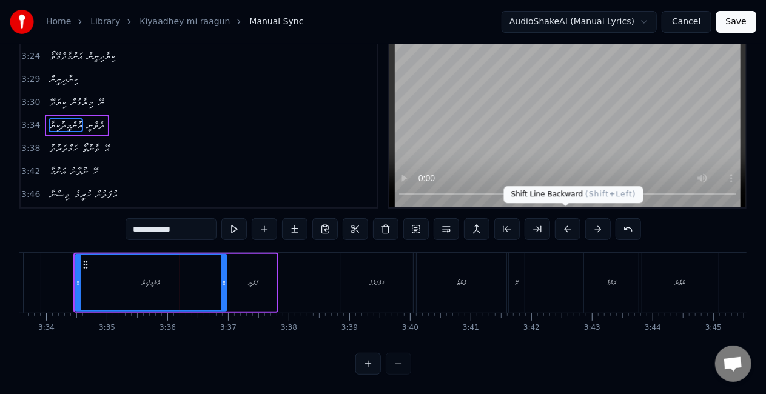
click at [567, 218] on button at bounding box center [567, 229] width 25 height 22
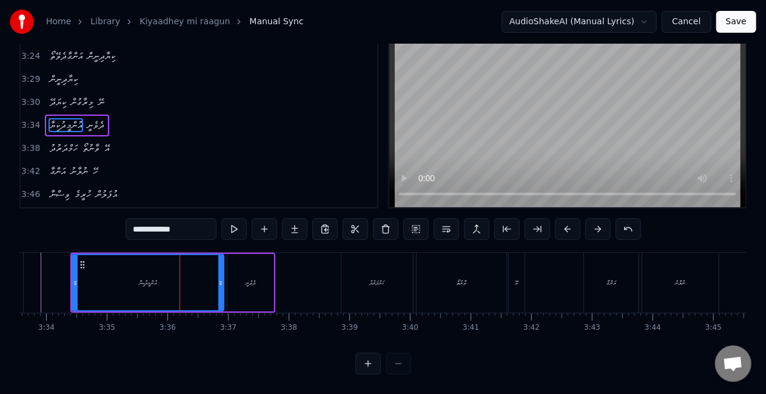
click at [95, 267] on div "އުންމީދުކިޔާ" at bounding box center [148, 282] width 150 height 55
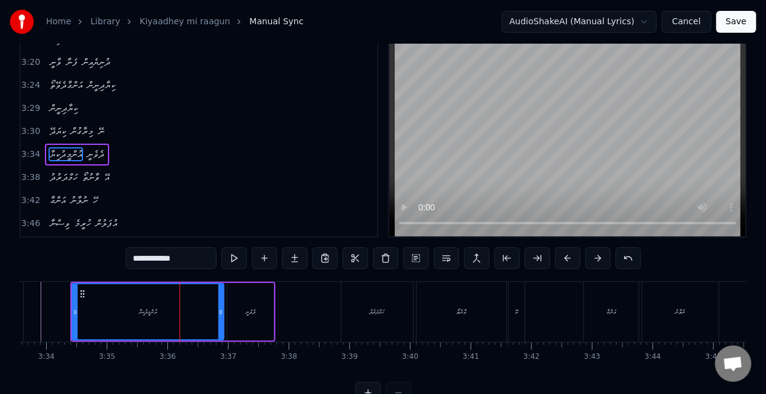
scroll to position [0, 0]
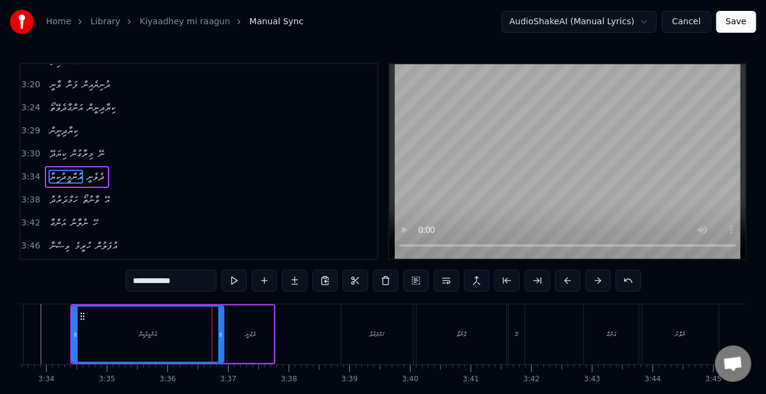
click at [219, 323] on div at bounding box center [220, 334] width 5 height 55
drag, startPoint x: 219, startPoint y: 326, endPoint x: 233, endPoint y: 326, distance: 14.6
click at [210, 325] on div at bounding box center [211, 334] width 5 height 55
click at [236, 326] on div "ދެވެނީ" at bounding box center [250, 335] width 46 height 58
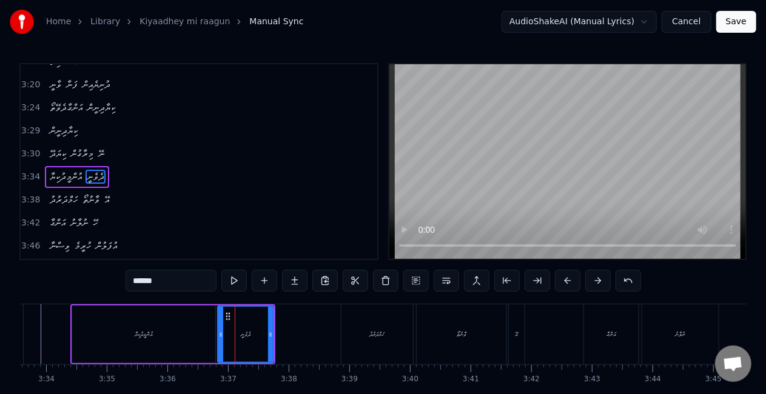
drag, startPoint x: 230, startPoint y: 332, endPoint x: 250, endPoint y: 327, distance: 20.6
click at [220, 330] on icon at bounding box center [220, 335] width 5 height 10
drag, startPoint x: 271, startPoint y: 331, endPoint x: 279, endPoint y: 332, distance: 8.5
click at [279, 332] on icon at bounding box center [278, 335] width 5 height 10
click at [98, 336] on div "އުންމީދުކިޔާ" at bounding box center [143, 335] width 143 height 58
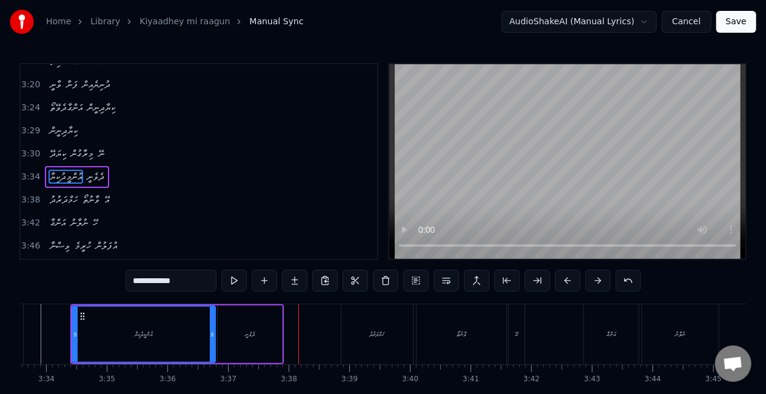
click at [245, 332] on div "ދެވެނީ" at bounding box center [250, 334] width 10 height 9
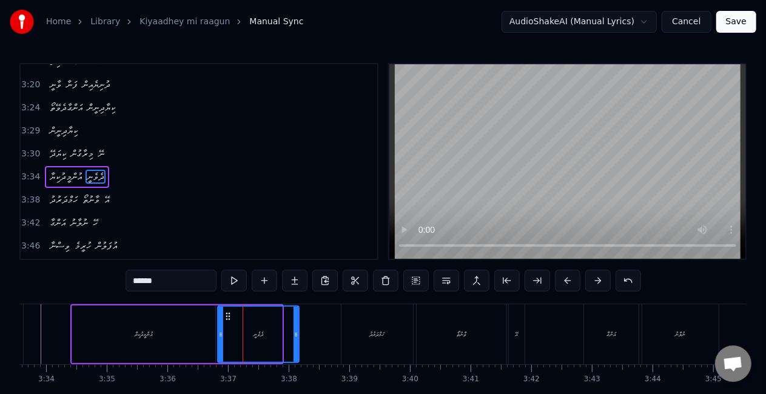
drag, startPoint x: 280, startPoint y: 332, endPoint x: 222, endPoint y: 338, distance: 58.5
click at [296, 330] on icon at bounding box center [295, 335] width 5 height 10
drag, startPoint x: 222, startPoint y: 333, endPoint x: 230, endPoint y: 334, distance: 8.5
click at [230, 334] on icon at bounding box center [229, 335] width 5 height 10
click at [136, 338] on div "އުންމީދުކިޔާ" at bounding box center [144, 334] width 18 height 9
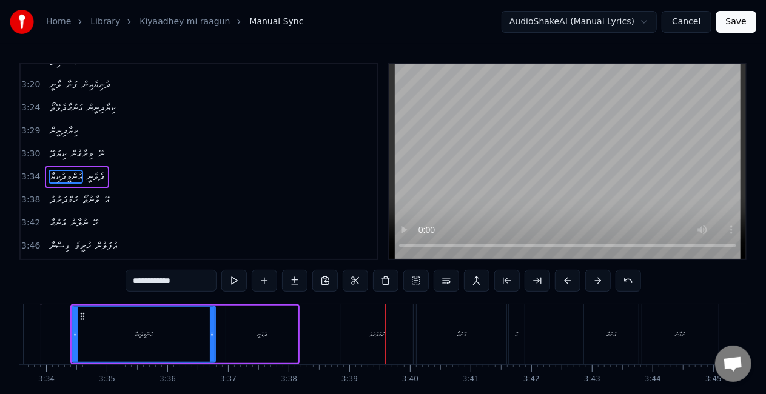
click at [369, 346] on div "ހަމްދަރުދު" at bounding box center [377, 334] width 72 height 60
type input "**********"
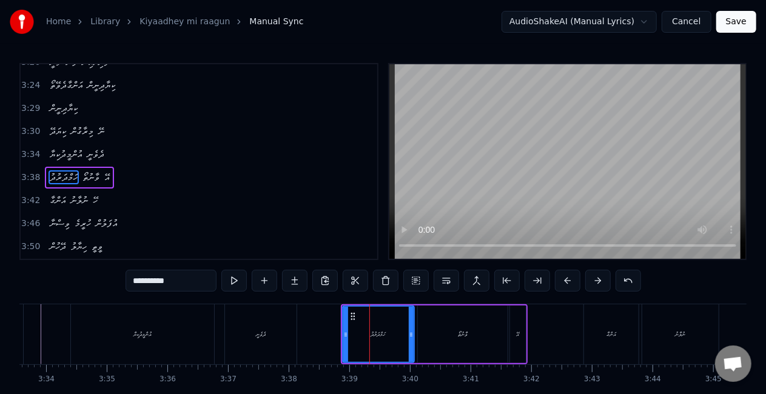
scroll to position [774, 0]
drag, startPoint x: 344, startPoint y: 339, endPoint x: 327, endPoint y: 333, distance: 17.3
click at [327, 334] on div at bounding box center [327, 334] width 5 height 55
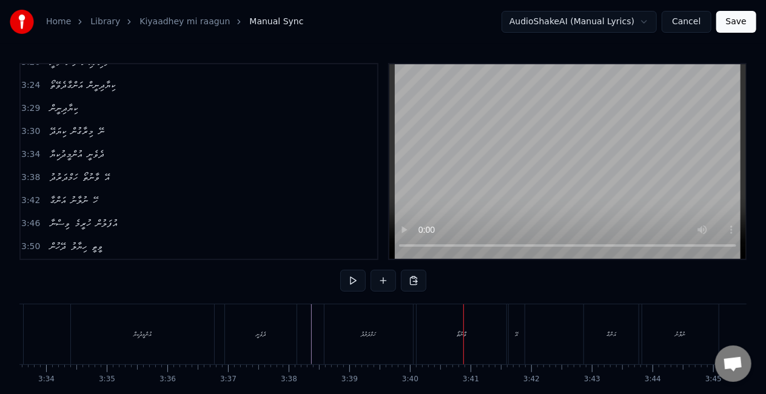
drag, startPoint x: 452, startPoint y: 321, endPoint x: 441, endPoint y: 313, distance: 13.5
click at [452, 319] on div "ވާނުތޯ" at bounding box center [461, 334] width 90 height 60
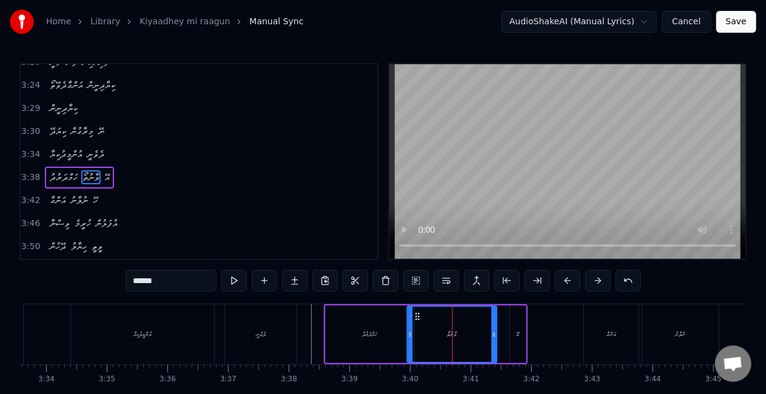
drag, startPoint x: 429, startPoint y: 315, endPoint x: 418, endPoint y: 315, distance: 10.9
click at [418, 315] on icon at bounding box center [417, 317] width 10 height 10
click at [356, 337] on div "ހަމްދަރުދު" at bounding box center [370, 335] width 89 height 58
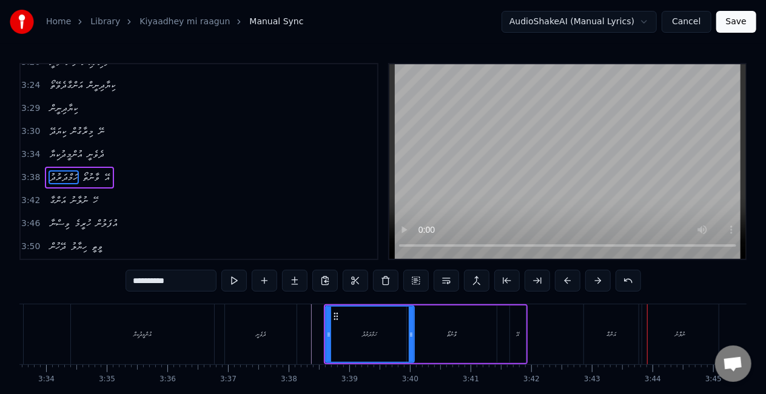
click at [593, 336] on div "އަންގާ" at bounding box center [611, 334] width 55 height 60
type input "******"
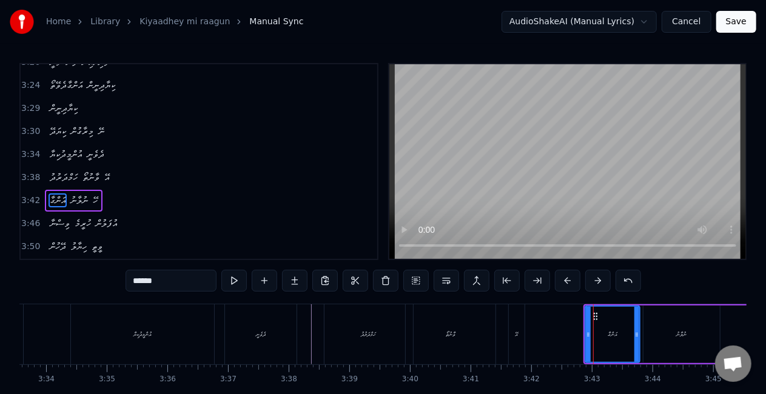
scroll to position [797, 0]
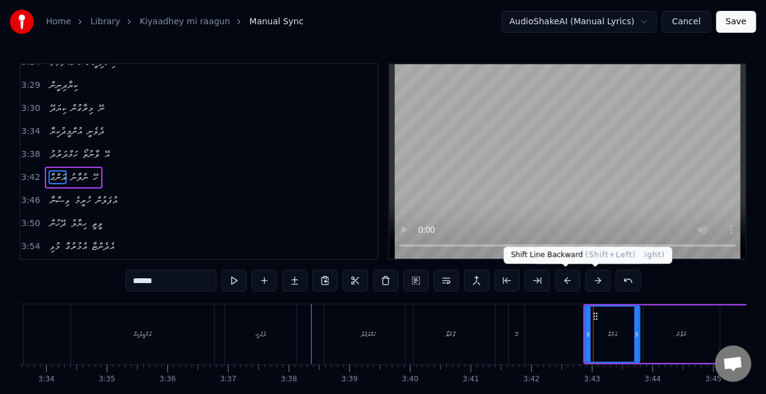
click at [569, 278] on button at bounding box center [567, 281] width 25 height 22
click at [569, 279] on button at bounding box center [567, 281] width 25 height 22
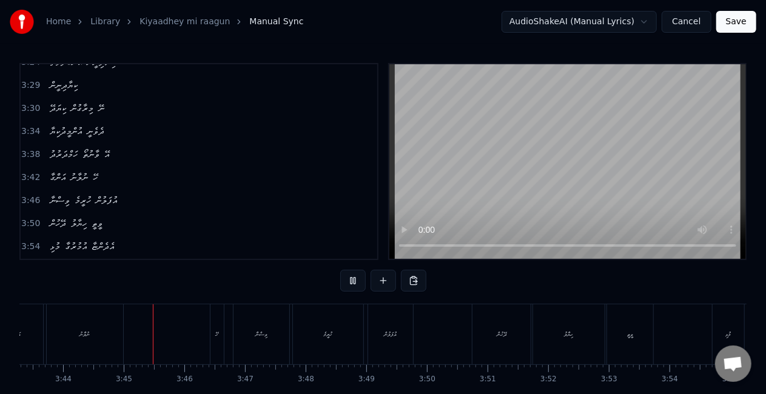
scroll to position [0, 13567]
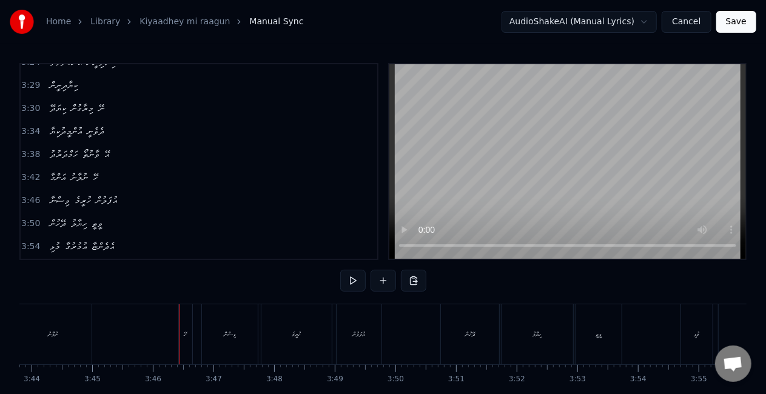
click at [187, 330] on div "ހޭ" at bounding box center [185, 334] width 3 height 9
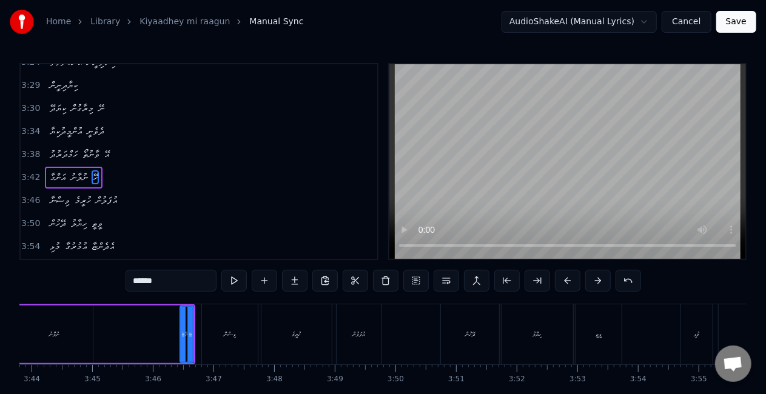
scroll to position [819, 0]
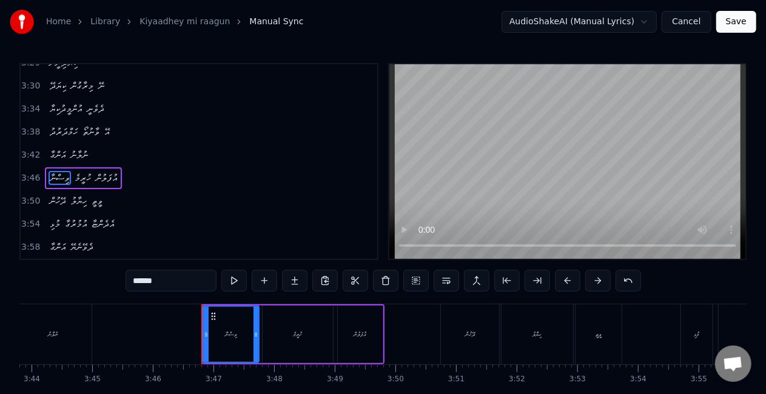
click at [76, 335] on div "ނުލާނު" at bounding box center [53, 334] width 76 height 60
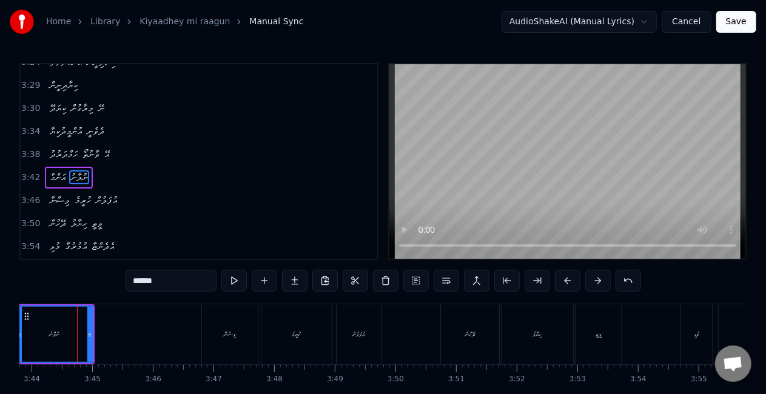
scroll to position [0, 13564]
click at [135, 280] on input "******" at bounding box center [170, 281] width 91 height 22
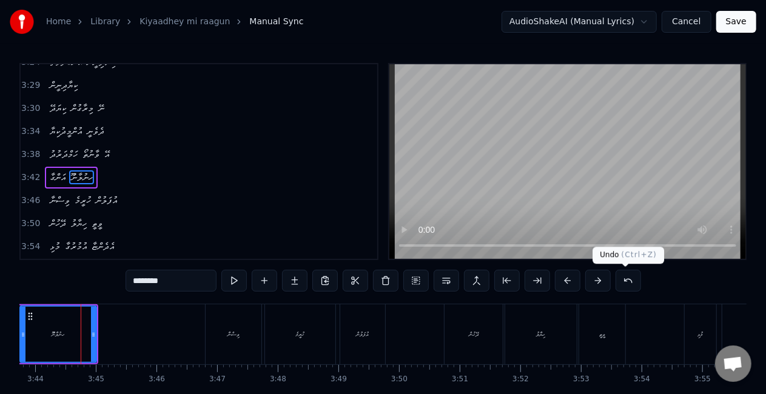
click at [626, 280] on button at bounding box center [627, 281] width 25 height 22
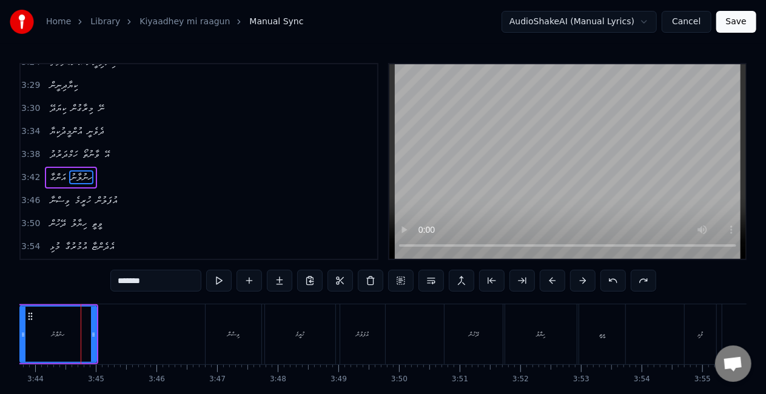
click at [626, 280] on div "*******" at bounding box center [383, 281] width 546 height 22
click at [607, 281] on button at bounding box center [612, 281] width 25 height 22
drag, startPoint x: 123, startPoint y: 281, endPoint x: 141, endPoint y: 279, distance: 17.7
click at [124, 281] on input "******" at bounding box center [155, 281] width 91 height 22
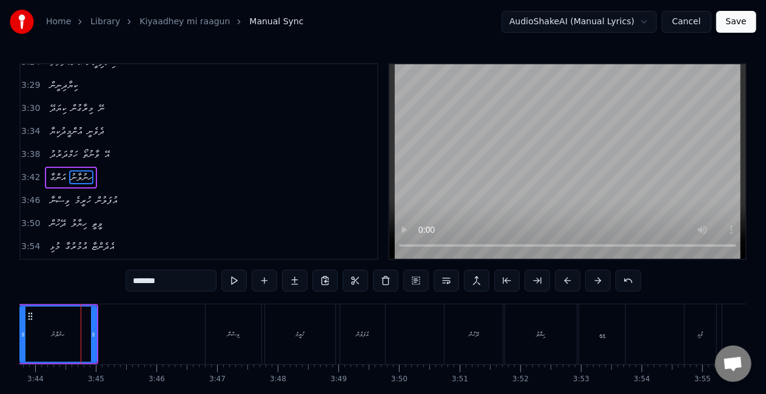
drag, startPoint x: 169, startPoint y: 284, endPoint x: 81, endPoint y: 298, distance: 88.4
click at [85, 285] on div "0:26 ކިޔަދޭ މިރާގުން ނޭ 0:30 އުންމީދުކިޔާ ދެވެނީ 0:34 ހަމްދަރުދު ވާނުތޯ އޭ 0:38…" at bounding box center [382, 244] width 727 height 363
click at [18, 325] on div "Home Library Kiyaadhey mi raagun Manual Sync AudioShakeAI (Manual Lyrics) Cance…" at bounding box center [383, 213] width 766 height 426
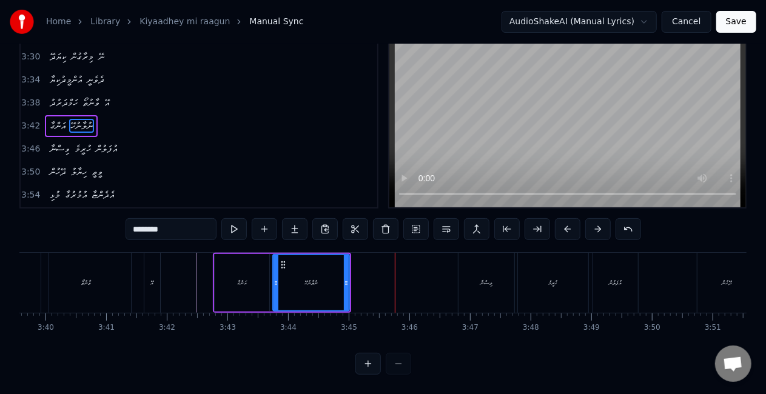
scroll to position [0, 13320]
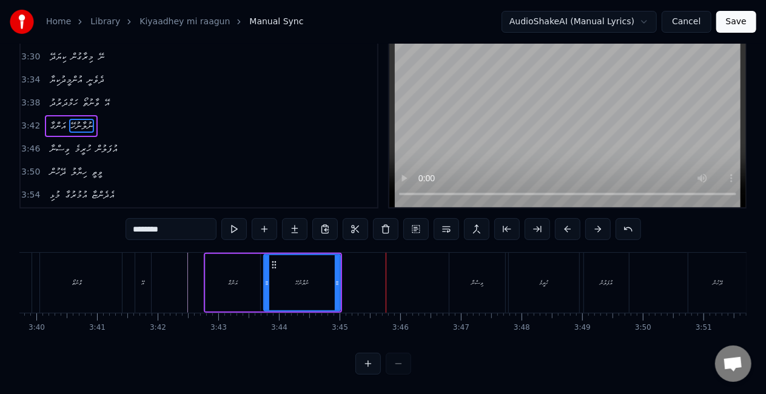
click at [241, 273] on div "އަންގާ" at bounding box center [233, 283] width 55 height 58
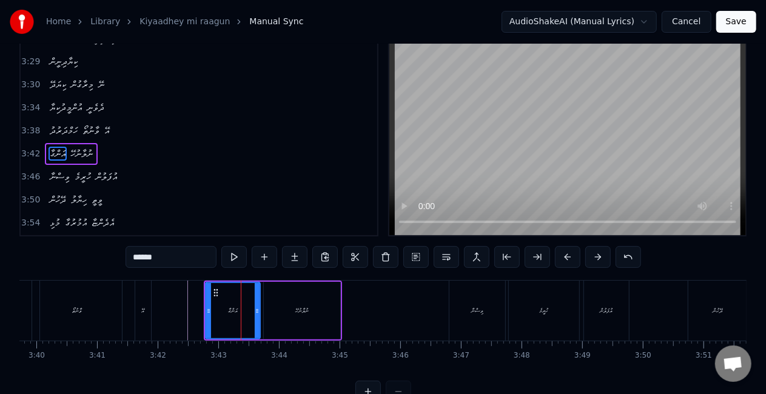
scroll to position [0, 0]
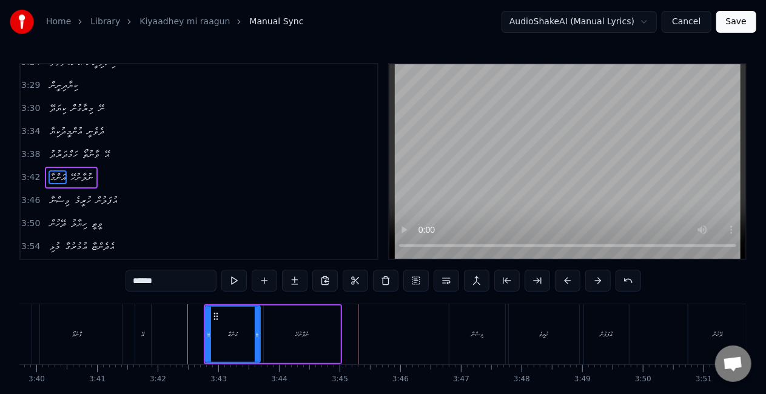
drag, startPoint x: 307, startPoint y: 331, endPoint x: 314, endPoint y: 330, distance: 7.3
click at [308, 331] on div "ނުލާނުހޭ" at bounding box center [301, 334] width 13 height 9
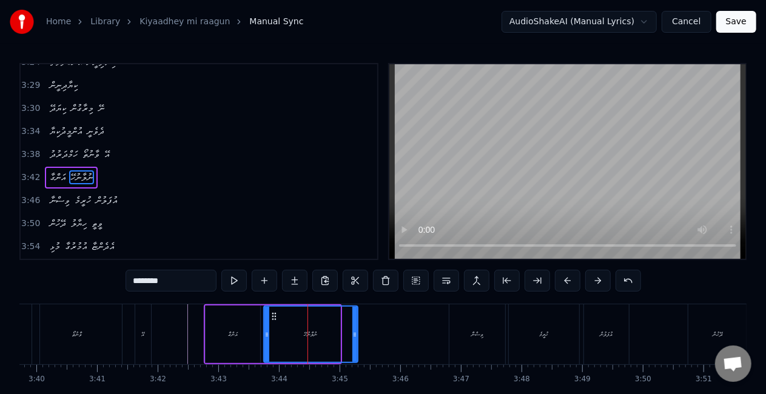
drag, startPoint x: 336, startPoint y: 338, endPoint x: 354, endPoint y: 339, distance: 17.7
click at [354, 339] on div at bounding box center [354, 334] width 5 height 55
click at [274, 335] on div "ނުލާނުހޭ" at bounding box center [310, 334] width 93 height 55
click at [475, 326] on div "ވިސްނާ" at bounding box center [477, 334] width 56 height 60
type input "******"
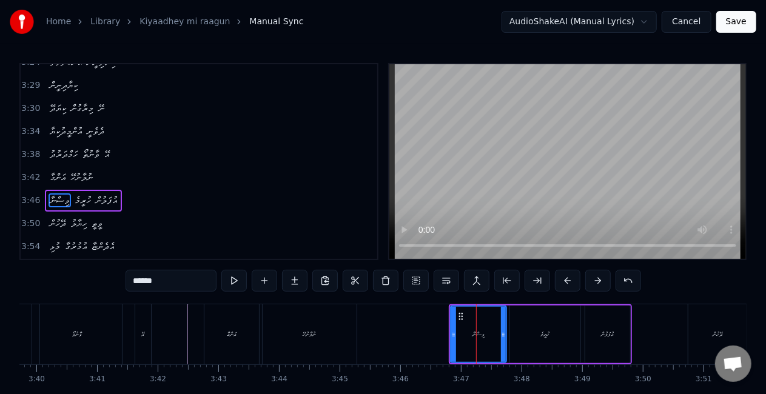
scroll to position [819, 0]
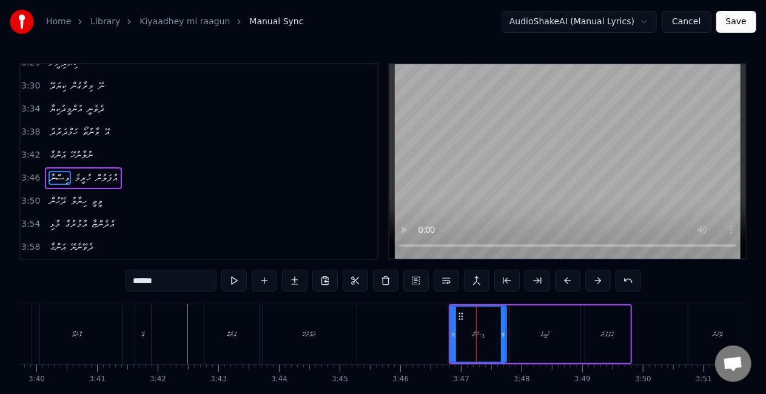
click at [567, 275] on button at bounding box center [567, 281] width 25 height 22
click at [567, 278] on button at bounding box center [567, 281] width 25 height 22
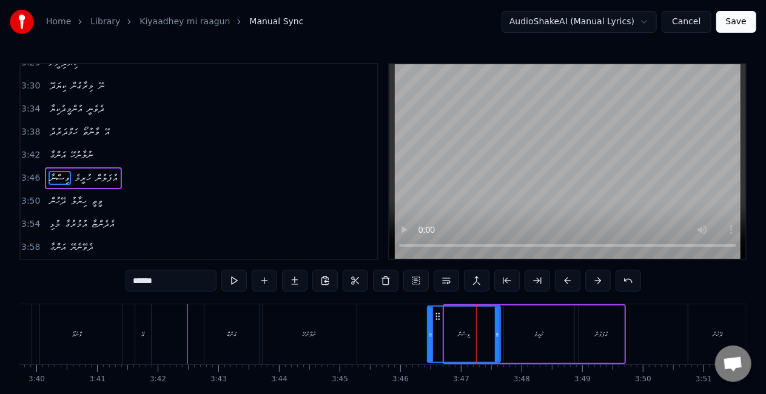
drag, startPoint x: 446, startPoint y: 337, endPoint x: 430, endPoint y: 327, distance: 18.5
click at [430, 329] on div at bounding box center [430, 334] width 5 height 55
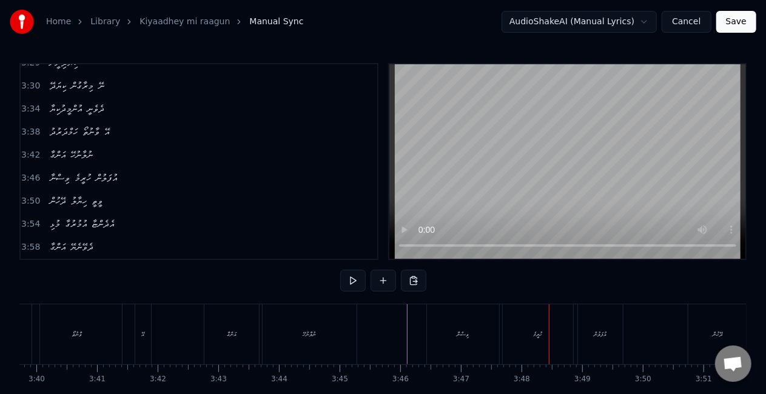
drag, startPoint x: 530, startPoint y: 338, endPoint x: 521, endPoint y: 320, distance: 20.1
click at [529, 337] on div "ހުރީމެ" at bounding box center [538, 334] width 70 height 60
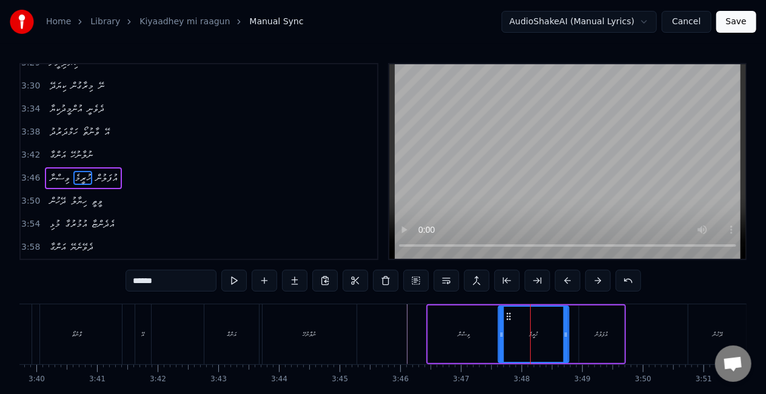
drag, startPoint x: 515, startPoint y: 315, endPoint x: 509, endPoint y: 312, distance: 6.8
click at [509, 312] on icon at bounding box center [509, 317] width 10 height 10
drag, startPoint x: 472, startPoint y: 327, endPoint x: 472, endPoint y: 321, distance: 6.7
click at [472, 327] on div "ވިސްނާ" at bounding box center [464, 335] width 72 height 58
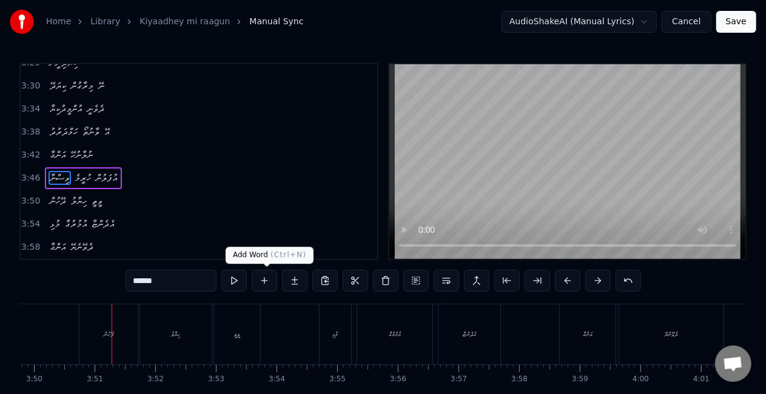
scroll to position [0, 13931]
click at [82, 346] on div "ދޭހުން" at bounding box center [106, 334] width 58 height 60
type input "******"
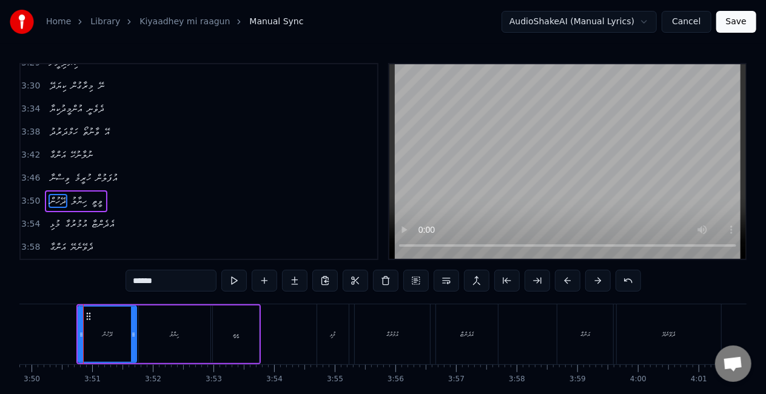
scroll to position [823, 0]
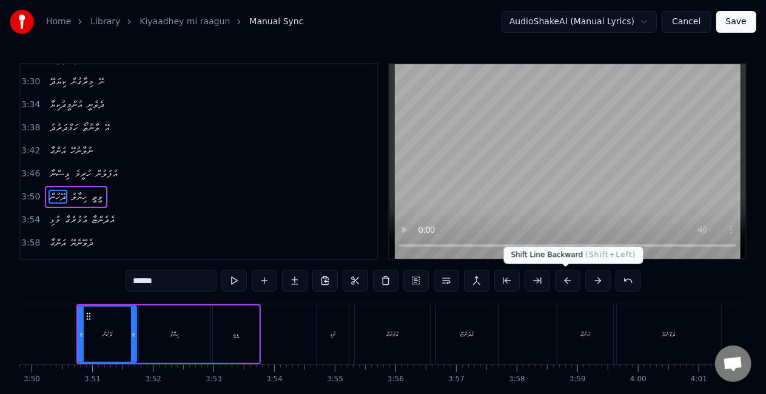
click at [564, 281] on button at bounding box center [567, 281] width 25 height 22
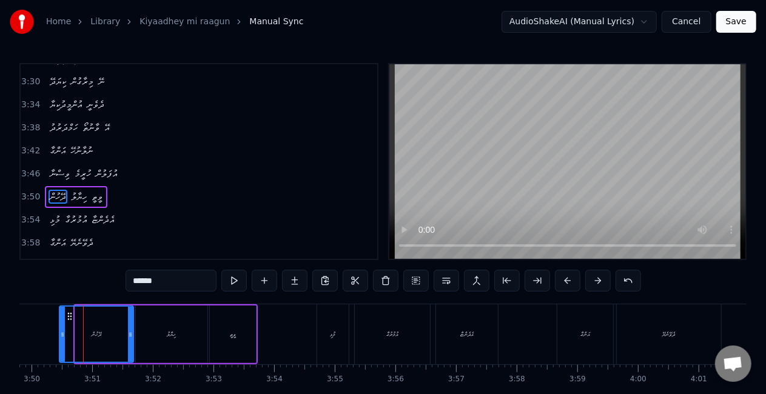
drag, startPoint x: 79, startPoint y: 335, endPoint x: 63, endPoint y: 330, distance: 16.5
click at [63, 330] on icon at bounding box center [62, 335] width 5 height 10
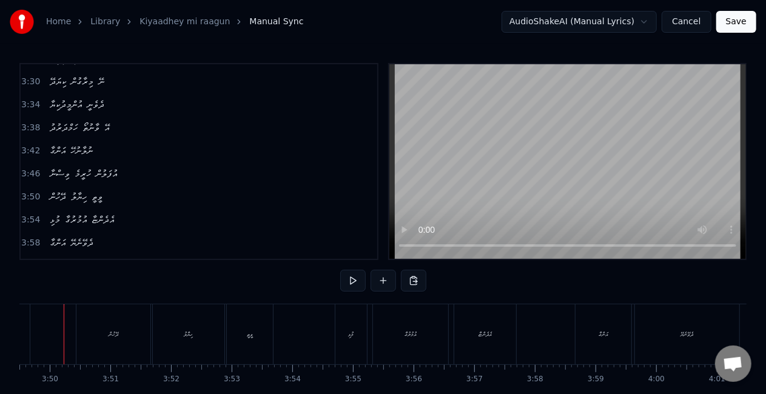
scroll to position [0, 13896]
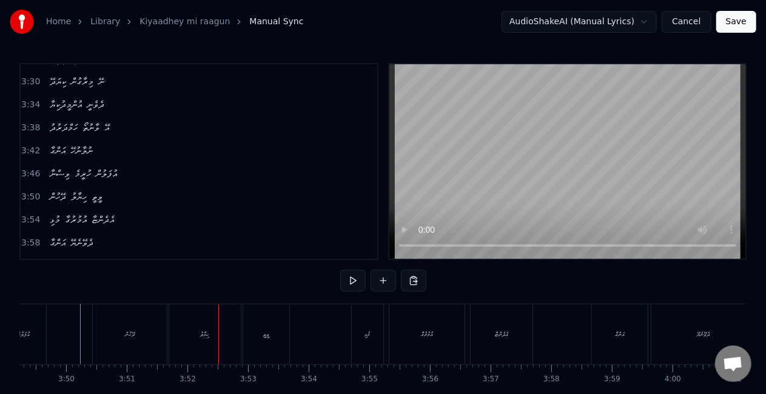
drag, startPoint x: 223, startPoint y: 332, endPoint x: 201, endPoint y: 329, distance: 22.1
click at [223, 332] on div "ހިޔާލު" at bounding box center [205, 334] width 72 height 60
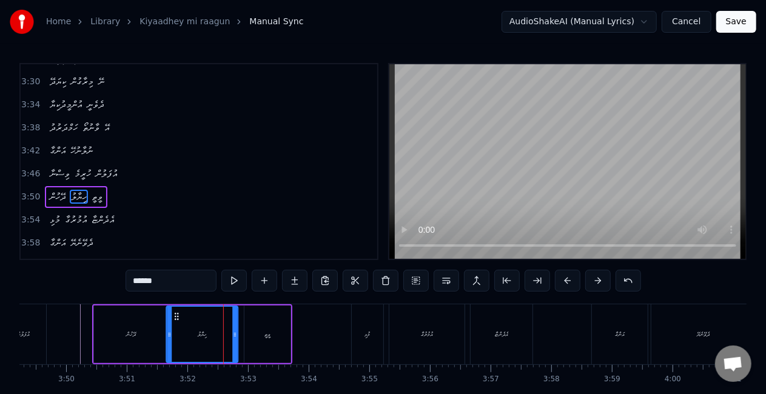
click at [176, 314] on icon at bounding box center [177, 317] width 10 height 10
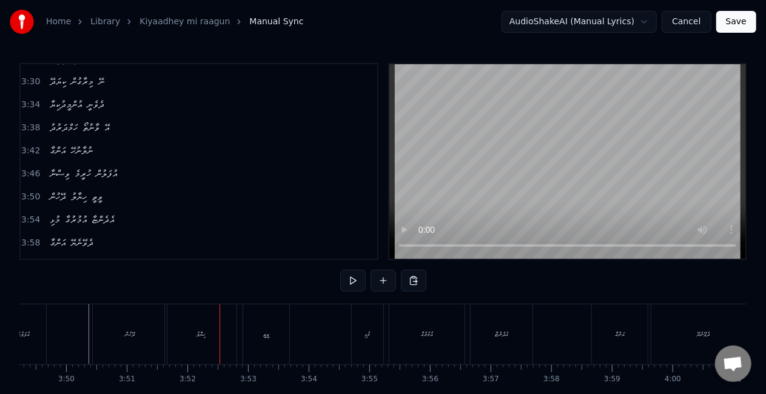
click at [219, 336] on div at bounding box center [219, 334] width 1 height 60
drag, startPoint x: 190, startPoint y: 334, endPoint x: 187, endPoint y: 324, distance: 10.2
click at [190, 333] on div "ހިޔާލު" at bounding box center [201, 334] width 72 height 60
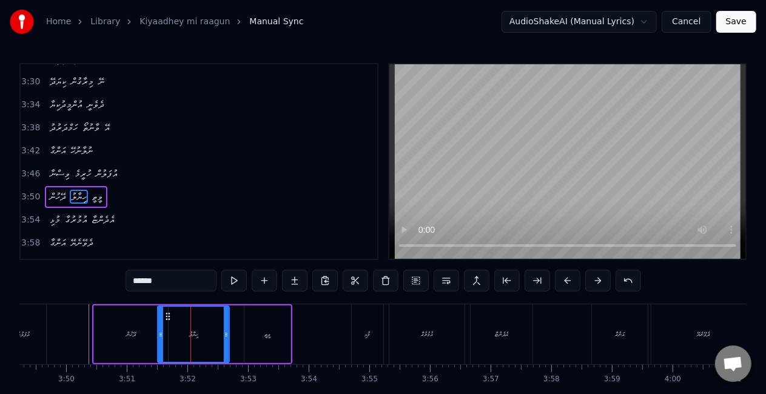
drag, startPoint x: 175, startPoint y: 316, endPoint x: 167, endPoint y: 316, distance: 8.5
click at [167, 316] on circle at bounding box center [167, 316] width 1 height 1
click at [116, 324] on div "ދޭހުން" at bounding box center [131, 335] width 74 height 58
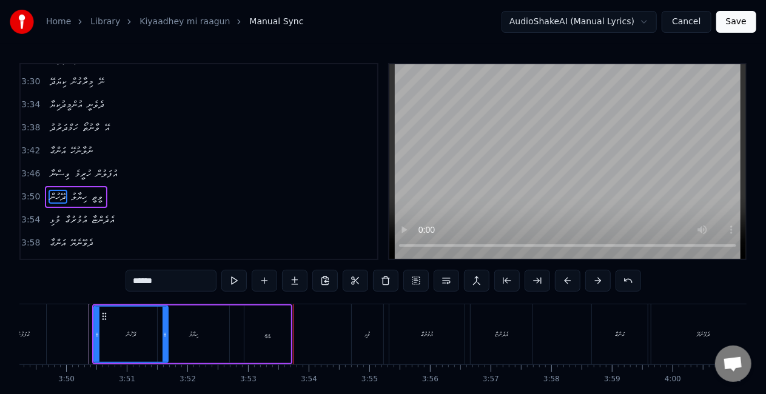
click at [276, 348] on div "ވީތީ" at bounding box center [267, 335] width 46 height 58
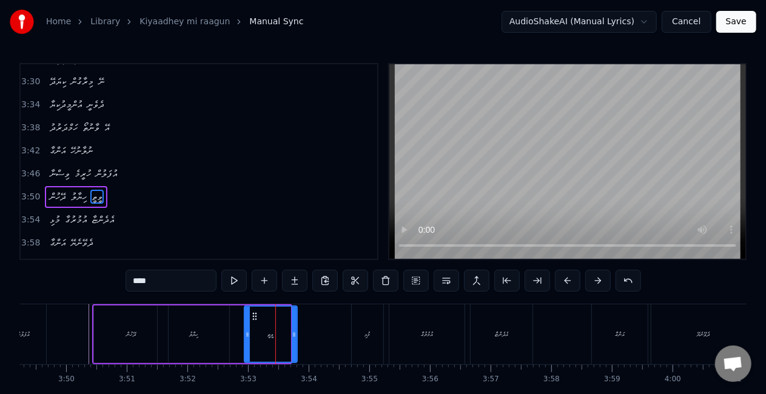
drag, startPoint x: 288, startPoint y: 332, endPoint x: 295, endPoint y: 335, distance: 7.1
click at [295, 335] on icon at bounding box center [294, 335] width 5 height 10
click at [226, 338] on div "ހިޔާލު" at bounding box center [194, 335] width 72 height 58
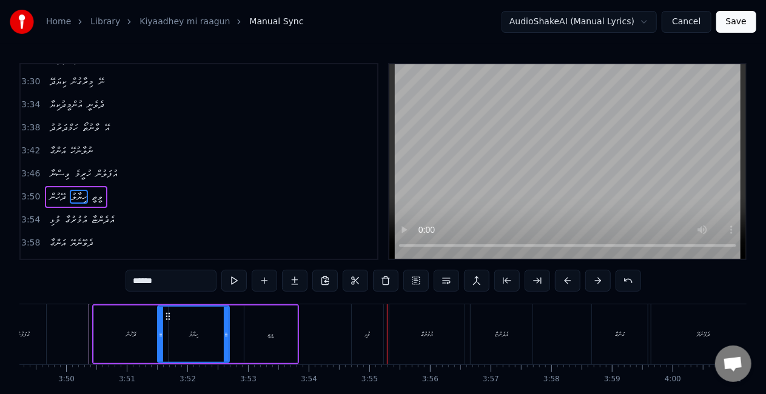
click at [353, 338] on div "މުޅި" at bounding box center [368, 334] width 32 height 60
type input "****"
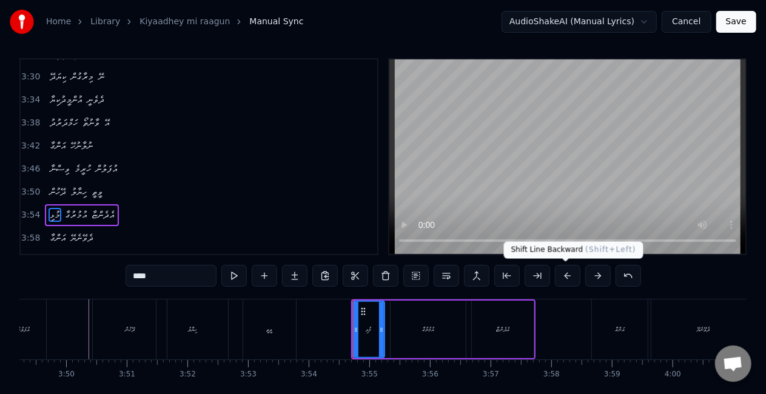
click at [567, 273] on button at bounding box center [567, 276] width 25 height 22
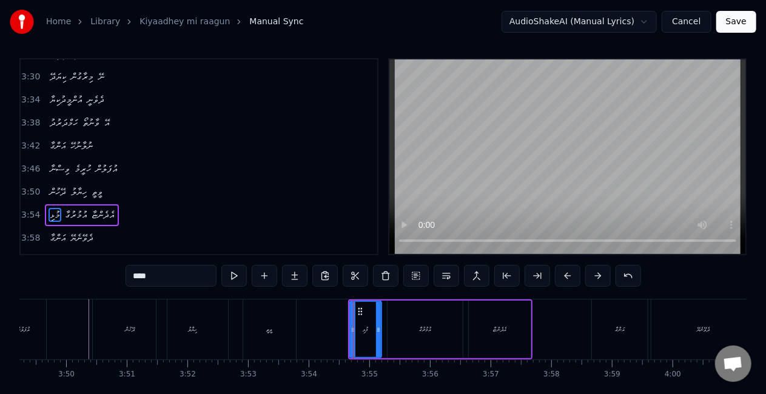
click at [567, 273] on button at bounding box center [567, 276] width 25 height 22
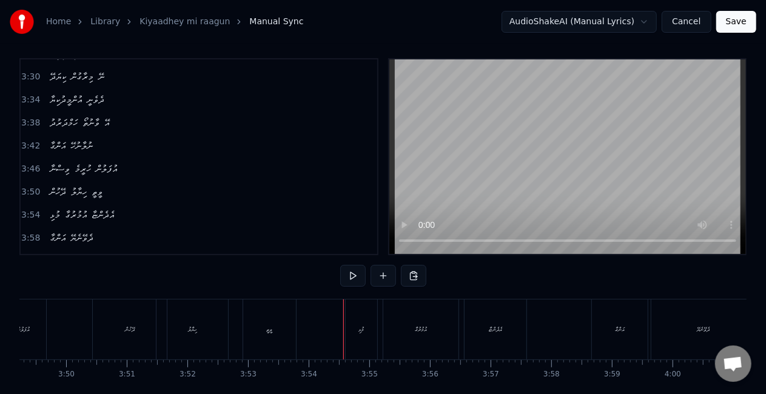
click at [415, 321] on div "އުމުރުގާ" at bounding box center [420, 329] width 75 height 60
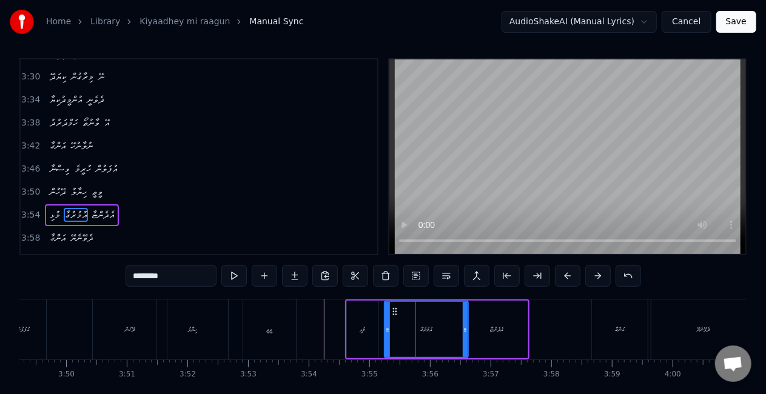
drag, startPoint x: 457, startPoint y: 330, endPoint x: 466, endPoint y: 330, distance: 8.5
click at [466, 330] on icon at bounding box center [465, 330] width 5 height 10
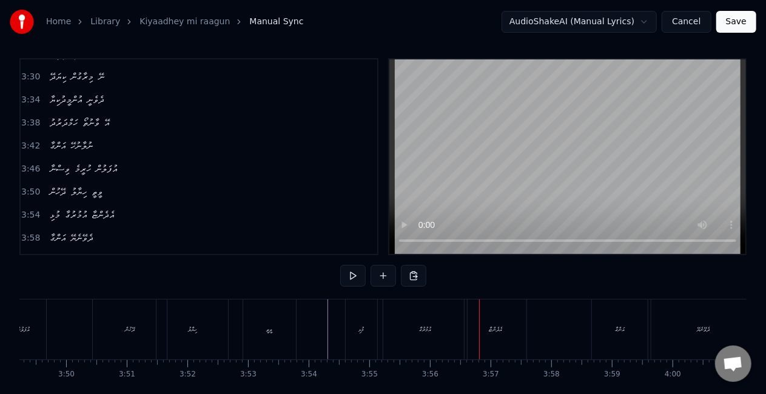
click at [420, 336] on div "އުމުރުގާ" at bounding box center [425, 329] width 84 height 60
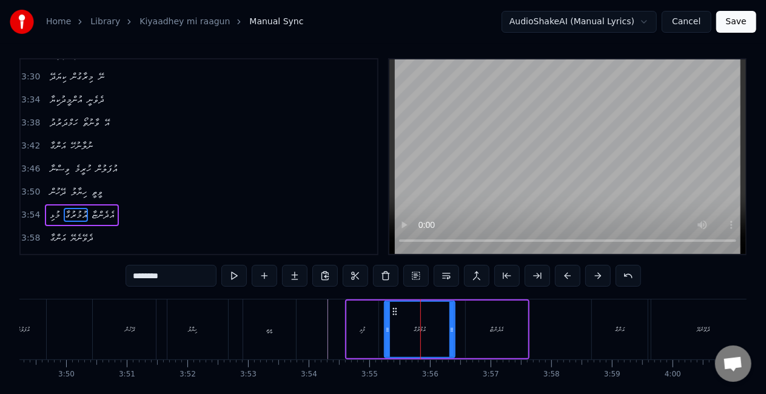
drag, startPoint x: 465, startPoint y: 333, endPoint x: 452, endPoint y: 326, distance: 15.2
click at [453, 329] on icon at bounding box center [451, 330] width 5 height 10
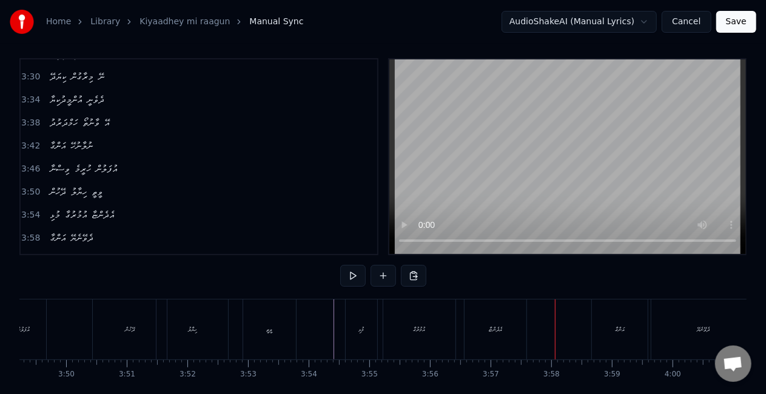
click at [489, 333] on div "އެދެންޏާ" at bounding box center [495, 329] width 13 height 9
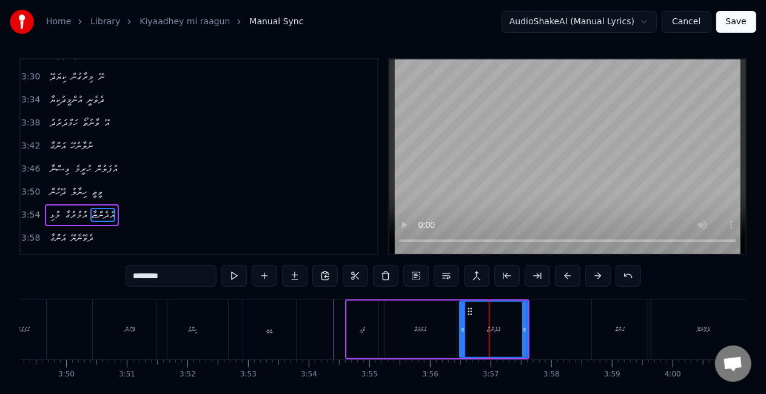
drag, startPoint x: 469, startPoint y: 337, endPoint x: 463, endPoint y: 333, distance: 7.1
click at [463, 333] on div at bounding box center [462, 329] width 5 height 55
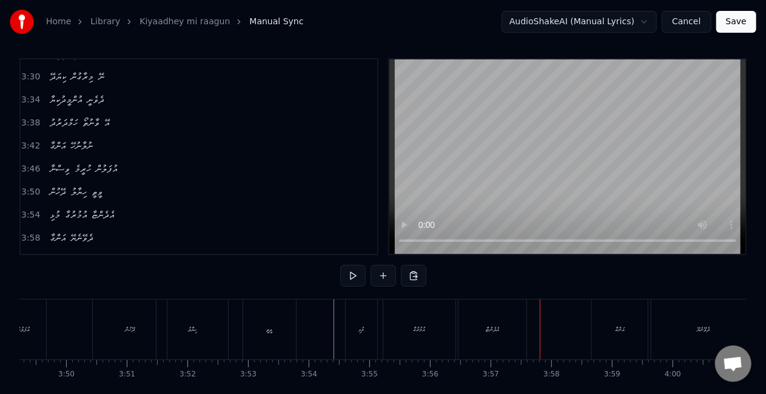
click at [503, 338] on div "އެދެންޏާ" at bounding box center [492, 329] width 68 height 60
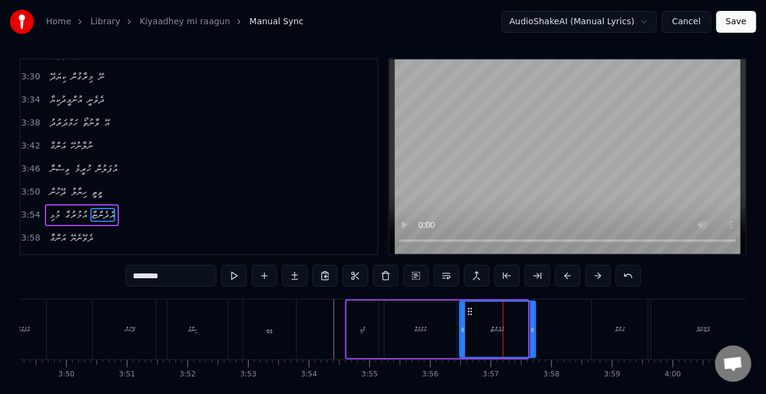
drag, startPoint x: 524, startPoint y: 333, endPoint x: 532, endPoint y: 333, distance: 7.9
click at [532, 333] on icon at bounding box center [532, 330] width 5 height 10
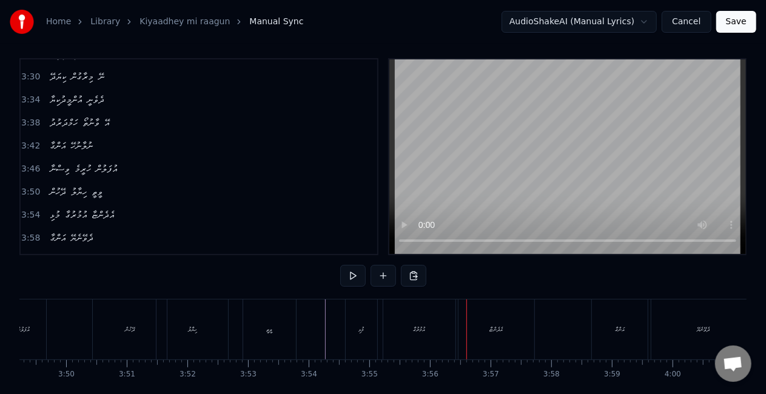
click at [420, 325] on div "އުމުރުގާ" at bounding box center [419, 329] width 12 height 9
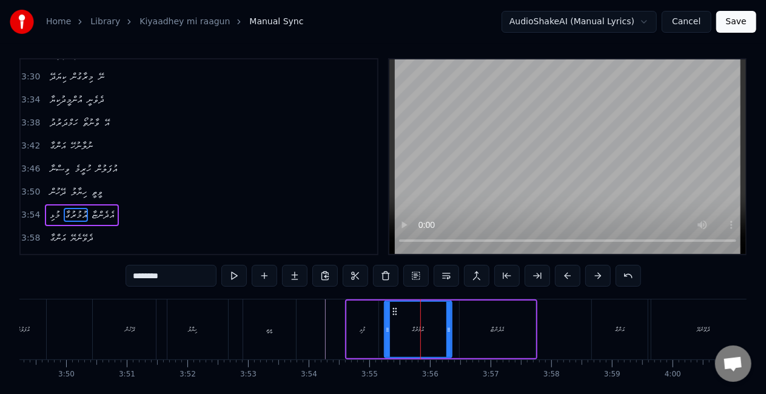
drag, startPoint x: 452, startPoint y: 331, endPoint x: 446, endPoint y: 327, distance: 7.6
click at [446, 328] on icon at bounding box center [448, 330] width 5 height 10
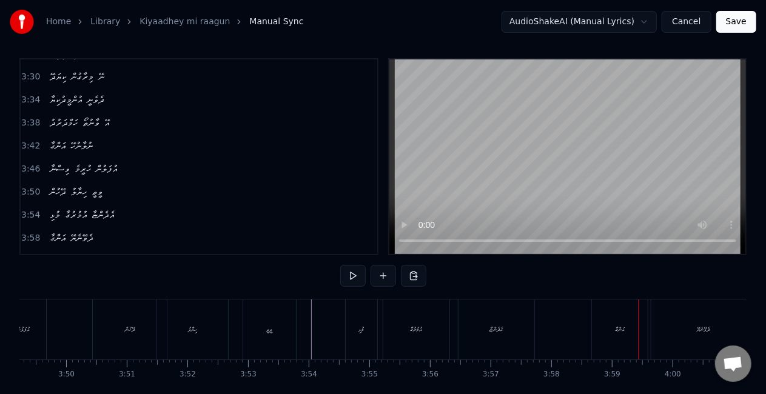
click at [359, 330] on div "މުޅި" at bounding box center [361, 329] width 5 height 9
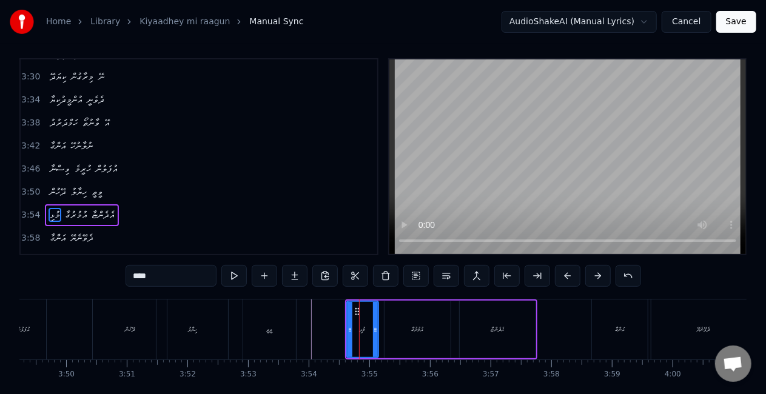
click at [288, 332] on div "ވީތީ" at bounding box center [269, 329] width 53 height 60
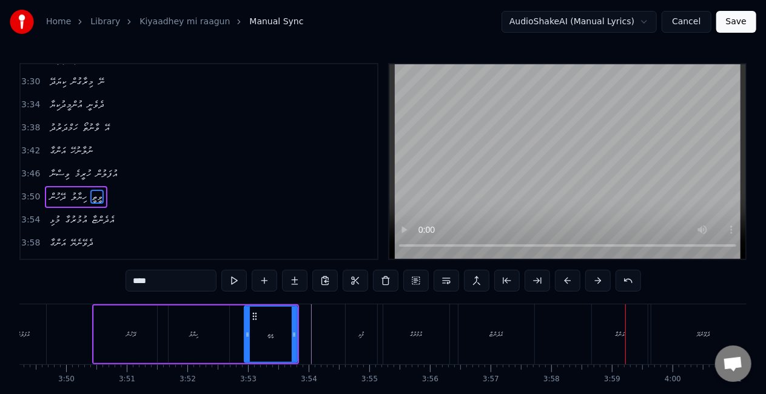
click at [610, 335] on div "އަންގާ" at bounding box center [620, 334] width 56 height 60
type input "******"
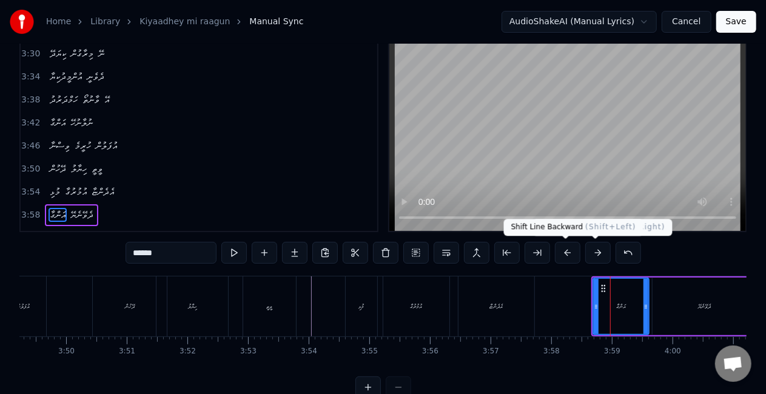
click at [569, 254] on button at bounding box center [567, 253] width 25 height 22
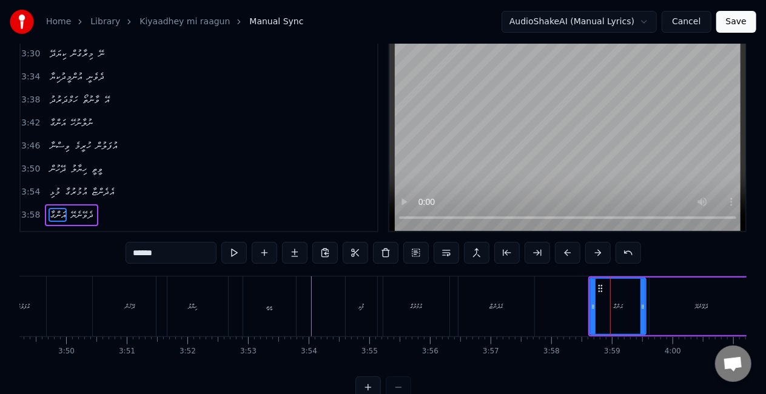
click at [569, 255] on button at bounding box center [567, 253] width 25 height 22
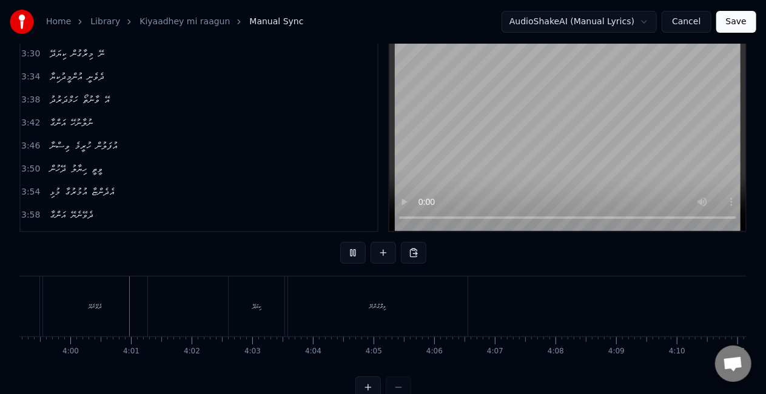
scroll to position [0, 14511]
click at [260, 293] on div "ކިޔަދޭ" at bounding box center [244, 306] width 56 height 60
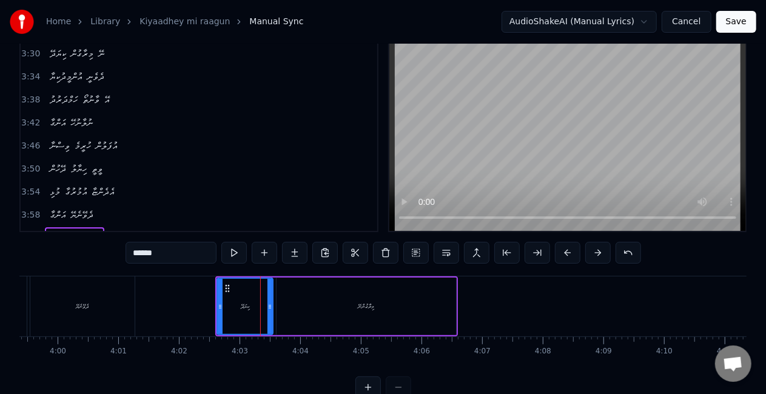
scroll to position [50, 0]
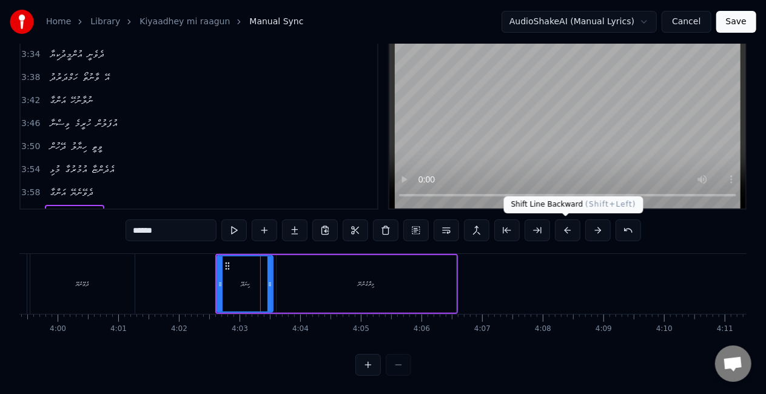
click at [570, 226] on button at bounding box center [567, 230] width 25 height 22
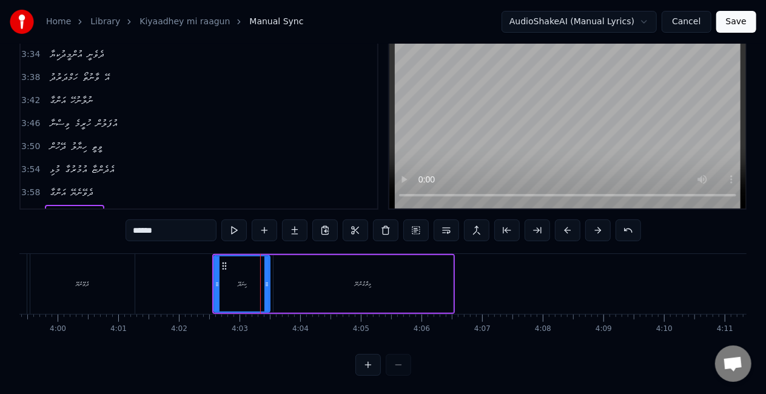
click at [570, 226] on button at bounding box center [567, 230] width 25 height 22
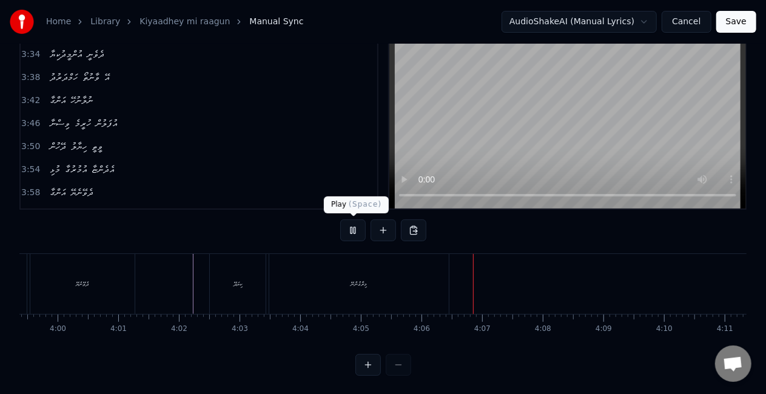
drag, startPoint x: 353, startPoint y: 235, endPoint x: 353, endPoint y: 227, distance: 7.9
click at [353, 234] on button at bounding box center [352, 230] width 25 height 22
click at [358, 271] on div "މިރާގުންނޭ" at bounding box center [358, 284] width 179 height 60
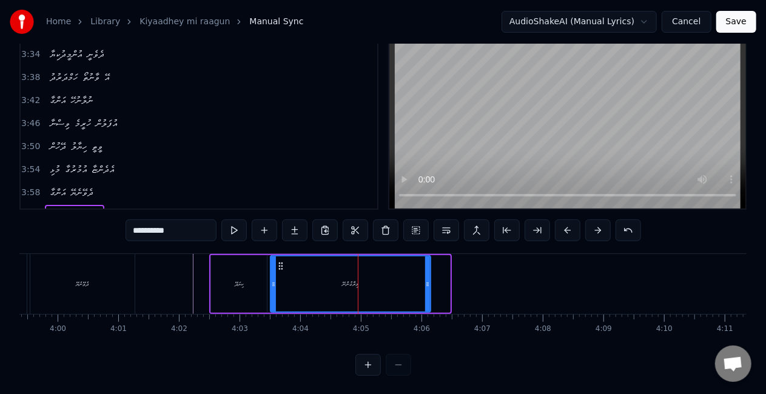
drag, startPoint x: 446, startPoint y: 284, endPoint x: 427, endPoint y: 275, distance: 21.2
click at [427, 275] on div at bounding box center [427, 283] width 5 height 55
click at [239, 292] on div "ކިޔަދޭ" at bounding box center [239, 284] width 56 height 58
type input "******"
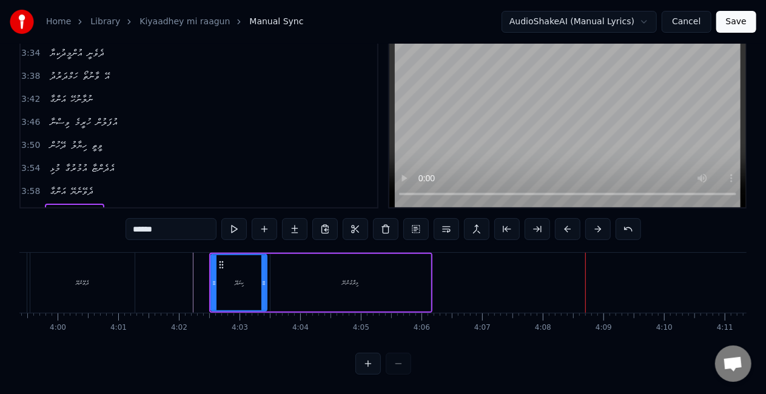
scroll to position [62, 0]
click at [731, 23] on button "Save" at bounding box center [736, 22] width 40 height 22
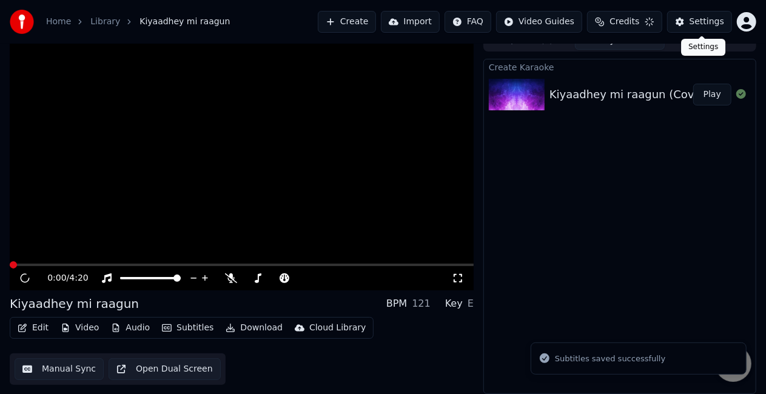
scroll to position [13, 0]
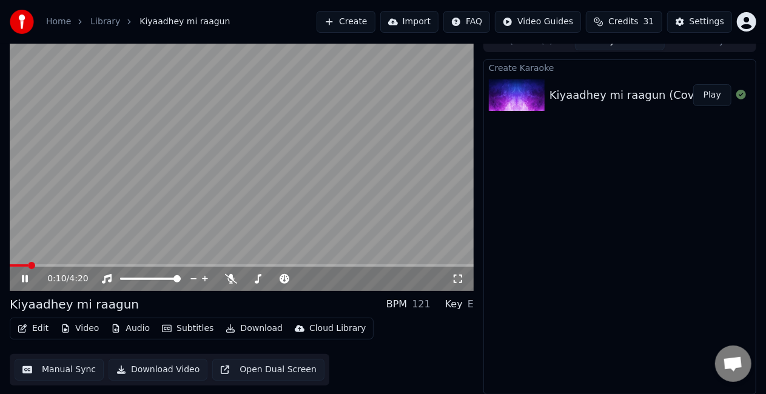
click at [460, 277] on icon at bounding box center [458, 279] width 12 height 10
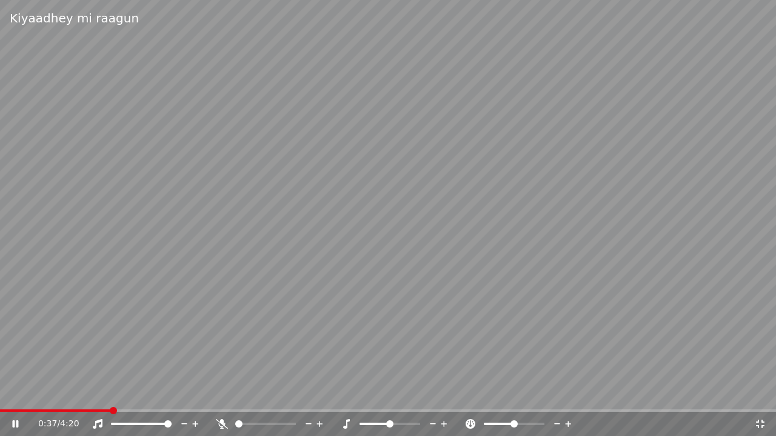
click at [18, 393] on icon at bounding box center [15, 424] width 6 height 7
click at [78, 393] on span at bounding box center [39, 411] width 78 height 2
click at [162, 327] on video at bounding box center [388, 218] width 776 height 436
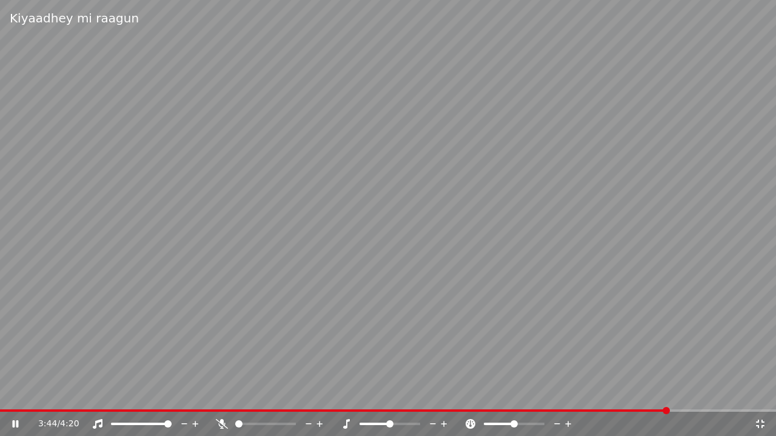
click at [307, 268] on video at bounding box center [388, 218] width 776 height 436
click at [647, 393] on span at bounding box center [334, 411] width 669 height 2
click at [293, 306] on video at bounding box center [388, 218] width 776 height 436
click at [566, 215] on video at bounding box center [388, 218] width 776 height 436
click at [472, 234] on video at bounding box center [388, 218] width 776 height 436
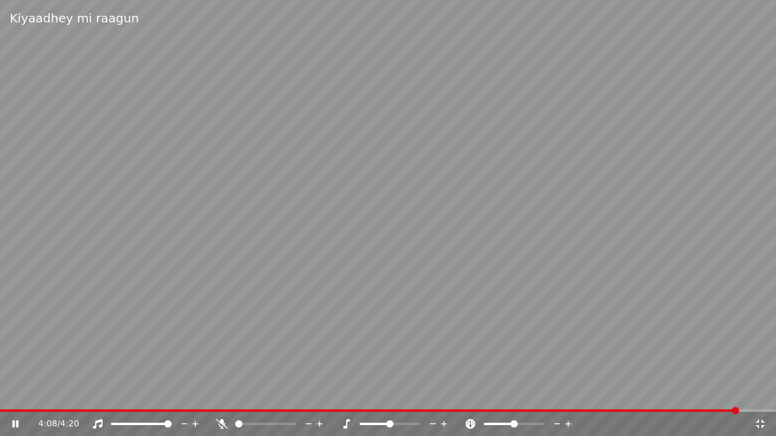
click at [760, 393] on icon at bounding box center [760, 425] width 12 height 10
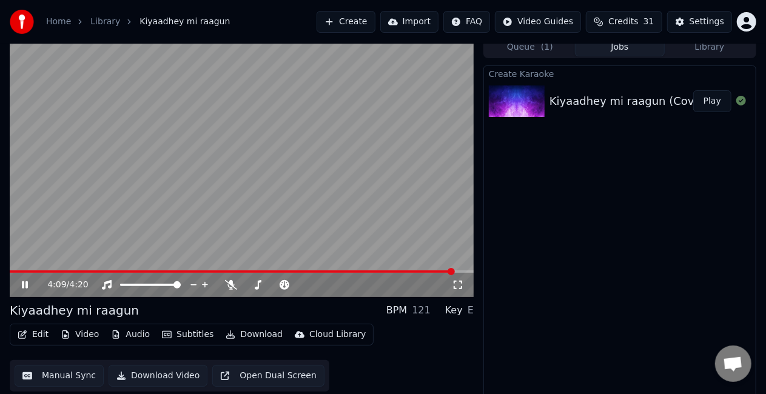
click at [38, 373] on button "Manual Sync" at bounding box center [59, 376] width 89 height 22
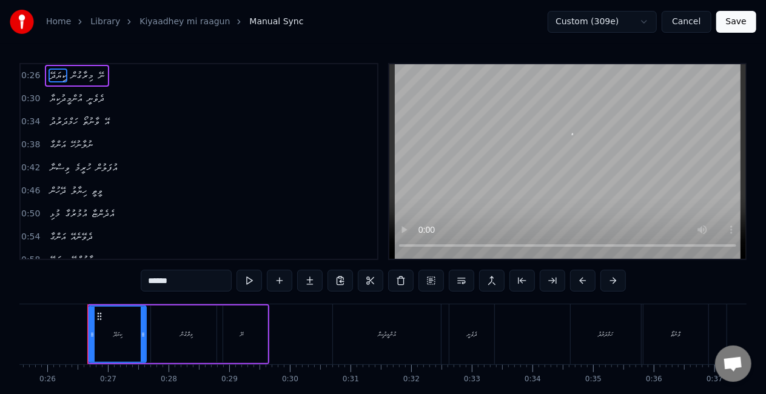
scroll to position [0, 1556]
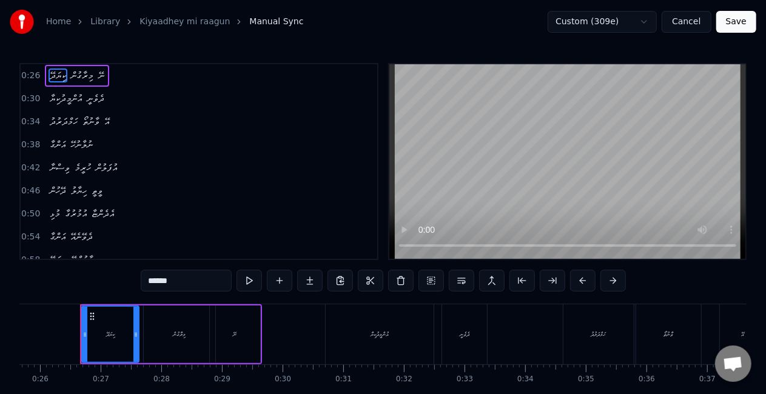
click at [81, 190] on span "ހިޔާލު" at bounding box center [79, 191] width 18 height 14
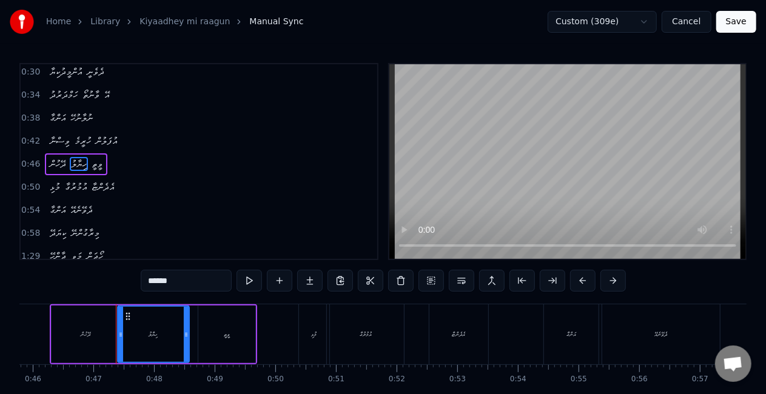
scroll to position [0, 2810]
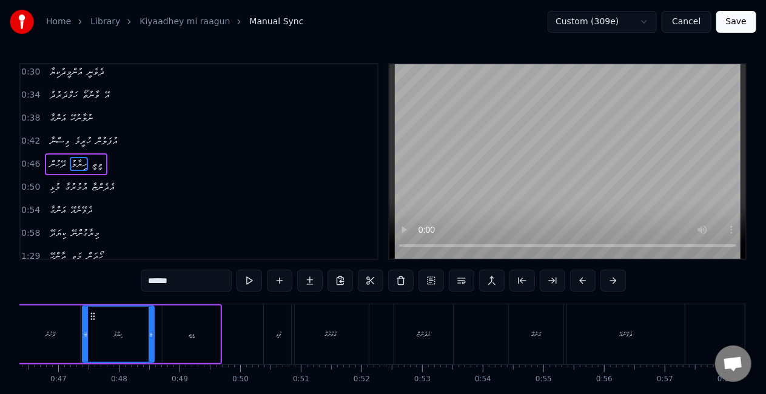
drag, startPoint x: 167, startPoint y: 283, endPoint x: 136, endPoint y: 280, distance: 31.1
click at [136, 280] on div "0:26 ކިޔަދޭ މިރާގުން ނޭ 0:30 އުންމީދުކިޔާ ދެވެނީ 0:34 ހަމްދަރުދު ވާނުތޯ އޭ 0:38…" at bounding box center [382, 244] width 727 height 363
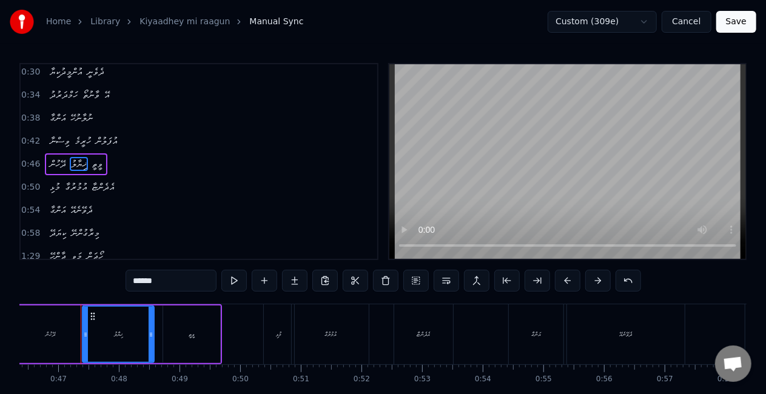
click at [51, 333] on div "ދޭހުން" at bounding box center [50, 334] width 10 height 9
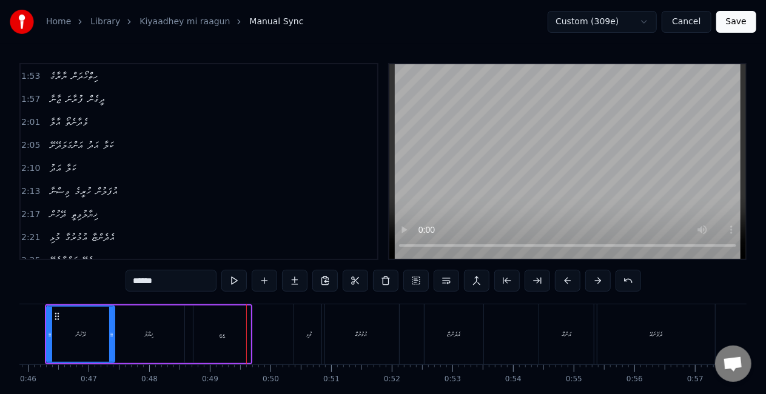
scroll to position [364, 0]
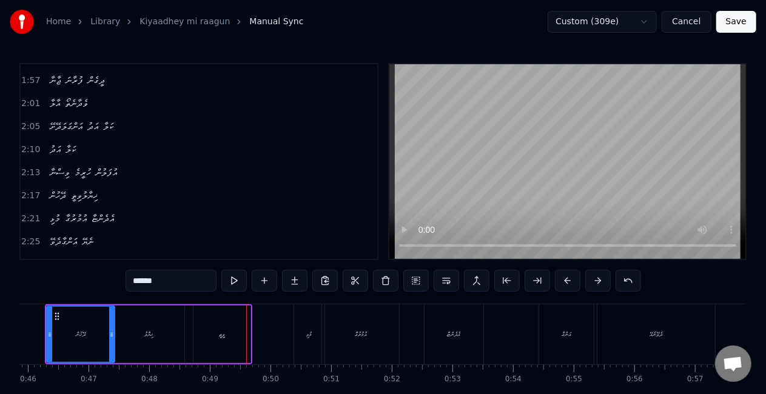
click at [96, 189] on span "ޚިޔާލުވިތީ" at bounding box center [84, 196] width 29 height 14
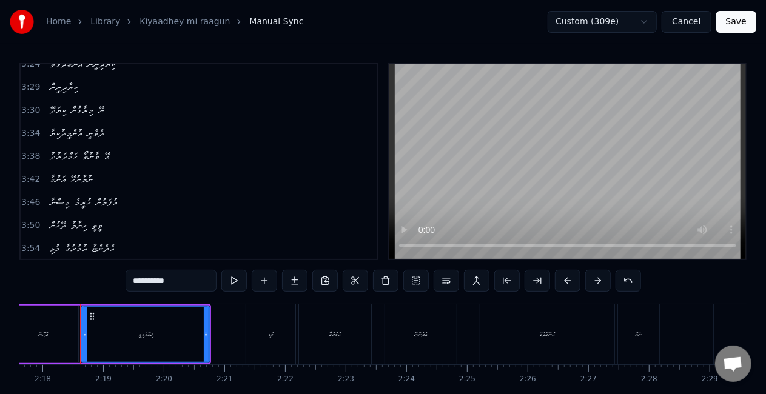
scroll to position [814, 0]
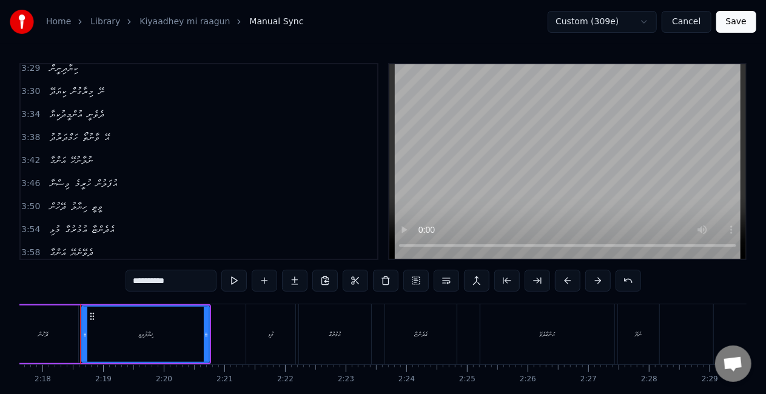
click at [85, 199] on span "ހިޔާލު" at bounding box center [79, 206] width 18 height 14
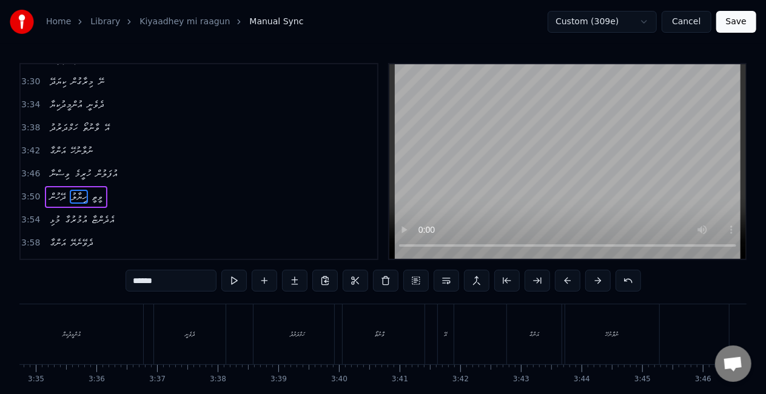
scroll to position [0, 13972]
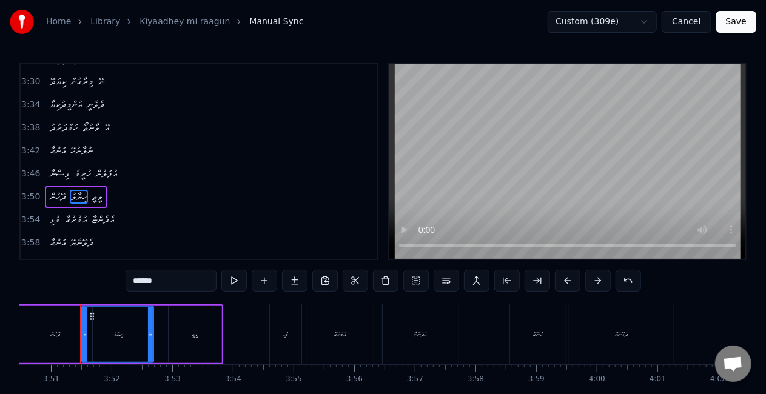
paste input "text"
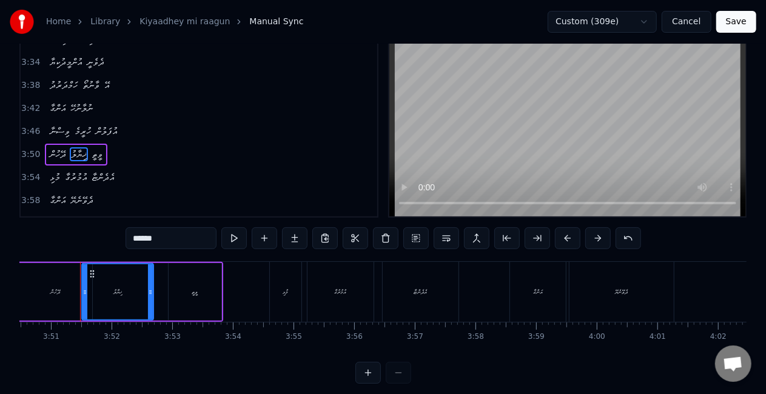
scroll to position [61, 0]
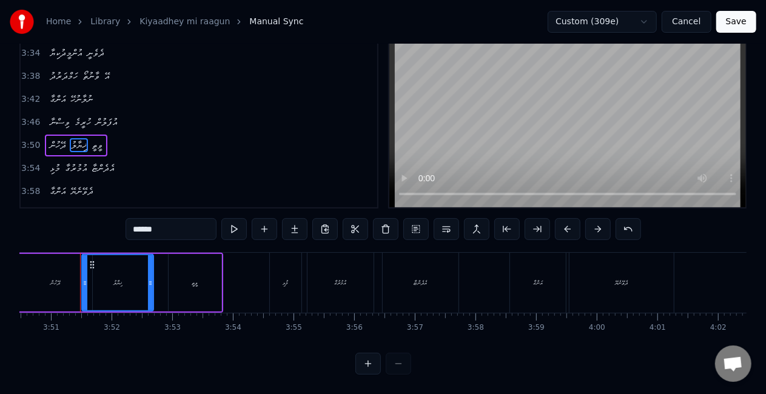
type input "******"
click at [731, 21] on button "Save" at bounding box center [736, 22] width 40 height 22
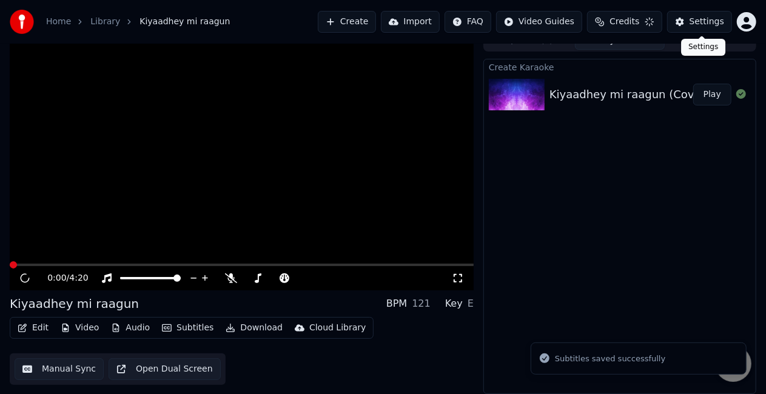
scroll to position [13, 0]
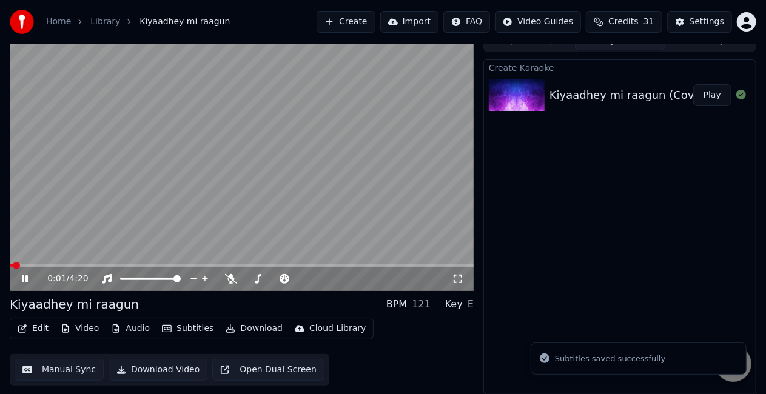
click at [24, 276] on icon at bounding box center [25, 278] width 6 height 7
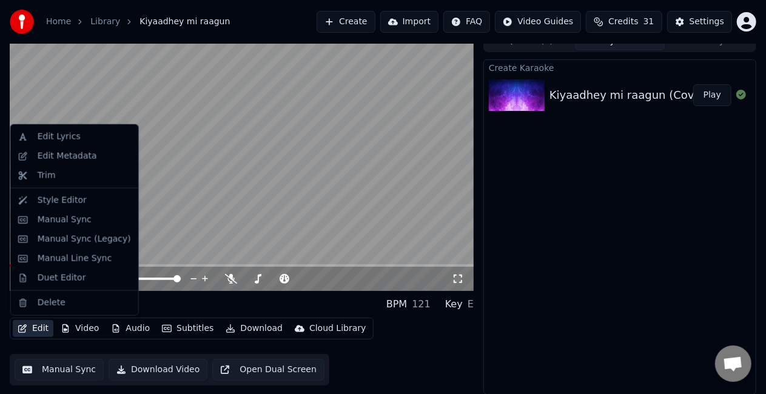
click at [30, 327] on button "Edit" at bounding box center [33, 328] width 41 height 17
click at [64, 275] on div "Duet Editor" at bounding box center [62, 278] width 48 height 12
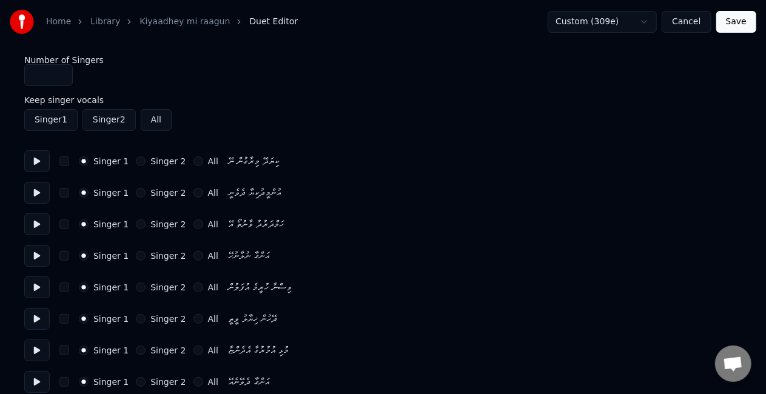
type input "*"
click at [58, 73] on input "*" at bounding box center [48, 75] width 48 height 22
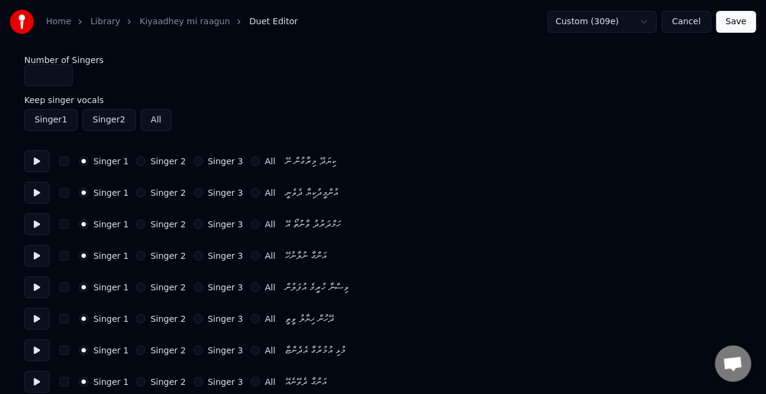
click at [136, 284] on div "Singer 2" at bounding box center [161, 287] width 50 height 10
click at [136, 289] on button "Singer 2" at bounding box center [141, 287] width 10 height 10
click at [136, 318] on button "Singer 2" at bounding box center [141, 319] width 10 height 10
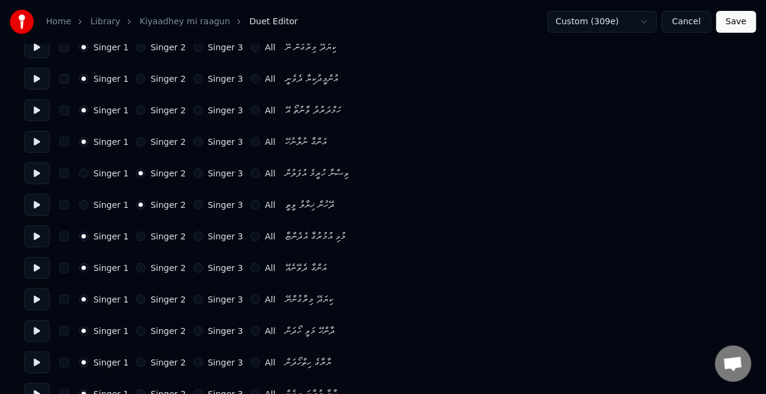
scroll to position [121, 0]
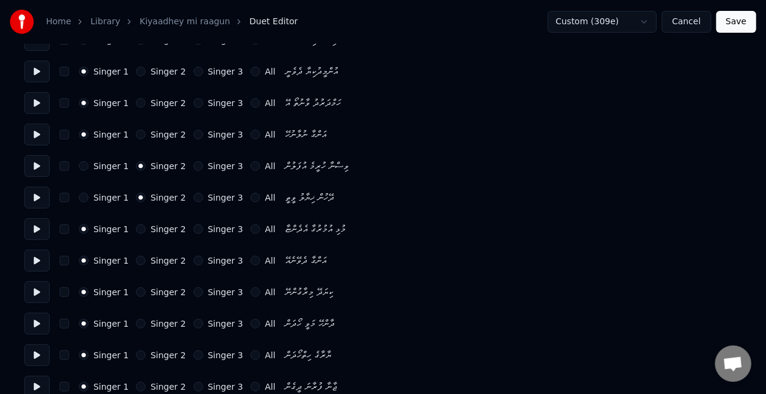
click at [136, 230] on button "Singer 2" at bounding box center [141, 229] width 10 height 10
click at [136, 259] on button "Singer 2" at bounding box center [141, 261] width 10 height 10
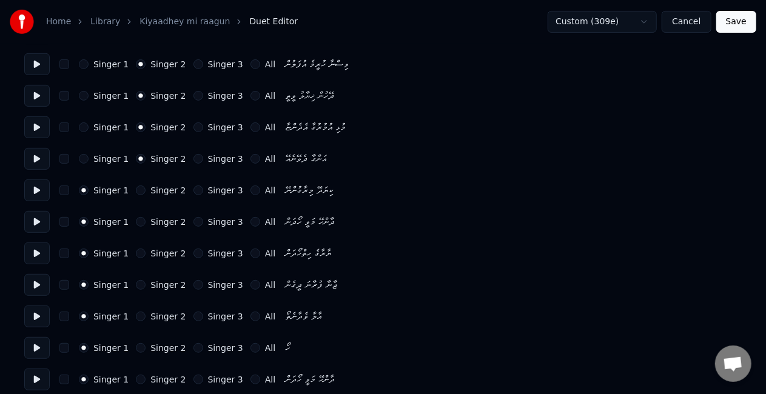
scroll to position [242, 0]
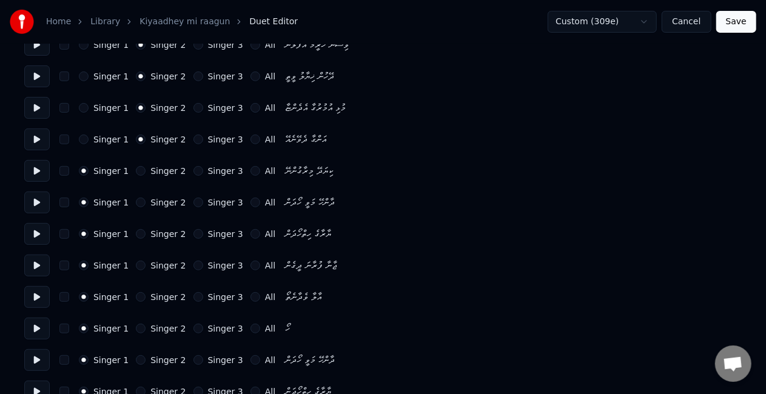
click at [136, 328] on button "Singer 2" at bounding box center [141, 329] width 10 height 10
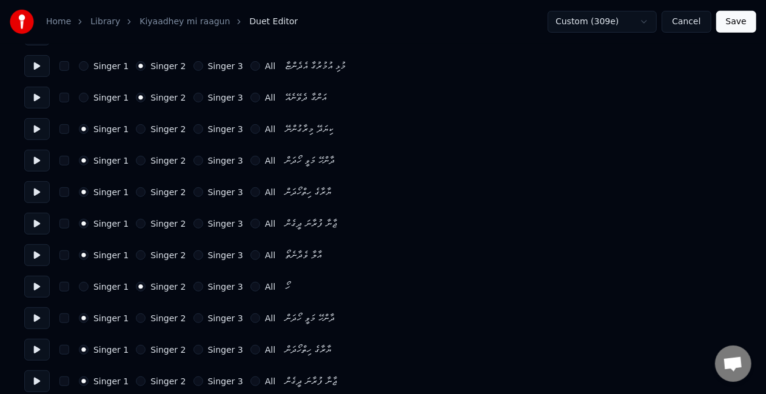
scroll to position [303, 0]
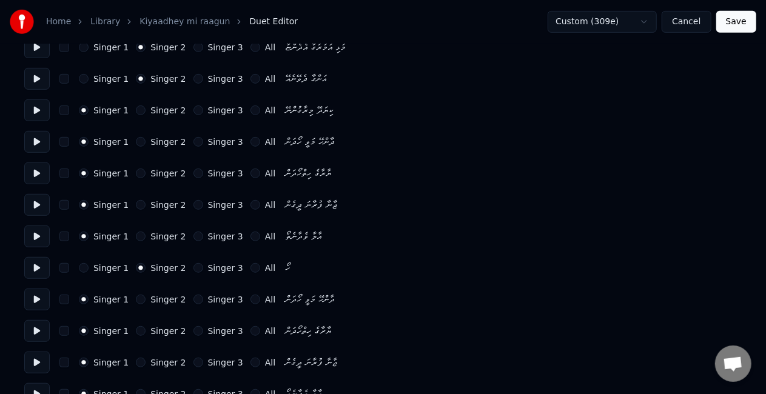
click at [136, 297] on button "Singer 2" at bounding box center [141, 300] width 10 height 10
click at [136, 328] on button "Singer 2" at bounding box center [141, 331] width 10 height 10
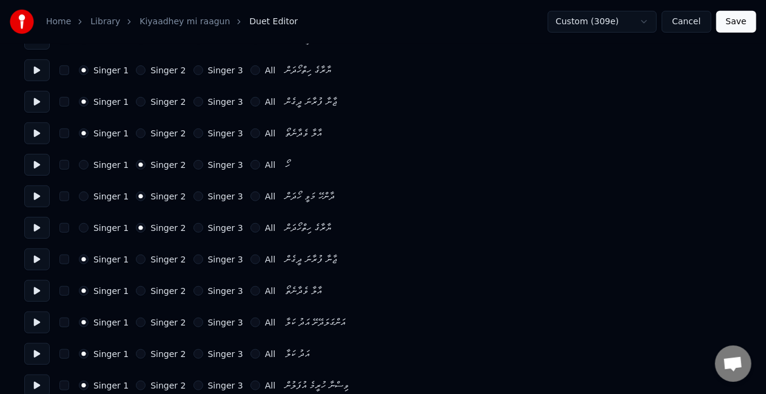
scroll to position [485, 0]
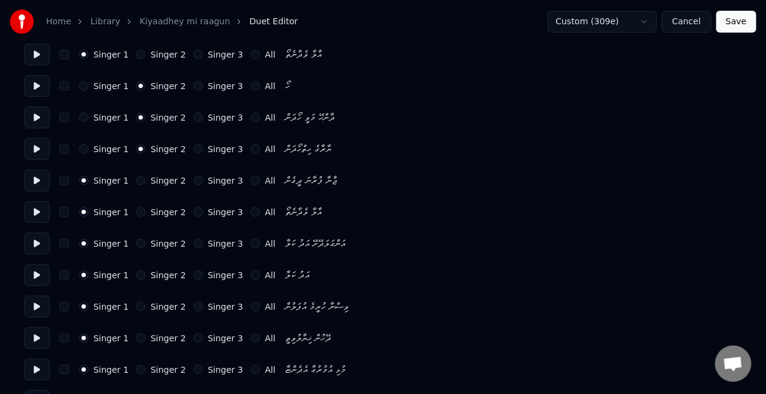
click at [136, 178] on button "Singer 2" at bounding box center [141, 181] width 10 height 10
click at [136, 210] on button "Singer 2" at bounding box center [141, 212] width 10 height 10
click at [136, 241] on button "Singer 2" at bounding box center [141, 244] width 10 height 10
click at [136, 273] on button "Singer 2" at bounding box center [141, 275] width 10 height 10
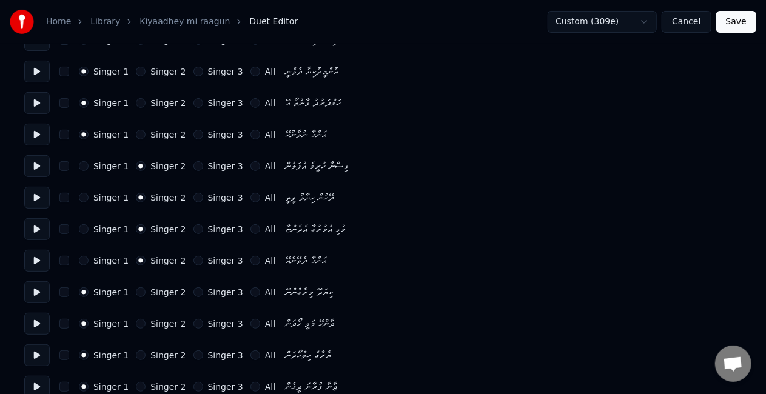
scroll to position [182, 0]
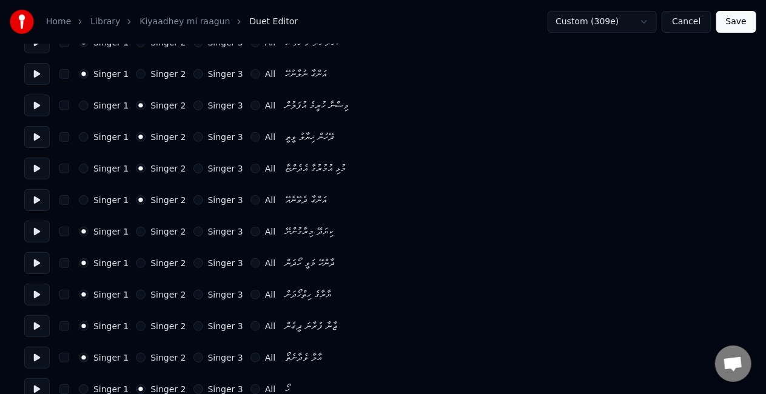
click at [193, 229] on button "Singer 3" at bounding box center [198, 232] width 10 height 10
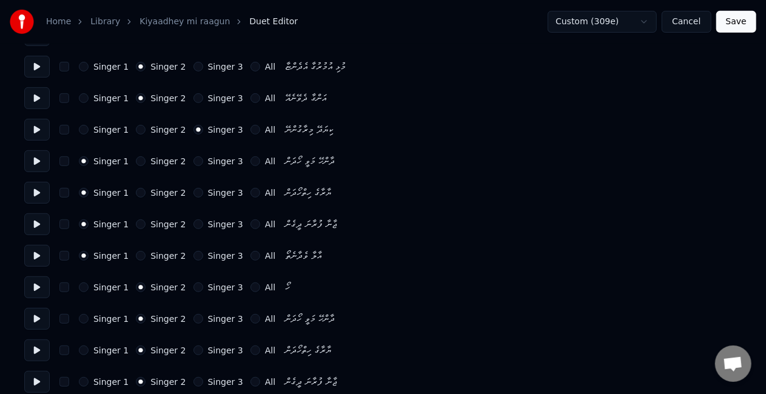
scroll to position [303, 0]
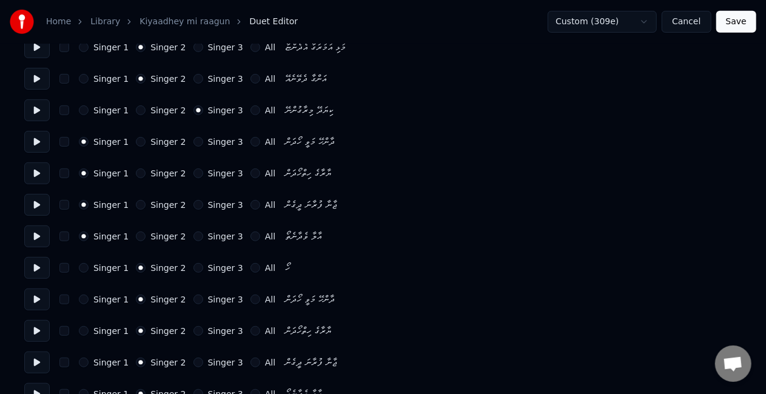
click at [84, 270] on button "Singer 1" at bounding box center [84, 268] width 10 height 10
click at [80, 299] on button "Singer 1" at bounding box center [84, 300] width 10 height 10
click at [81, 330] on button "Singer 1" at bounding box center [84, 331] width 10 height 10
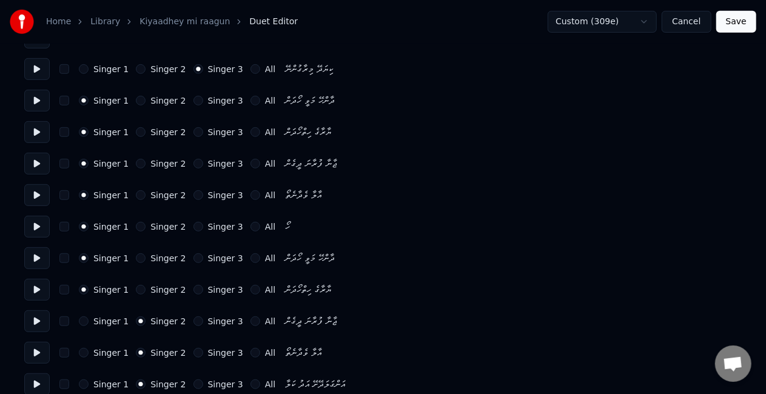
scroll to position [364, 0]
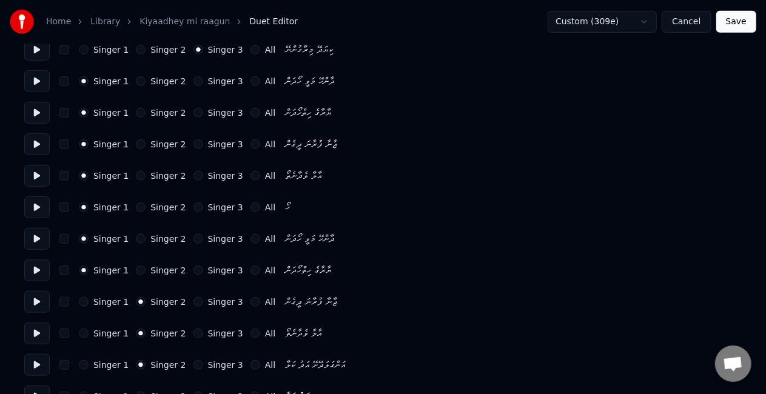
click at [83, 295] on div "Singer 1 Singer 2 Singer 3 All ޖާނާ ފުރާނަ ދީގެން" at bounding box center [382, 302] width 717 height 22
click at [82, 304] on button "Singer 1" at bounding box center [84, 302] width 10 height 10
click at [85, 332] on button "Singer 1" at bounding box center [84, 334] width 10 height 10
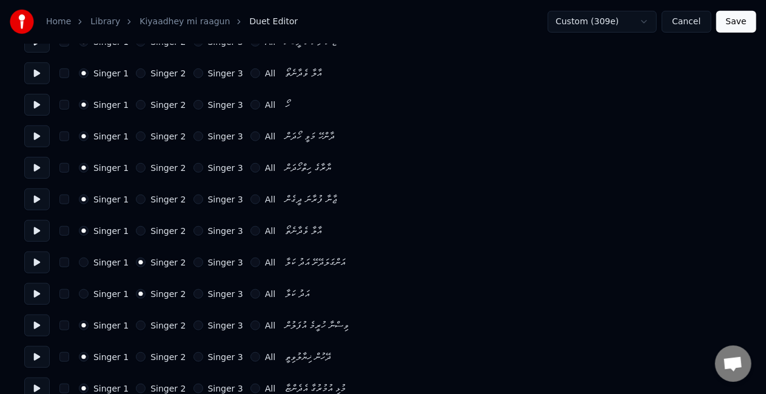
scroll to position [485, 0]
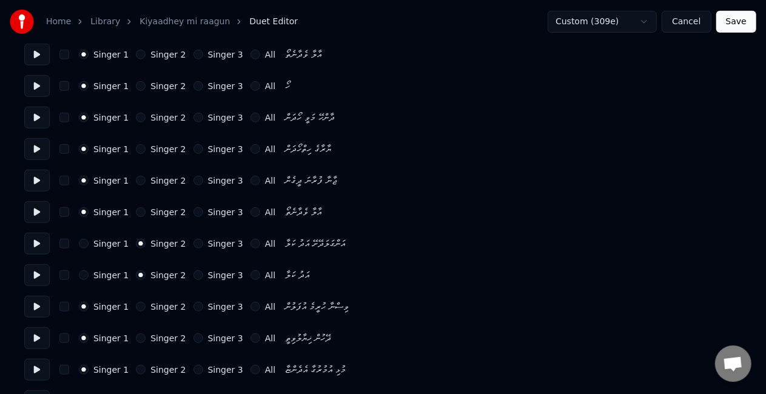
click at [136, 307] on button "Singer 2" at bounding box center [141, 307] width 10 height 10
drag, startPoint x: 81, startPoint y: 274, endPoint x: 86, endPoint y: 255, distance: 20.0
click at [83, 269] on div "Singer 1 Singer 2 Singer 3 All އަދު ކަލާ" at bounding box center [382, 275] width 717 height 22
click at [84, 241] on button "Singer 1" at bounding box center [84, 244] width 10 height 10
click at [80, 275] on button "Singer 1" at bounding box center [84, 275] width 10 height 10
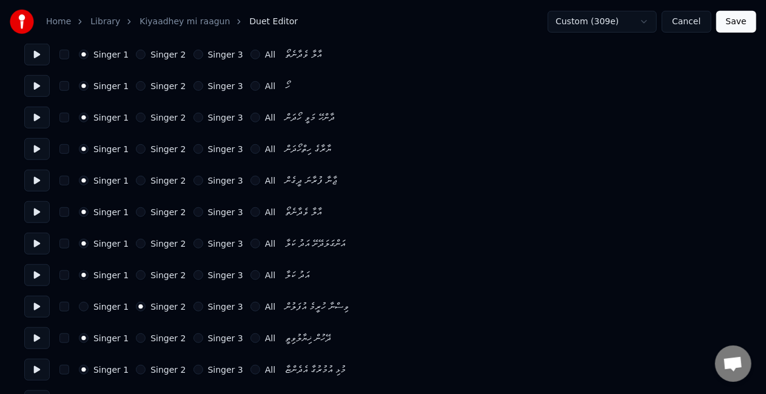
click at [139, 338] on button "Singer 2" at bounding box center [141, 338] width 10 height 10
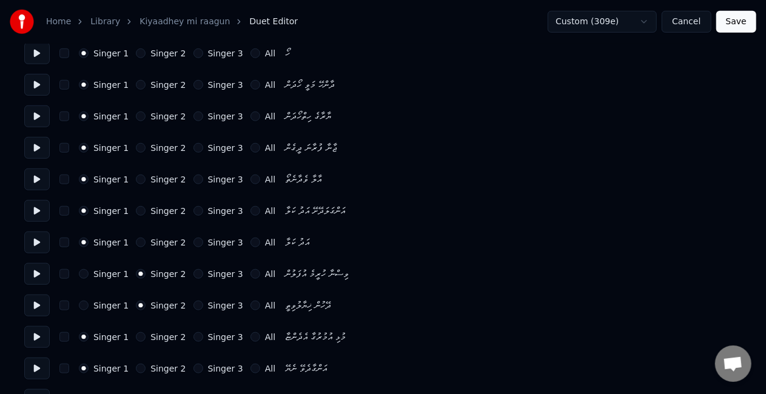
scroll to position [546, 0]
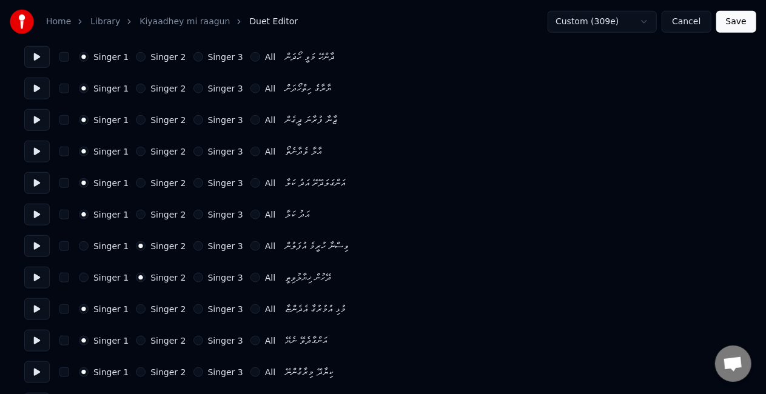
click at [136, 310] on button "Singer 2" at bounding box center [141, 309] width 10 height 10
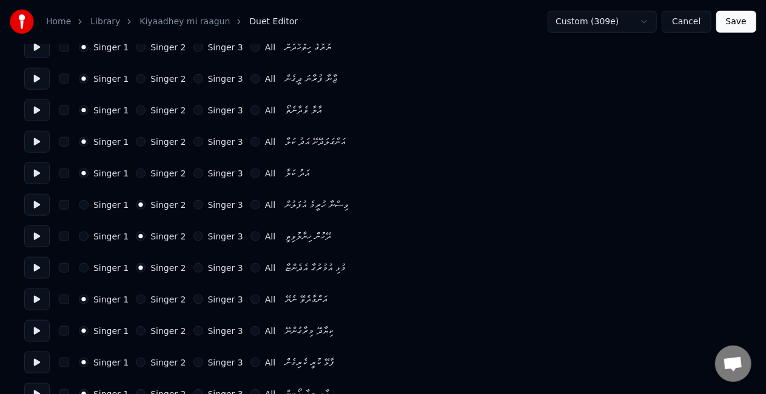
scroll to position [606, 0]
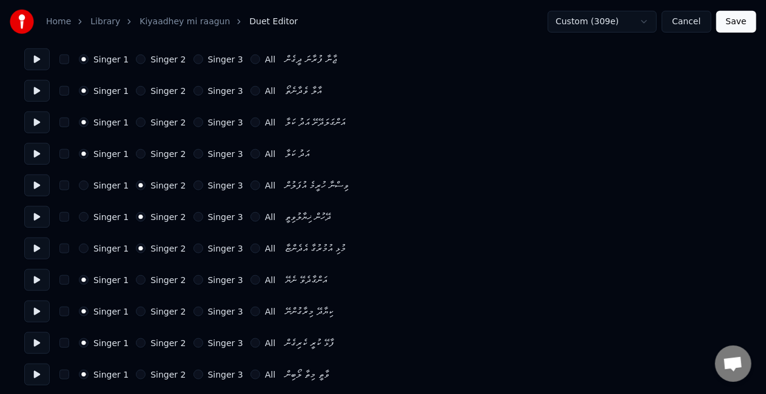
click at [136, 277] on button "Singer 2" at bounding box center [141, 280] width 10 height 10
click at [193, 310] on button "Singer 3" at bounding box center [198, 312] width 10 height 10
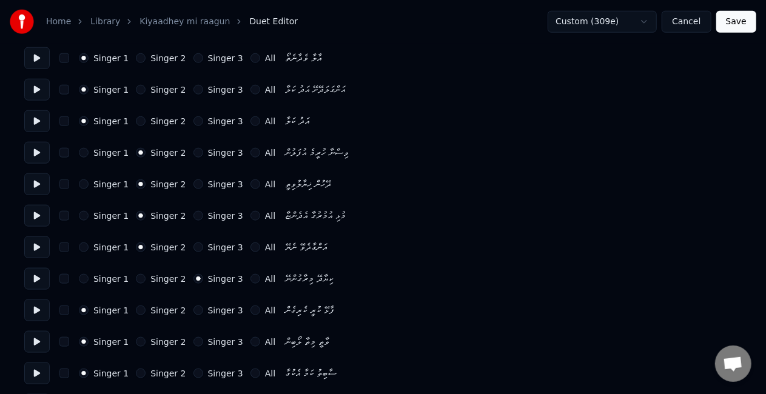
scroll to position [667, 0]
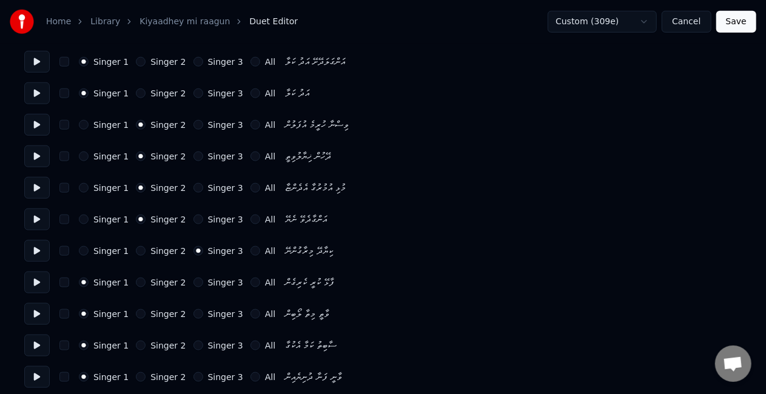
click at [136, 282] on button "Singer 2" at bounding box center [141, 283] width 10 height 10
click at [136, 311] on button "Singer 2" at bounding box center [141, 314] width 10 height 10
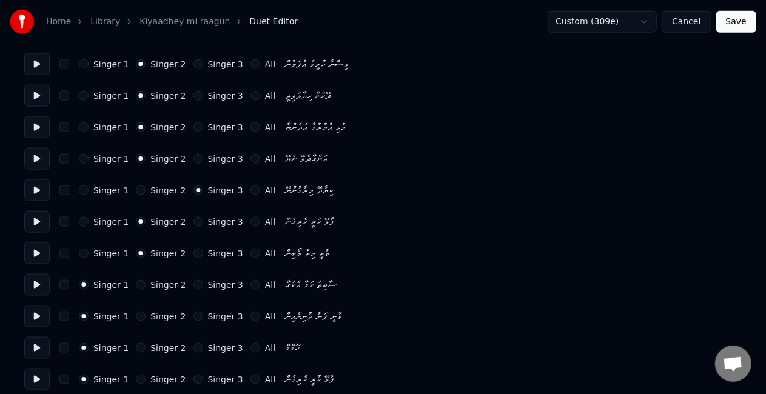
click at [136, 283] on button "Singer 2" at bounding box center [141, 285] width 10 height 10
click at [136, 315] on button "Singer 2" at bounding box center [141, 317] width 10 height 10
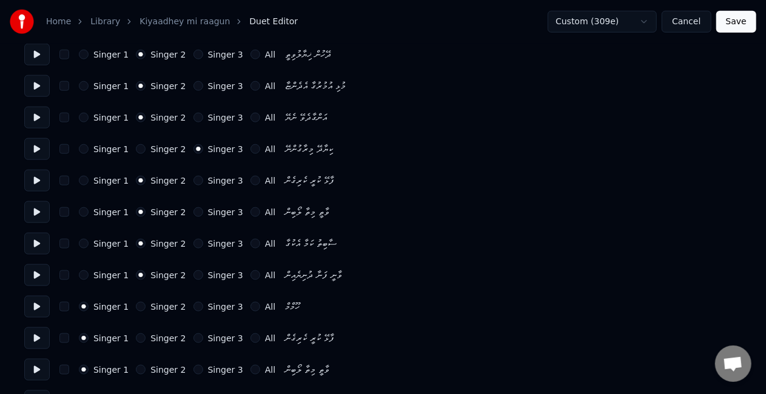
scroll to position [788, 0]
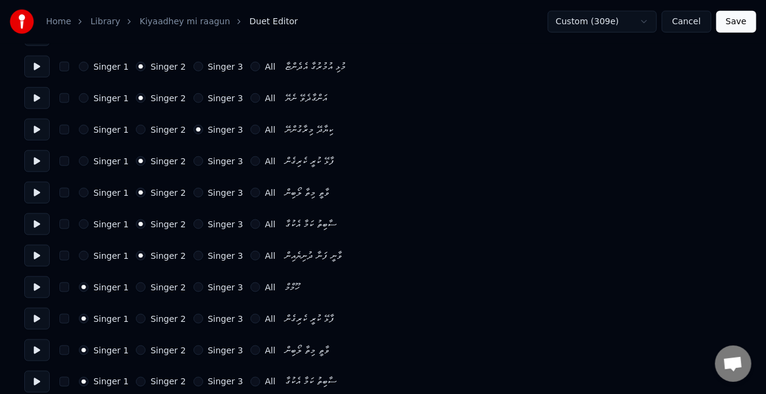
click at [136, 285] on button "Singer 2" at bounding box center [141, 287] width 10 height 10
click at [136, 315] on button "Singer 2" at bounding box center [141, 319] width 10 height 10
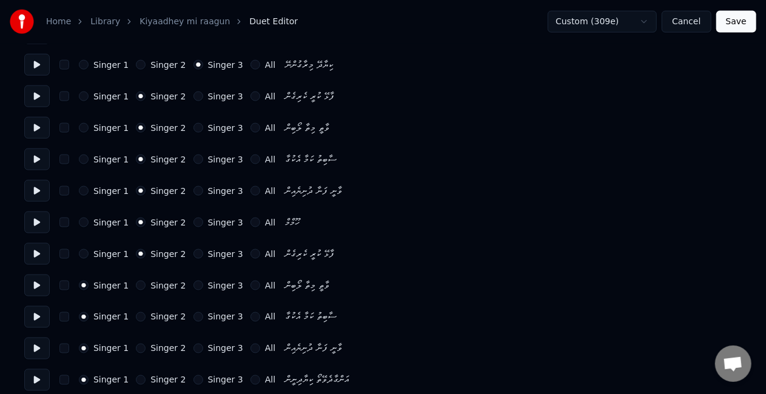
scroll to position [909, 0]
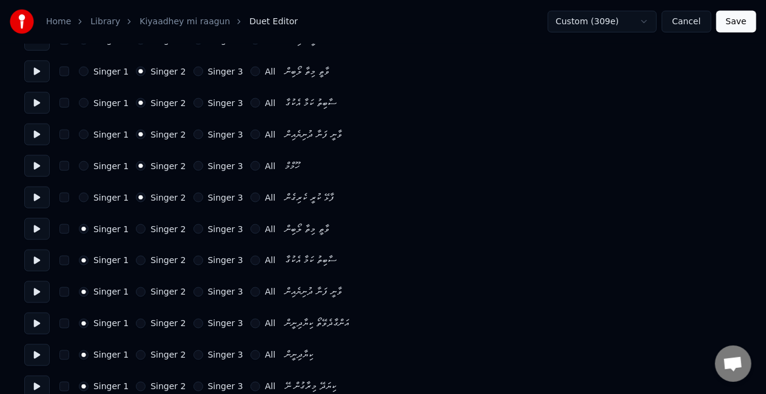
click at [137, 230] on button "Singer 2" at bounding box center [141, 229] width 10 height 10
click at [138, 259] on button "Singer 2" at bounding box center [141, 261] width 10 height 10
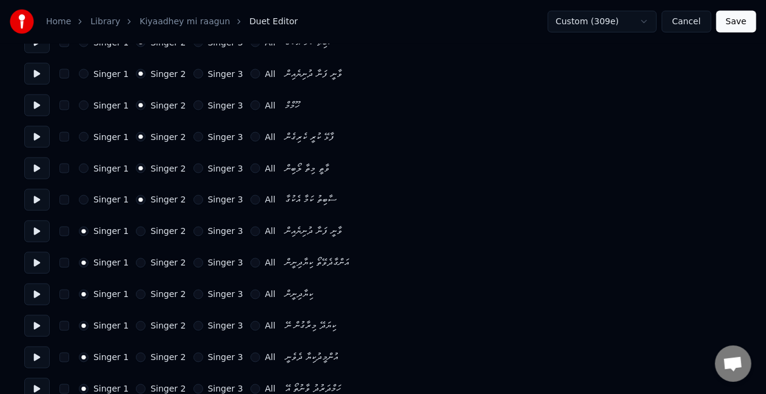
click at [137, 231] on button "Singer 2" at bounding box center [141, 232] width 10 height 10
click at [138, 262] on button "Singer 2" at bounding box center [141, 263] width 10 height 10
click at [136, 294] on button "Singer 2" at bounding box center [141, 295] width 10 height 10
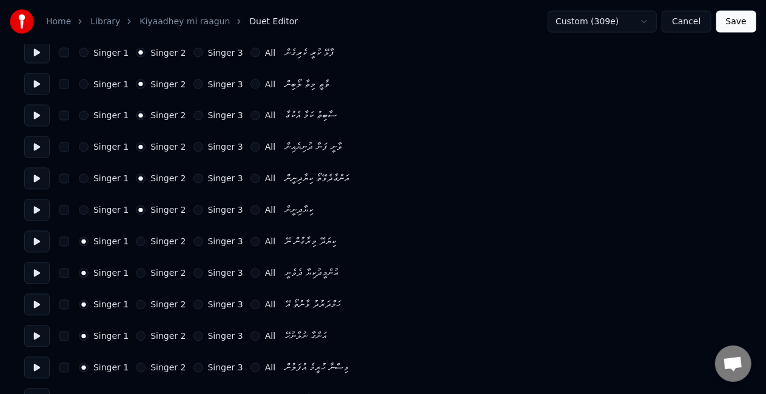
scroll to position [1091, 0]
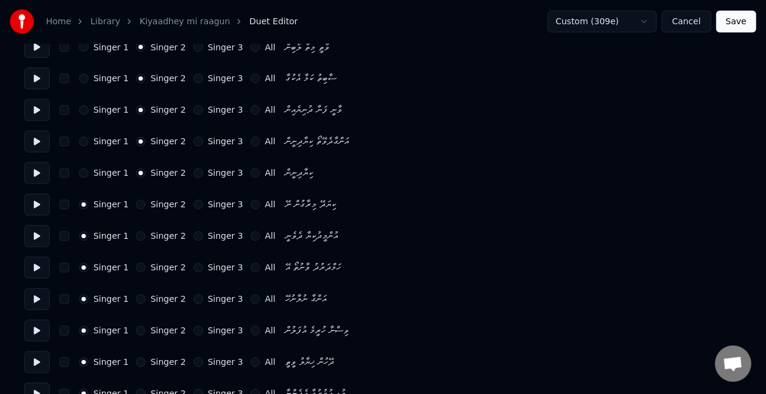
click at [193, 206] on button "Singer 3" at bounding box center [198, 205] width 10 height 10
click at [193, 235] on button "Singer 3" at bounding box center [198, 237] width 10 height 10
click at [193, 266] on button "Singer 3" at bounding box center [198, 268] width 10 height 10
click at [193, 296] on button "Singer 3" at bounding box center [198, 300] width 10 height 10
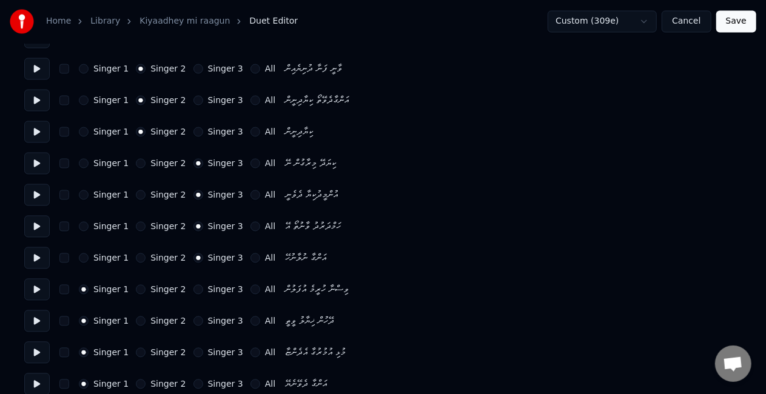
scroll to position [1152, 0]
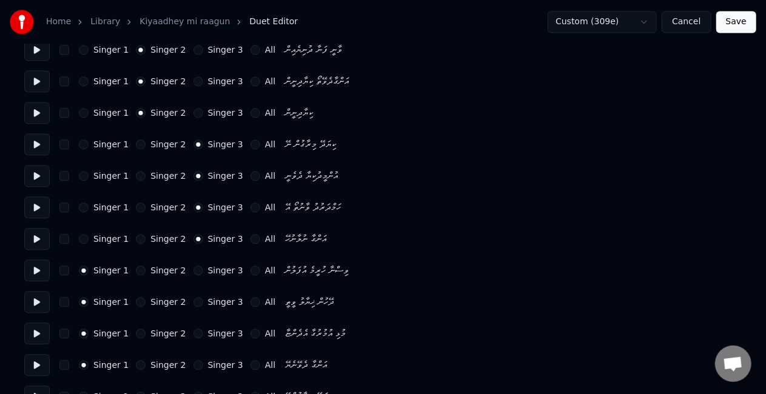
click at [193, 269] on button "Singer 3" at bounding box center [198, 271] width 10 height 10
click at [193, 297] on button "Singer 3" at bounding box center [198, 302] width 10 height 10
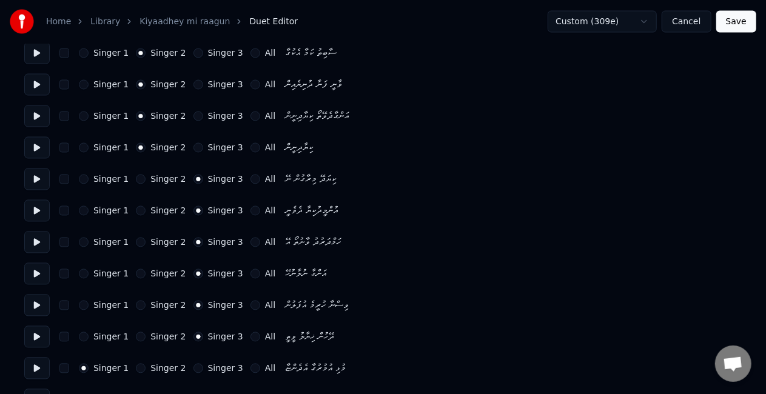
scroll to position [1177, 0]
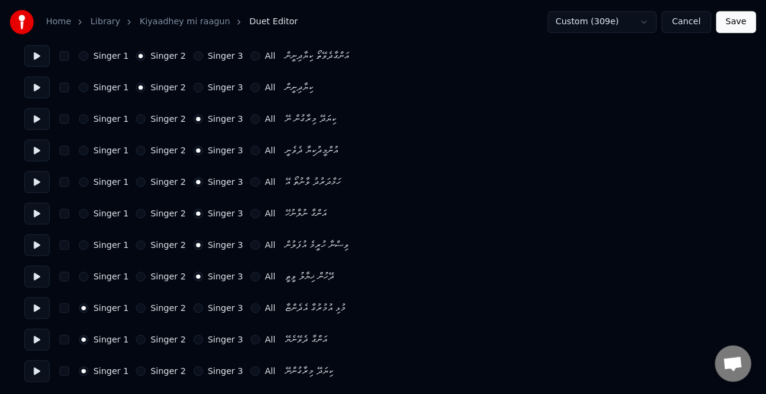
click at [193, 307] on button "Singer 3" at bounding box center [198, 308] width 10 height 10
click at [193, 337] on button "Singer 3" at bounding box center [198, 340] width 10 height 10
click at [193, 370] on button "Singer 3" at bounding box center [198, 371] width 10 height 10
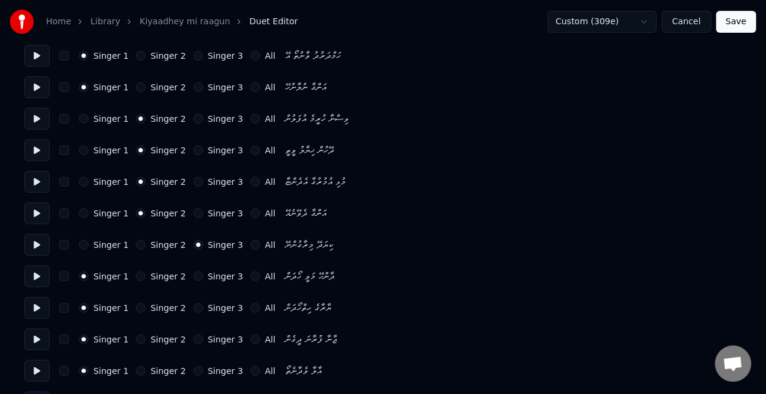
scroll to position [0, 0]
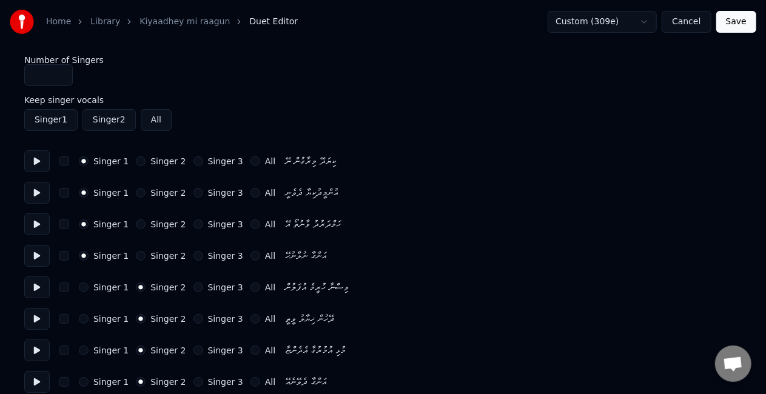
click at [731, 27] on button "Save" at bounding box center [736, 22] width 40 height 22
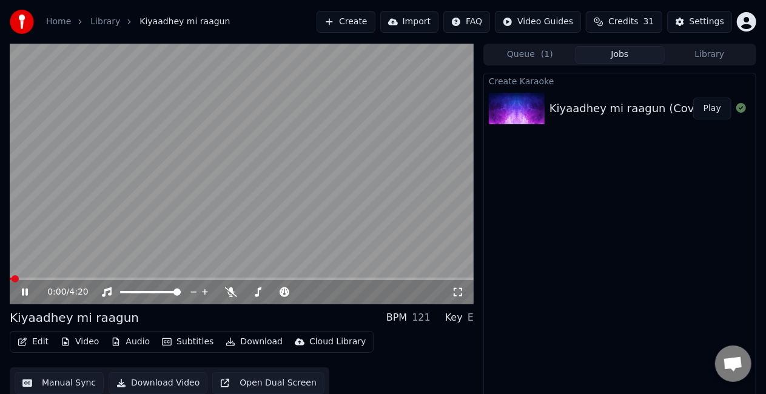
click at [53, 276] on video at bounding box center [242, 174] width 464 height 261
click at [709, 105] on button "Play" at bounding box center [712, 109] width 38 height 22
click at [32, 279] on span at bounding box center [242, 279] width 464 height 2
click at [95, 250] on video at bounding box center [242, 174] width 464 height 261
click at [98, 250] on video at bounding box center [242, 174] width 464 height 261
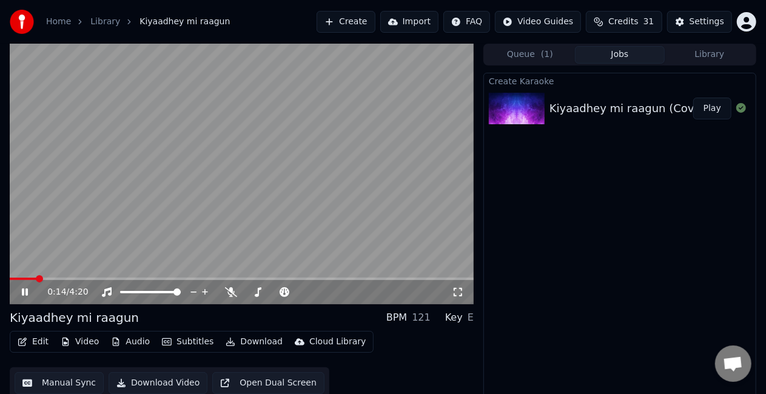
click at [47, 278] on div "0:14 / 4:20" at bounding box center [242, 174] width 464 height 261
click at [50, 279] on span at bounding box center [242, 279] width 464 height 2
click at [138, 238] on video at bounding box center [242, 174] width 464 height 261
click at [136, 278] on span at bounding box center [242, 279] width 464 height 2
click at [161, 276] on video at bounding box center [242, 174] width 464 height 261
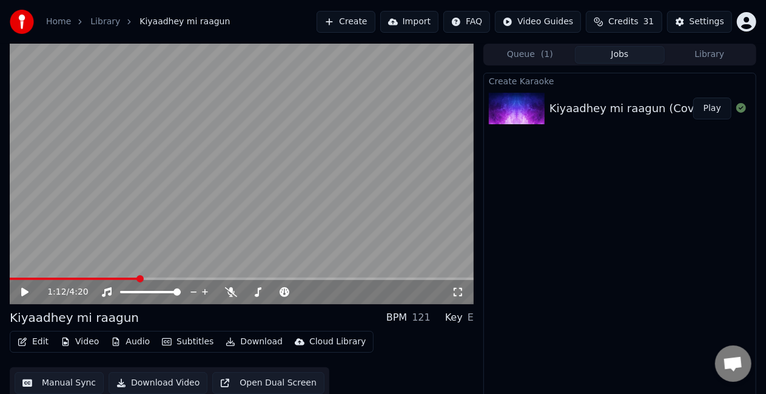
click at [160, 278] on span at bounding box center [242, 279] width 464 height 2
click at [228, 242] on video at bounding box center [242, 174] width 464 height 261
click at [175, 277] on video at bounding box center [242, 174] width 464 height 261
click at [180, 278] on span at bounding box center [242, 279] width 464 height 2
click at [219, 251] on video at bounding box center [242, 174] width 464 height 261
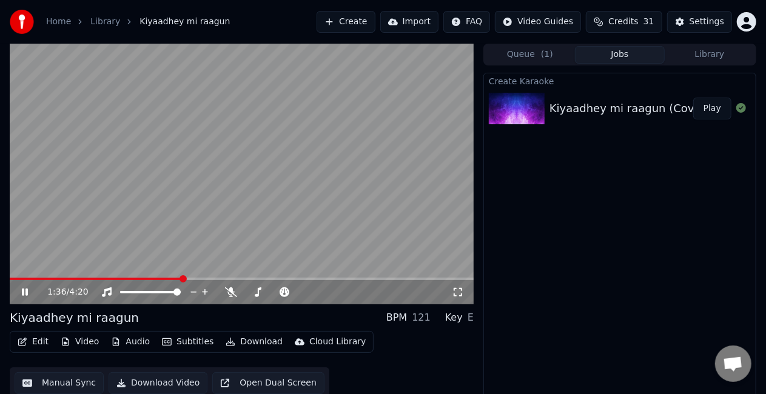
click at [219, 250] on video at bounding box center [242, 174] width 464 height 261
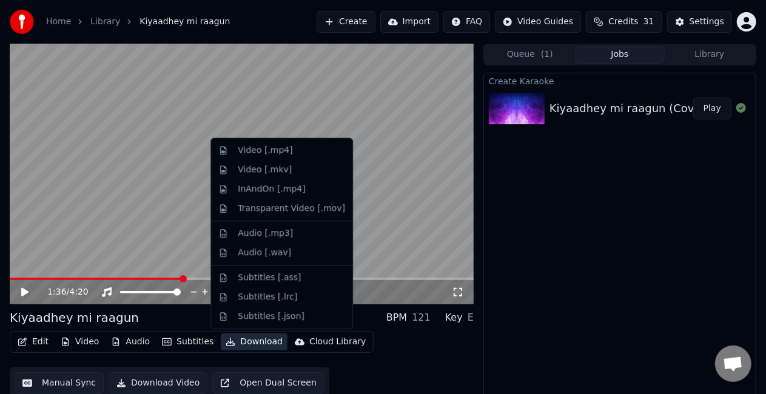
click at [244, 346] on button "Download" at bounding box center [254, 341] width 67 height 17
click at [290, 153] on div "Video [.mp4]" at bounding box center [291, 150] width 107 height 12
